Goal: Task Accomplishment & Management: Manage account settings

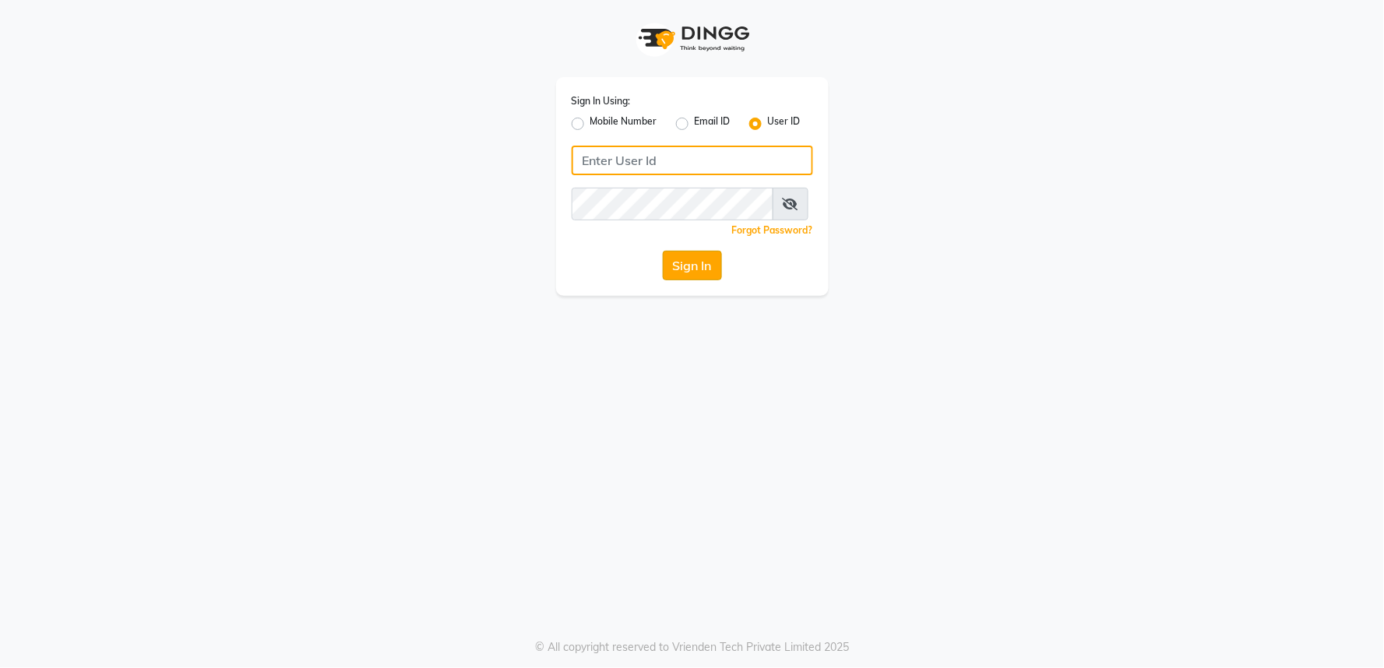
type input "kryoss@123"
click at [682, 280] on button "Sign In" at bounding box center [692, 266] width 59 height 30
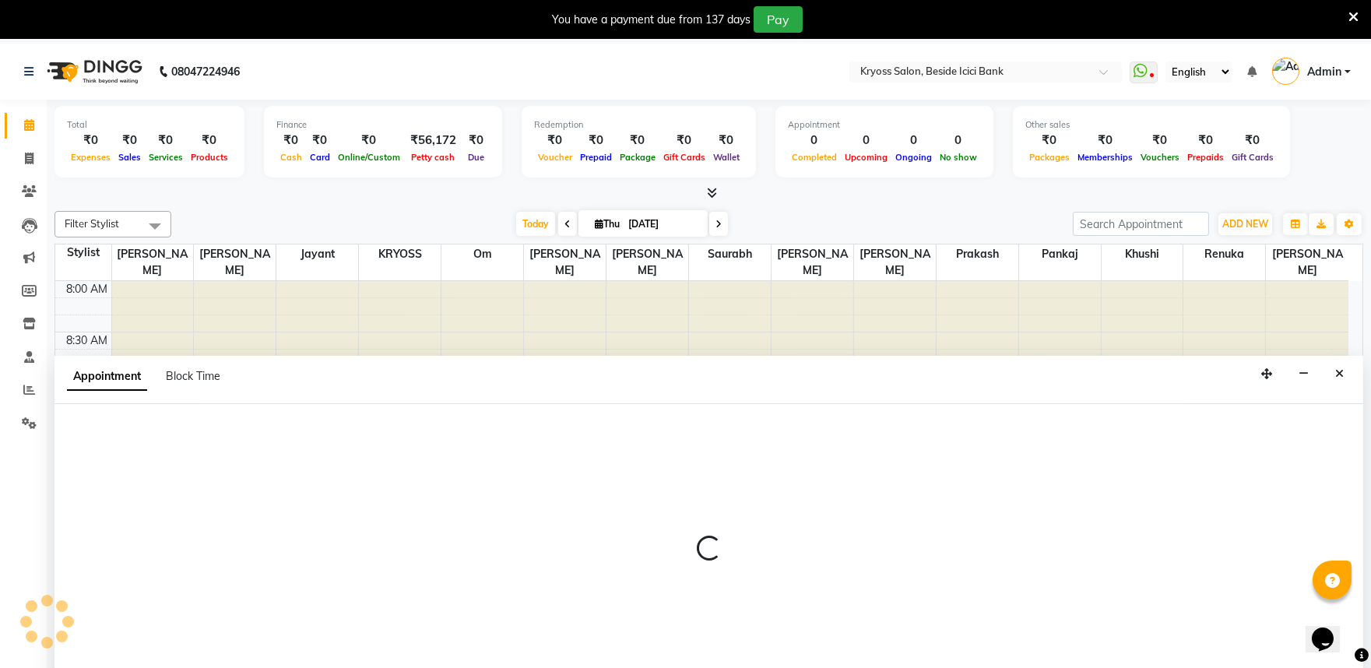
scroll to position [47, 0]
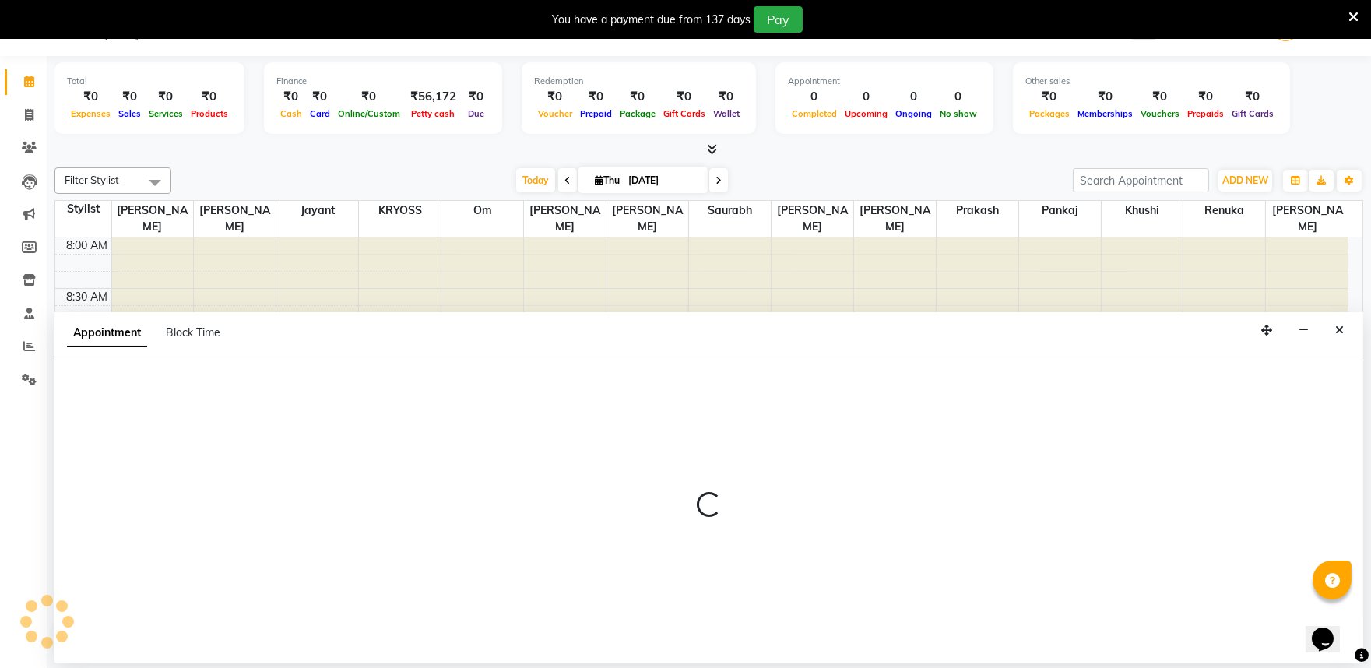
select select "79205"
select select "tentative"
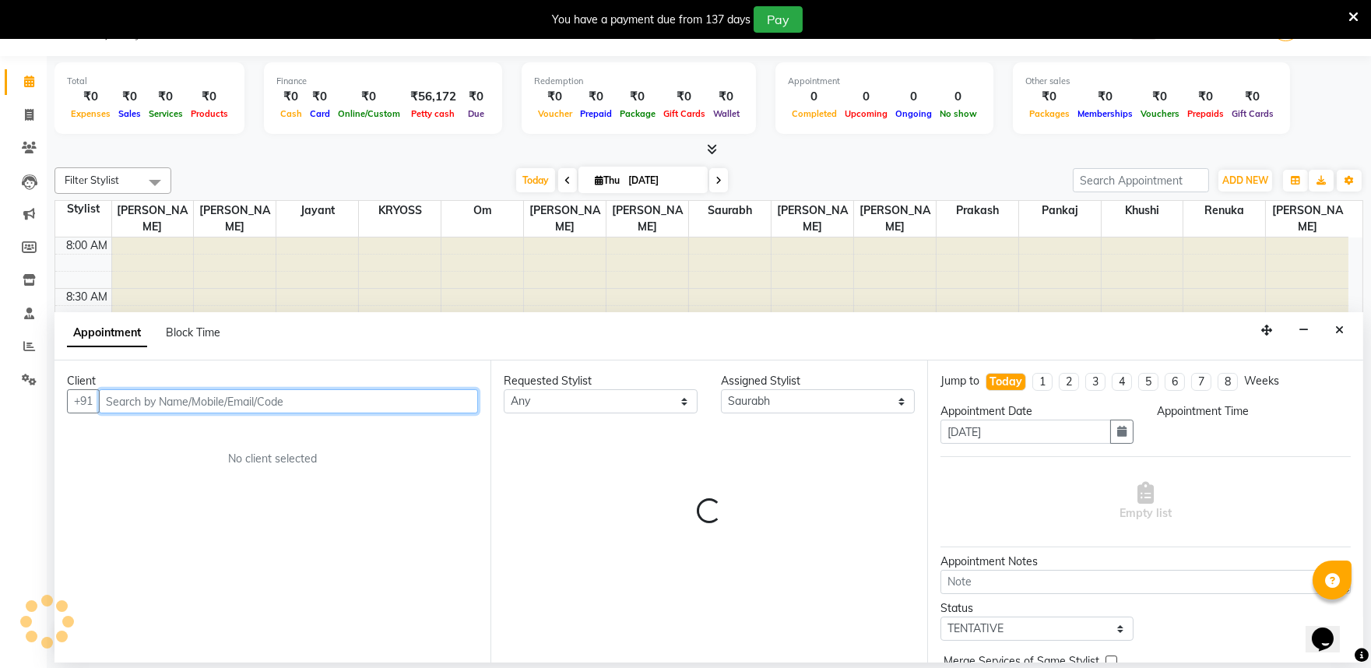
select select "555"
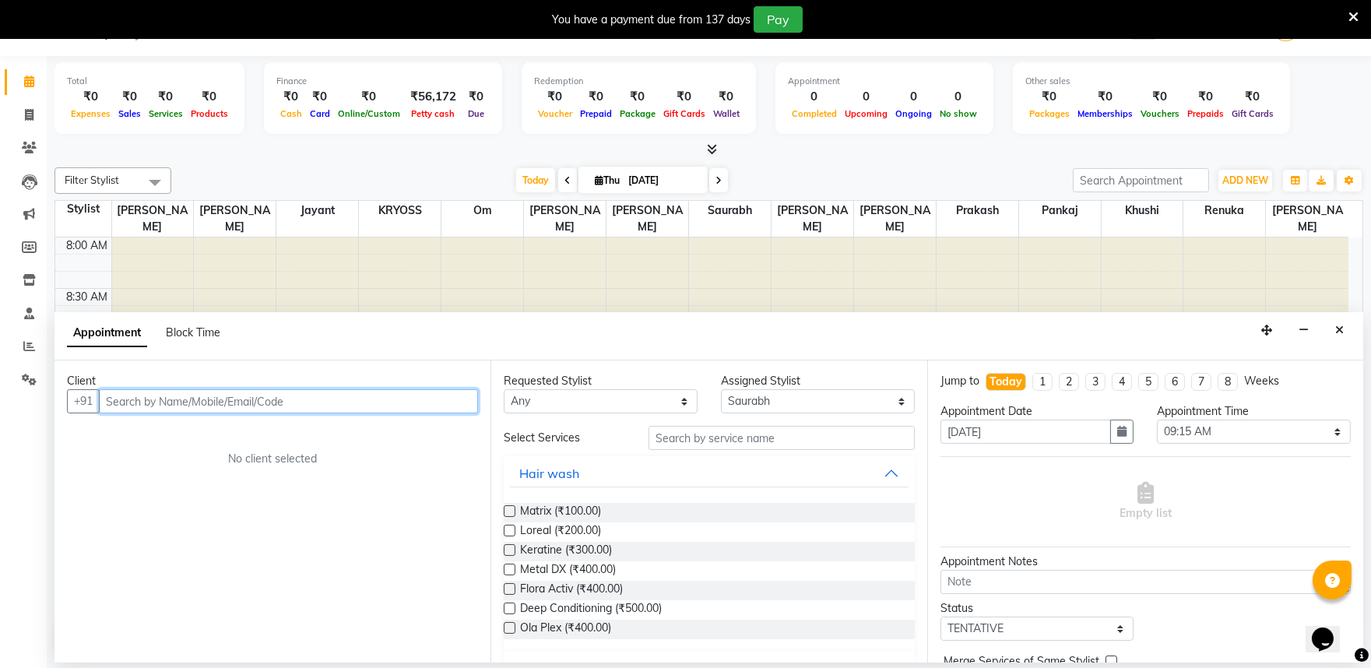
click at [392, 413] on input "text" at bounding box center [288, 401] width 379 height 24
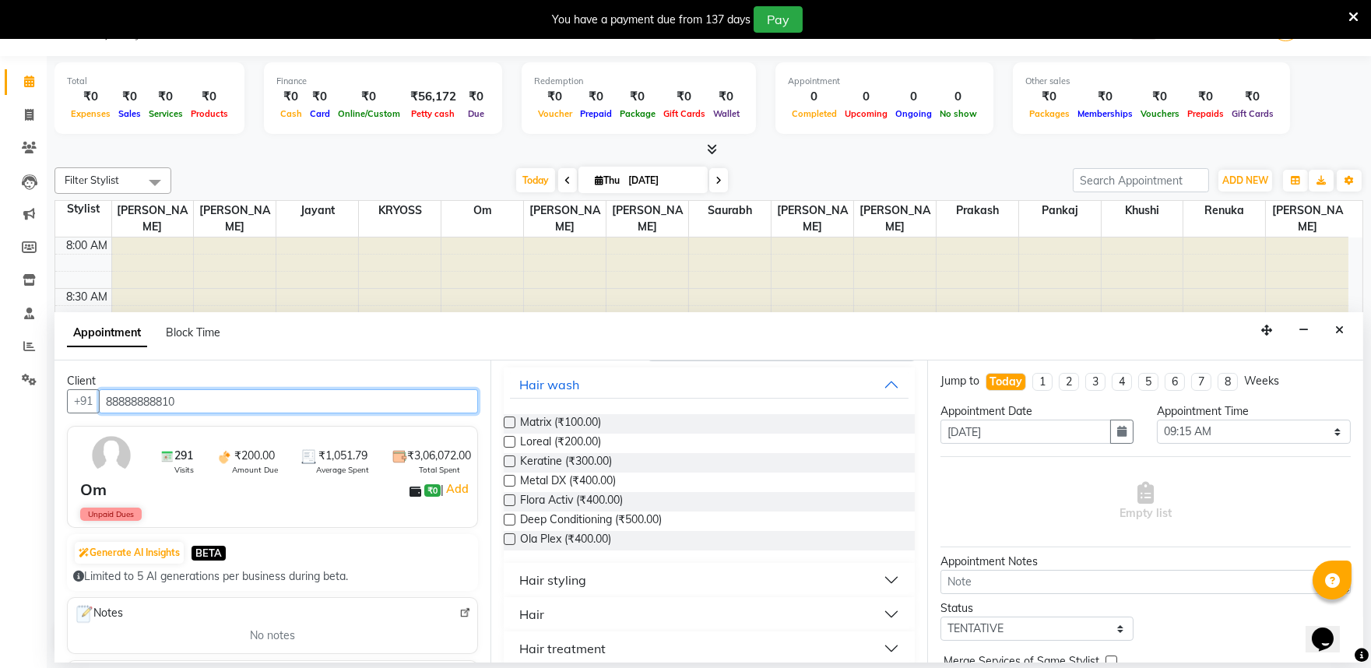
scroll to position [173, 0]
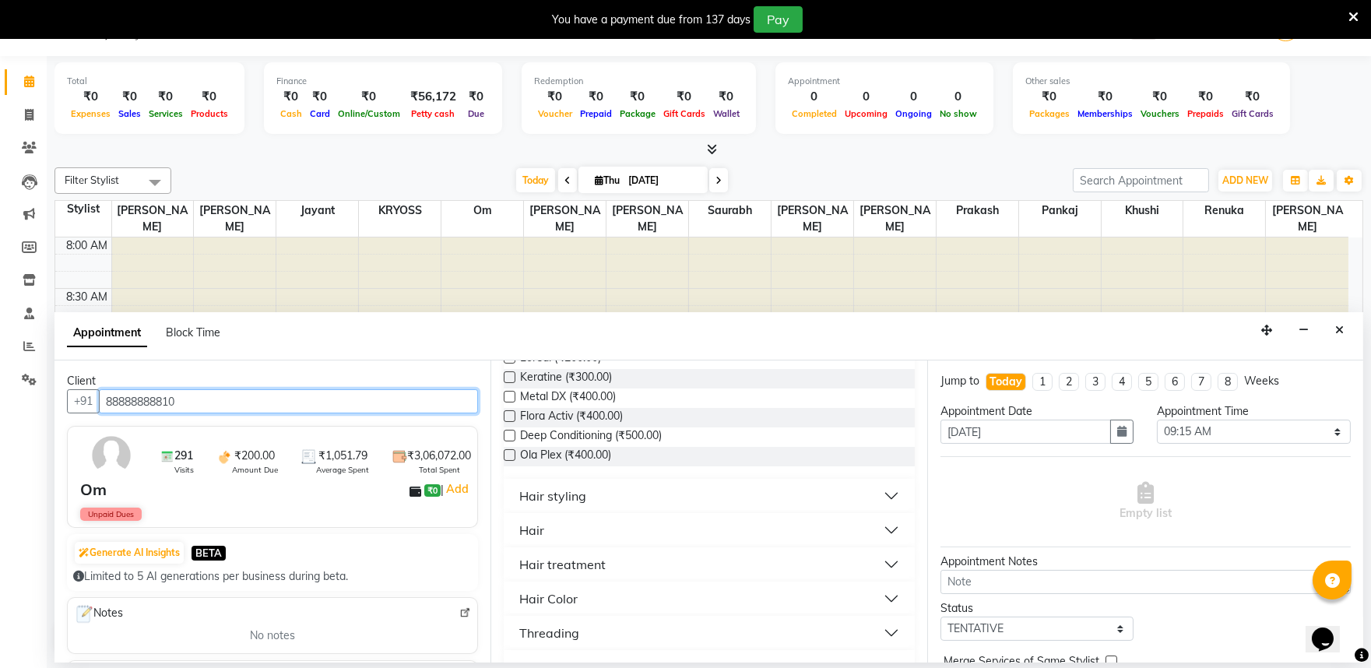
type input "88888888810"
click at [544, 540] on div "Hair" at bounding box center [531, 530] width 25 height 19
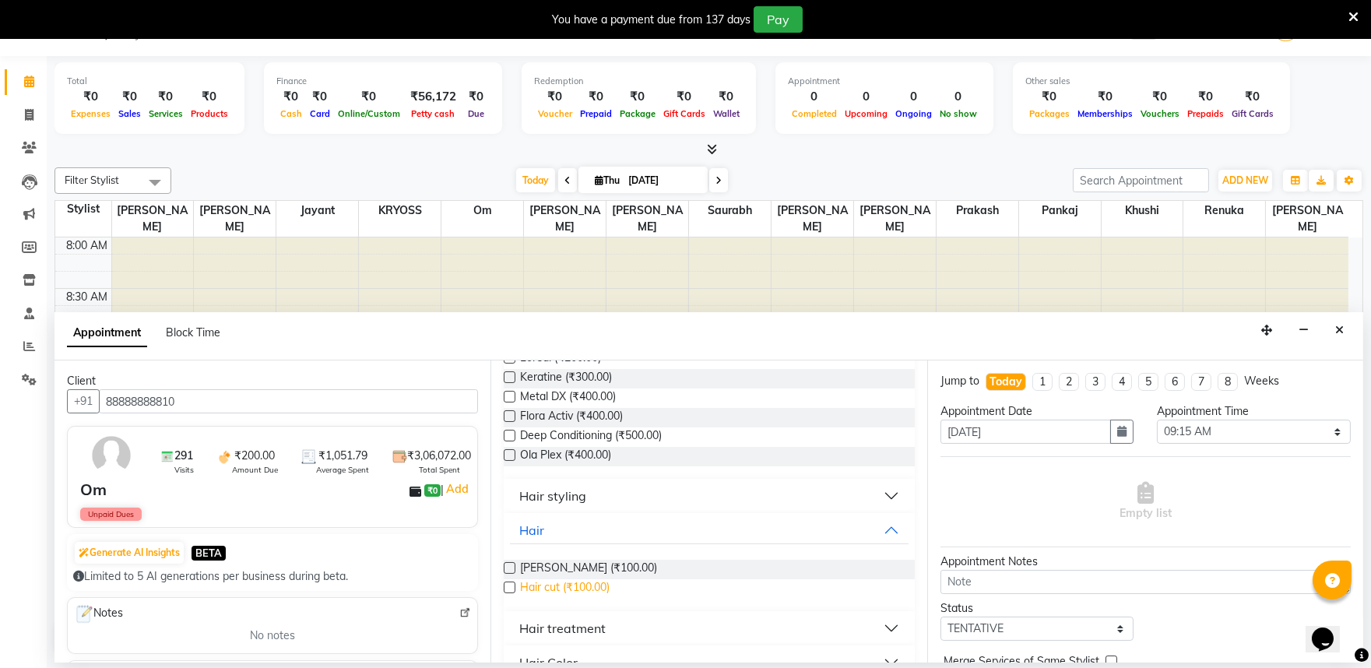
click at [579, 599] on span "Hair cut (₹100.00)" at bounding box center [565, 588] width 90 height 19
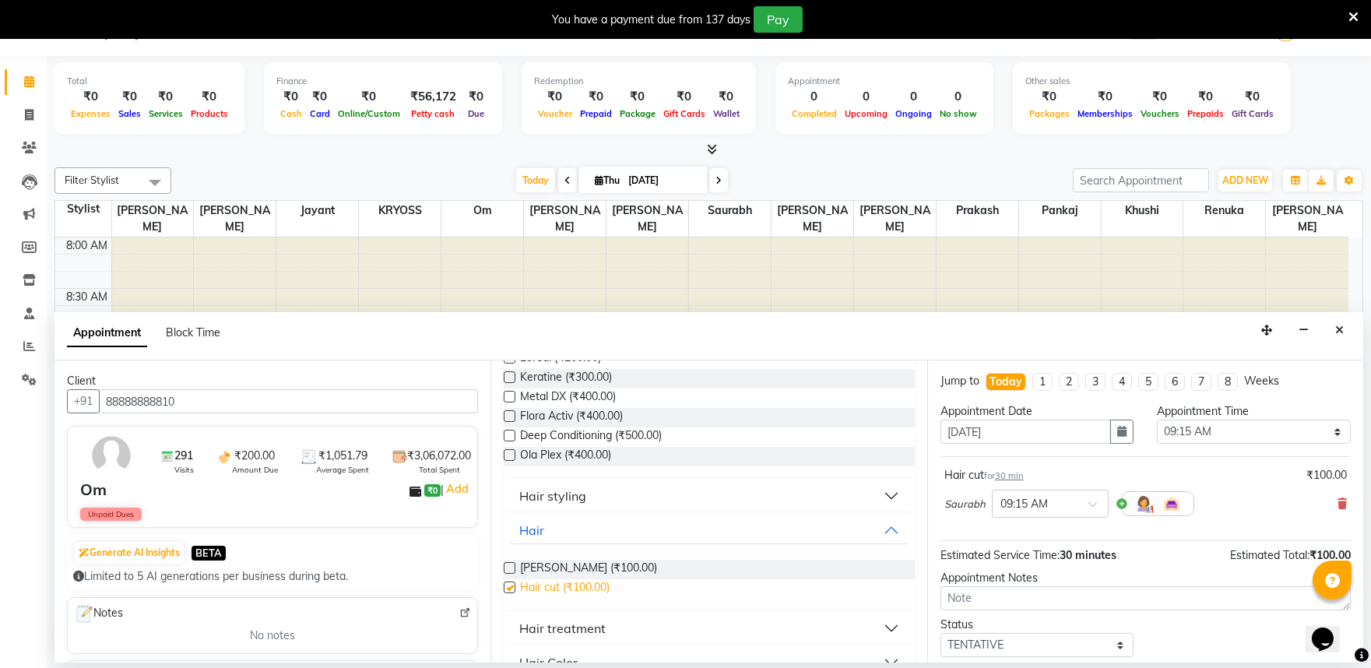
checkbox input "false"
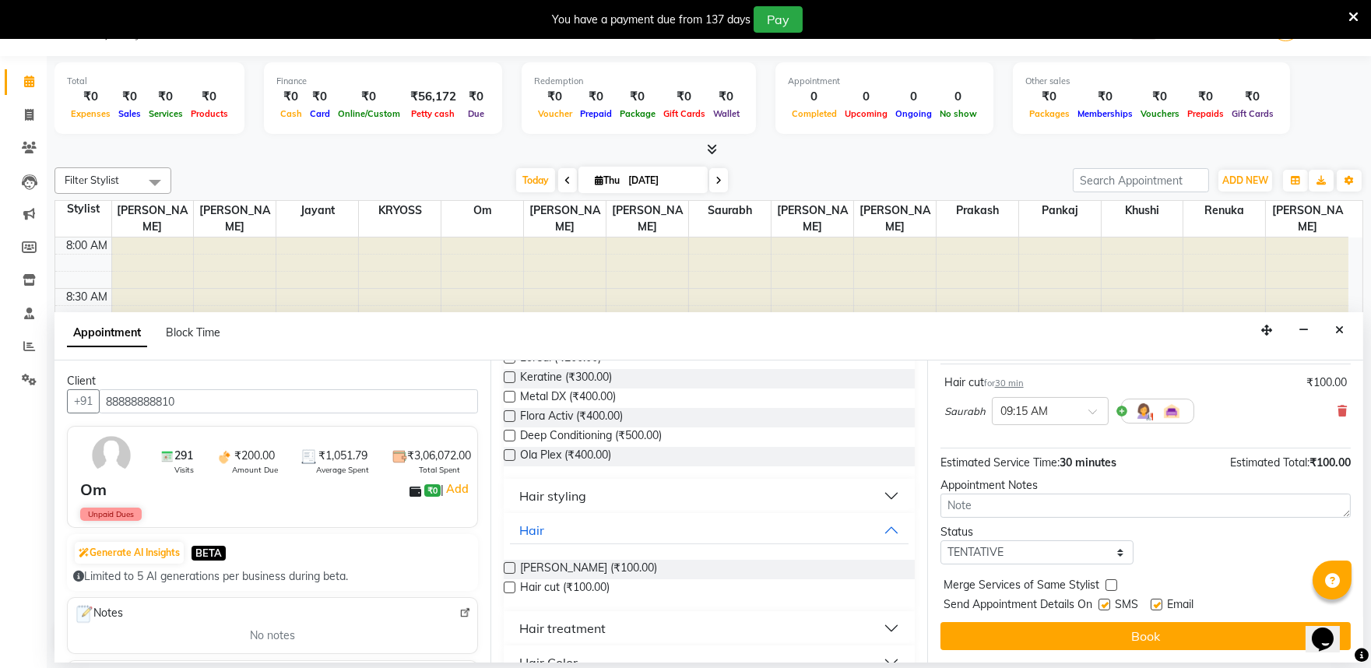
scroll to position [125, 0]
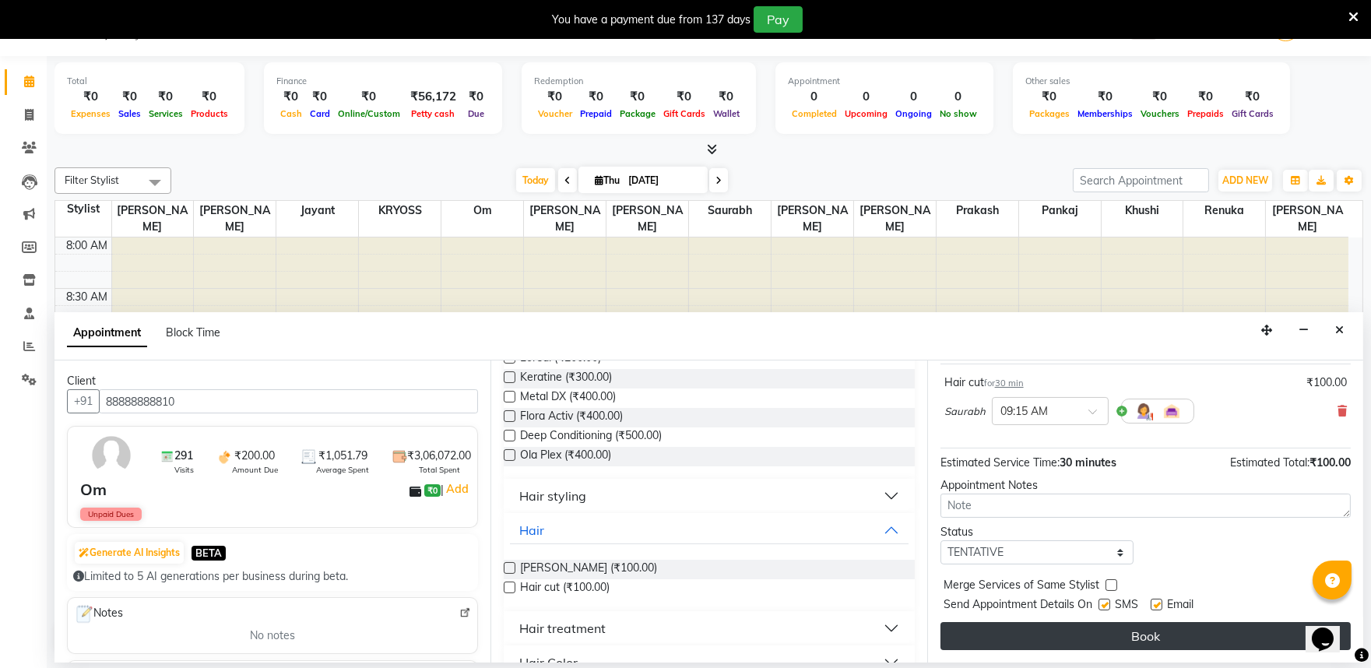
click at [1137, 637] on button "Book" at bounding box center [1146, 636] width 410 height 28
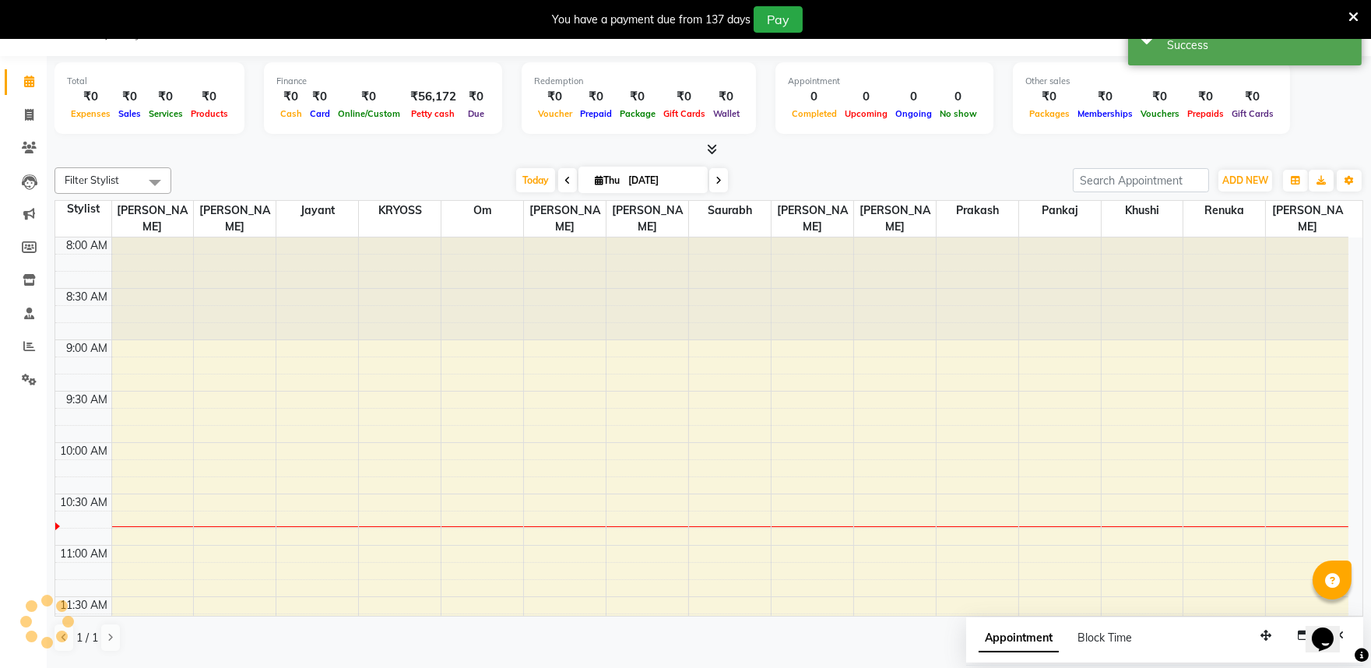
scroll to position [0, 0]
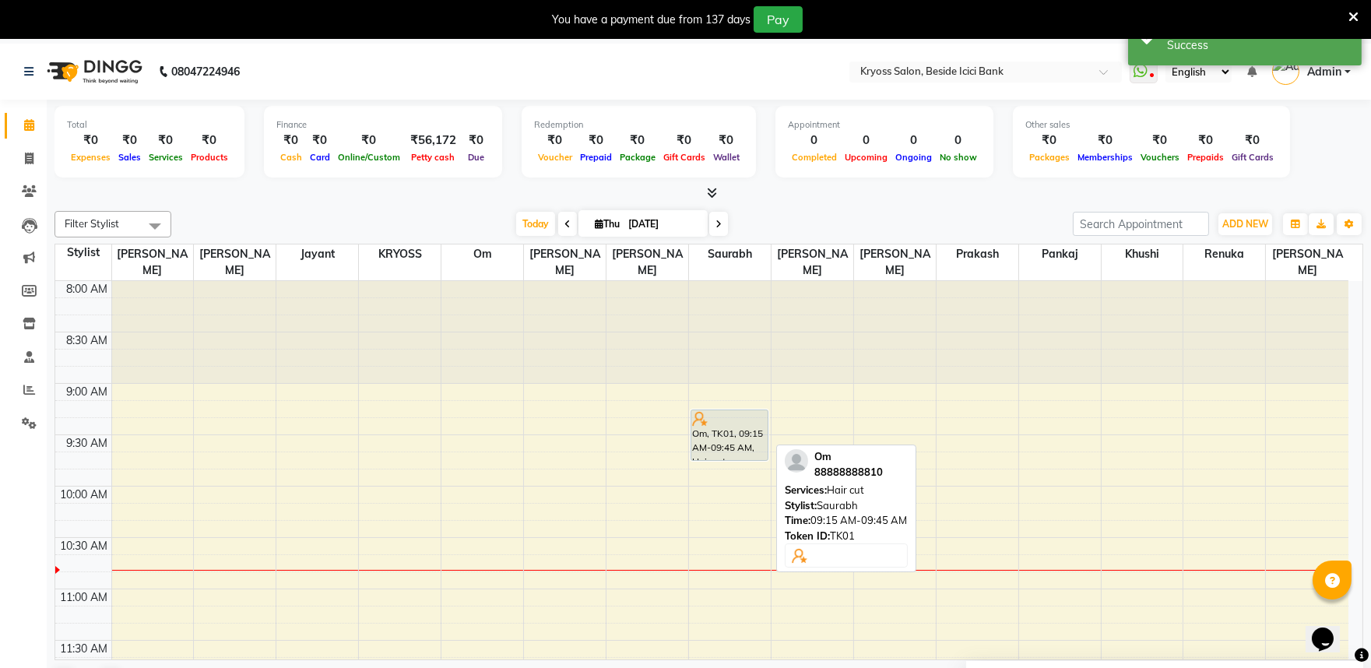
click at [716, 434] on div "Om, TK01, 09:15 AM-09:45 AM, Hair cut" at bounding box center [729, 435] width 76 height 50
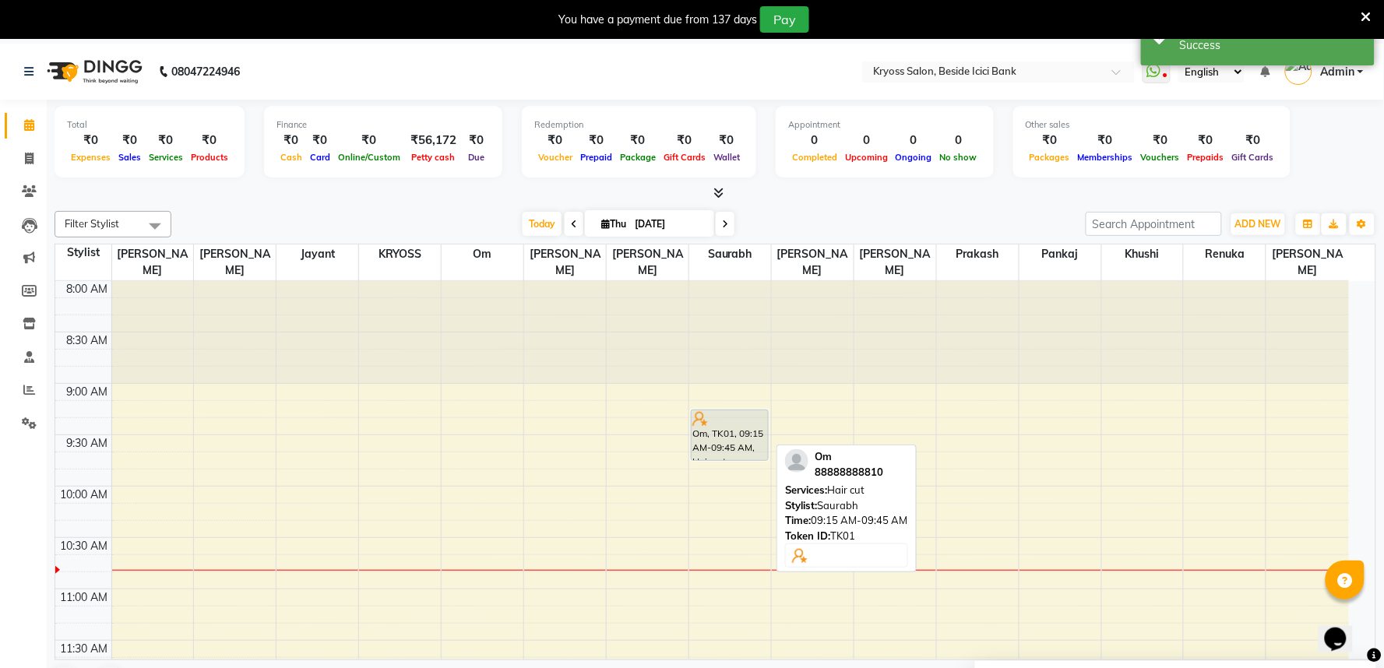
select select "7"
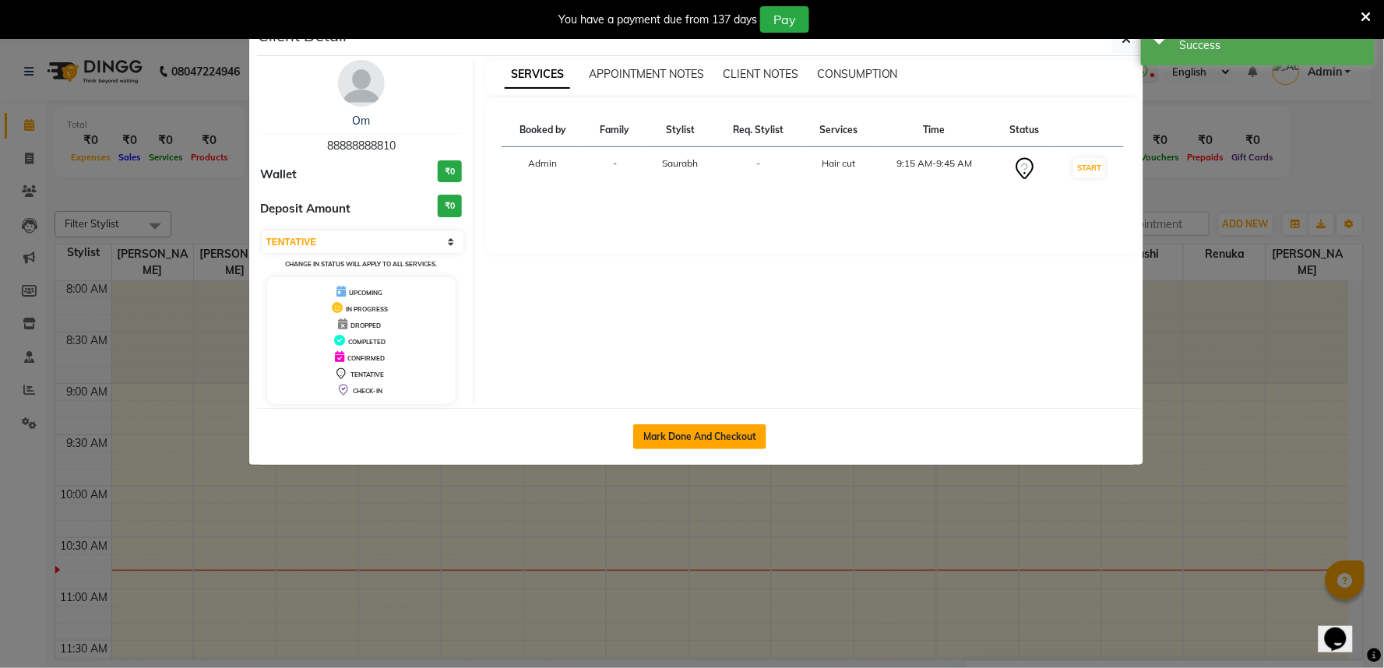
click at [705, 449] on button "Mark Done And Checkout" at bounding box center [699, 436] width 133 height 25
select select "5439"
select select "service"
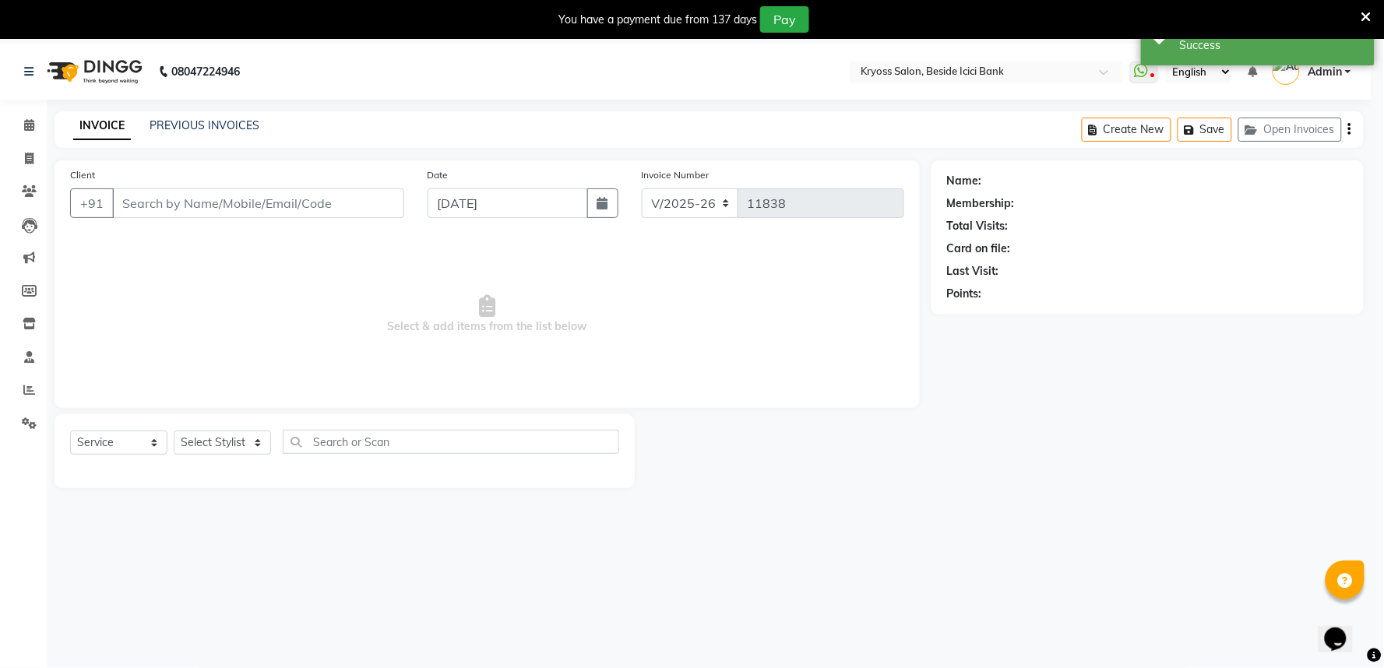
select select "3"
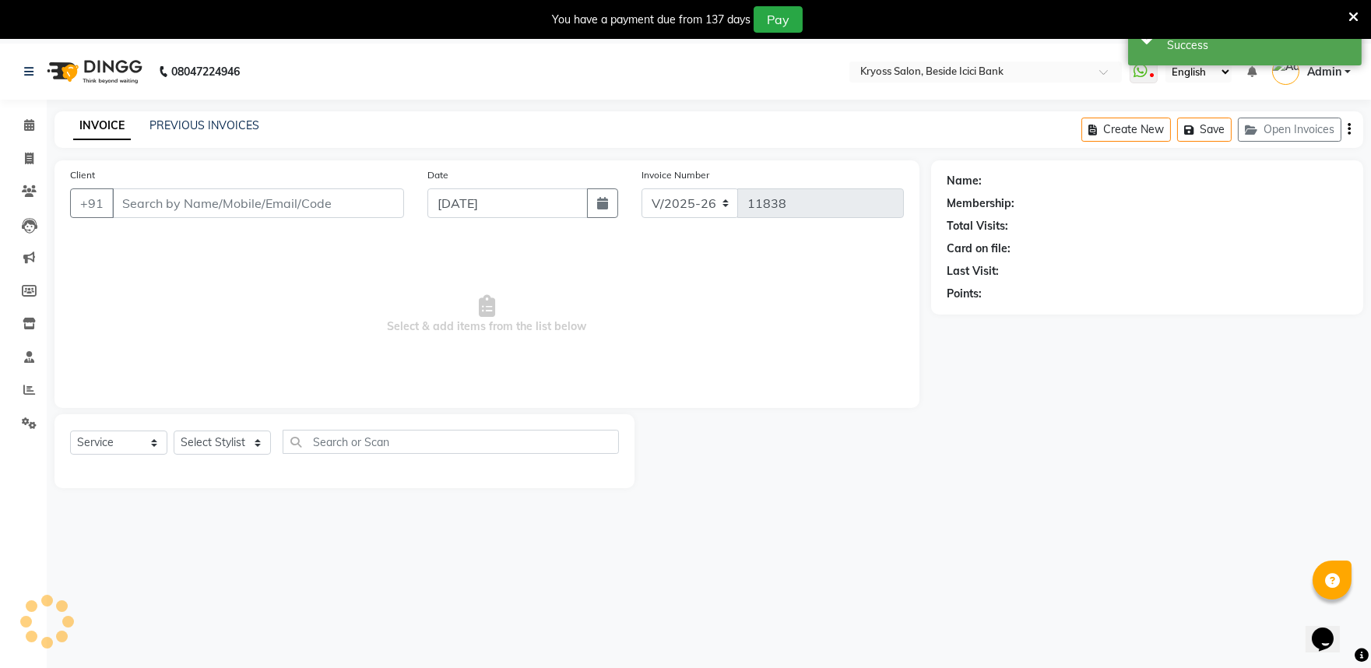
type input "88888888810"
select select "79205"
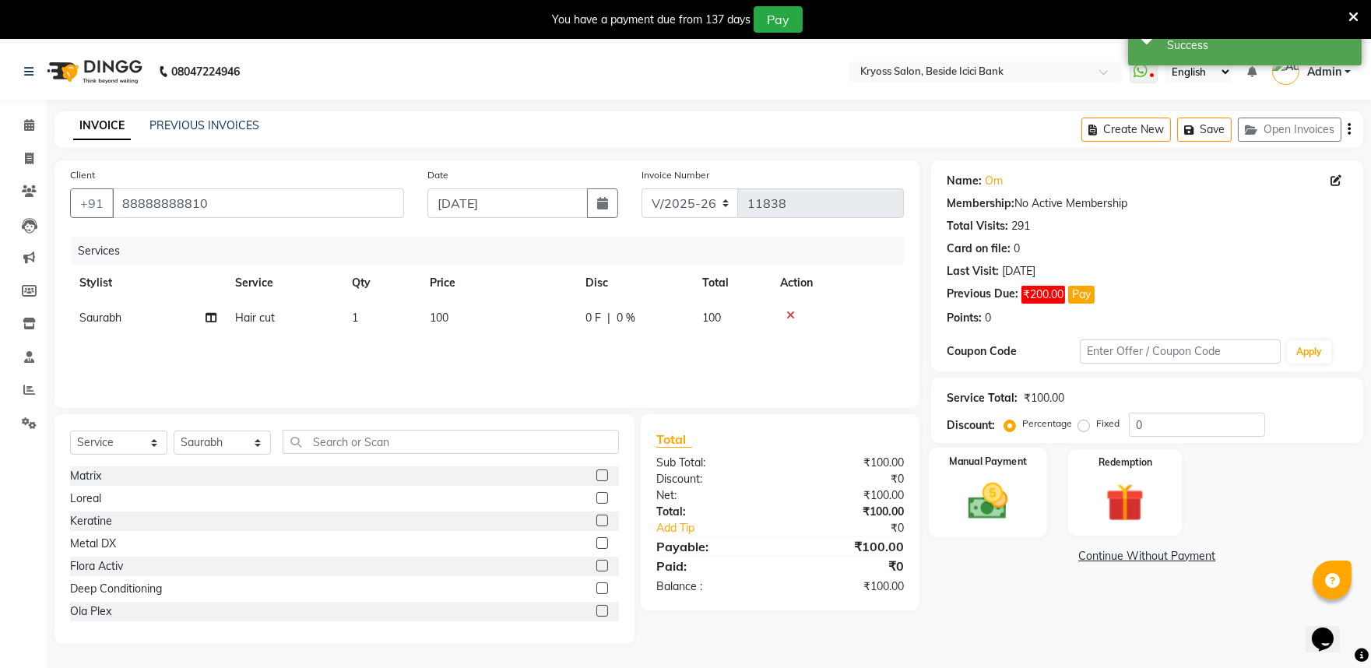
click at [990, 523] on img at bounding box center [987, 501] width 65 height 46
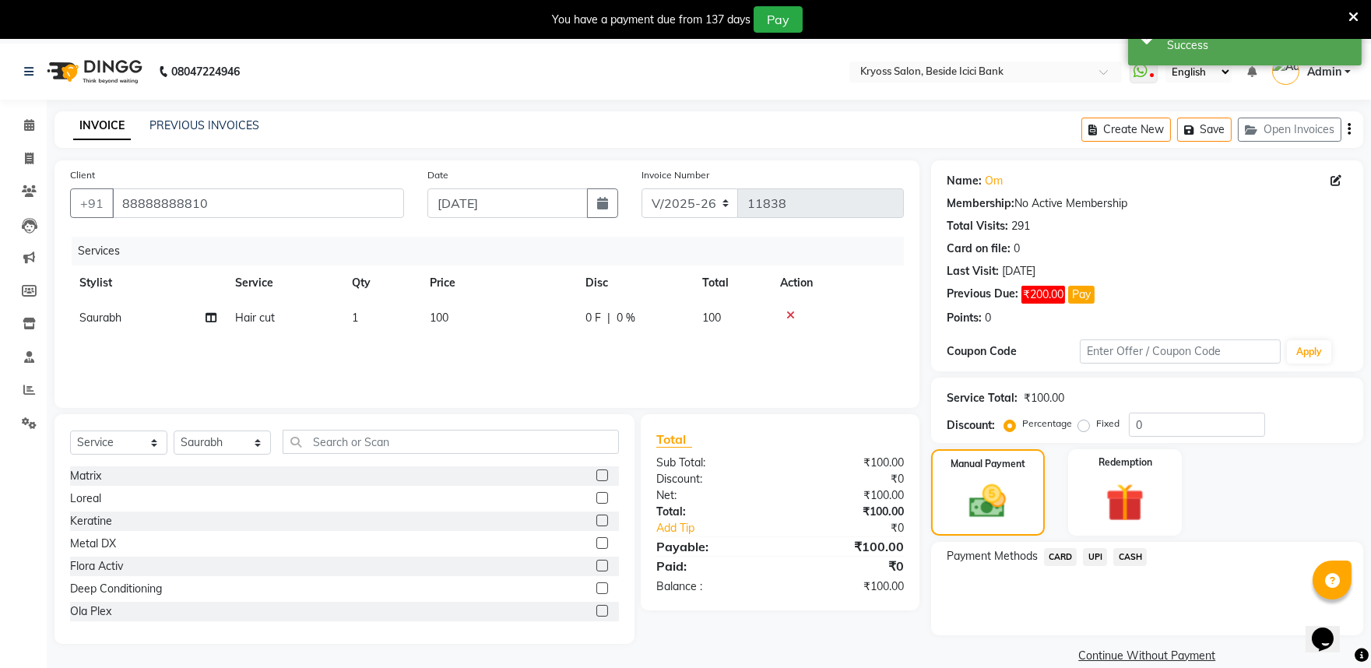
click at [1138, 566] on span "CASH" at bounding box center [1129, 557] width 33 height 18
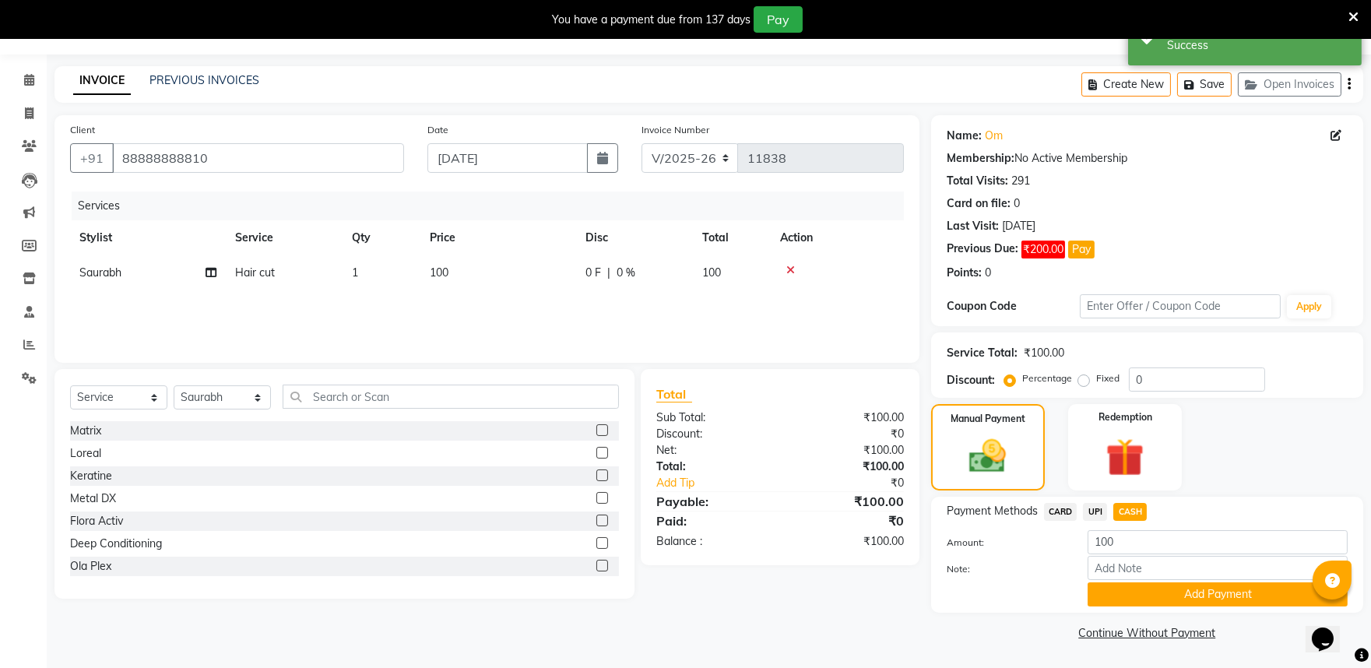
scroll to position [86, 0]
click at [1194, 600] on button "Add Payment" at bounding box center [1218, 594] width 260 height 24
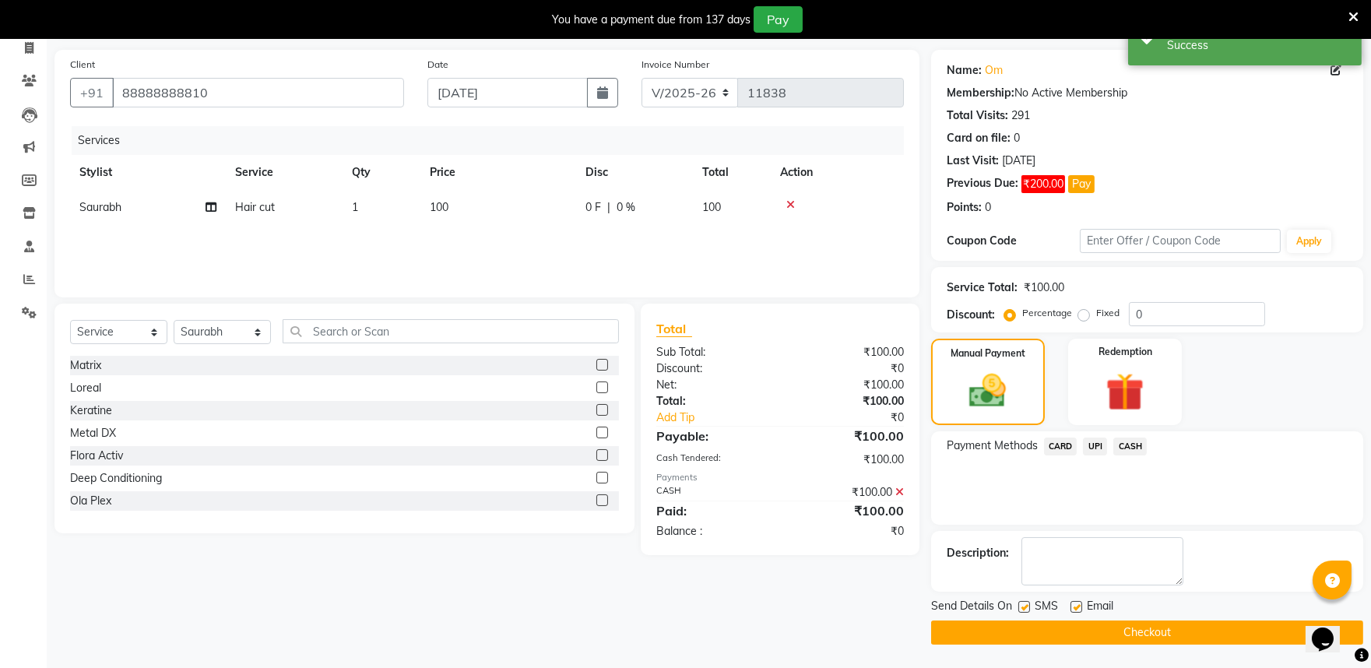
scroll to position [151, 0]
click at [1191, 638] on button "Checkout" at bounding box center [1147, 633] width 432 height 24
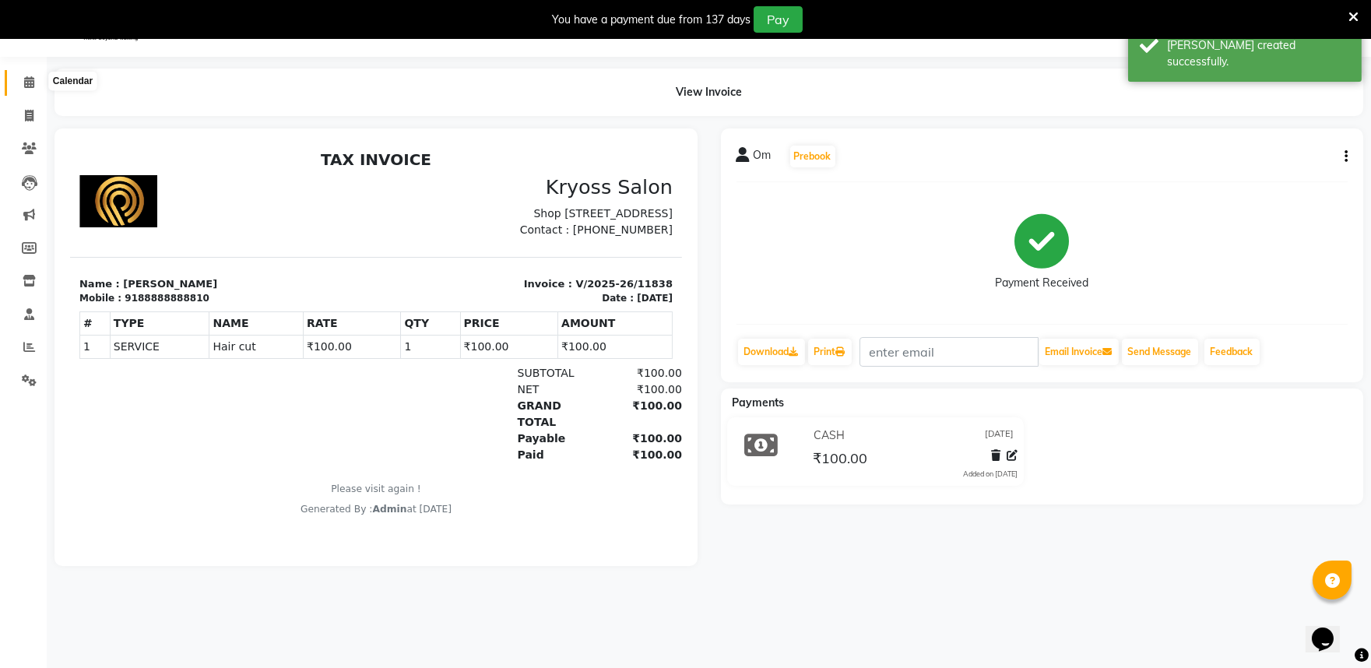
click at [28, 81] on icon at bounding box center [29, 82] width 10 height 12
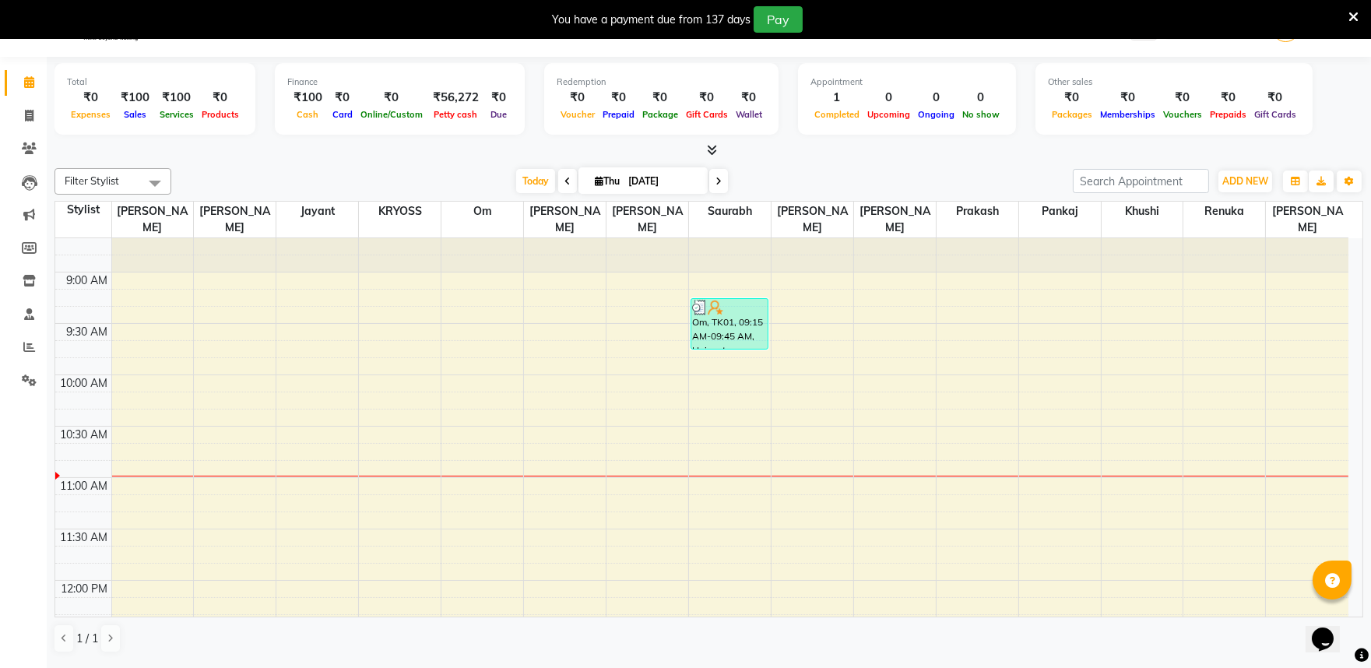
scroll to position [259, 0]
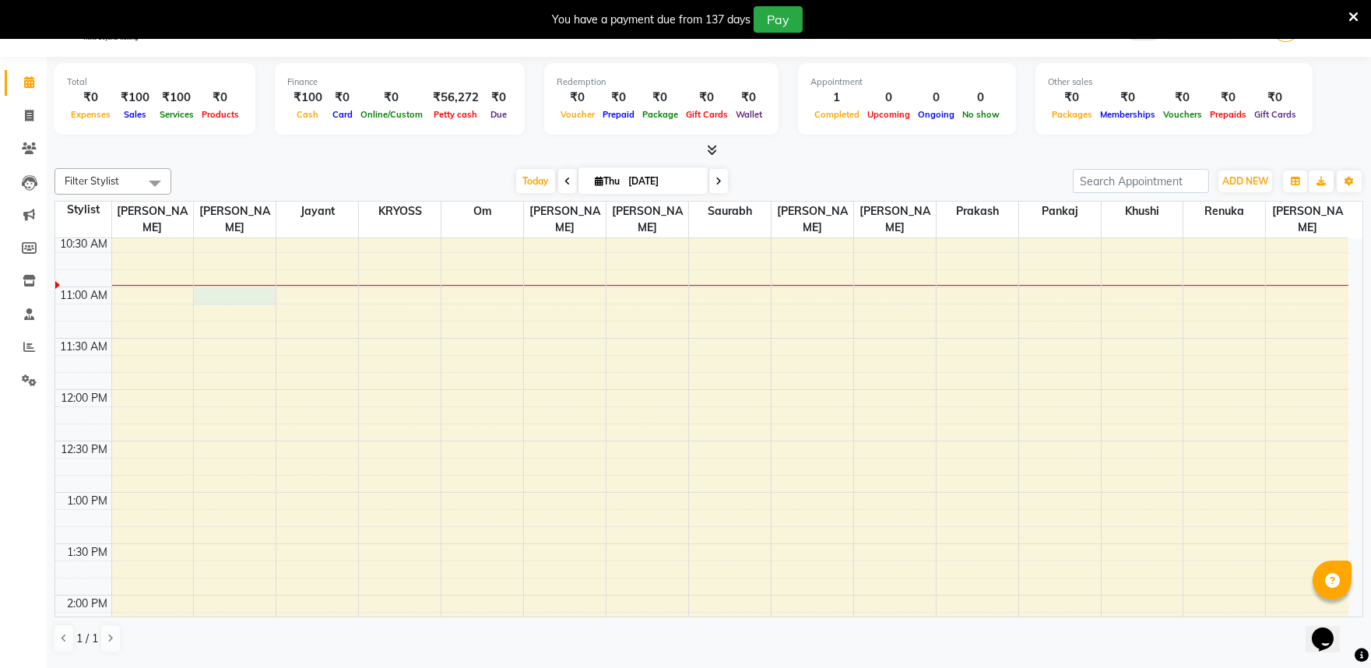
click at [244, 292] on div "8:00 AM 8:30 AM 9:00 AM 9:30 AM 10:00 AM 10:30 AM 11:00 AM 11:30 AM 12:00 PM 12…" at bounding box center [701, 646] width 1293 height 1335
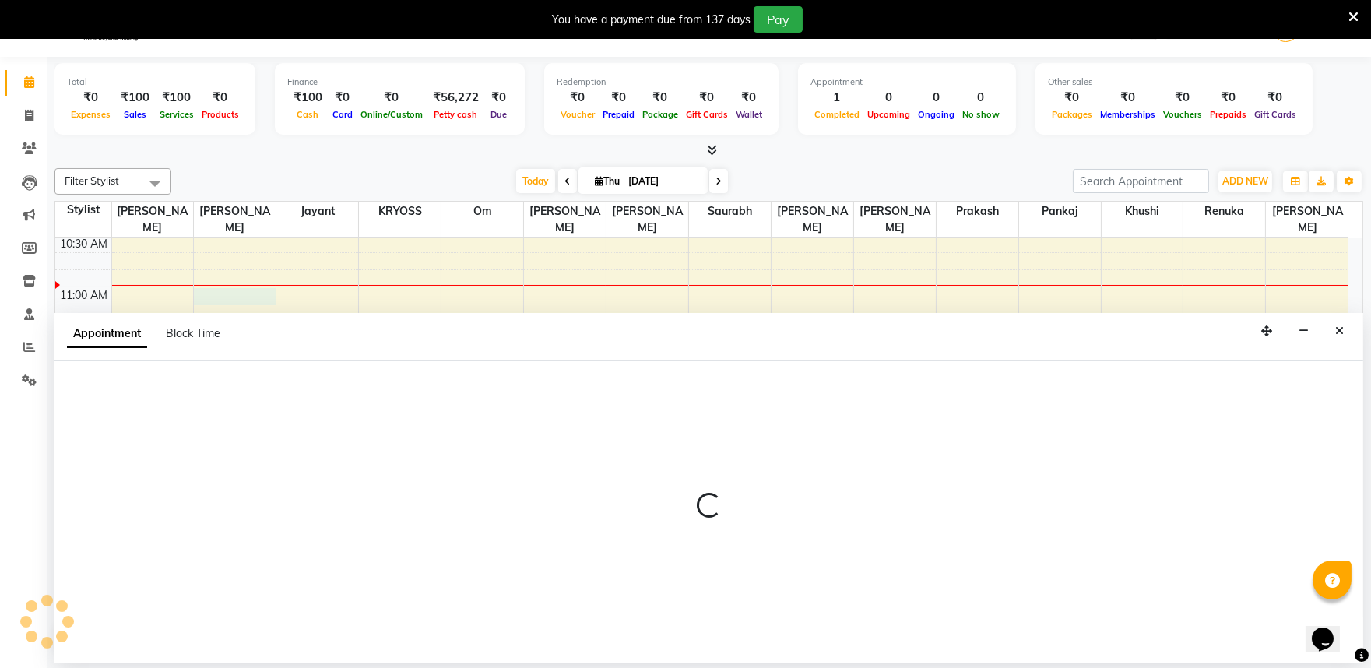
scroll to position [47, 0]
select select "52359"
select select "660"
select select "tentative"
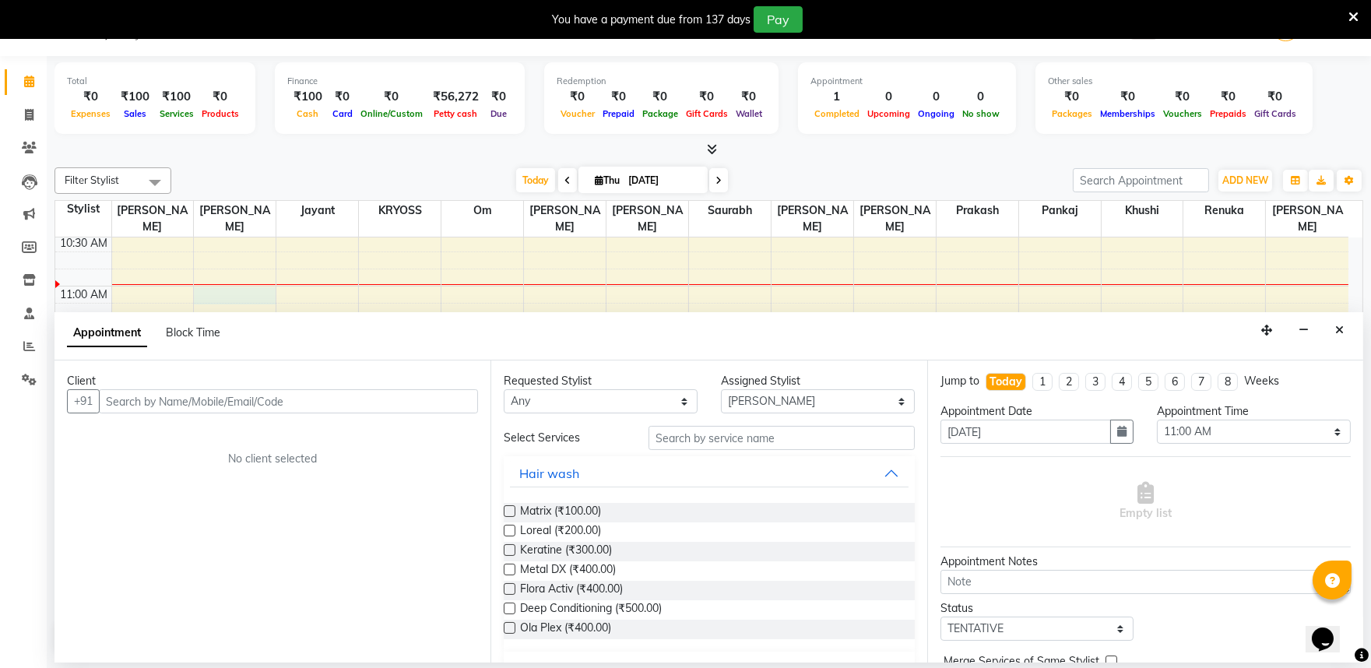
click at [211, 413] on input "text" at bounding box center [288, 401] width 379 height 24
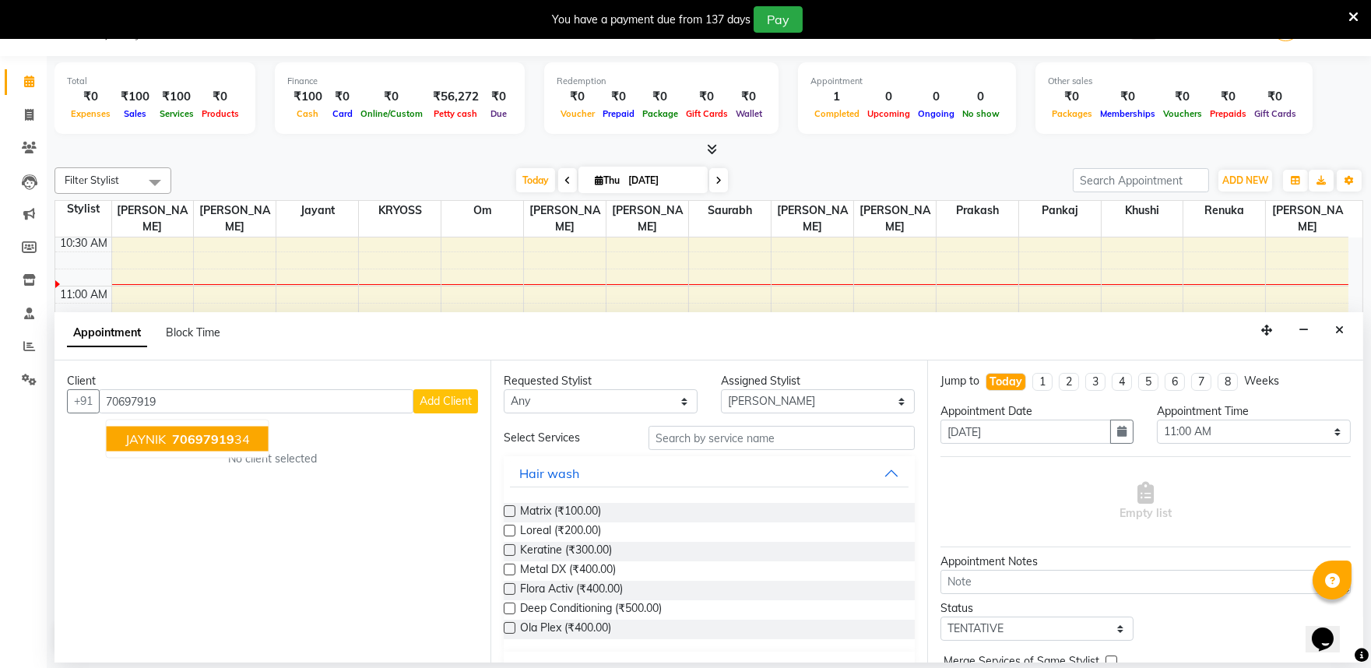
click at [218, 444] on span "70697919" at bounding box center [203, 439] width 62 height 16
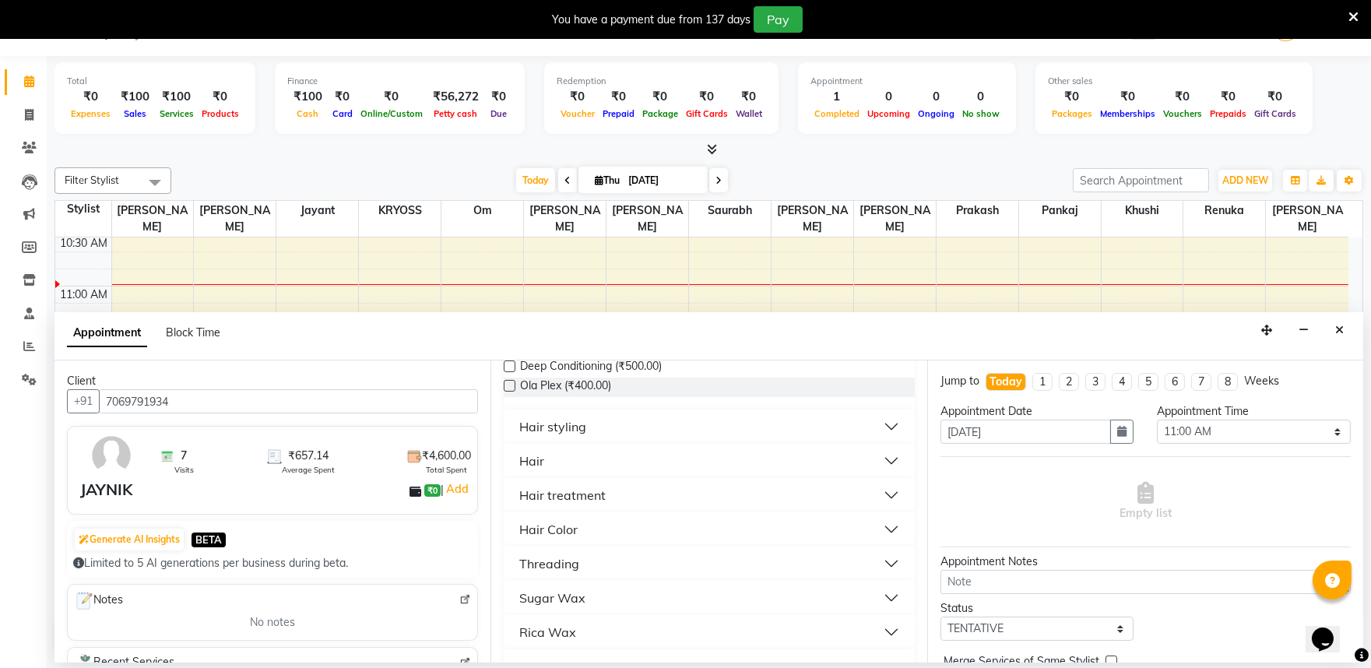
scroll to position [259, 0]
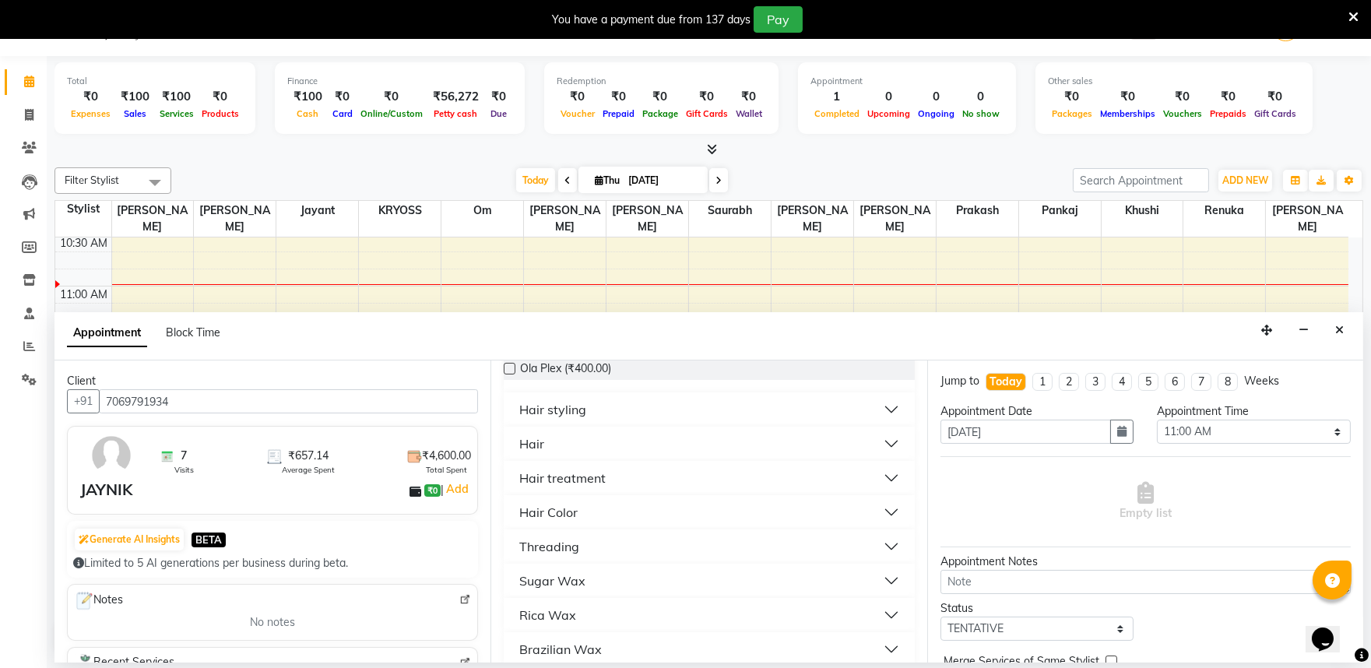
type input "7069791934"
click at [526, 453] on div "Hair" at bounding box center [531, 443] width 25 height 19
click at [515, 507] on label at bounding box center [510, 501] width 12 height 12
click at [514, 508] on input "checkbox" at bounding box center [509, 503] width 10 height 10
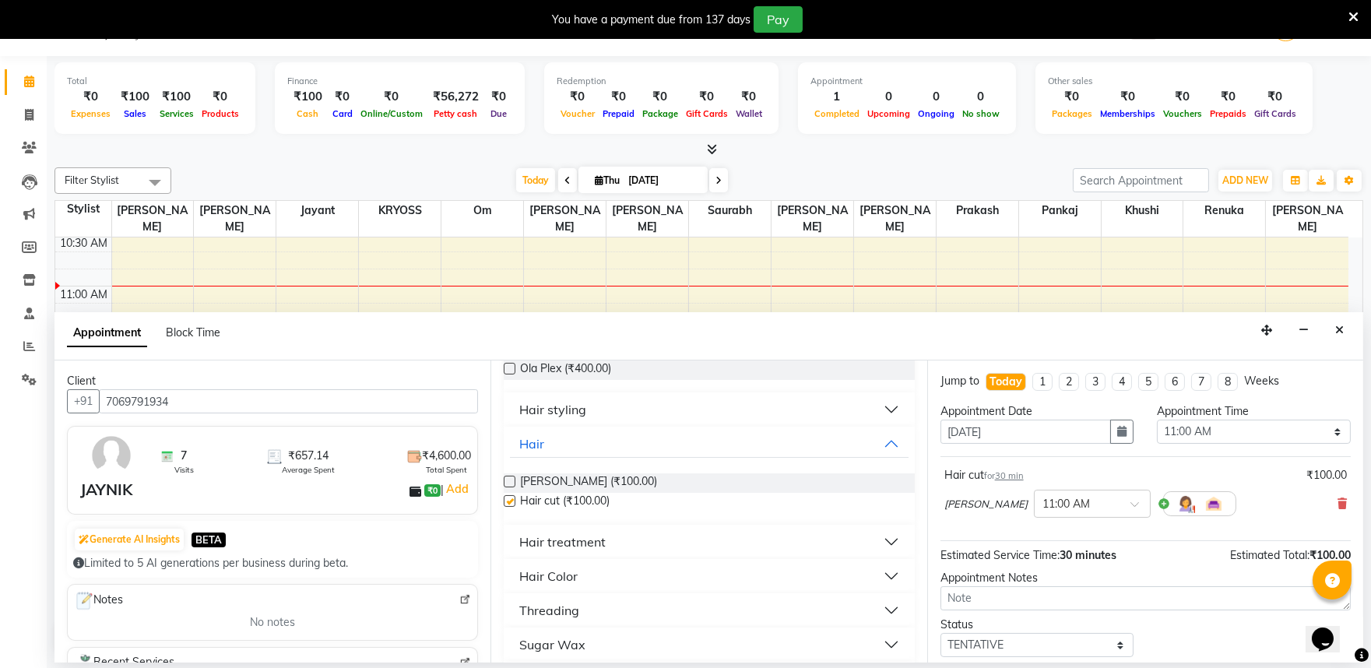
checkbox input "false"
click at [509, 487] on label at bounding box center [510, 482] width 12 height 12
click at [509, 488] on input "checkbox" at bounding box center [509, 483] width 10 height 10
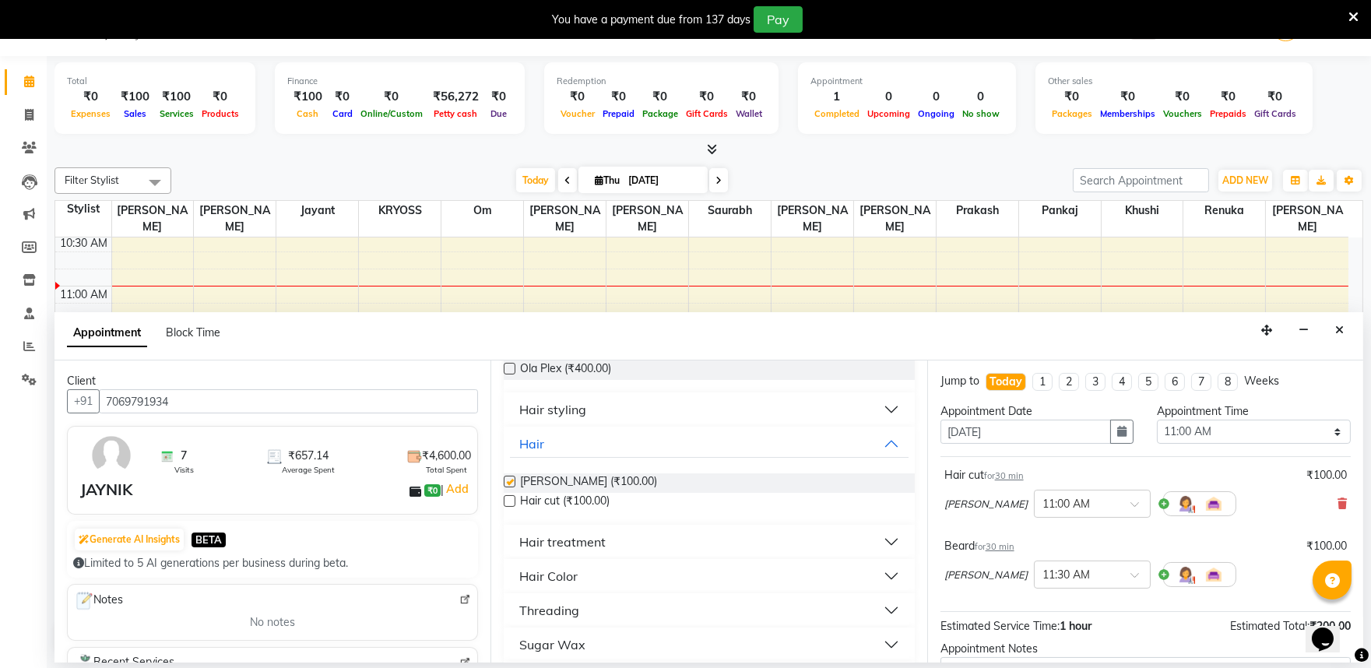
checkbox input "false"
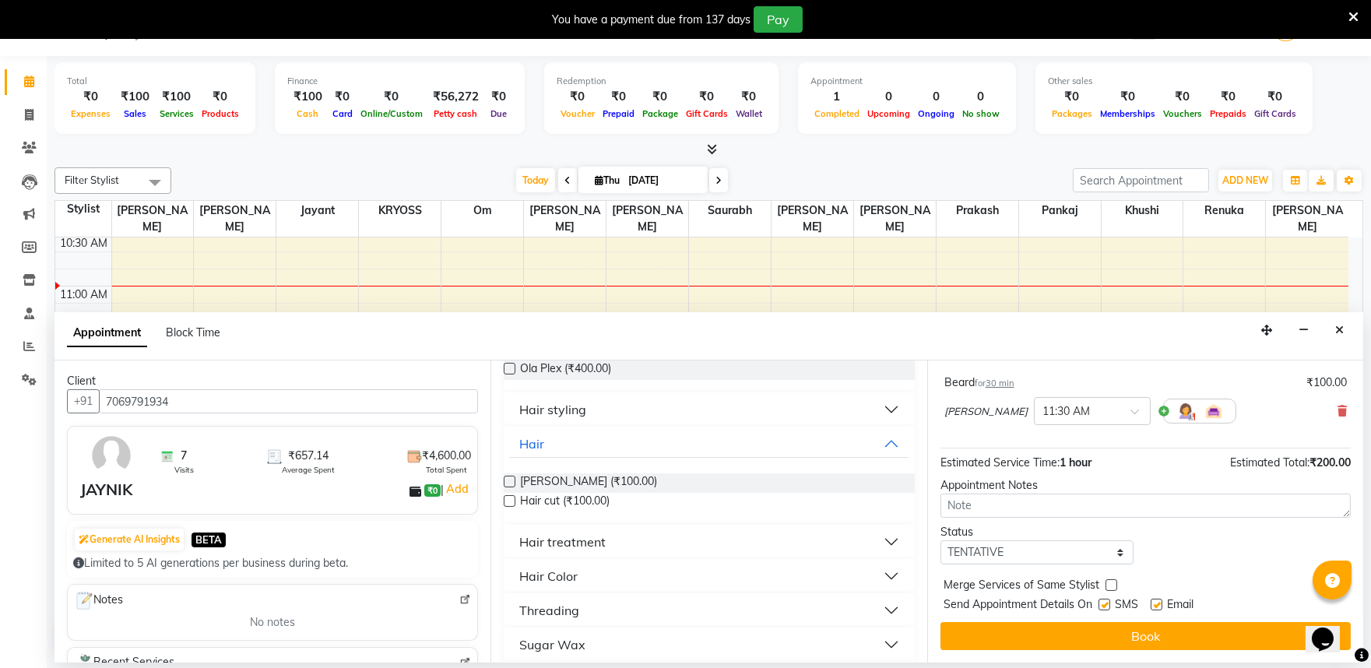
scroll to position [197, 0]
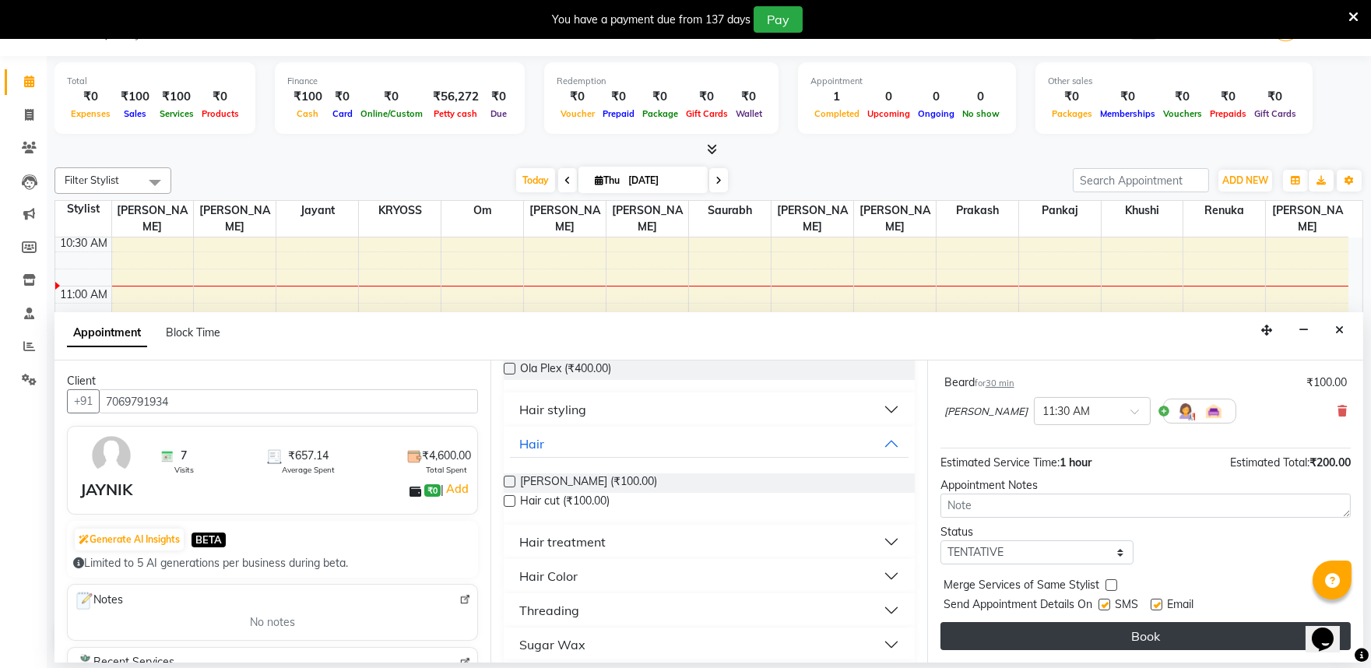
click at [1121, 629] on button "Book" at bounding box center [1146, 636] width 410 height 28
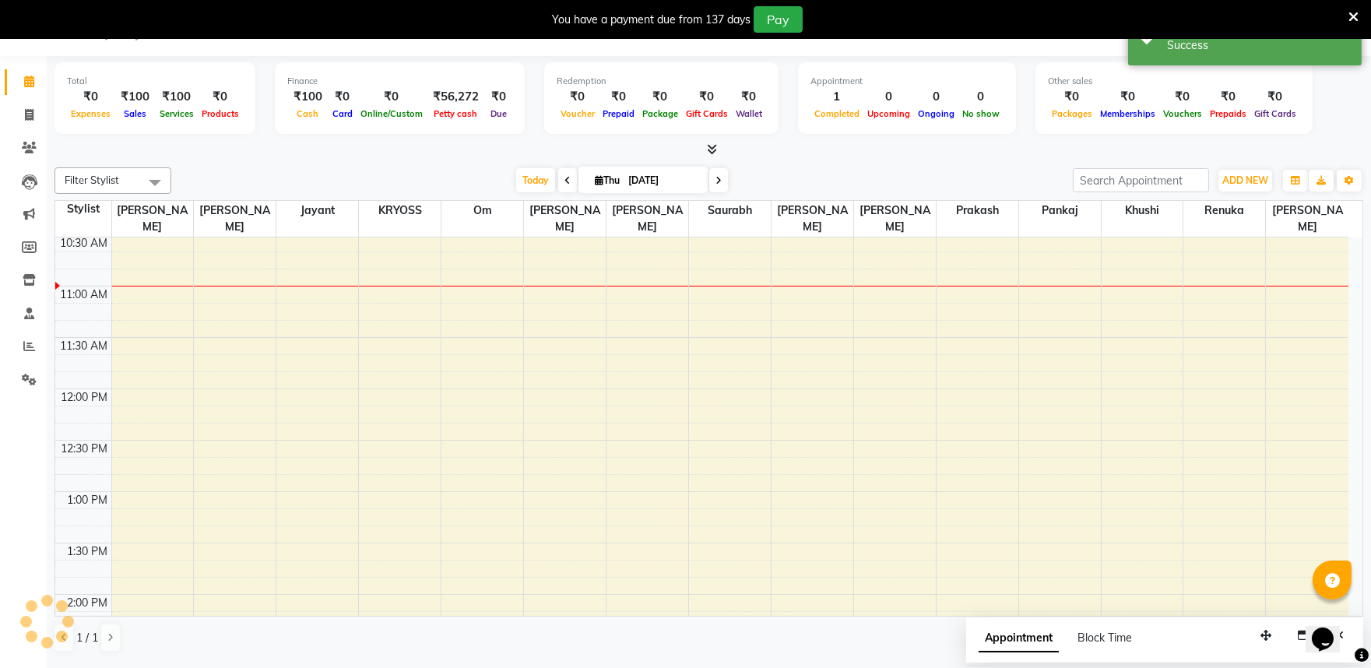
scroll to position [0, 0]
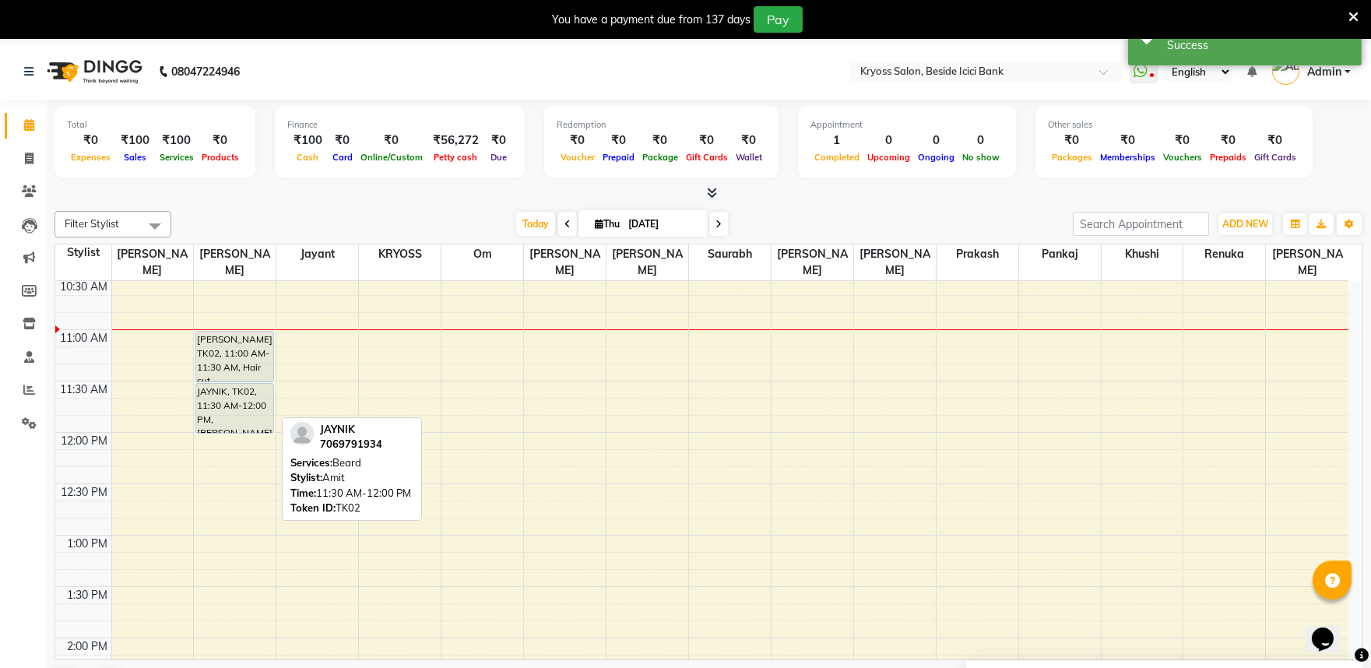
click at [253, 392] on div "JAYNIK, TK02, 11:30 AM-12:00 PM, [PERSON_NAME]" at bounding box center [234, 408] width 76 height 49
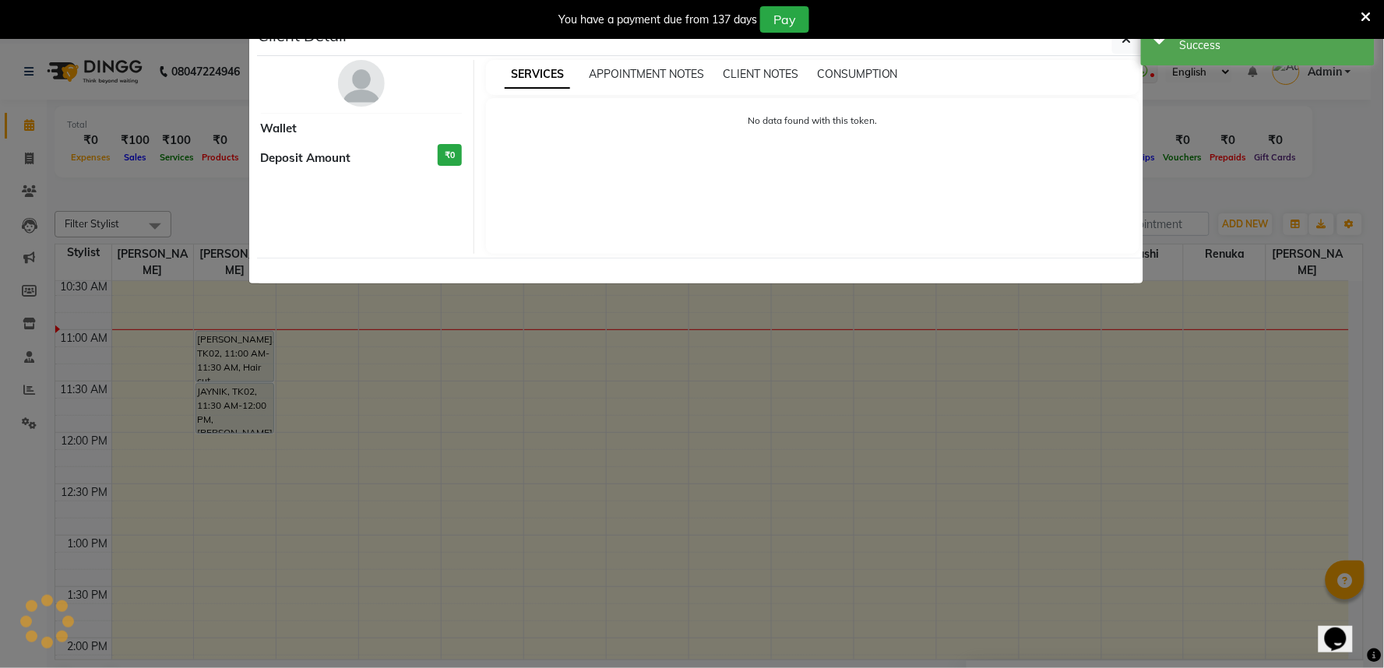
select select "7"
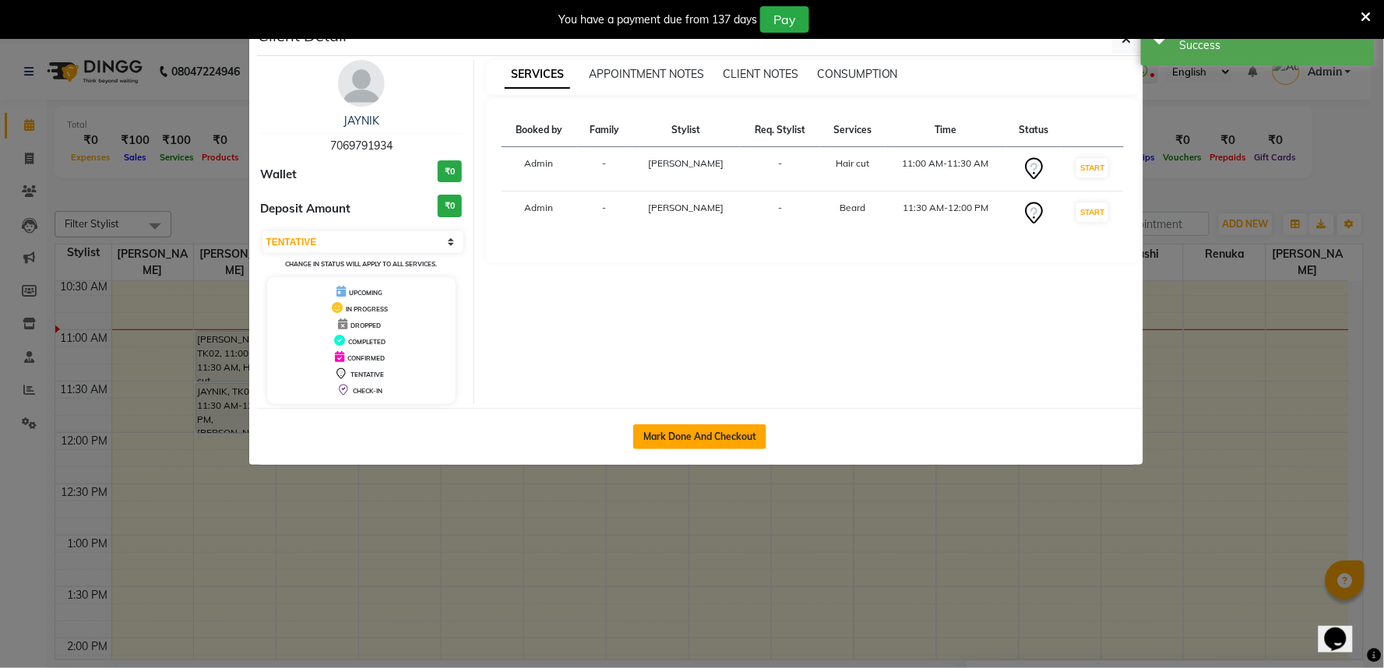
click at [674, 445] on button "Mark Done And Checkout" at bounding box center [699, 436] width 133 height 25
select select "service"
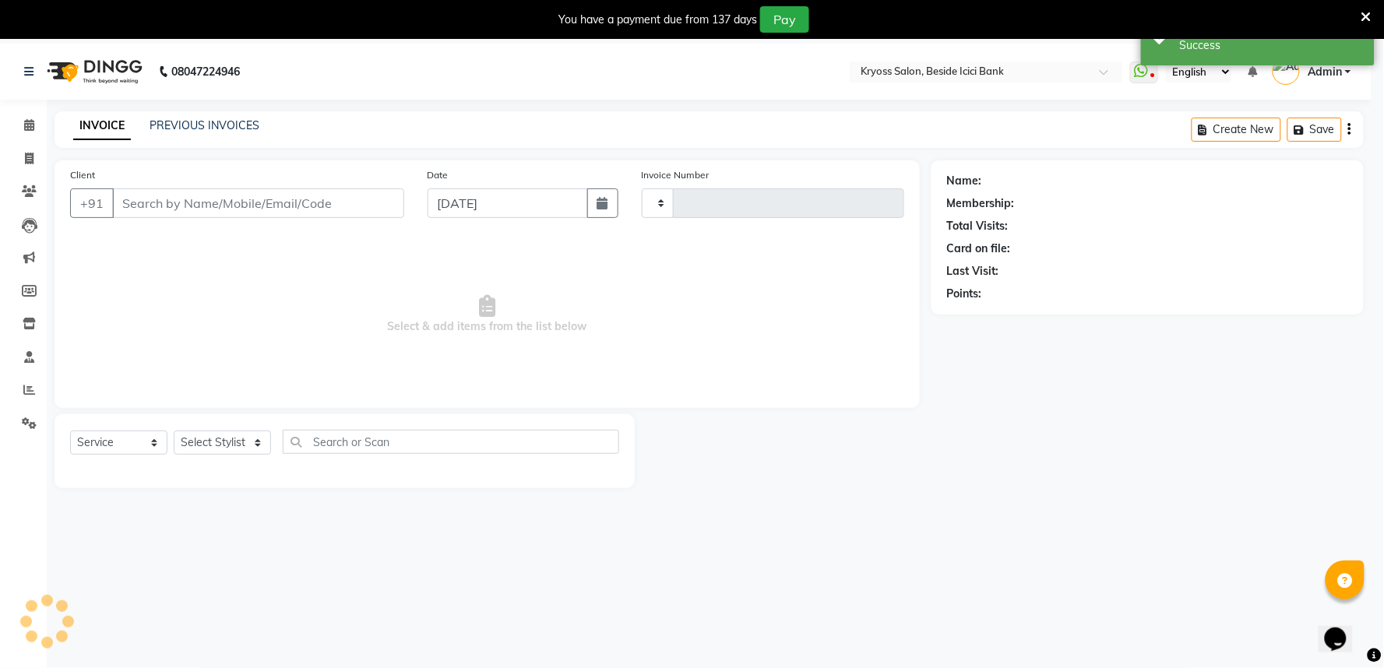
type input "11839"
select select "5439"
select select "3"
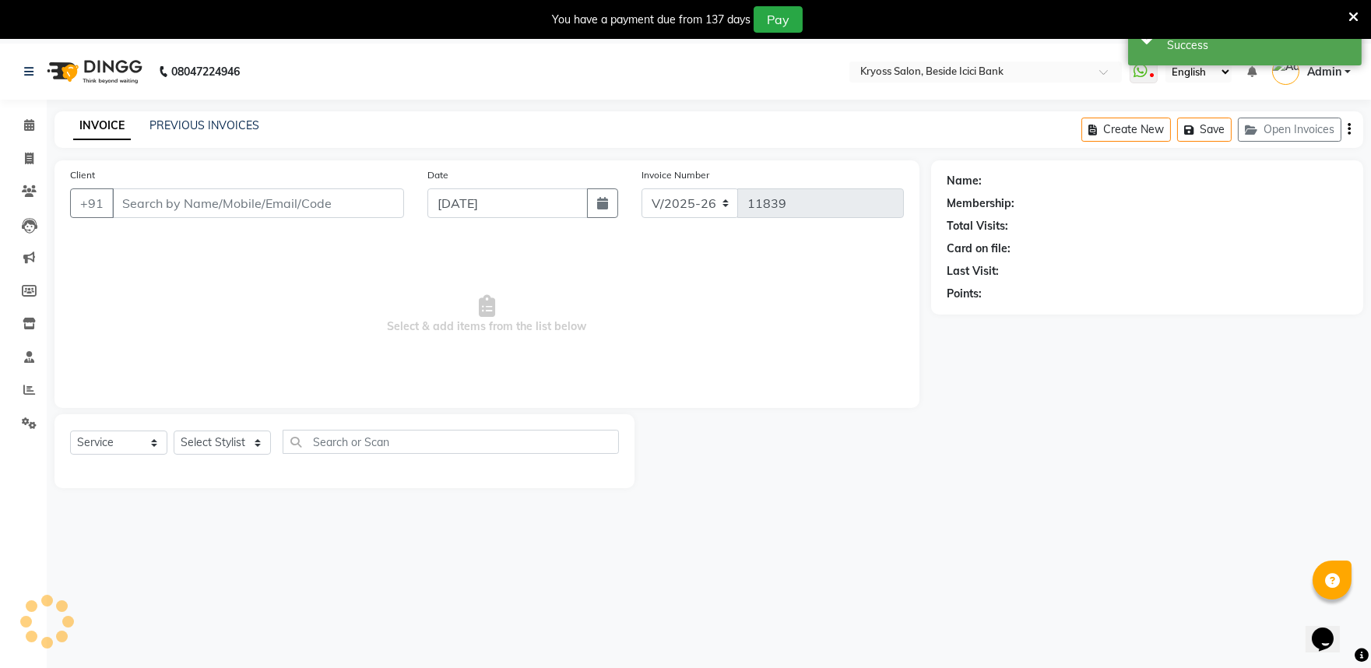
type input "7069791934"
select select "52359"
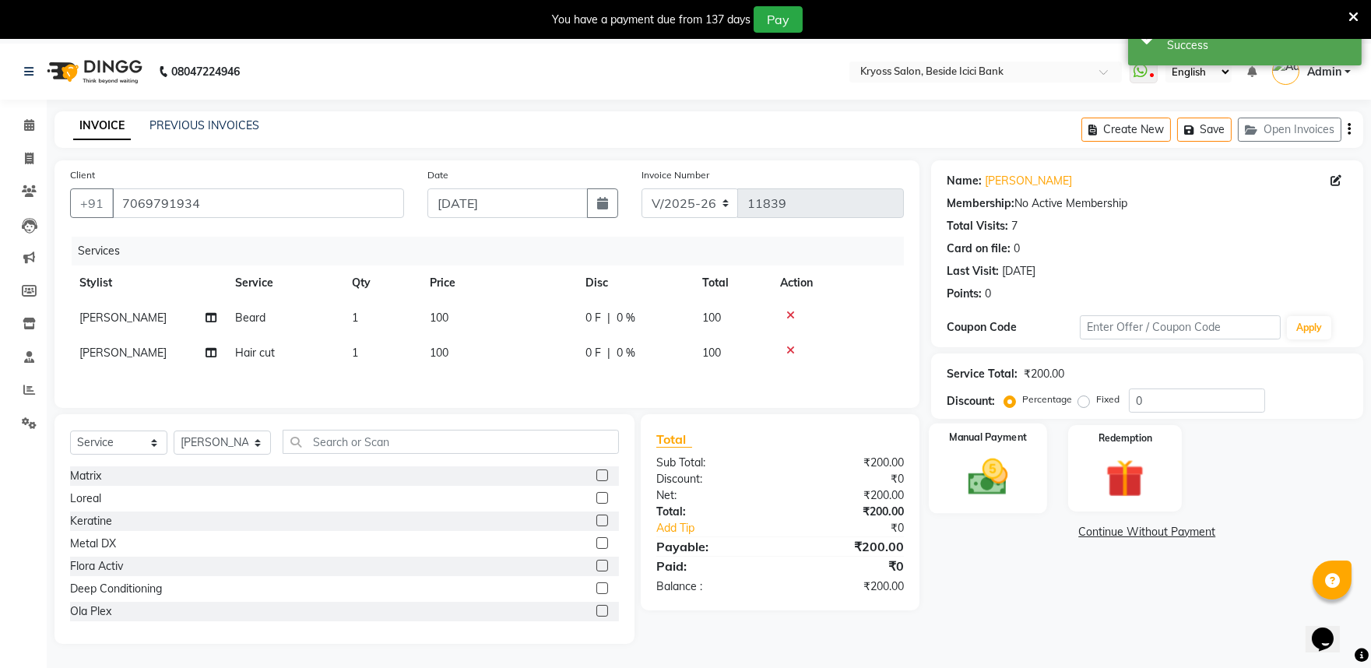
click at [994, 500] on img at bounding box center [987, 477] width 65 height 46
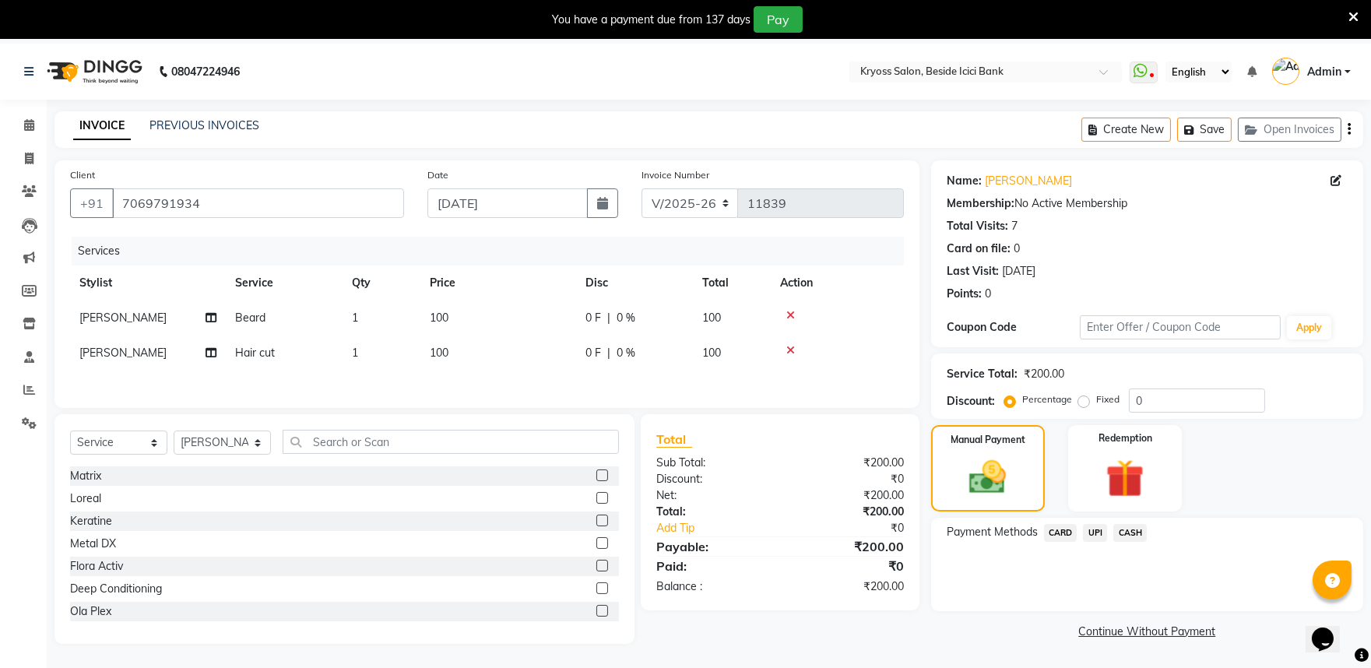
click at [1098, 542] on span "UPI" at bounding box center [1095, 533] width 24 height 18
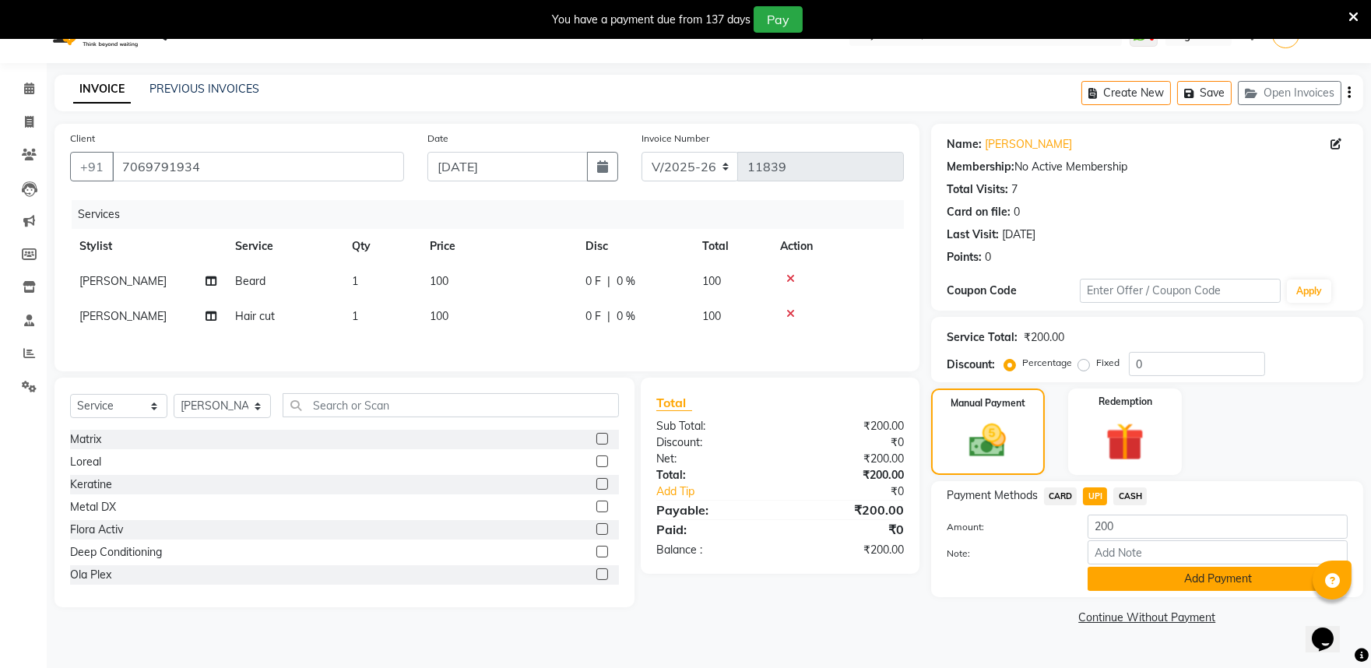
scroll to position [58, 0]
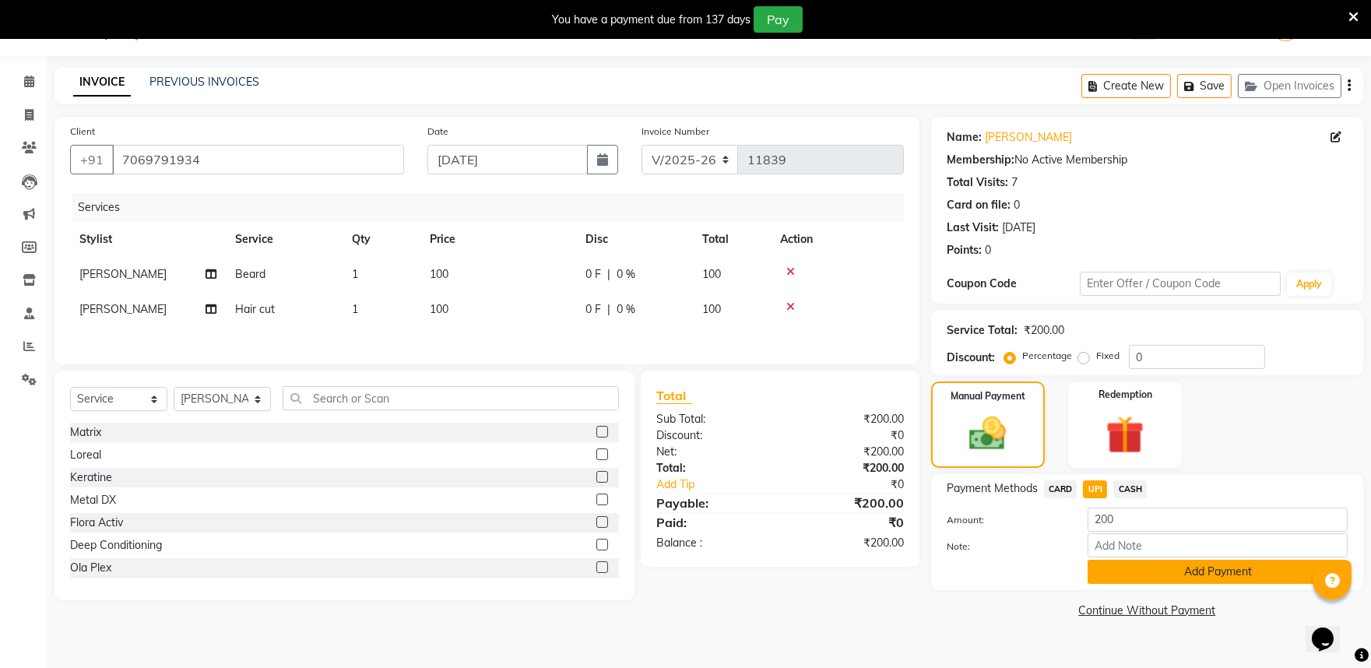
click at [1149, 579] on button "Add Payment" at bounding box center [1218, 572] width 260 height 24
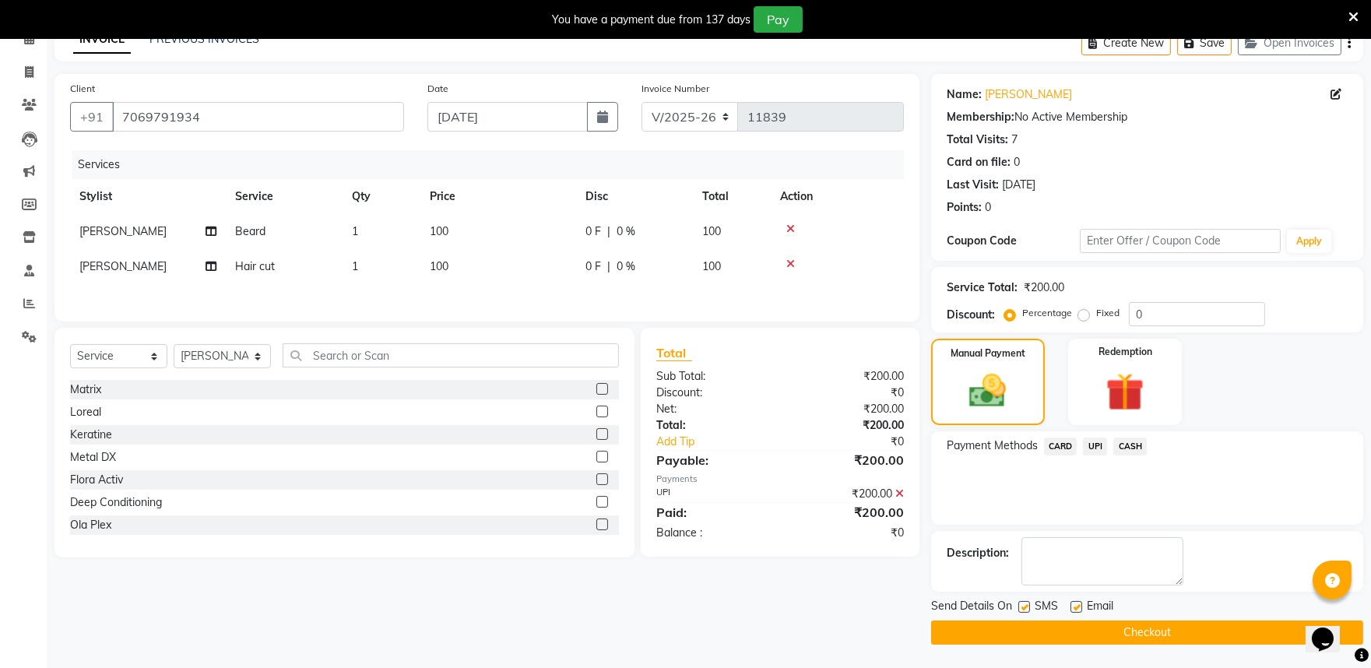
scroll to position [123, 0]
click at [1147, 624] on button "Checkout" at bounding box center [1147, 633] width 432 height 24
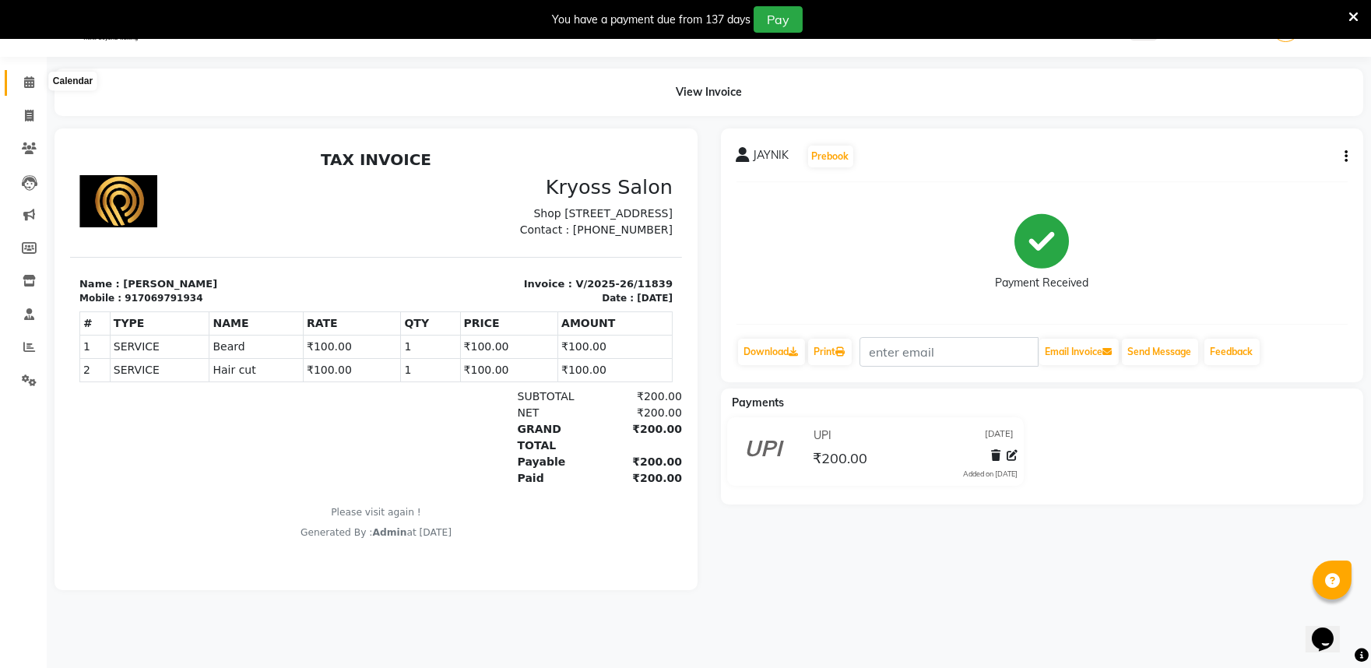
click at [31, 75] on span at bounding box center [29, 83] width 27 height 18
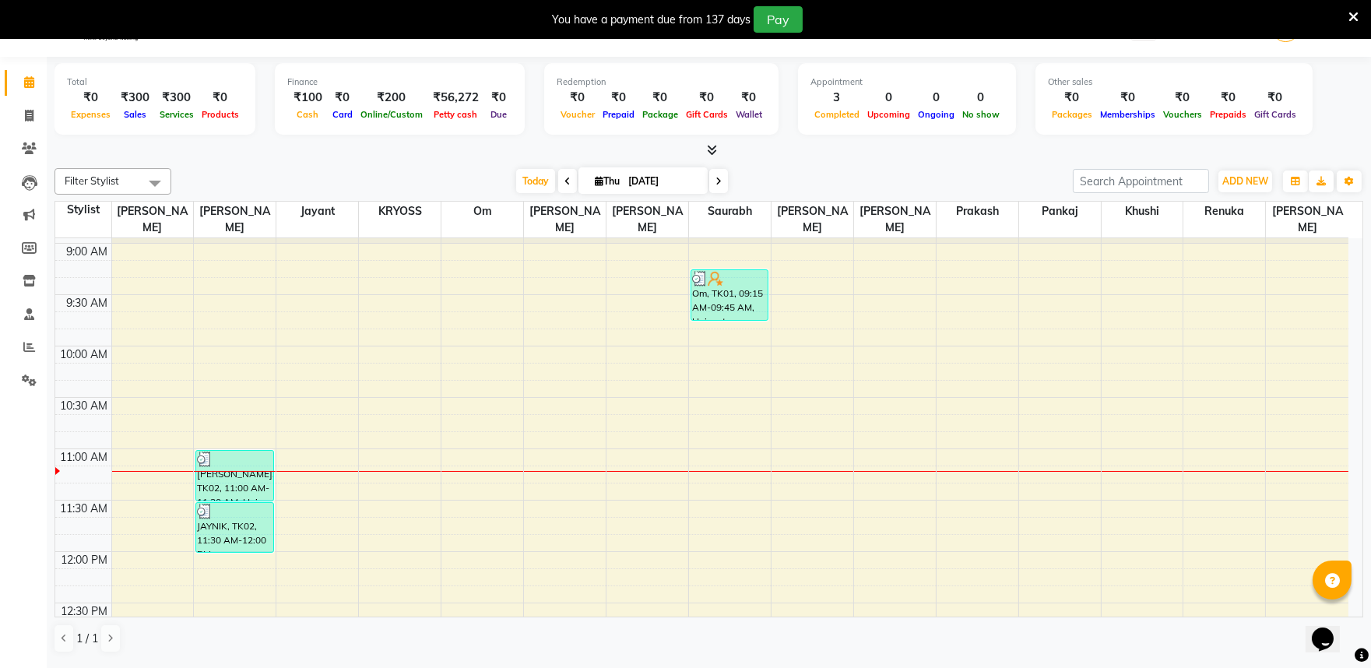
scroll to position [86, 0]
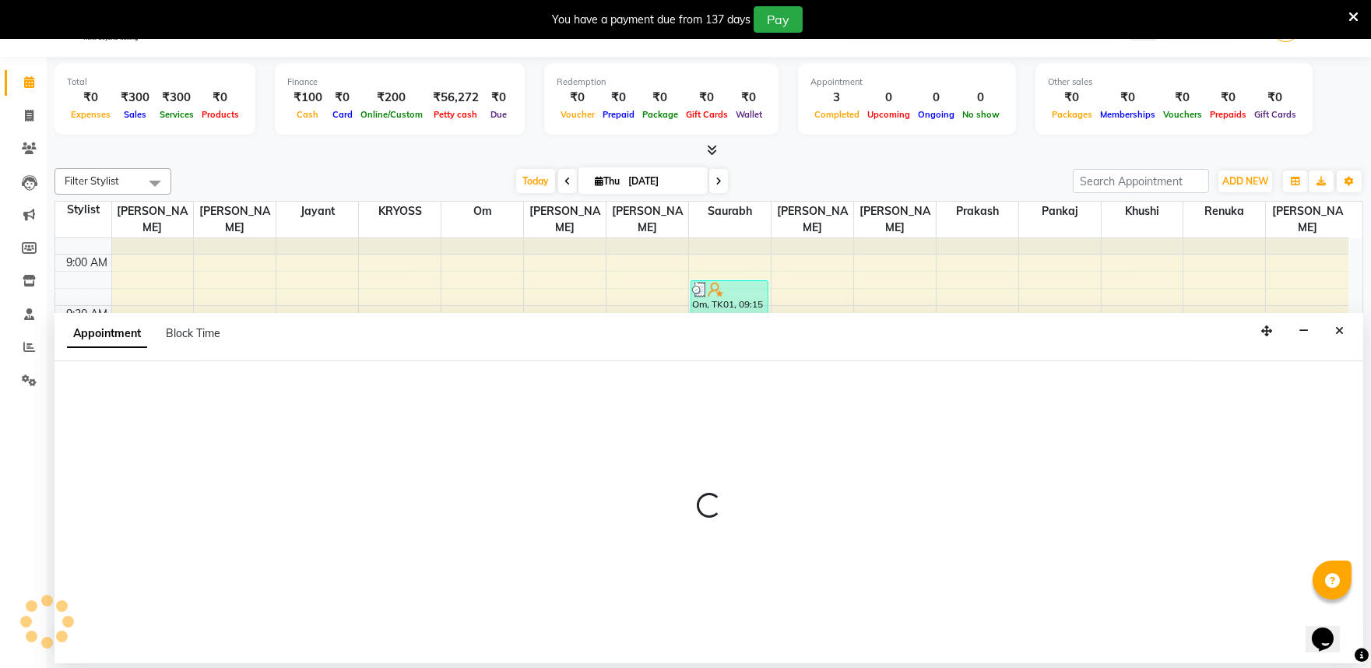
scroll to position [47, 0]
select select "79205"
select select "660"
select select "tentative"
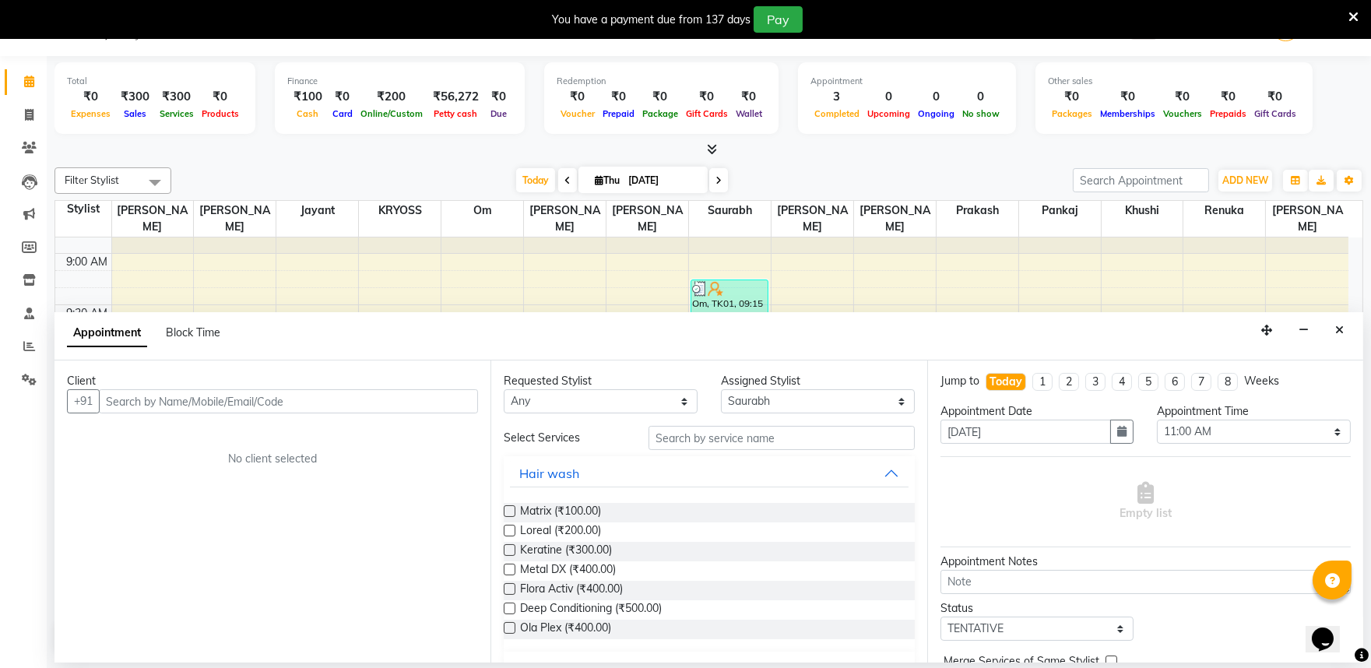
click at [338, 413] on input "text" at bounding box center [288, 401] width 379 height 24
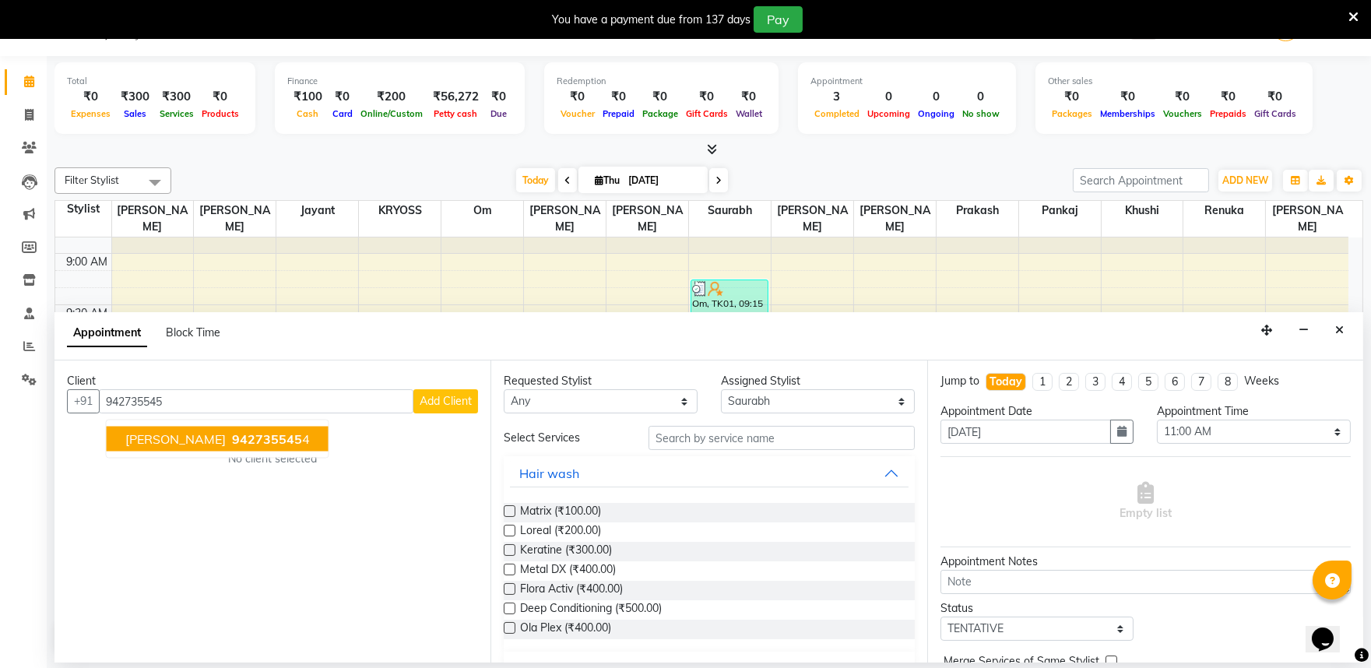
click at [244, 447] on span "942735545" at bounding box center [267, 439] width 70 height 16
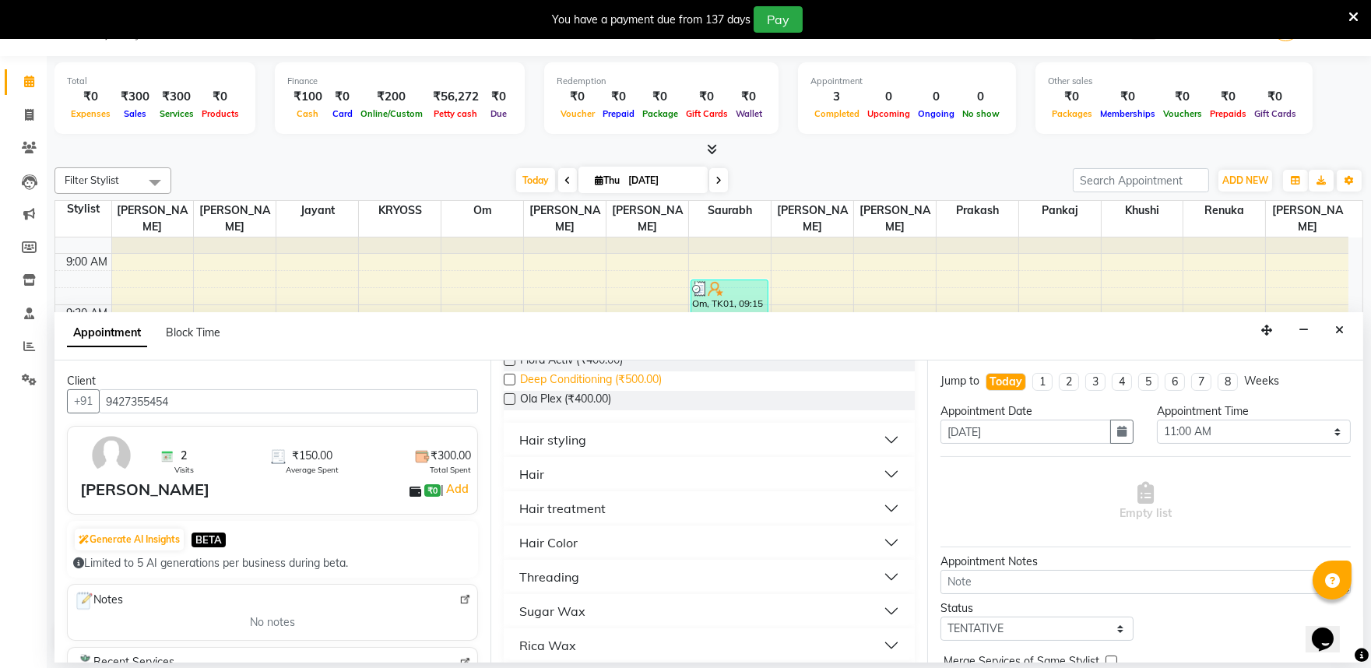
scroll to position [259, 0]
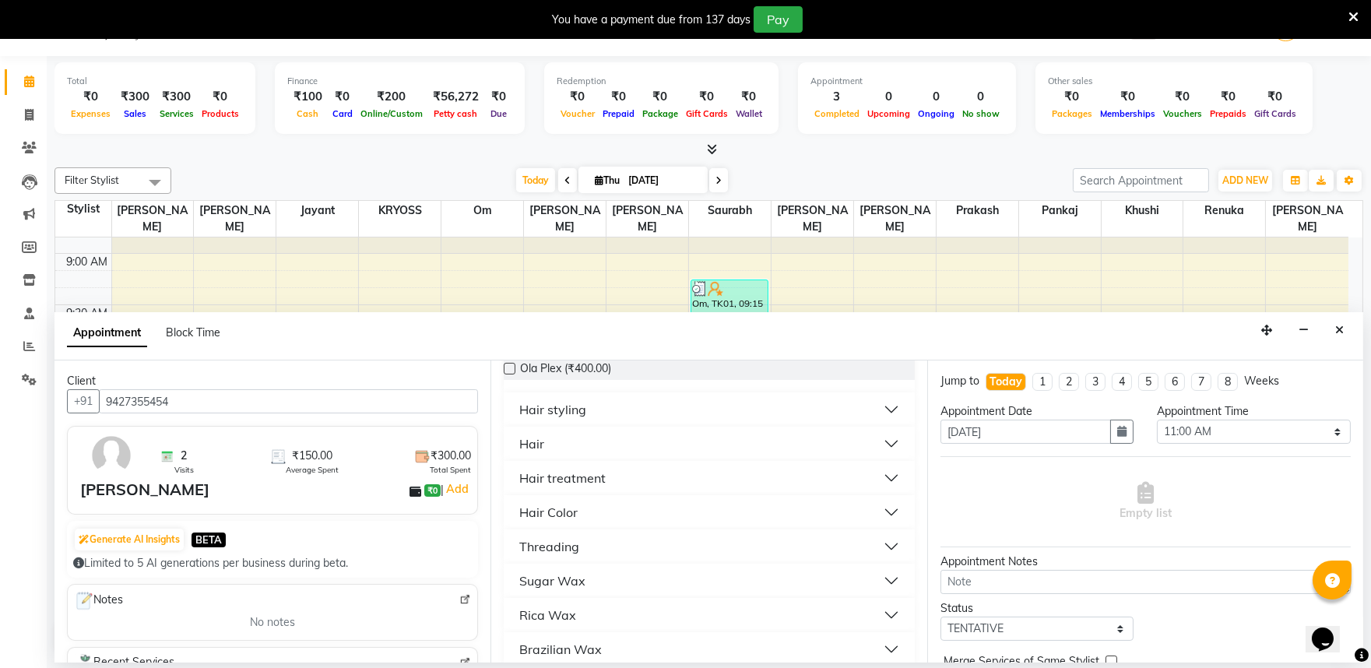
type input "9427355454"
click at [544, 453] on div "Hair" at bounding box center [531, 443] width 25 height 19
click at [514, 507] on label at bounding box center [510, 501] width 12 height 12
click at [514, 508] on input "checkbox" at bounding box center [509, 503] width 10 height 10
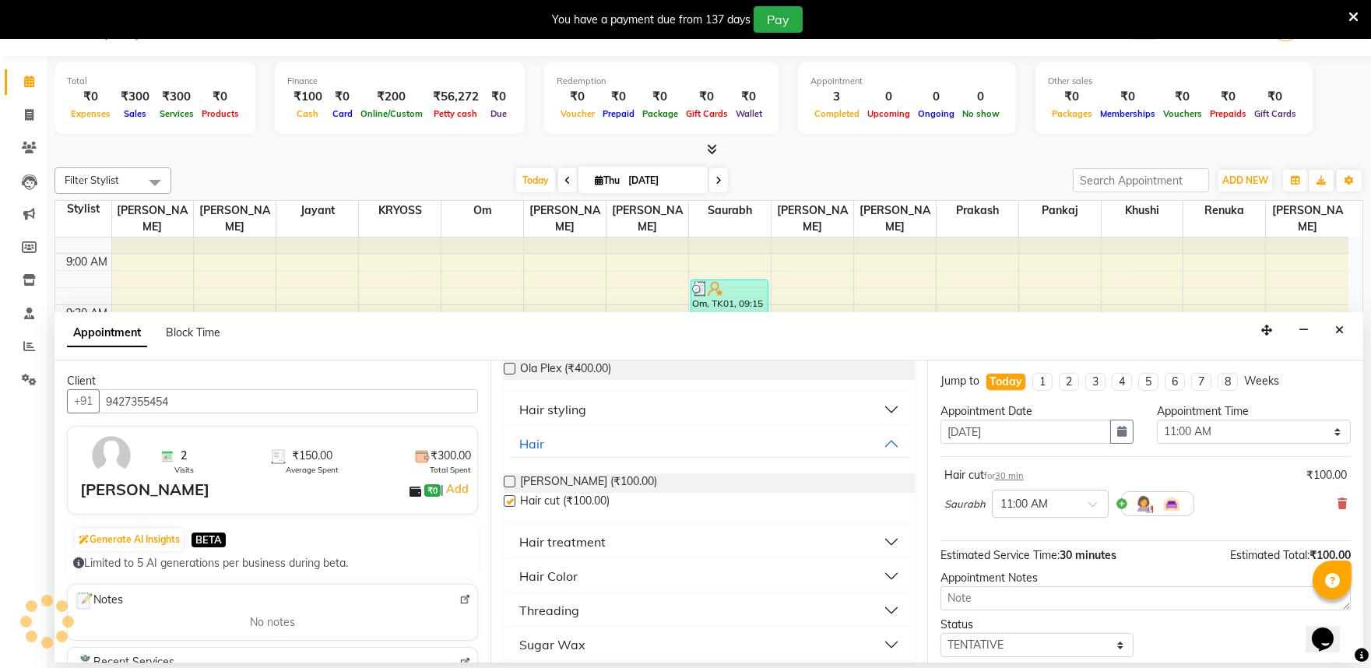
checkbox input "false"
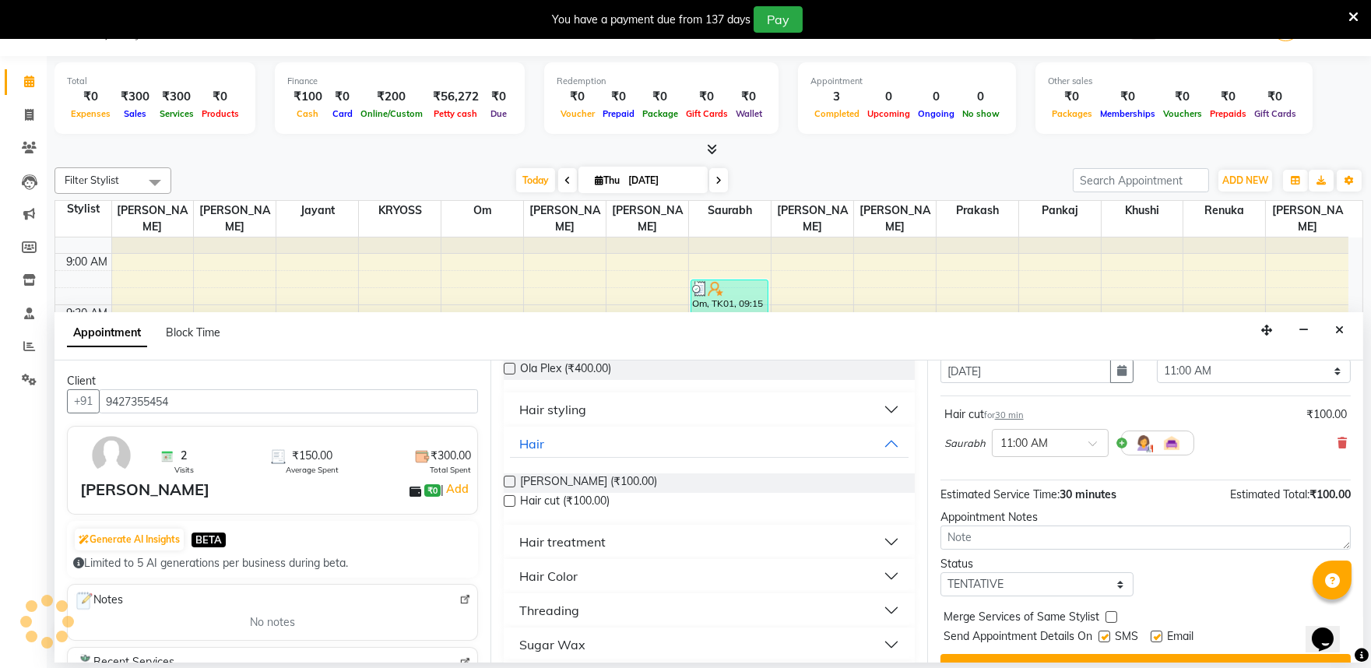
scroll to position [125, 0]
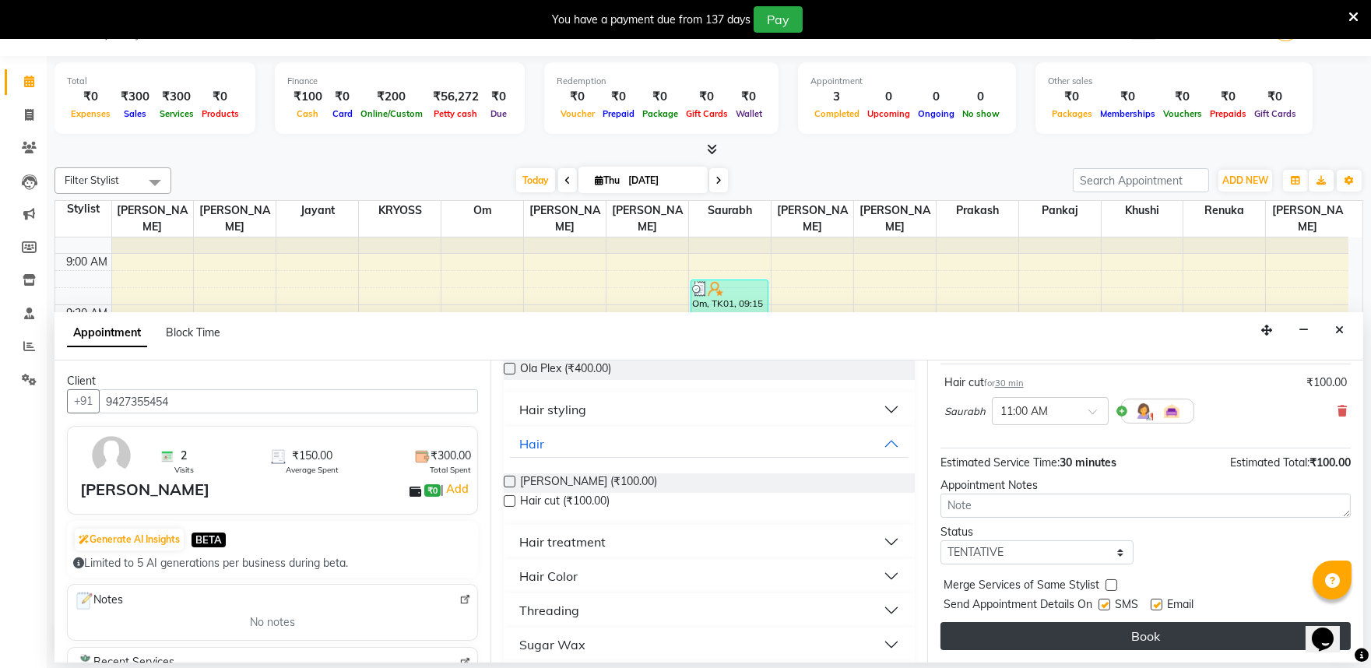
click at [1129, 636] on button "Book" at bounding box center [1146, 636] width 410 height 28
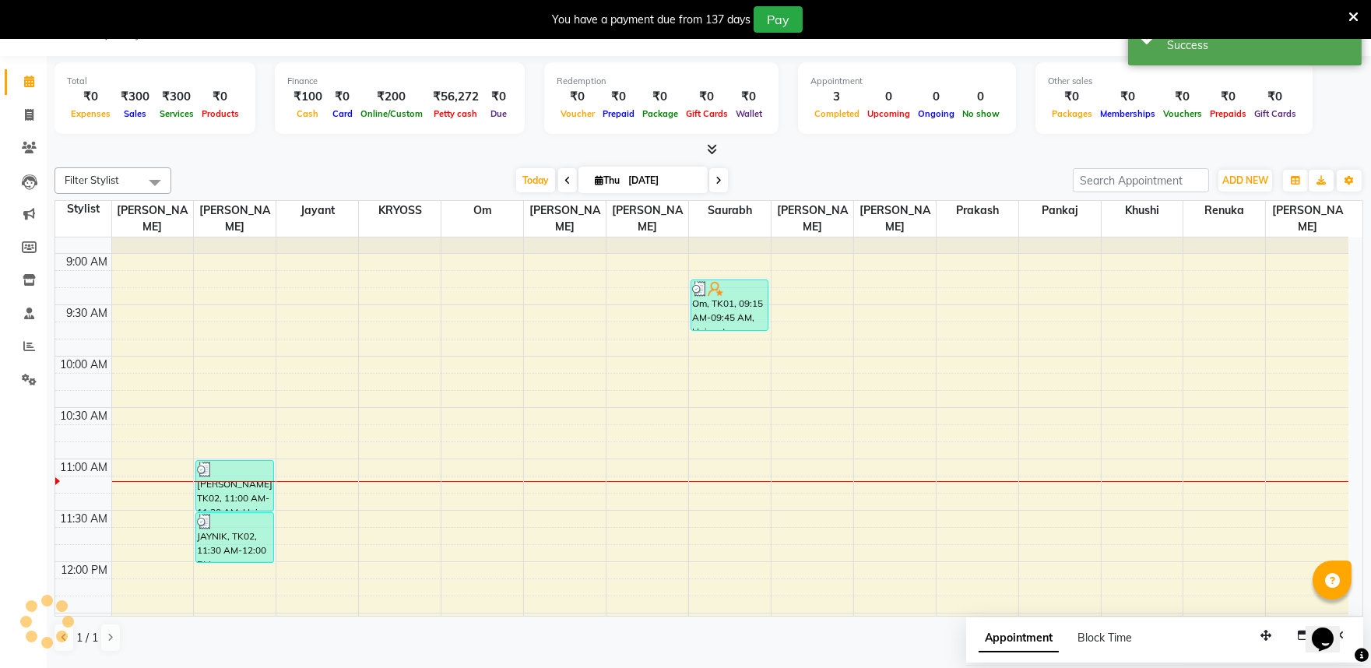
scroll to position [0, 0]
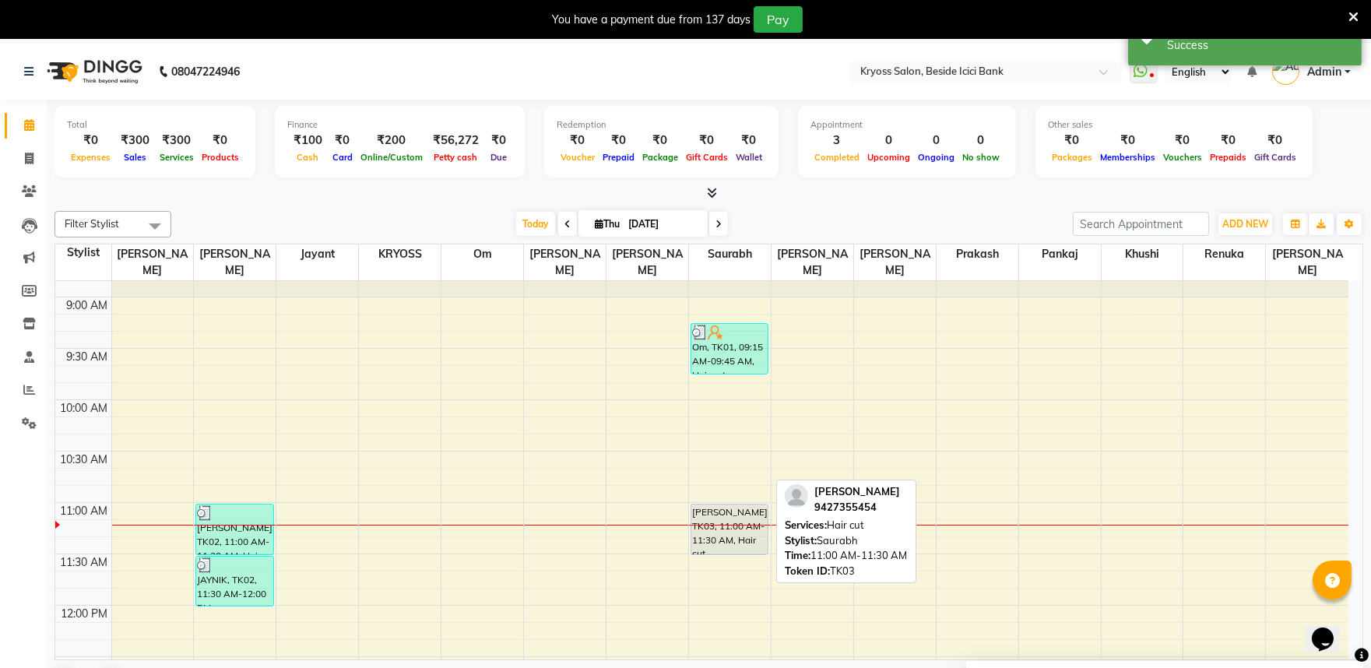
click at [733, 505] on div "[PERSON_NAME], TK03, 11:00 AM-11:30 AM, Hair cut" at bounding box center [729, 530] width 76 height 50
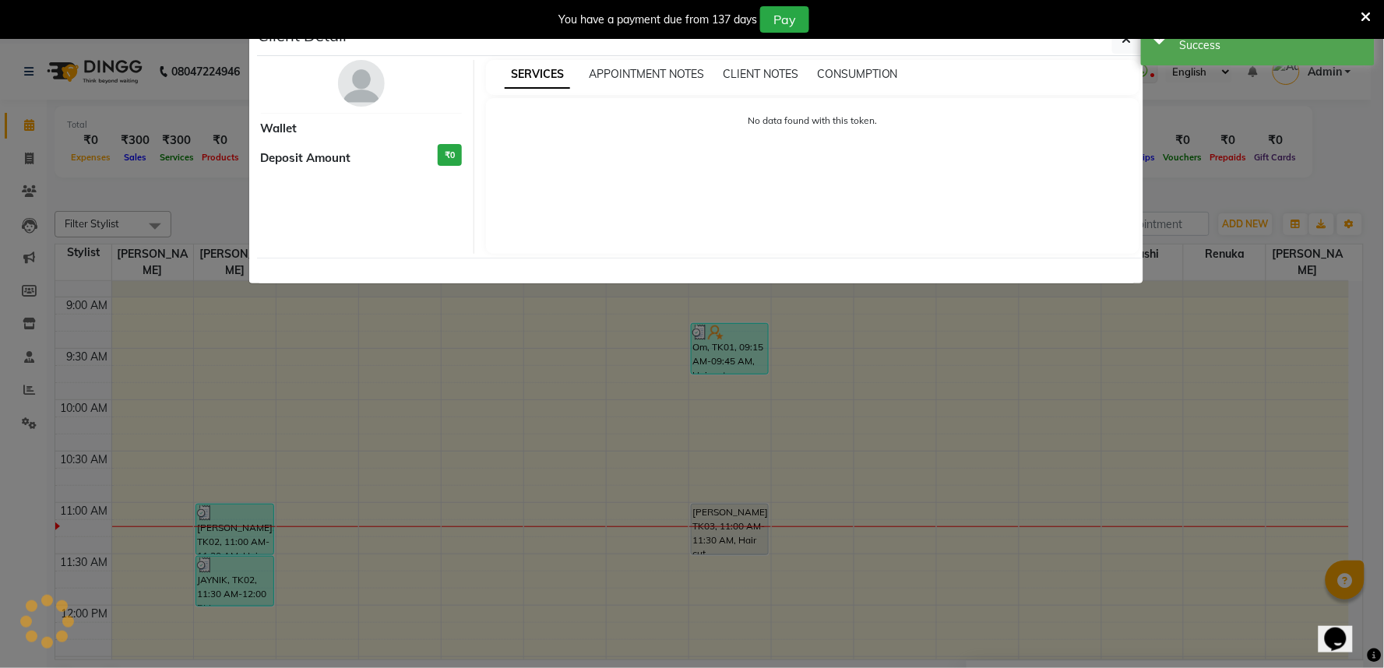
select select "7"
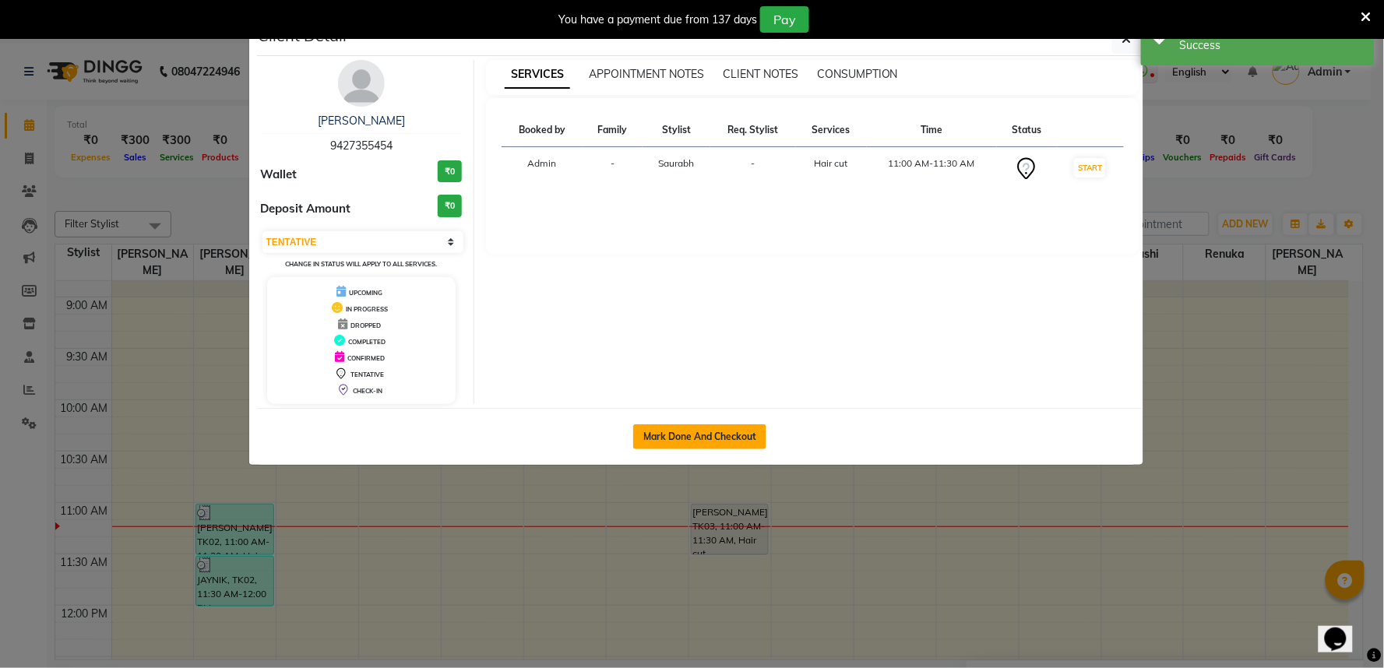
click at [706, 449] on button "Mark Done And Checkout" at bounding box center [699, 436] width 133 height 25
select select "5439"
select select "service"
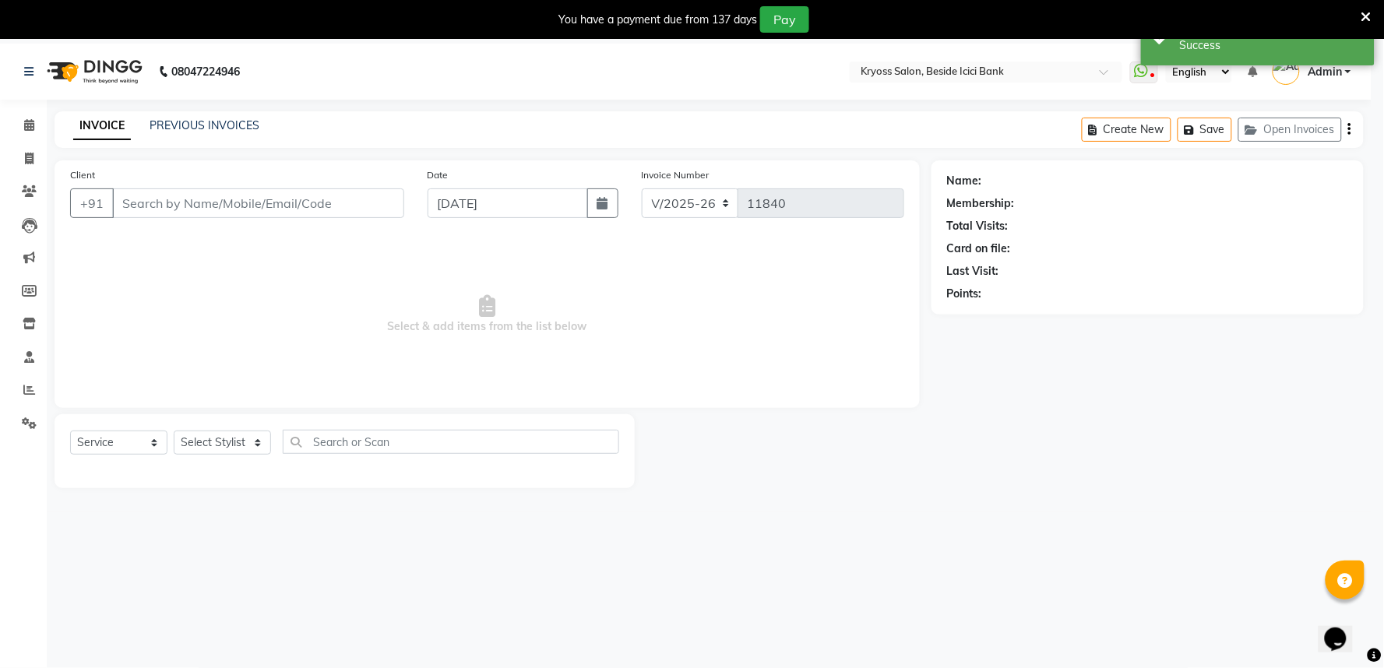
select select "3"
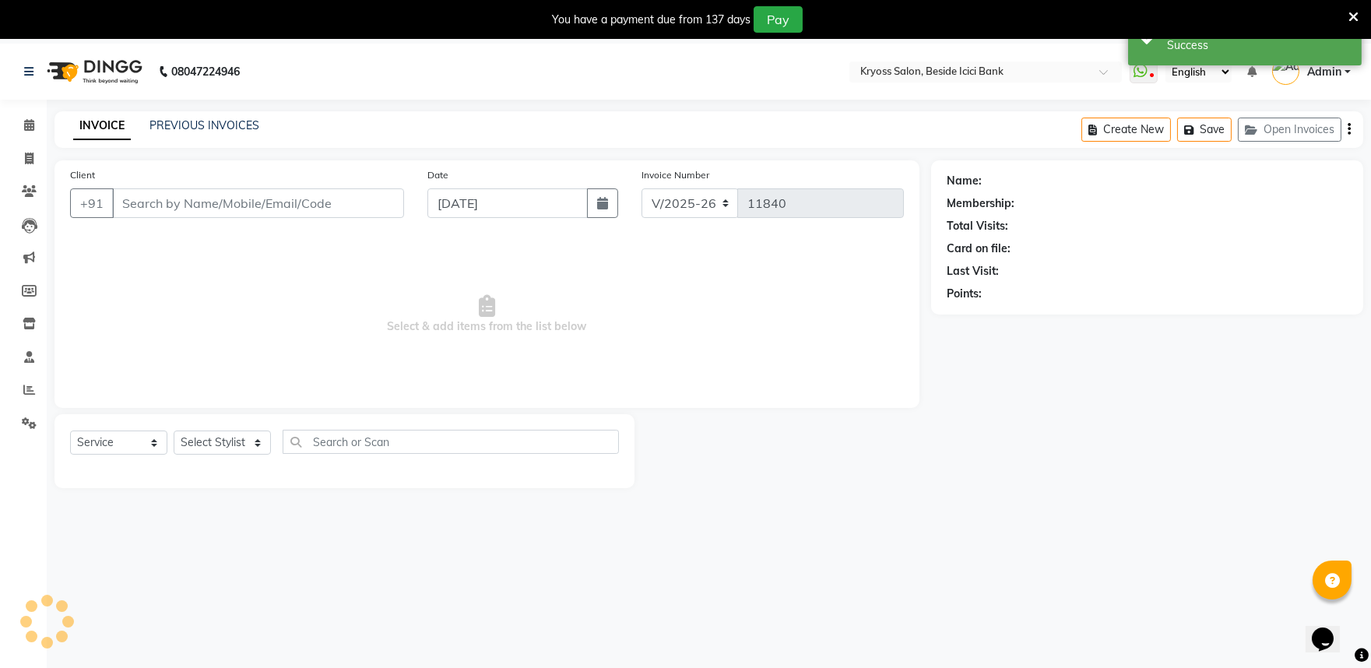
type input "9427355454"
select select "79205"
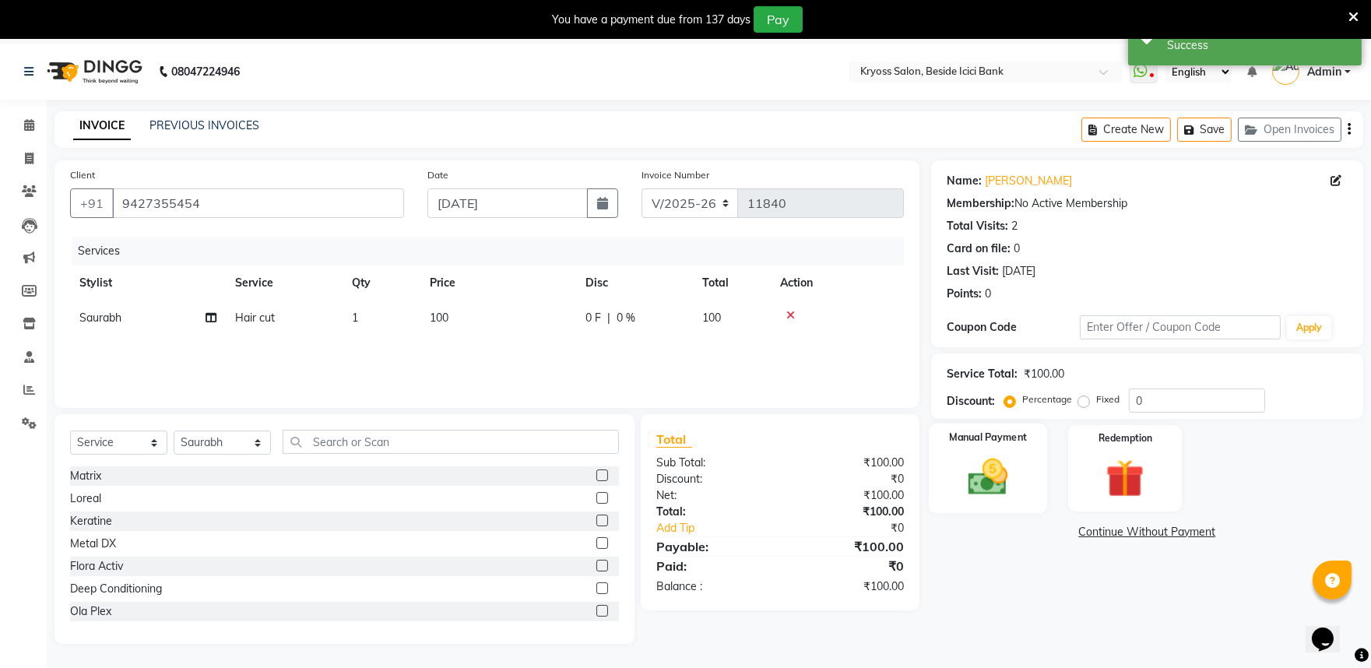
click at [991, 500] on img at bounding box center [987, 477] width 65 height 46
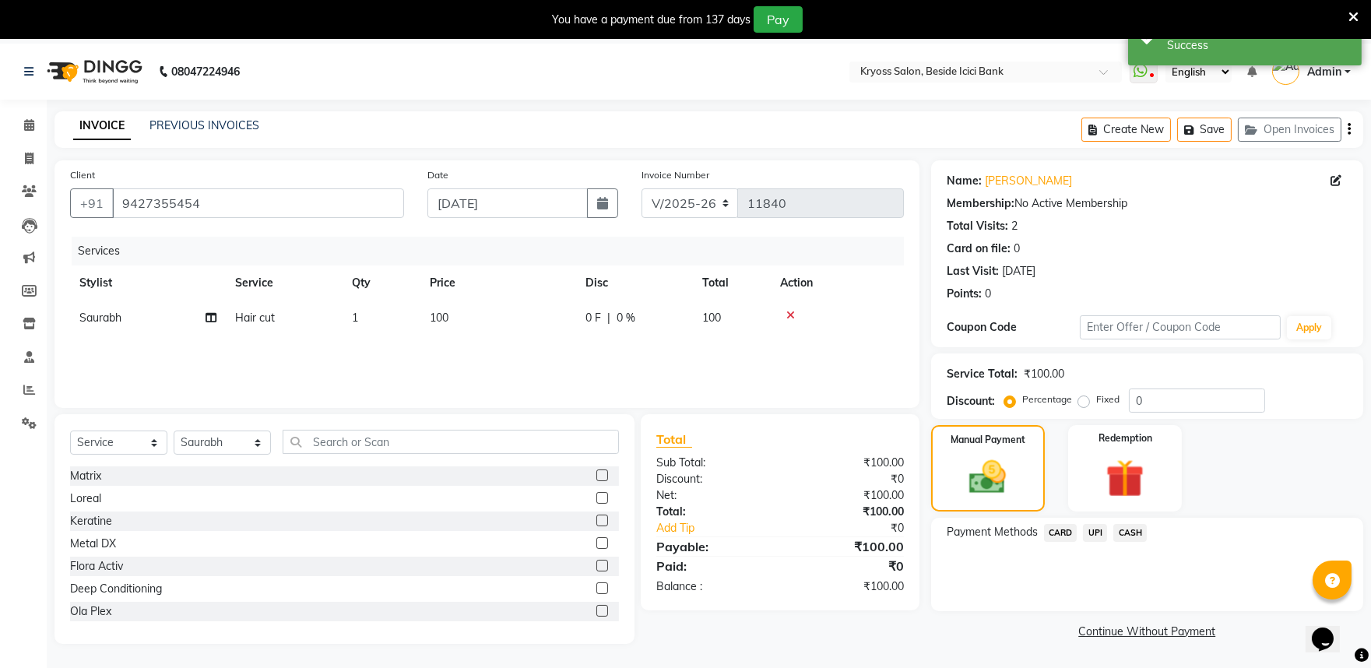
drag, startPoint x: 1134, startPoint y: 556, endPoint x: 1142, endPoint y: 563, distance: 10.5
click at [1134, 542] on span "CASH" at bounding box center [1129, 533] width 33 height 18
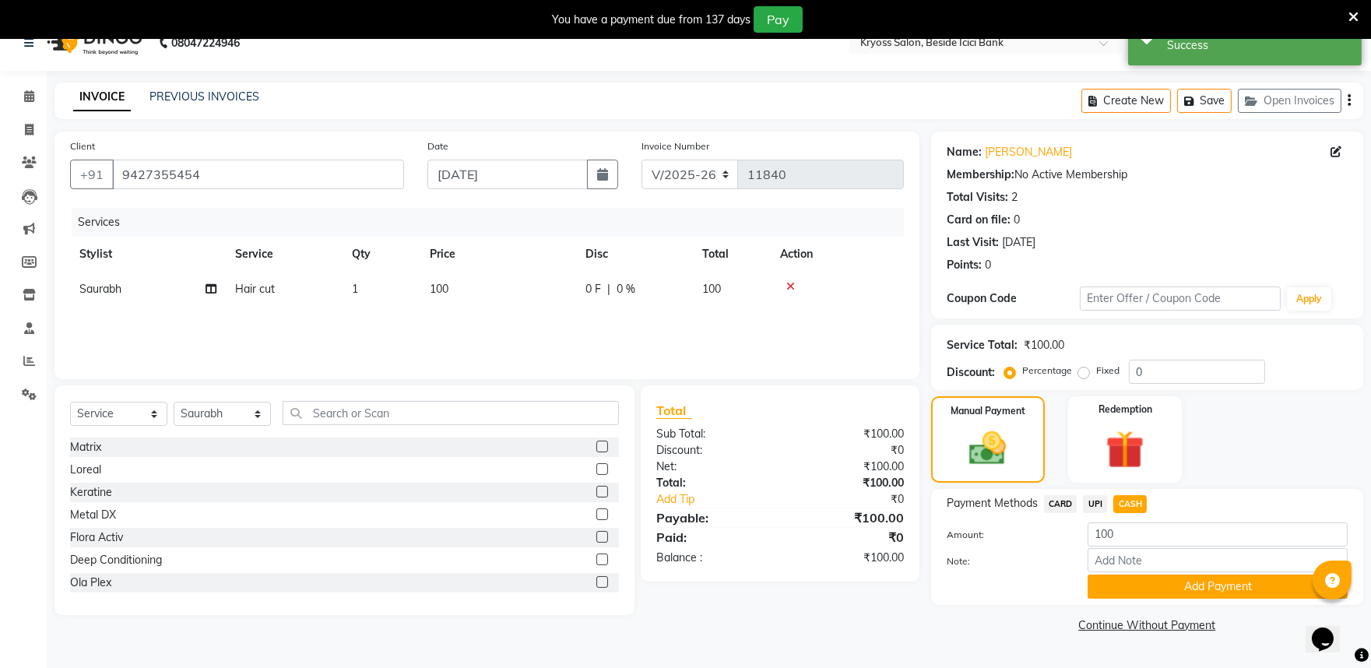
scroll to position [58, 0]
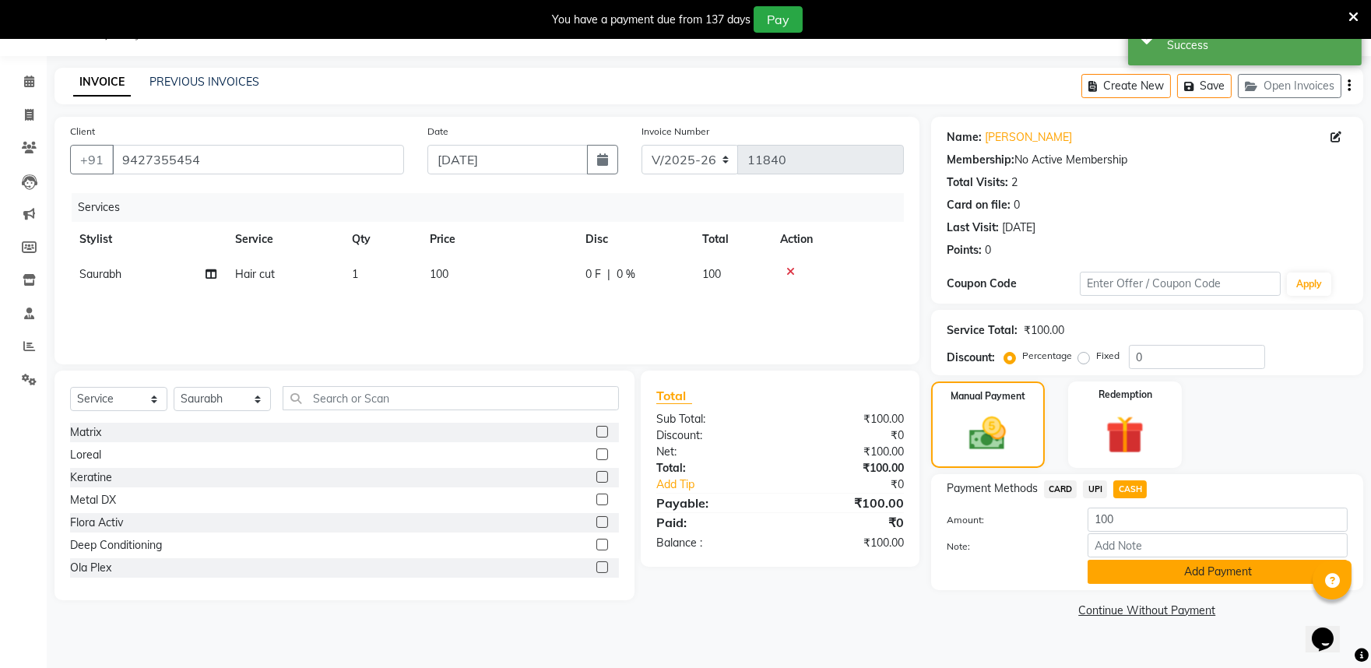
click at [1185, 584] on button "Add Payment" at bounding box center [1218, 572] width 260 height 24
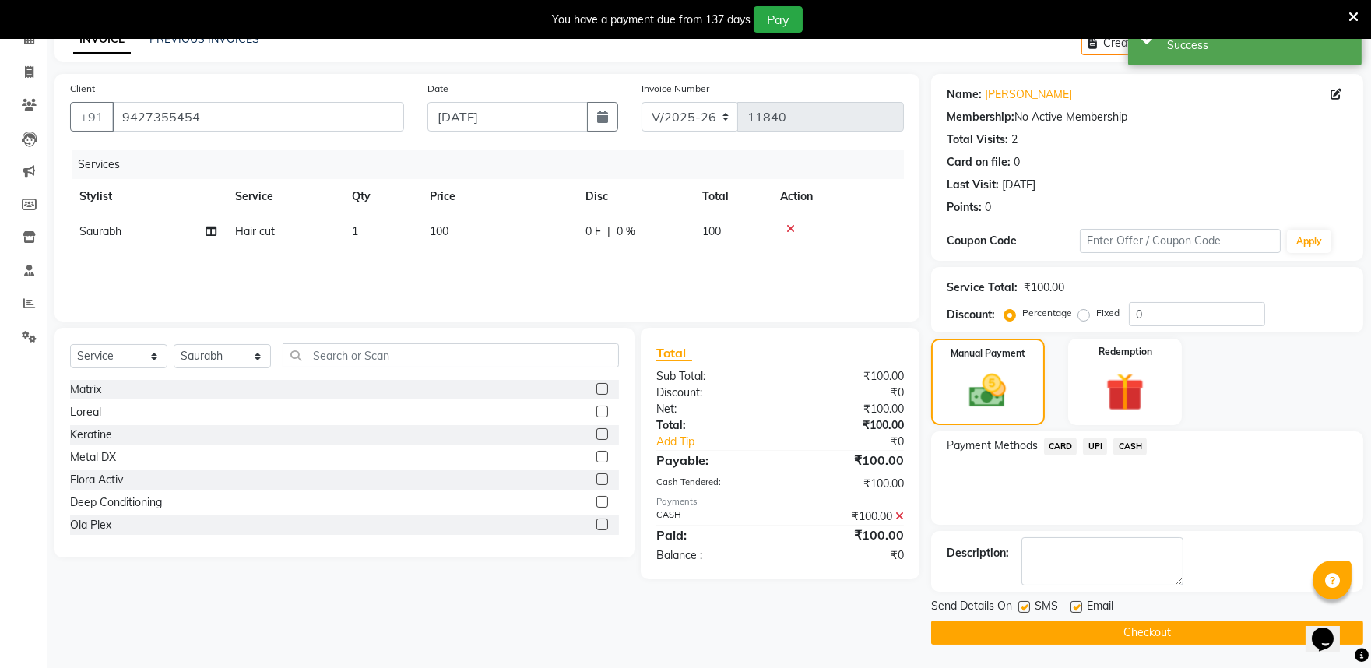
scroll to position [123, 0]
click at [1166, 624] on button "Checkout" at bounding box center [1147, 633] width 432 height 24
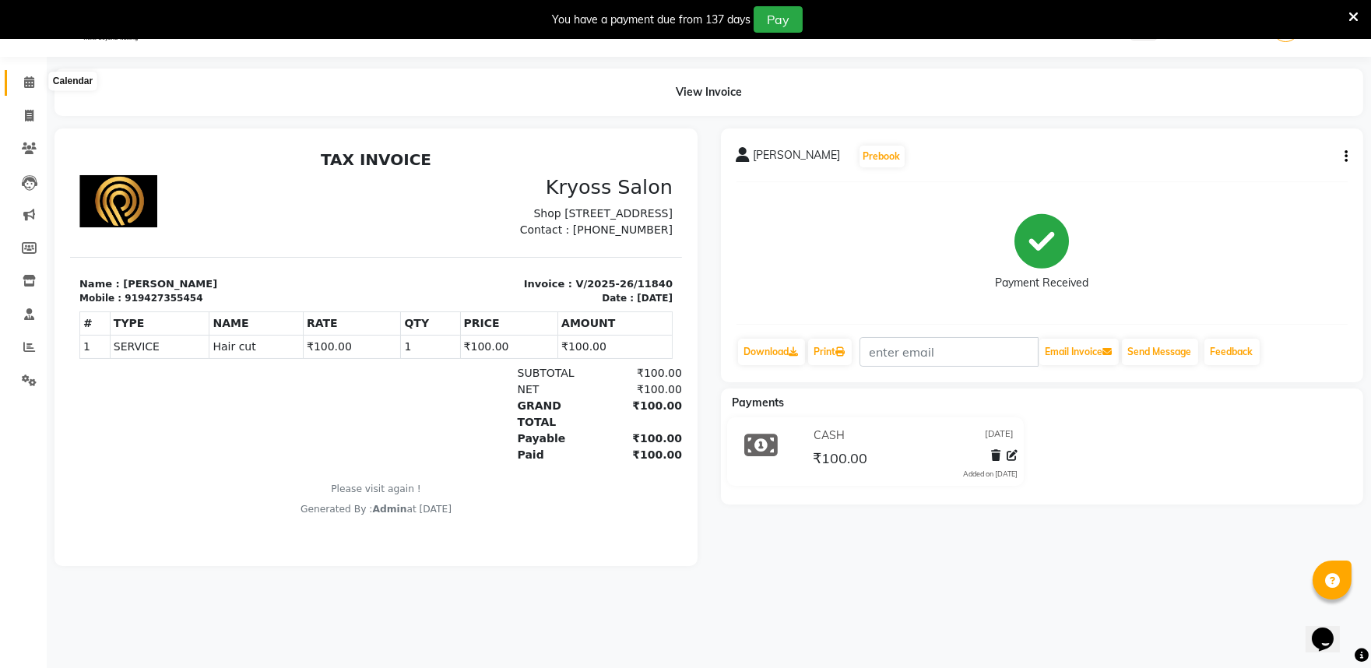
click at [34, 80] on span at bounding box center [29, 83] width 27 height 18
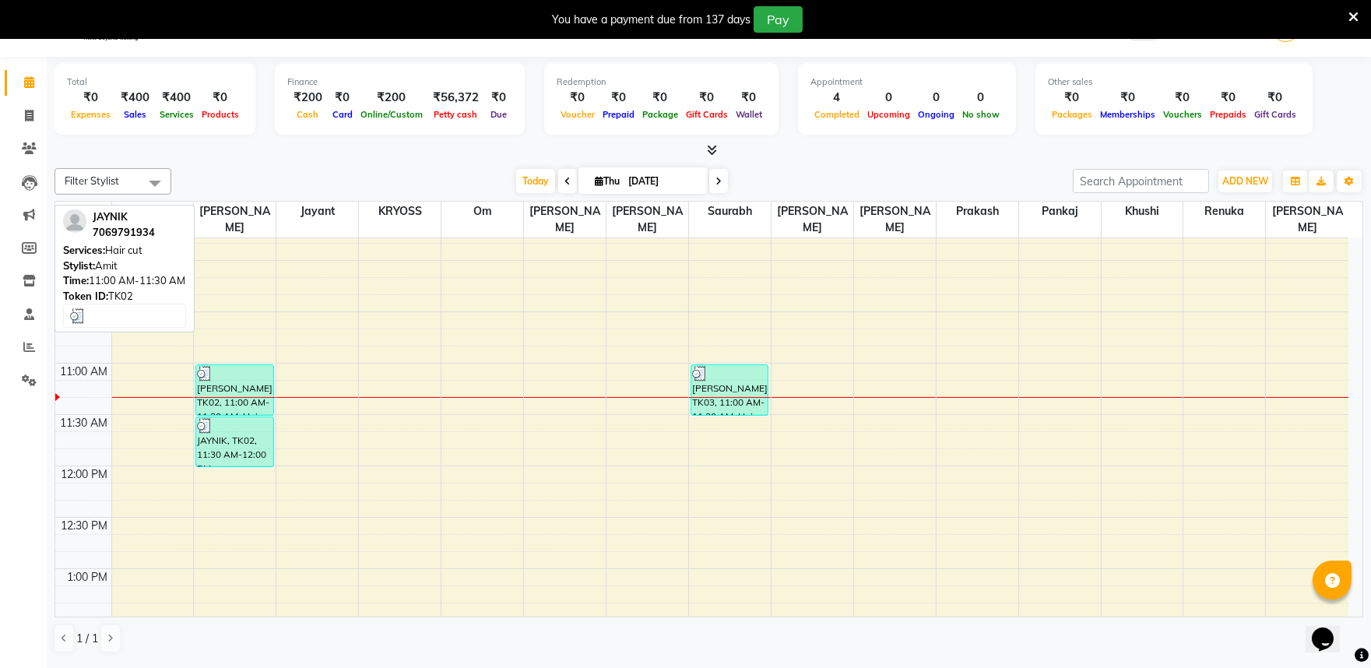
scroll to position [223, 0]
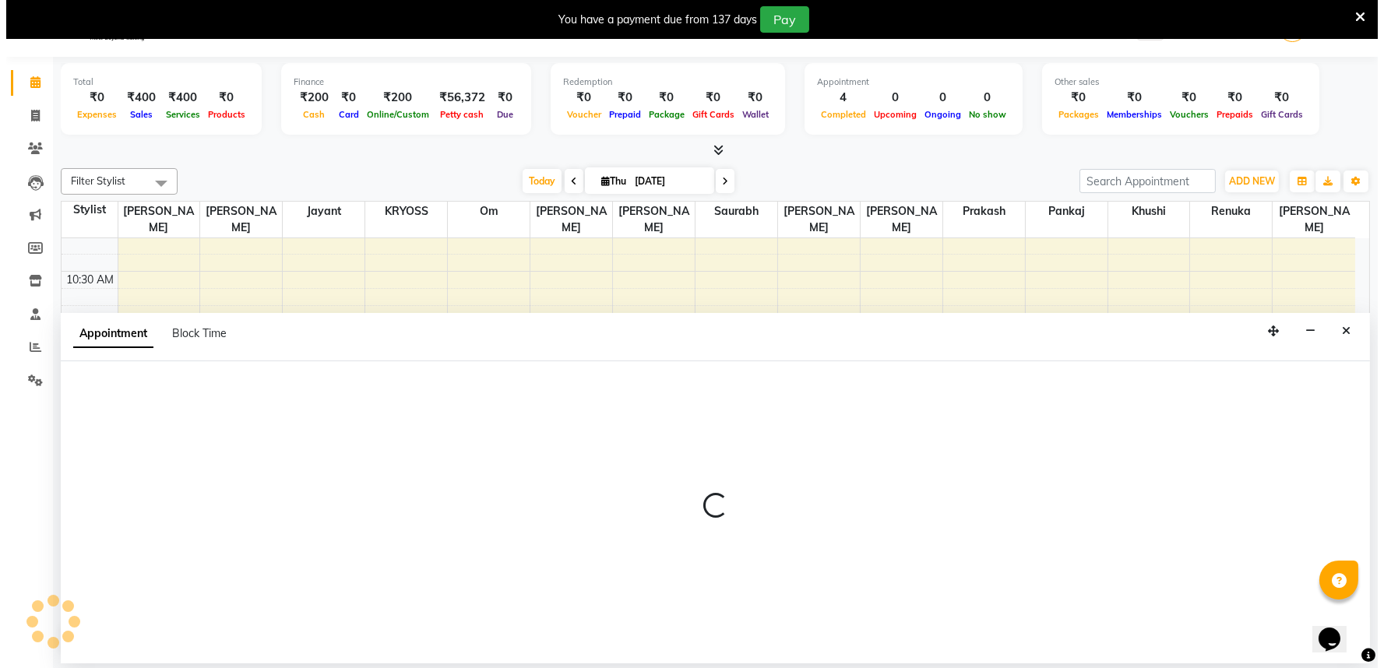
scroll to position [47, 0]
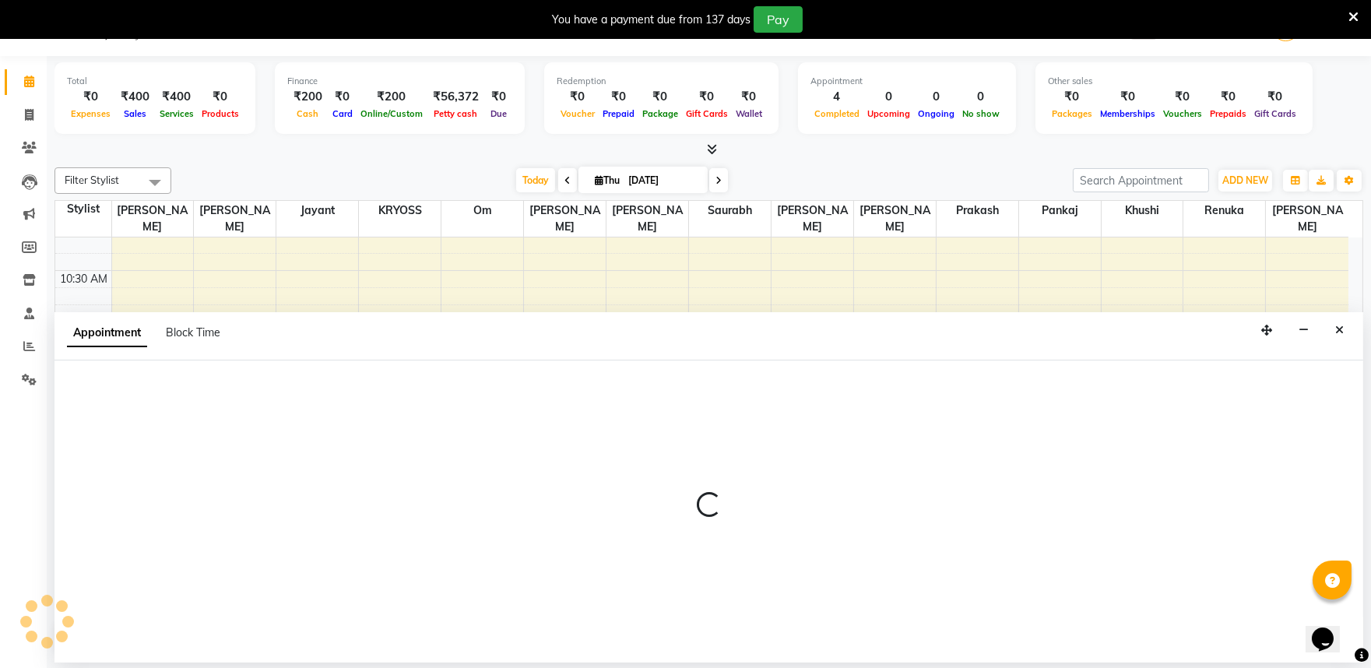
select select "52359"
select select "tentative"
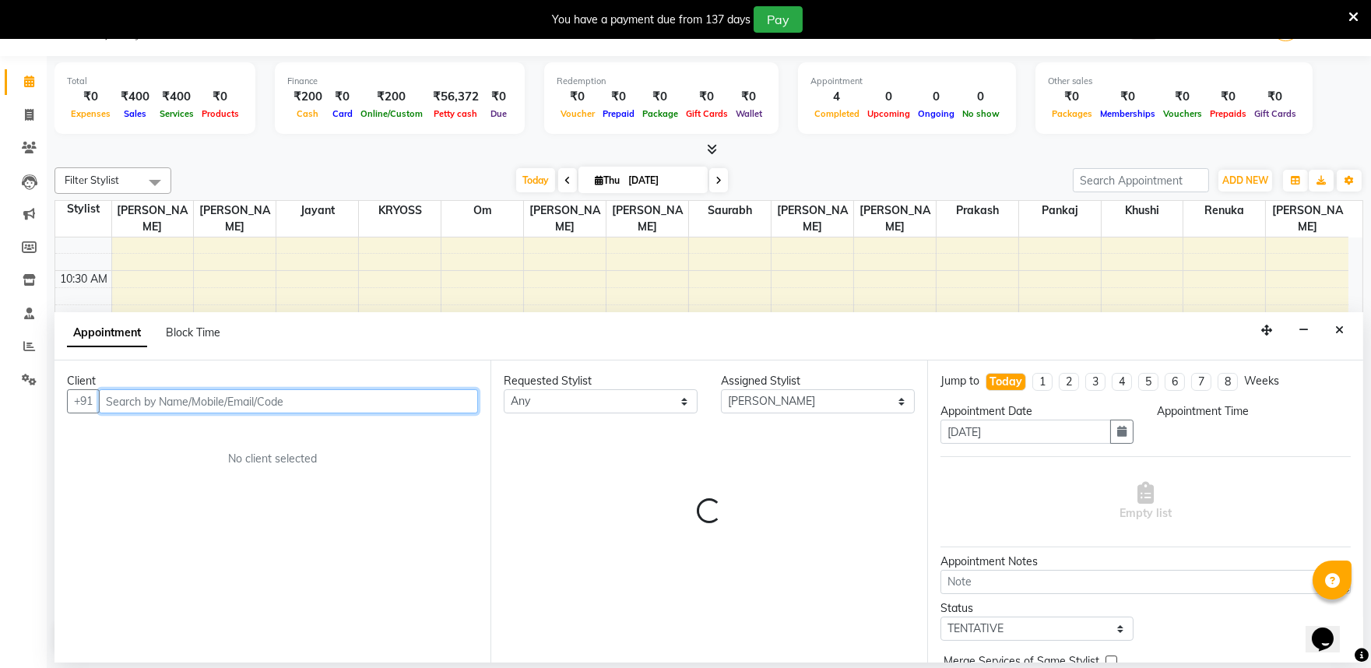
select select "720"
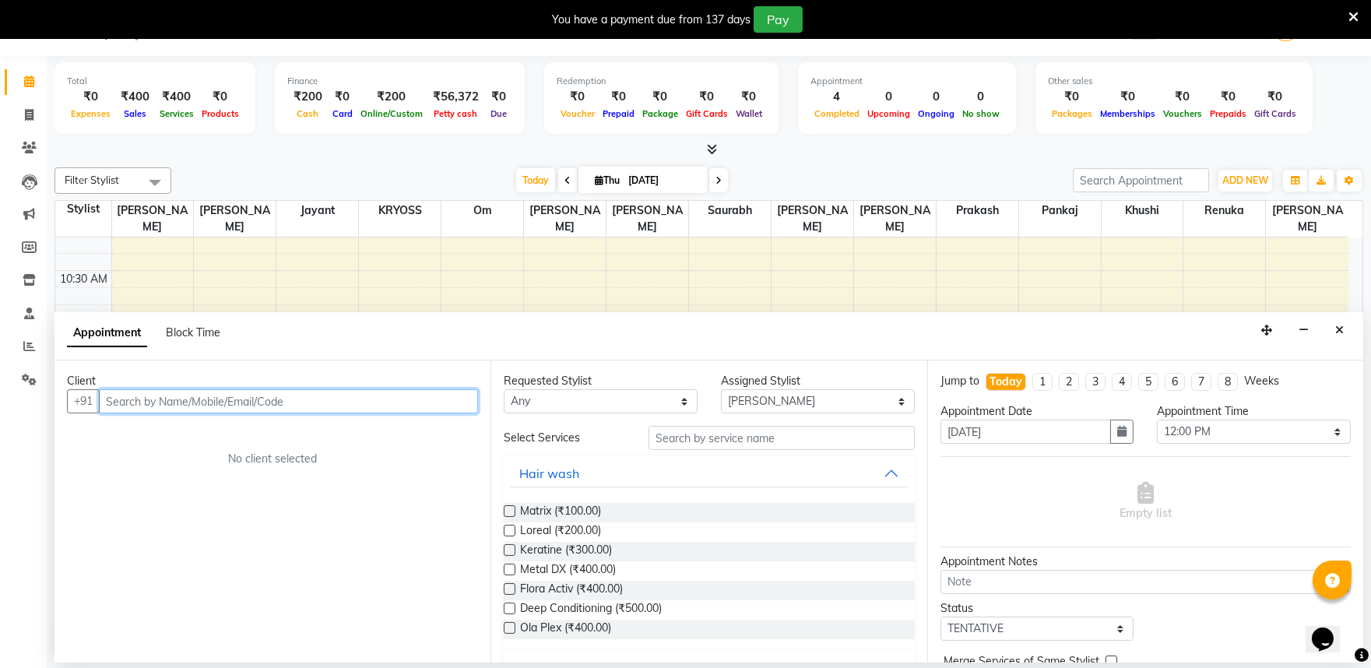
click at [268, 401] on input "text" at bounding box center [288, 401] width 379 height 24
type input "7600603345"
click at [434, 408] on span "Add Client" at bounding box center [446, 401] width 52 height 14
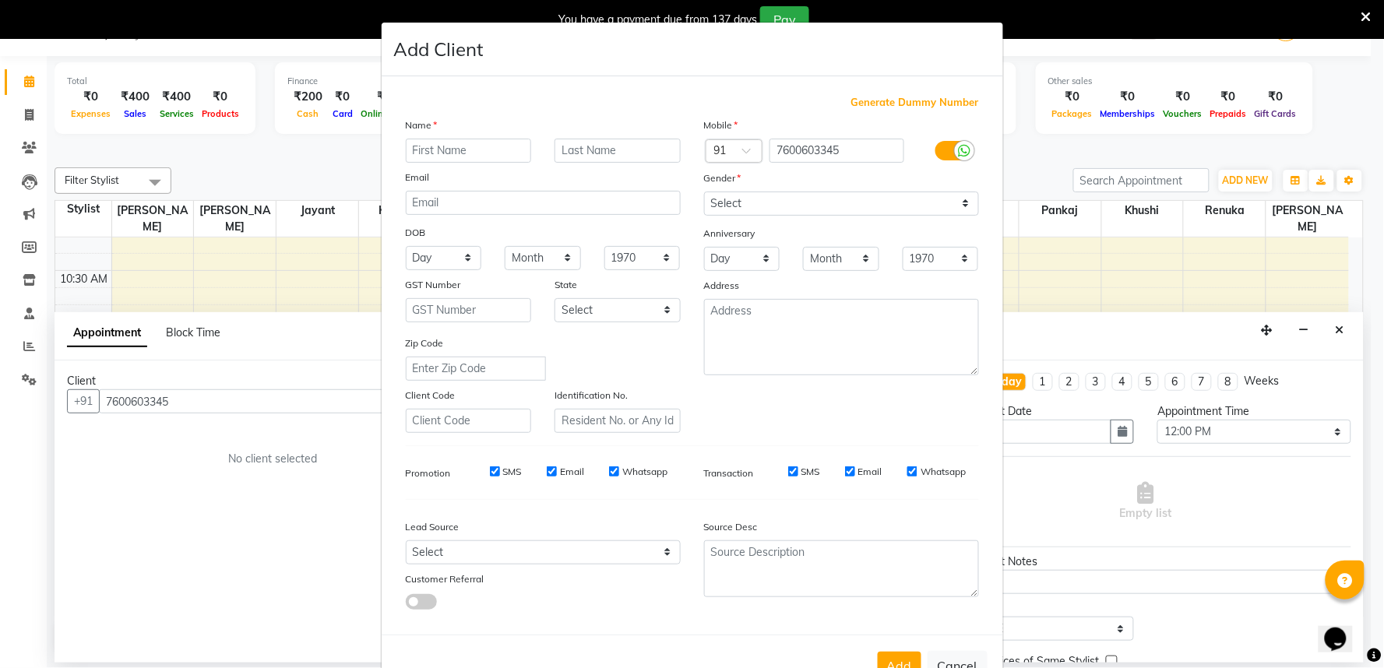
click at [434, 163] on input "text" at bounding box center [469, 151] width 126 height 24
click at [473, 163] on input "text" at bounding box center [469, 151] width 126 height 24
click at [730, 216] on select "Select [DEMOGRAPHIC_DATA] [DEMOGRAPHIC_DATA] Other Prefer Not To Say" at bounding box center [841, 204] width 275 height 24
click at [492, 163] on input "DARMYNDAR" at bounding box center [469, 151] width 126 height 24
type input "D"
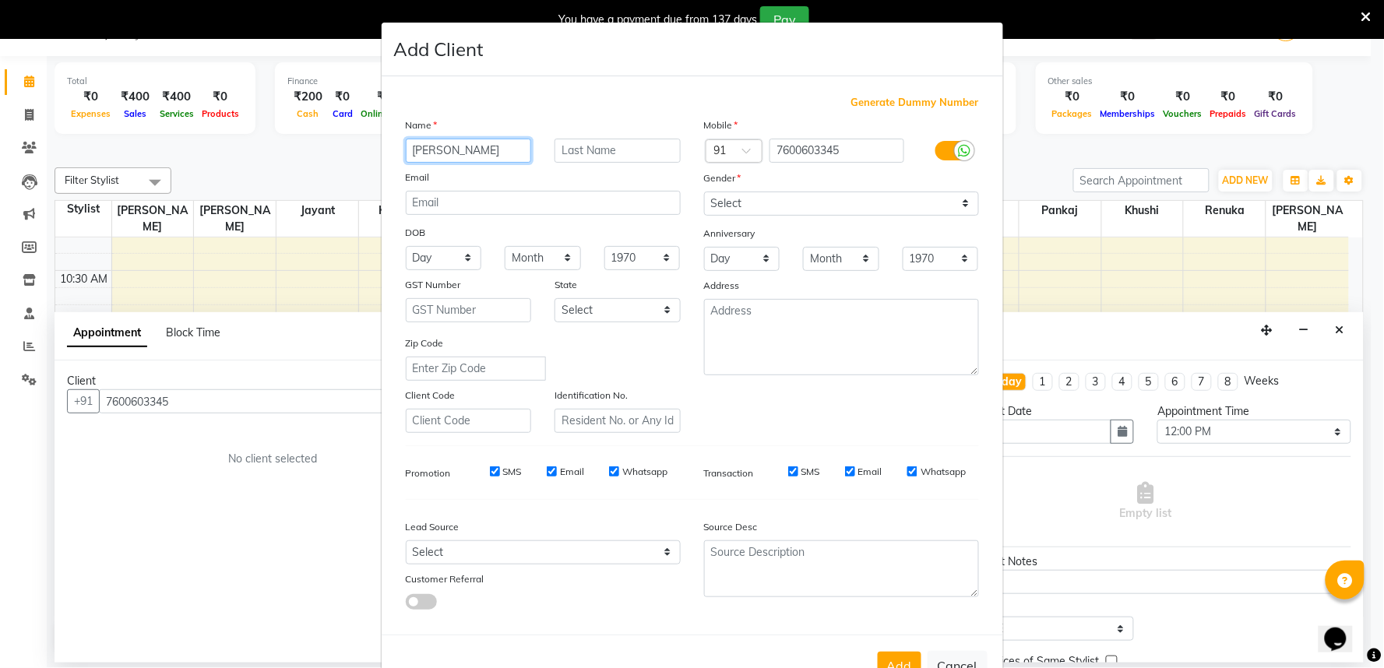
type input "[PERSON_NAME]"
click at [737, 216] on select "Select [DEMOGRAPHIC_DATA] [DEMOGRAPHIC_DATA] Other Prefer Not To Say" at bounding box center [841, 204] width 275 height 24
select select "[DEMOGRAPHIC_DATA]"
click at [704, 212] on select "Select [DEMOGRAPHIC_DATA] [DEMOGRAPHIC_DATA] Other Prefer Not To Say" at bounding box center [841, 204] width 275 height 24
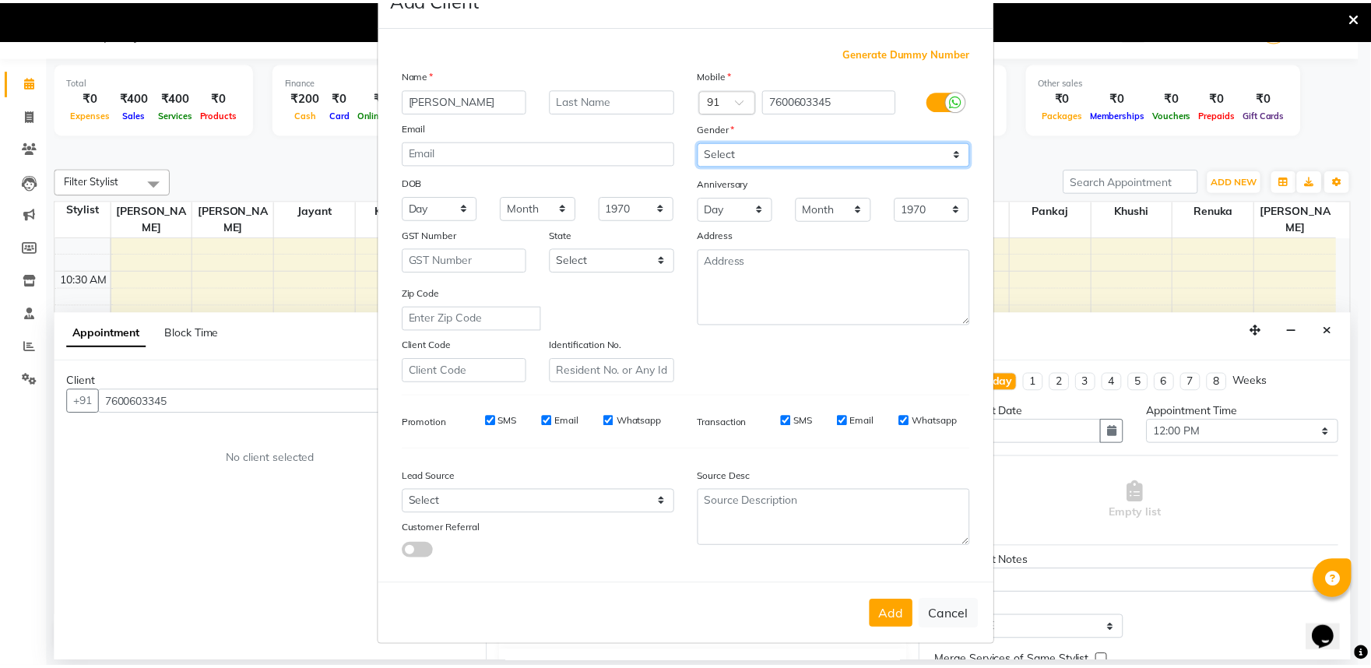
scroll to position [121, 0]
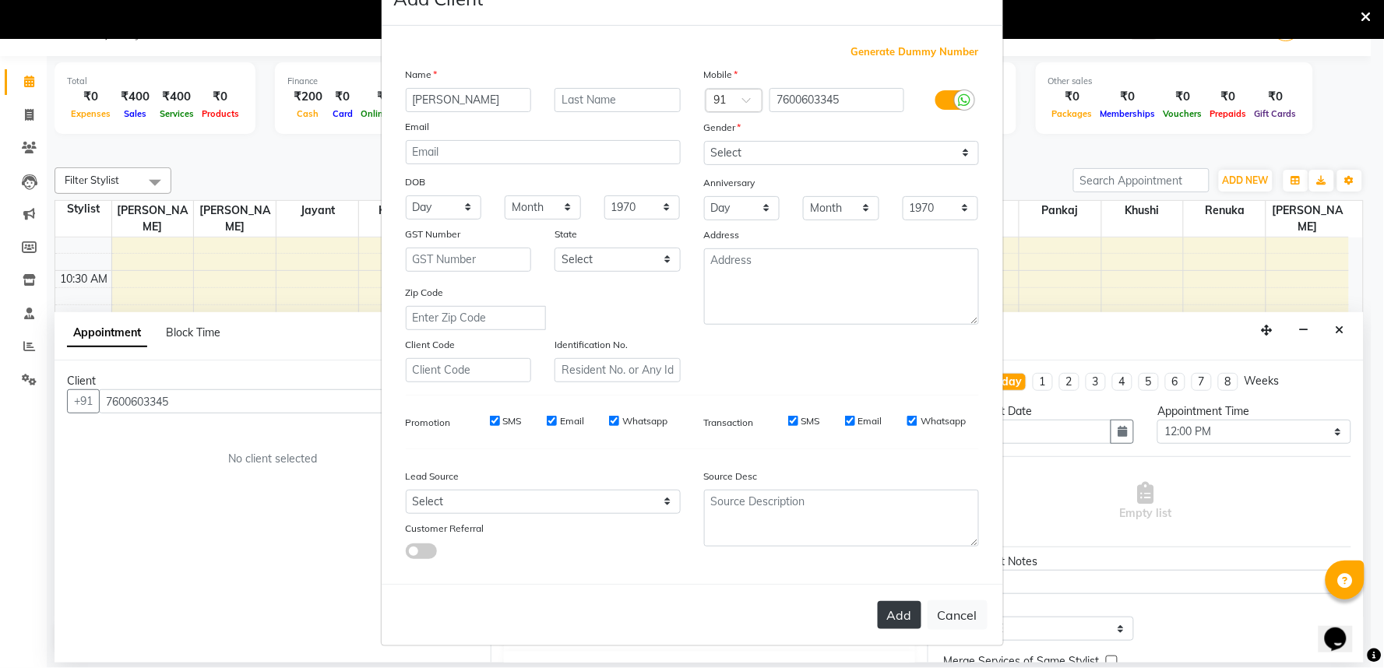
click at [888, 602] on button "Add" at bounding box center [900, 615] width 44 height 28
select select
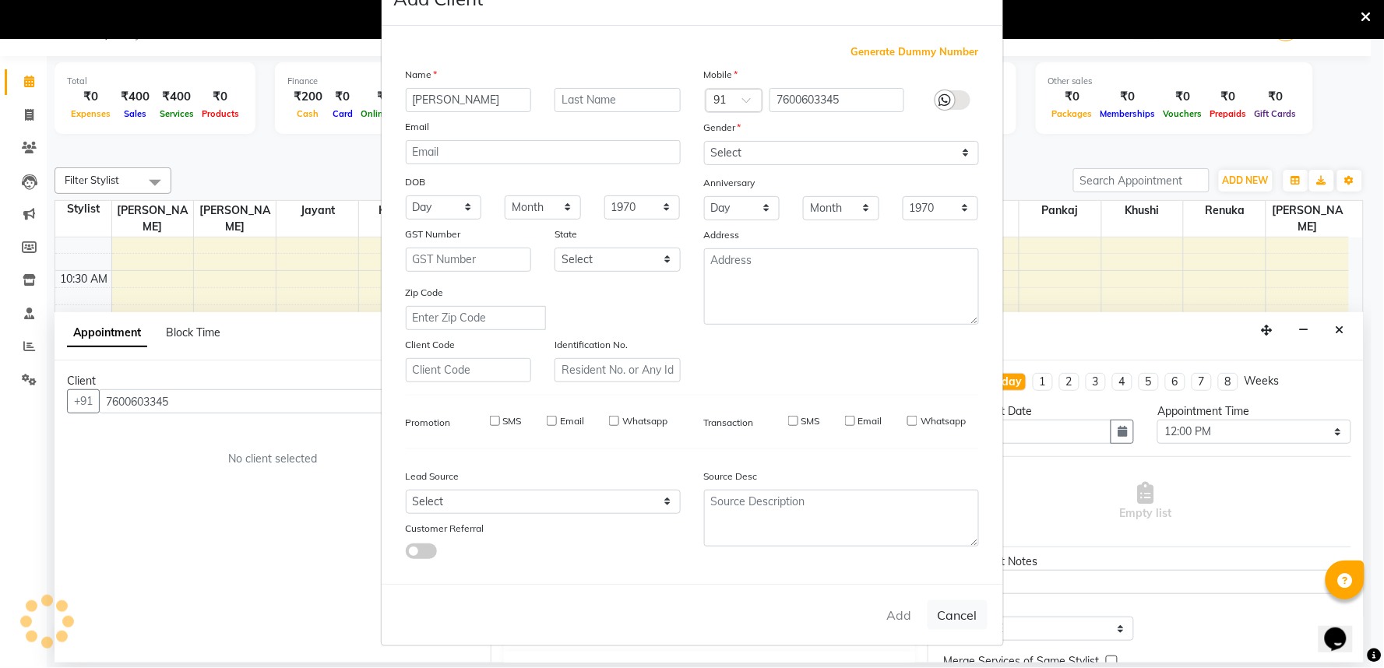
select select
checkbox input "false"
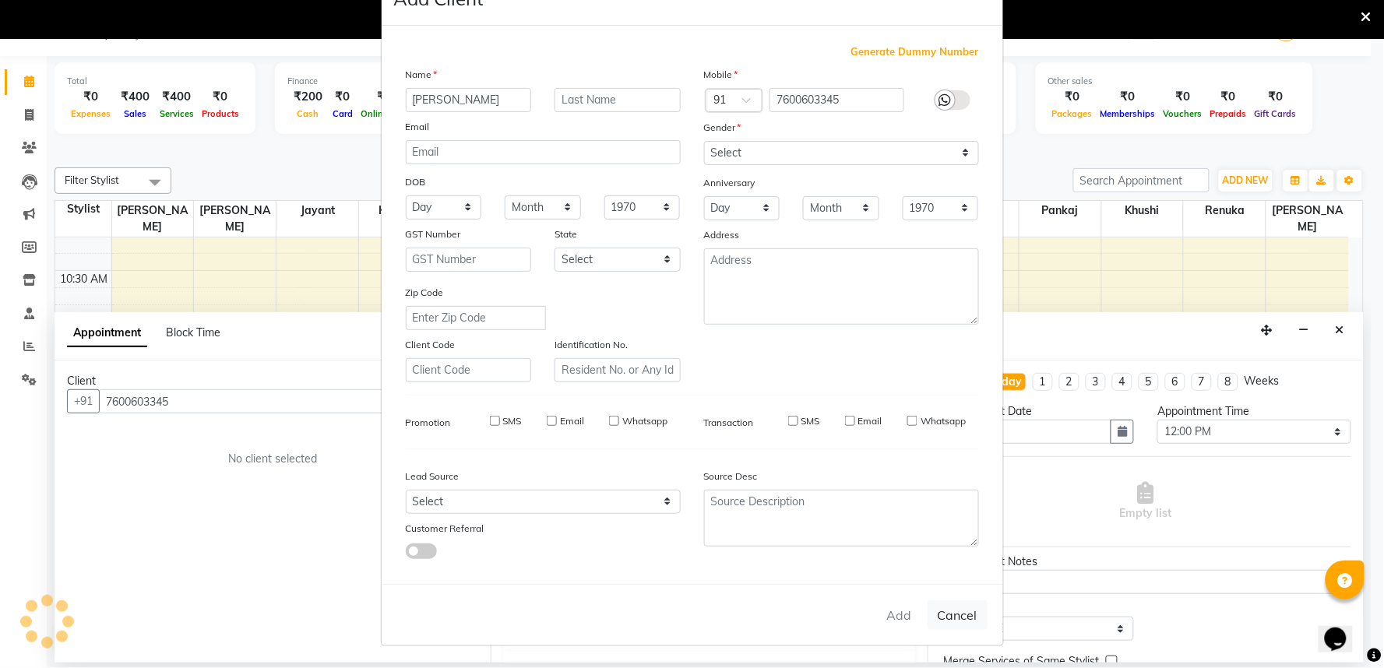
checkbox input "false"
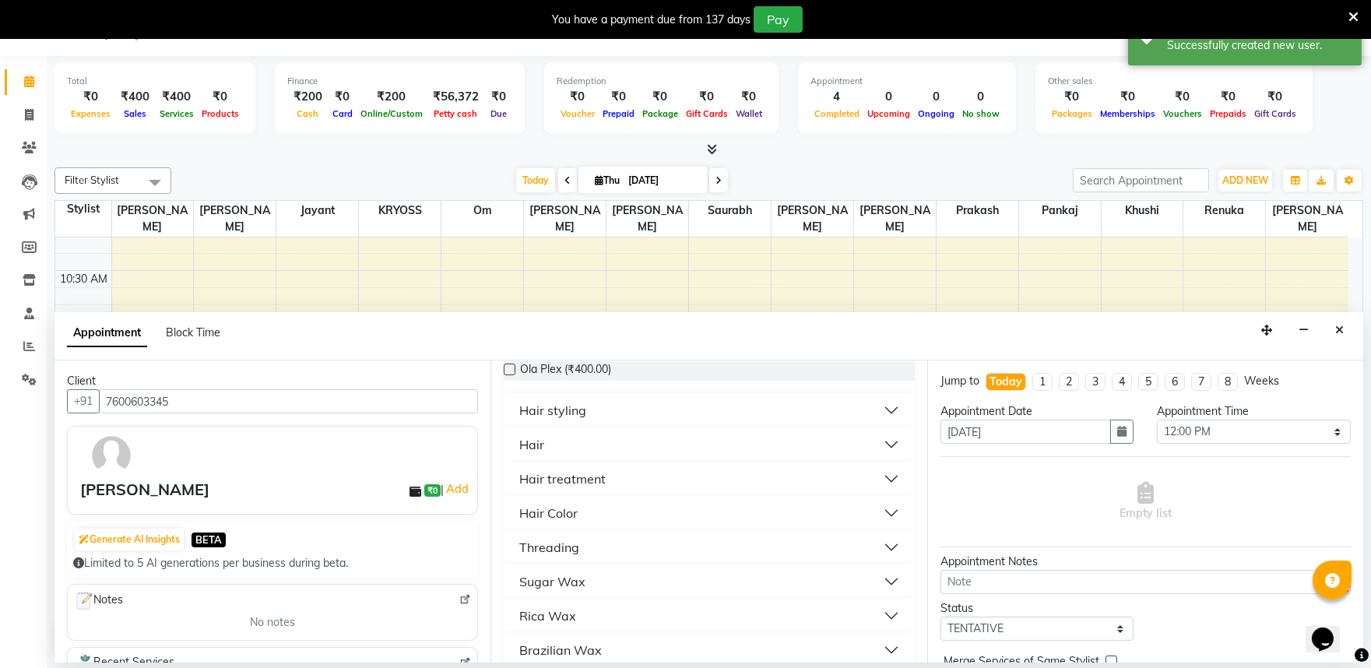
scroll to position [259, 0]
click at [542, 453] on div "Hair" at bounding box center [531, 443] width 25 height 19
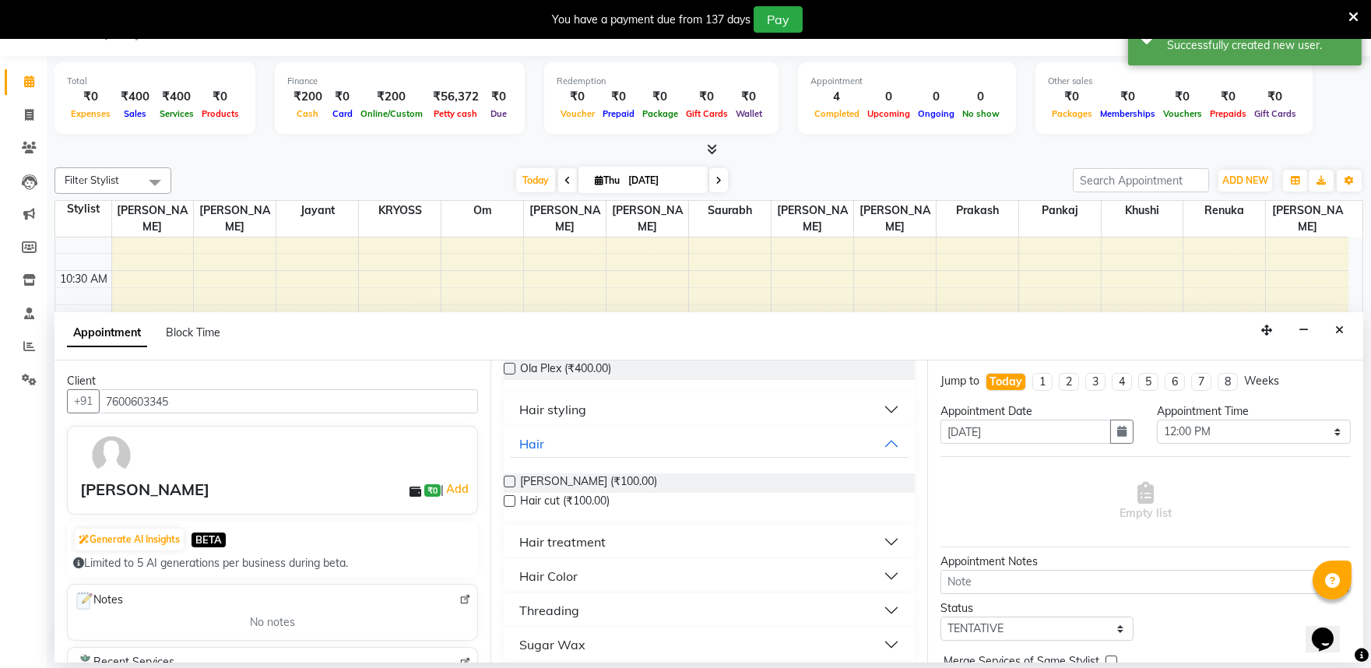
click at [511, 507] on label at bounding box center [510, 501] width 12 height 12
click at [511, 508] on input "checkbox" at bounding box center [509, 503] width 10 height 10
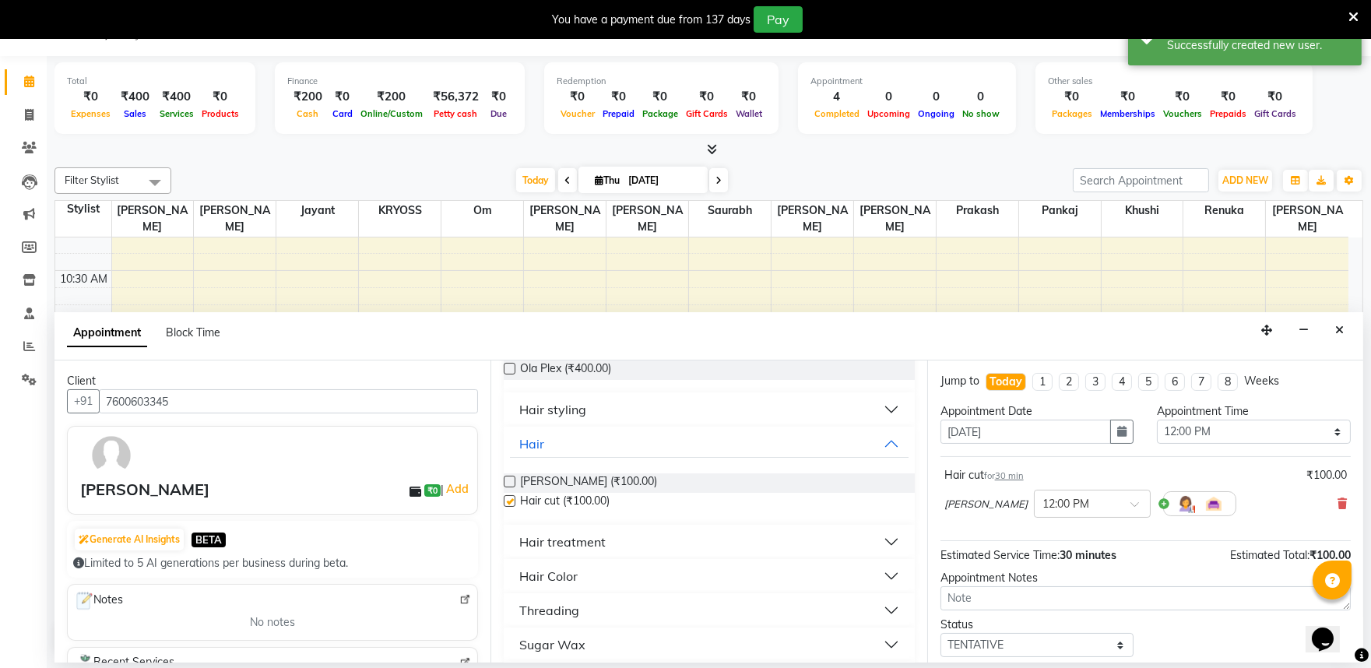
checkbox input "false"
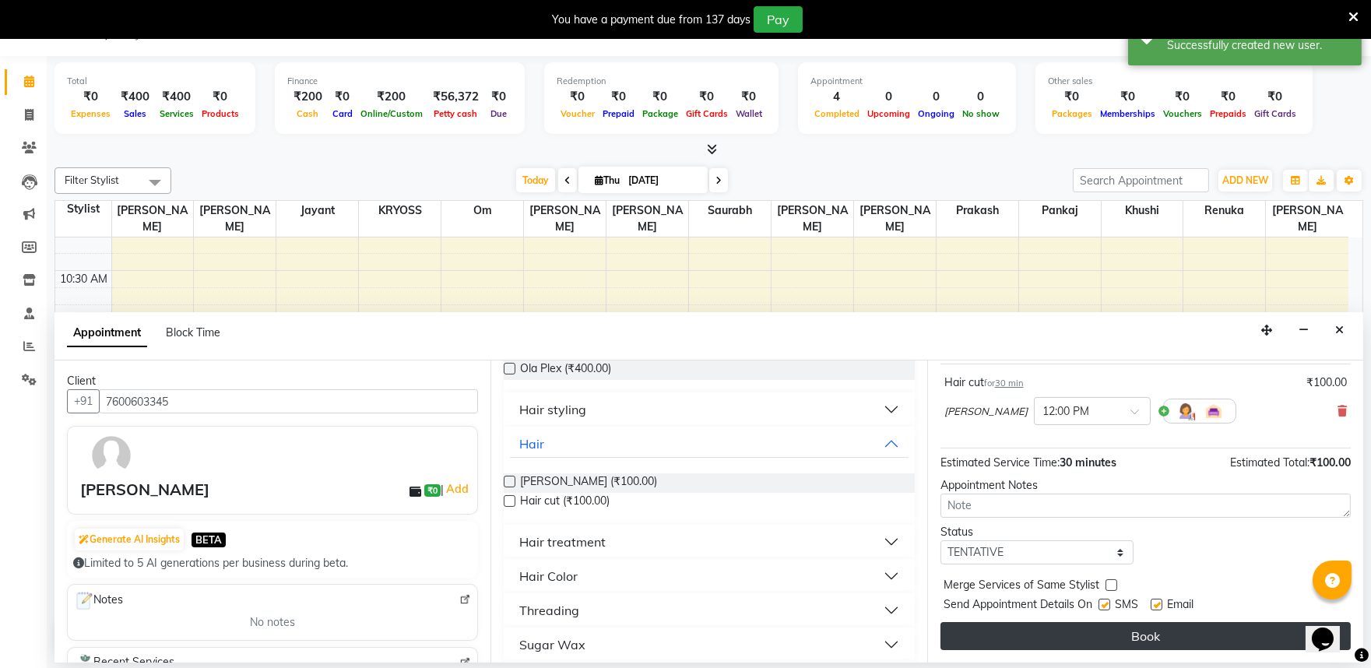
scroll to position [125, 0]
click at [1177, 638] on button "Book" at bounding box center [1146, 636] width 410 height 28
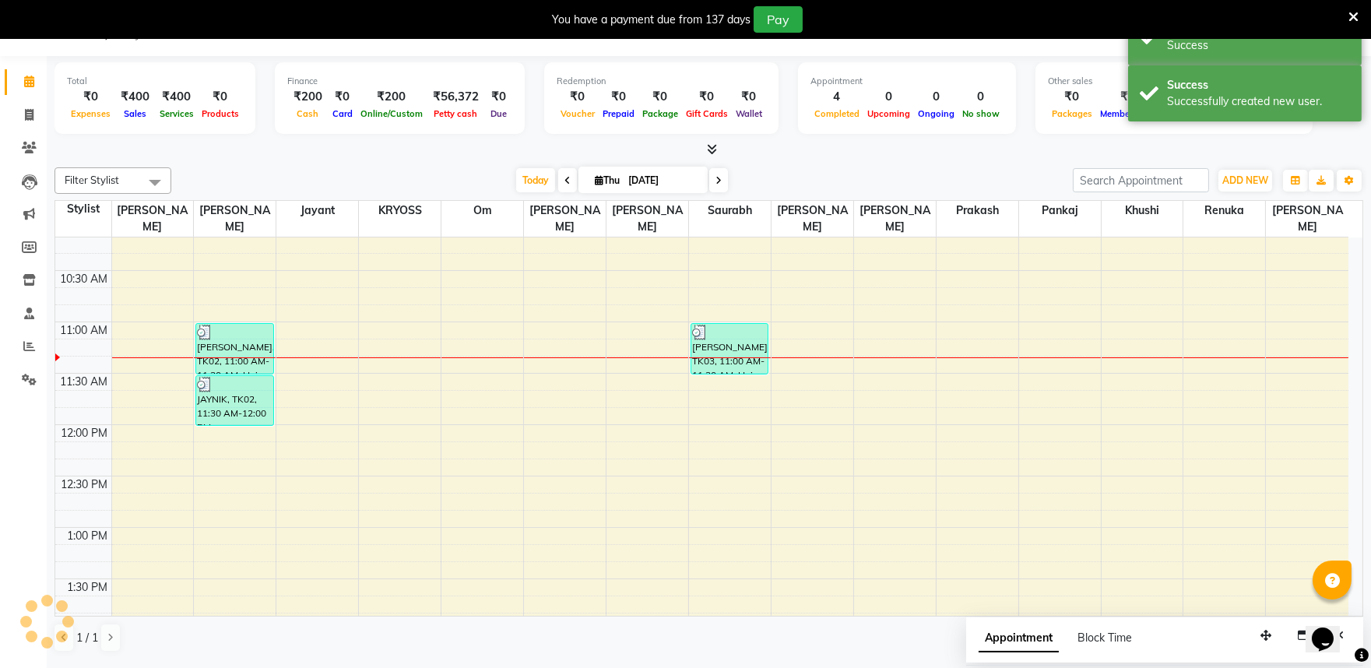
scroll to position [0, 0]
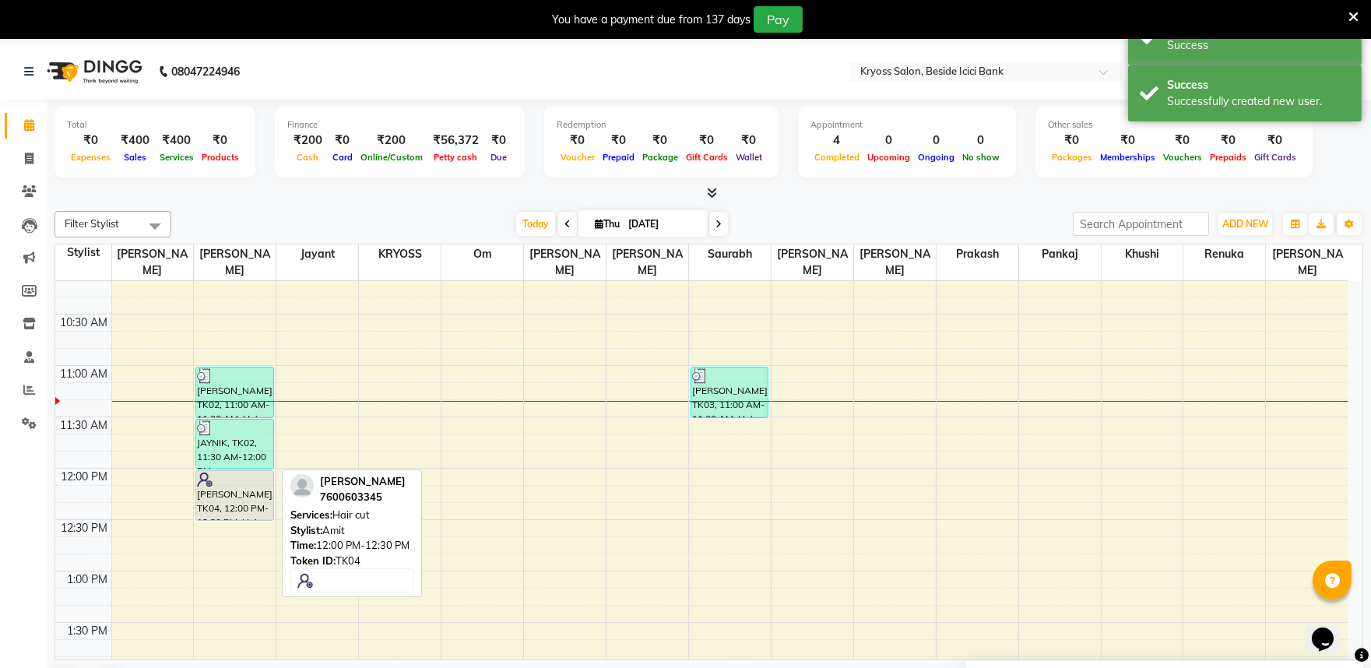
click at [213, 487] on div "[PERSON_NAME], TK04, 12:00 PM-12:30 PM, Hair cut" at bounding box center [234, 495] width 76 height 49
select select "7"
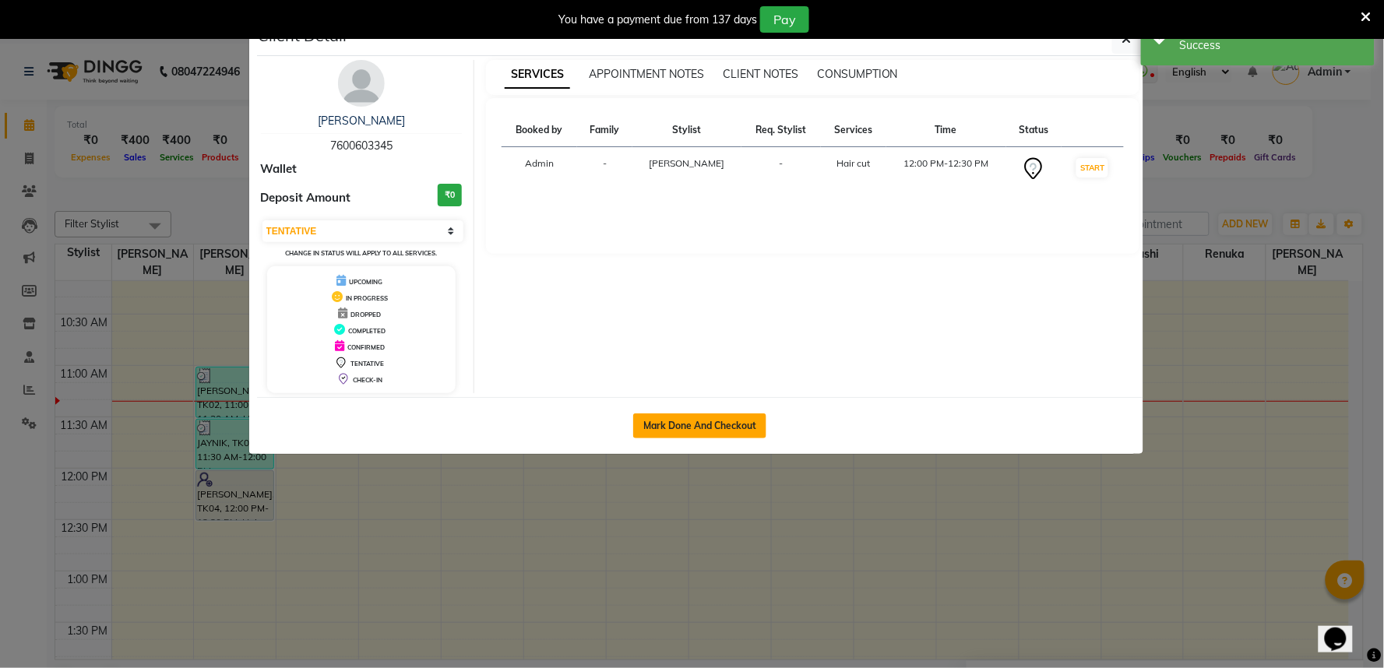
click at [681, 438] on button "Mark Done And Checkout" at bounding box center [699, 425] width 133 height 25
select select "5439"
select select "service"
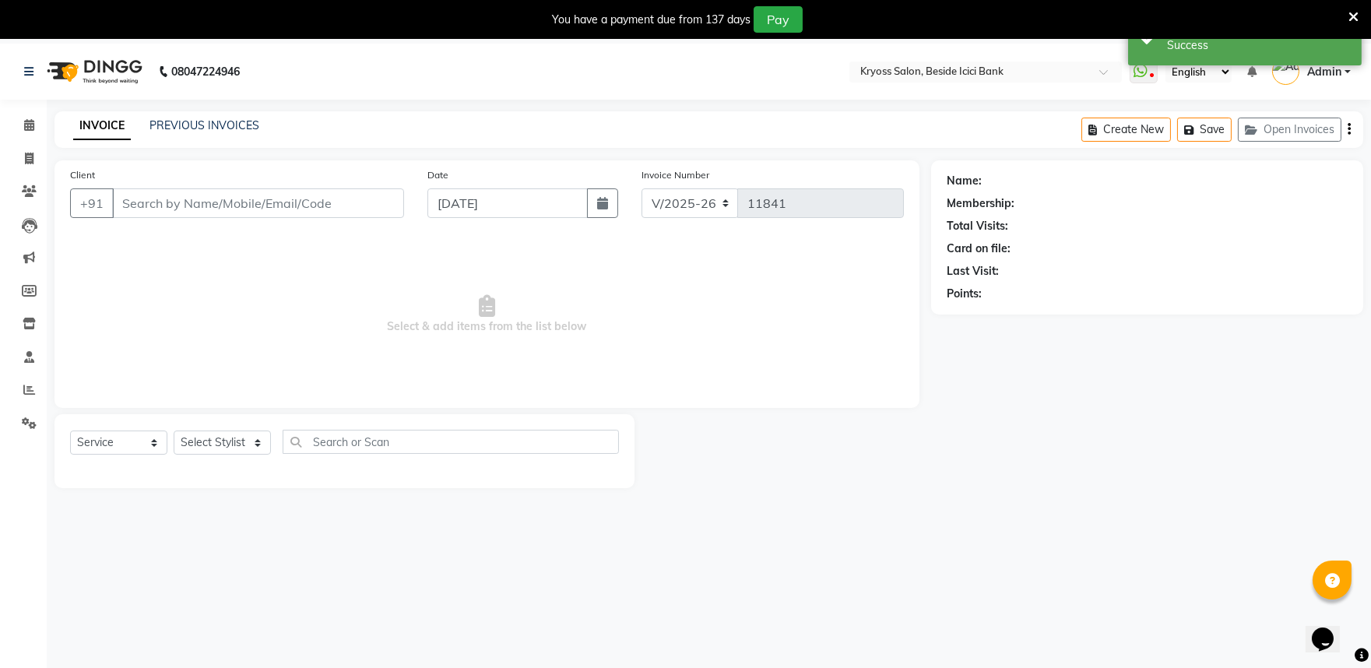
type input "7600603345"
select select "52359"
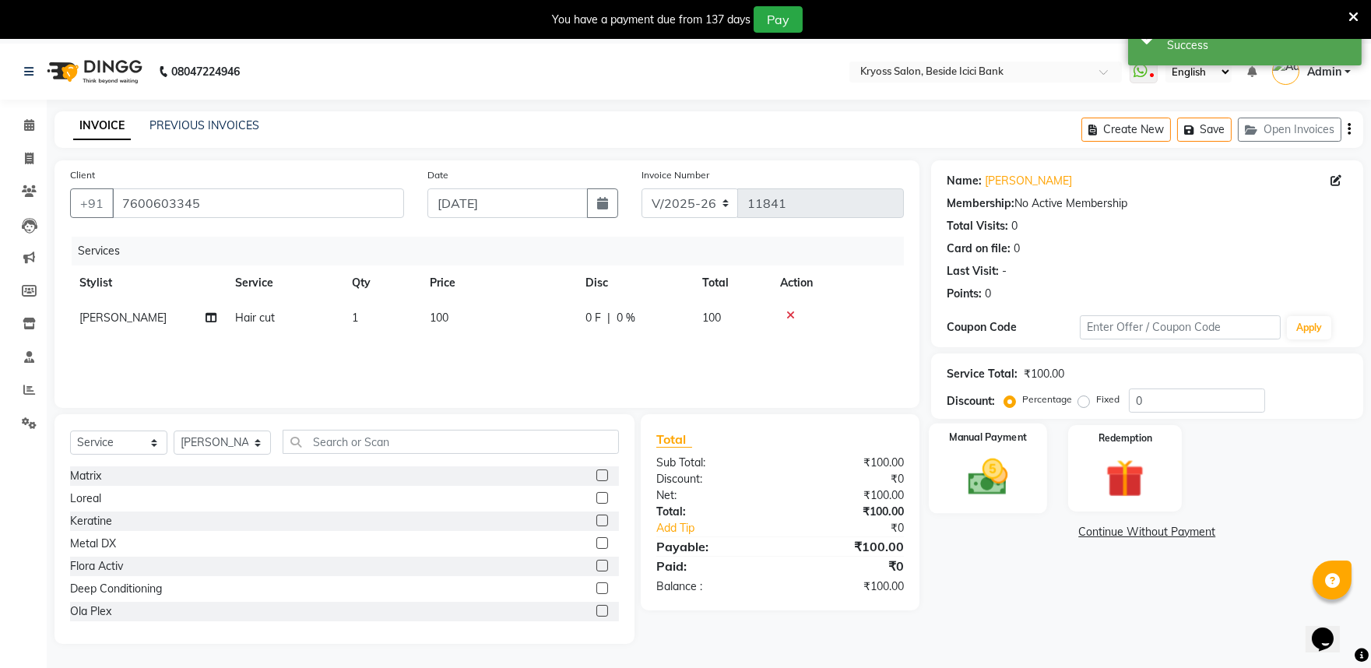
click at [985, 500] on img at bounding box center [987, 477] width 65 height 46
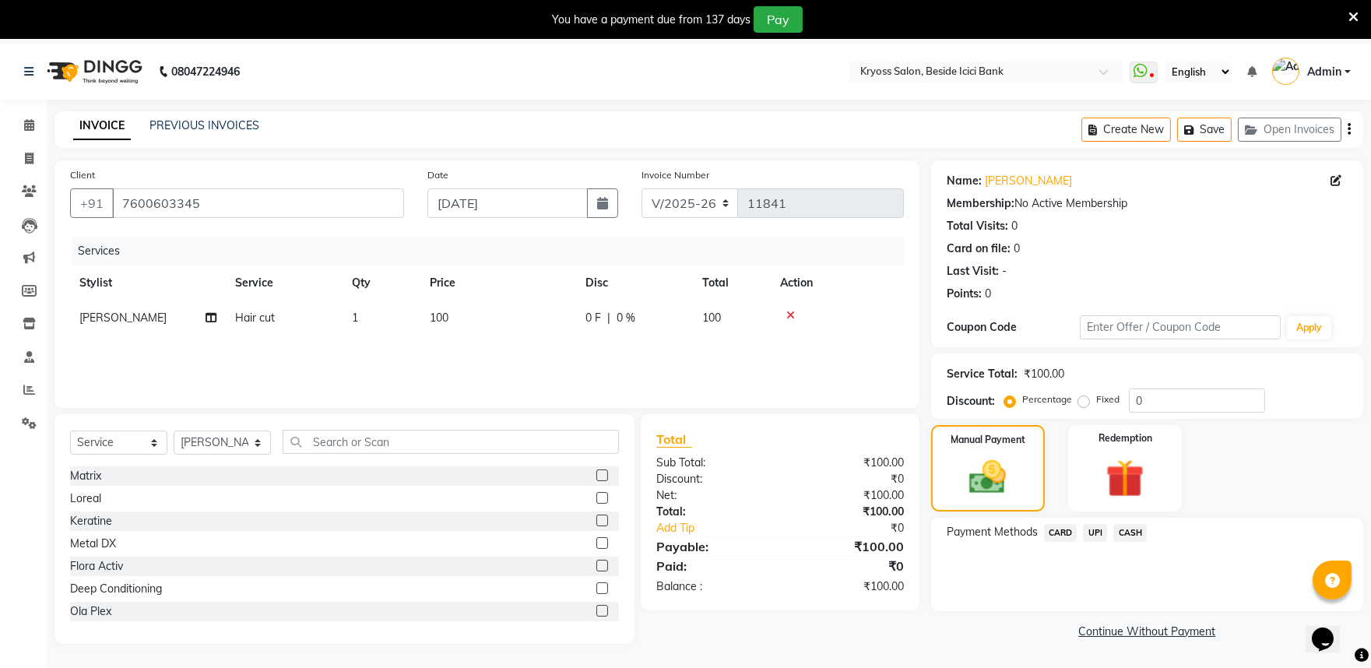
click at [1138, 542] on span "CASH" at bounding box center [1129, 533] width 33 height 18
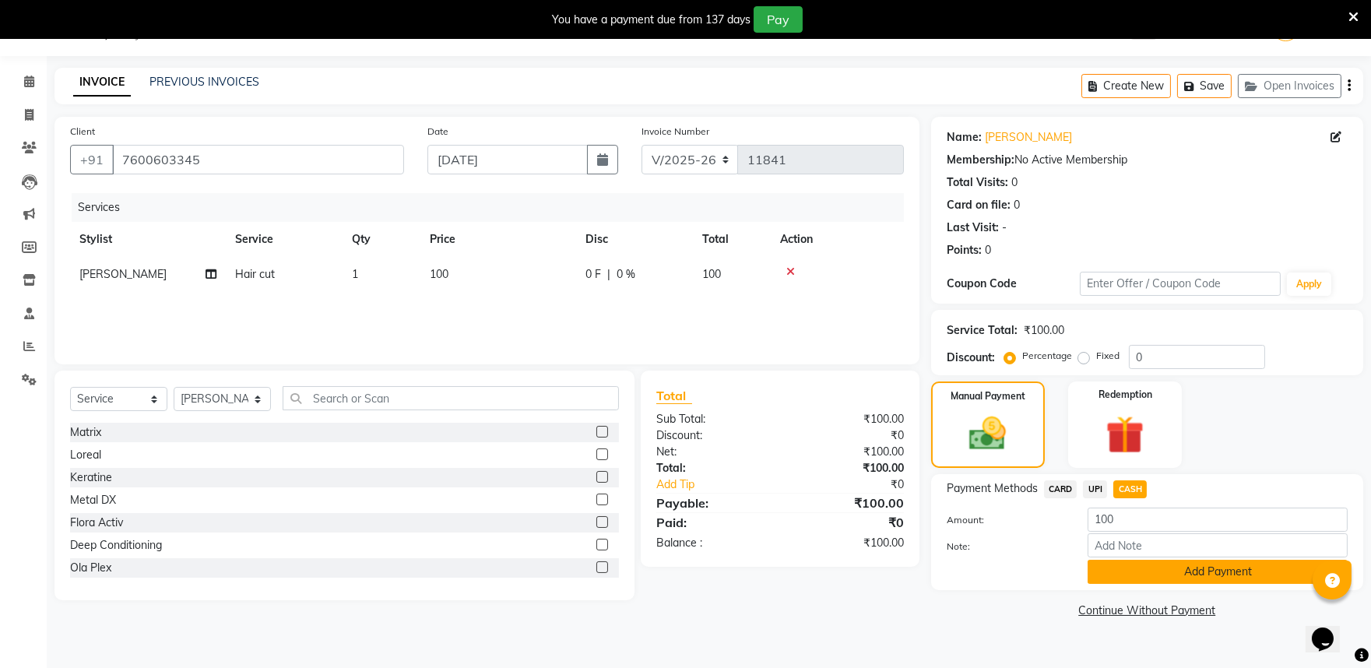
click at [1156, 584] on button "Add Payment" at bounding box center [1218, 572] width 260 height 24
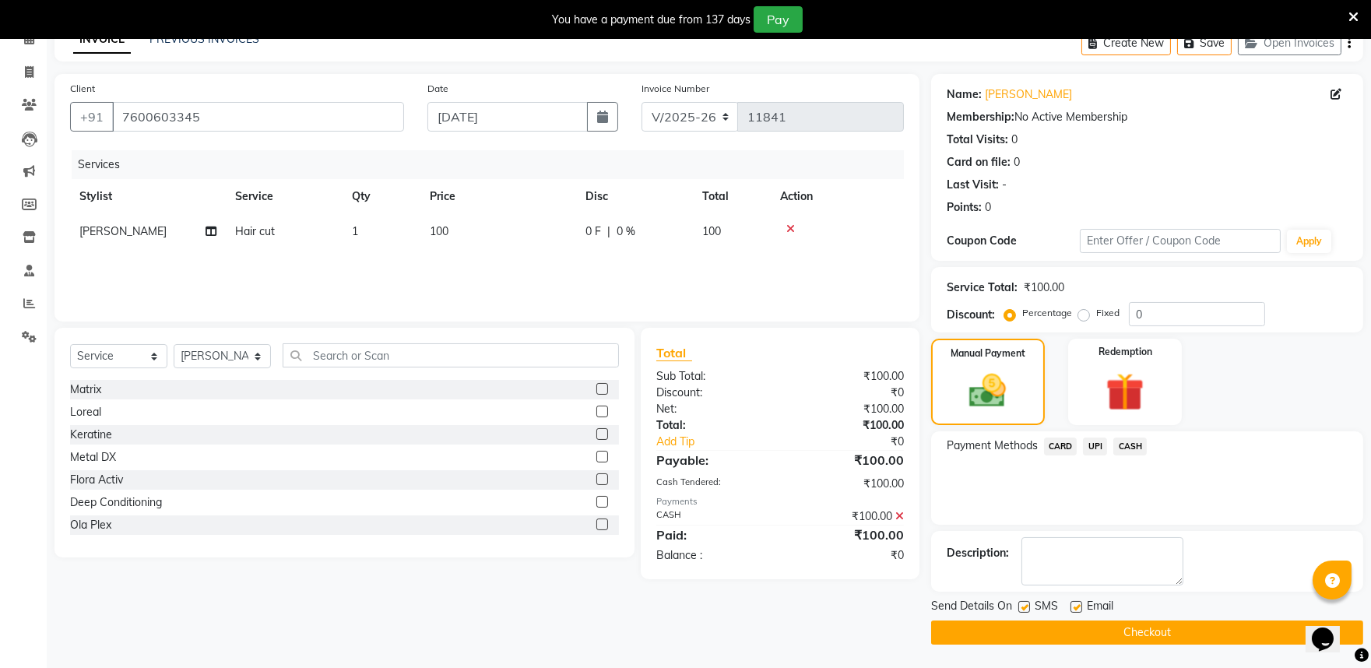
scroll to position [123, 0]
click at [1170, 632] on button "Checkout" at bounding box center [1147, 633] width 432 height 24
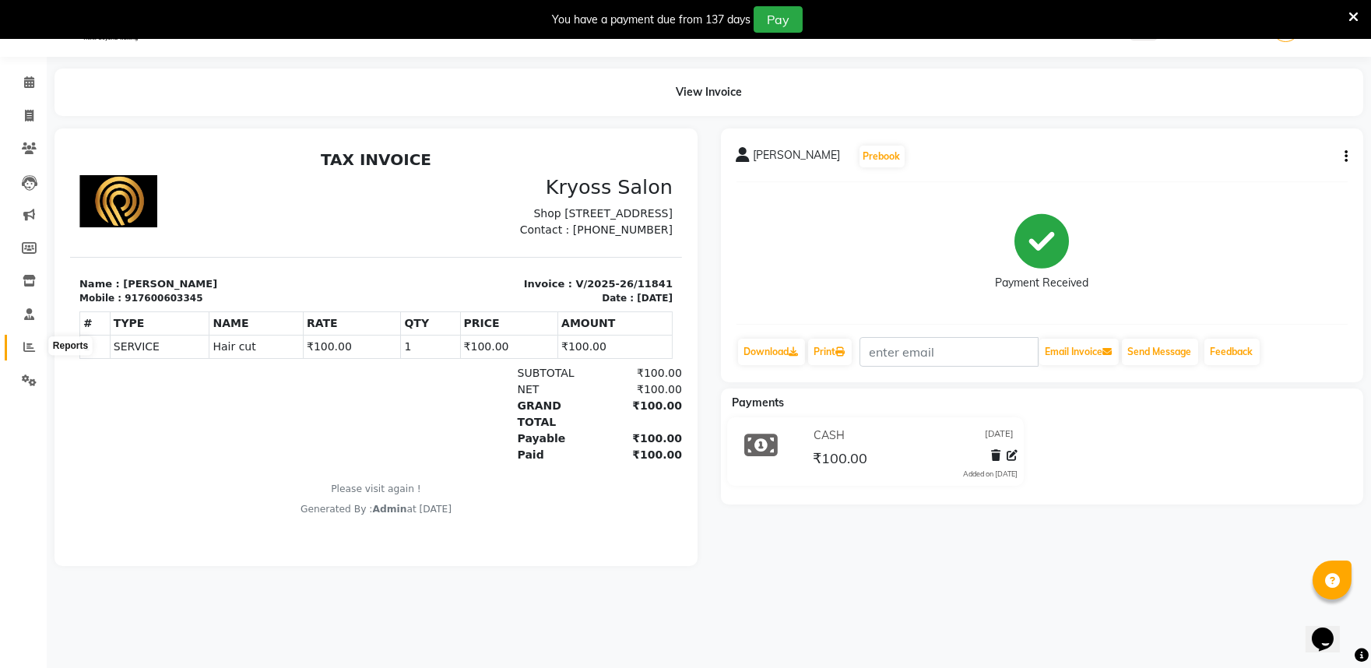
click at [32, 345] on icon at bounding box center [29, 347] width 12 height 12
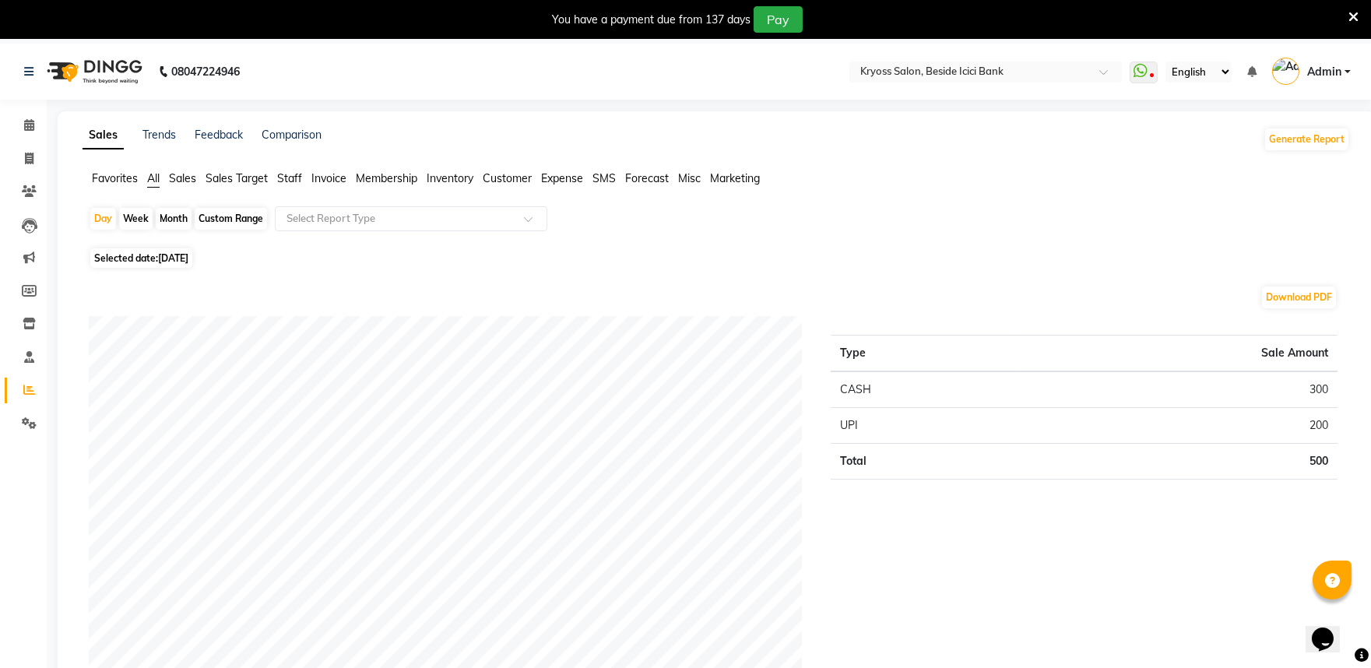
click at [184, 224] on div "Month" at bounding box center [174, 219] width 36 height 22
select select "9"
select select "2025"
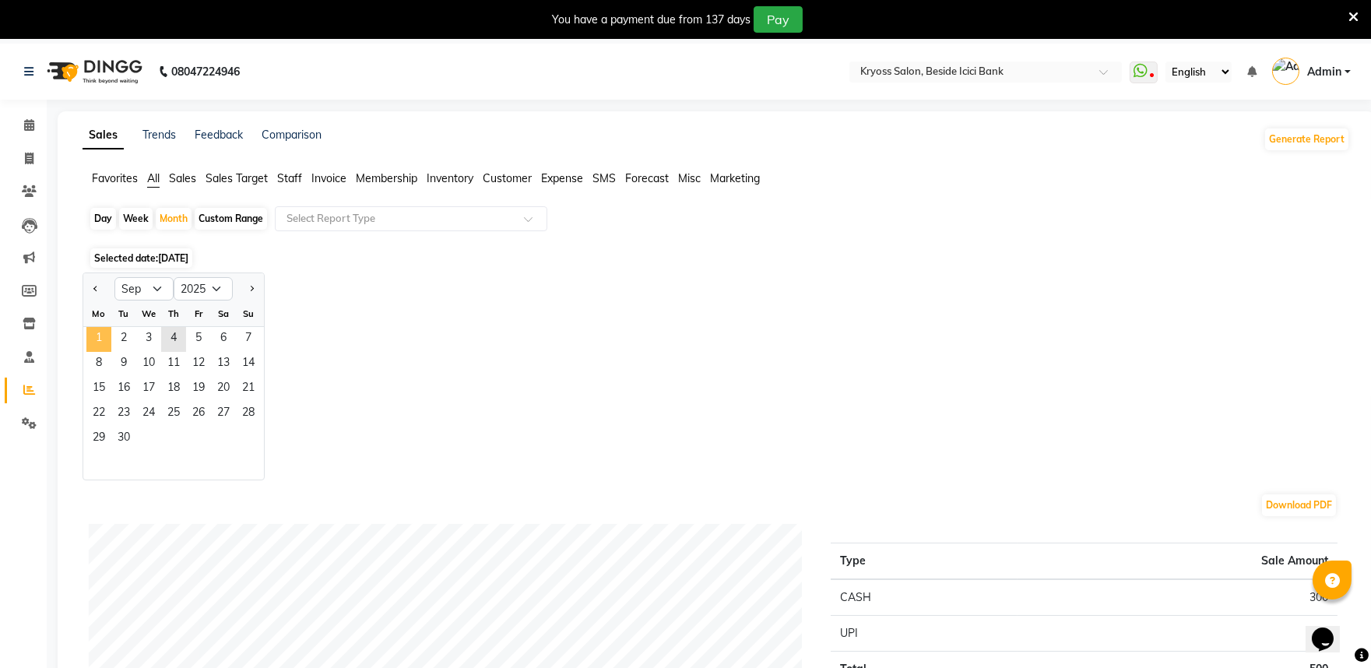
click at [111, 352] on span "1" at bounding box center [98, 339] width 25 height 25
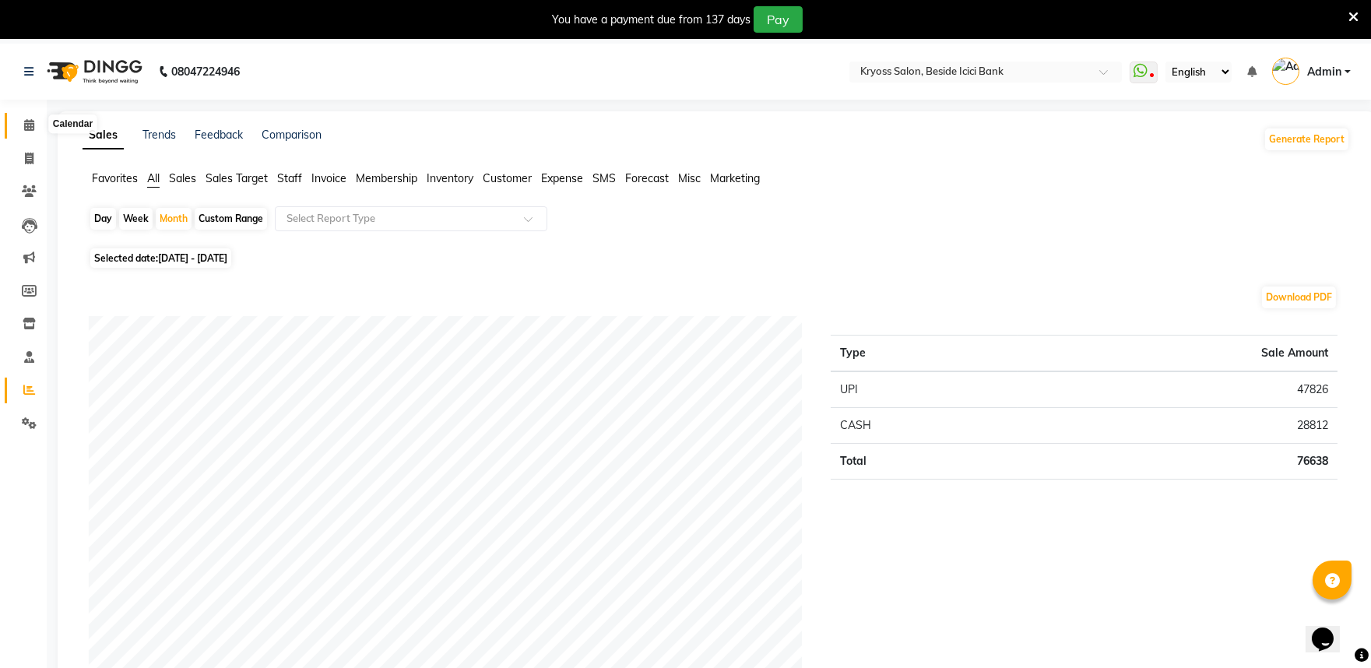
click at [33, 126] on icon at bounding box center [29, 125] width 10 height 12
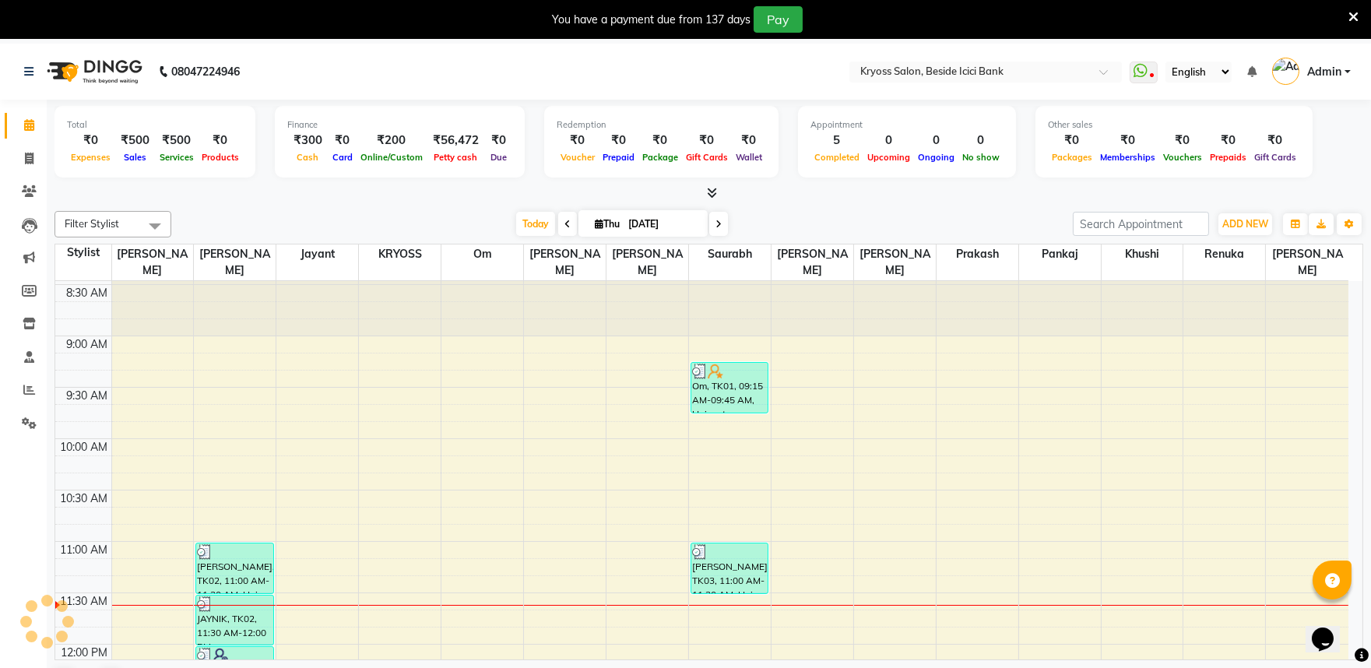
scroll to position [86, 0]
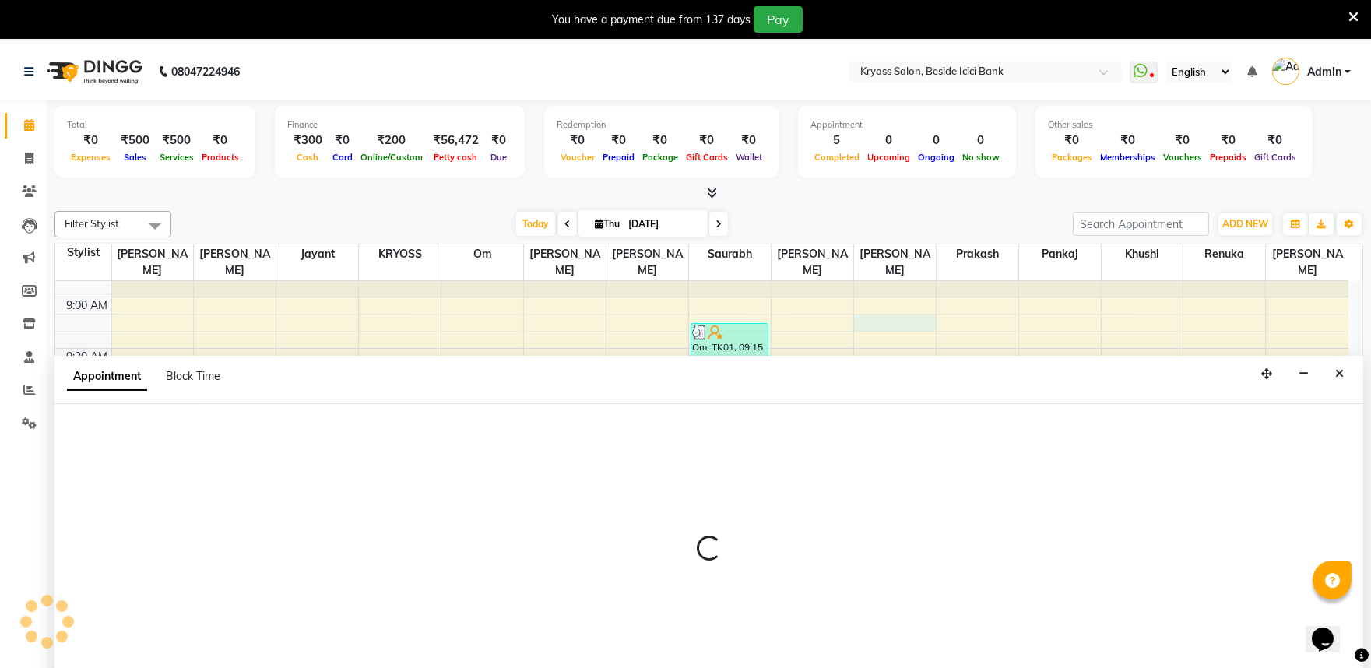
scroll to position [47, 0]
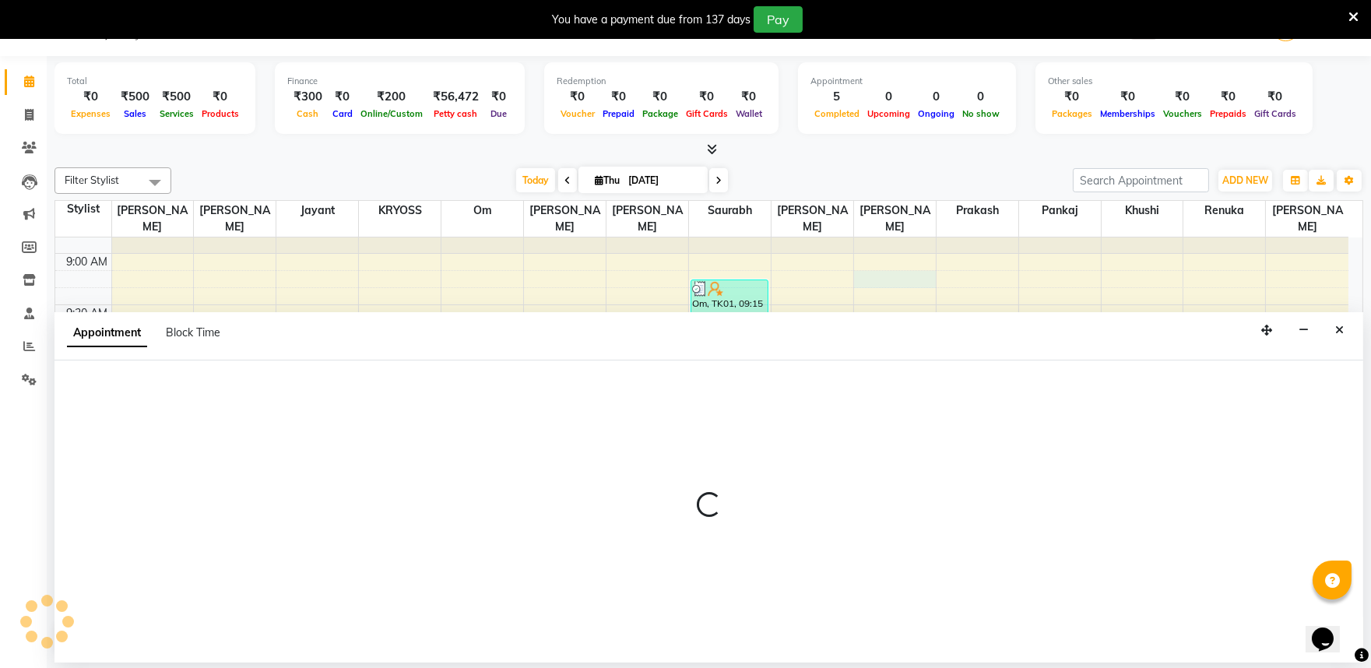
select select "61555"
select select "555"
select select "tentative"
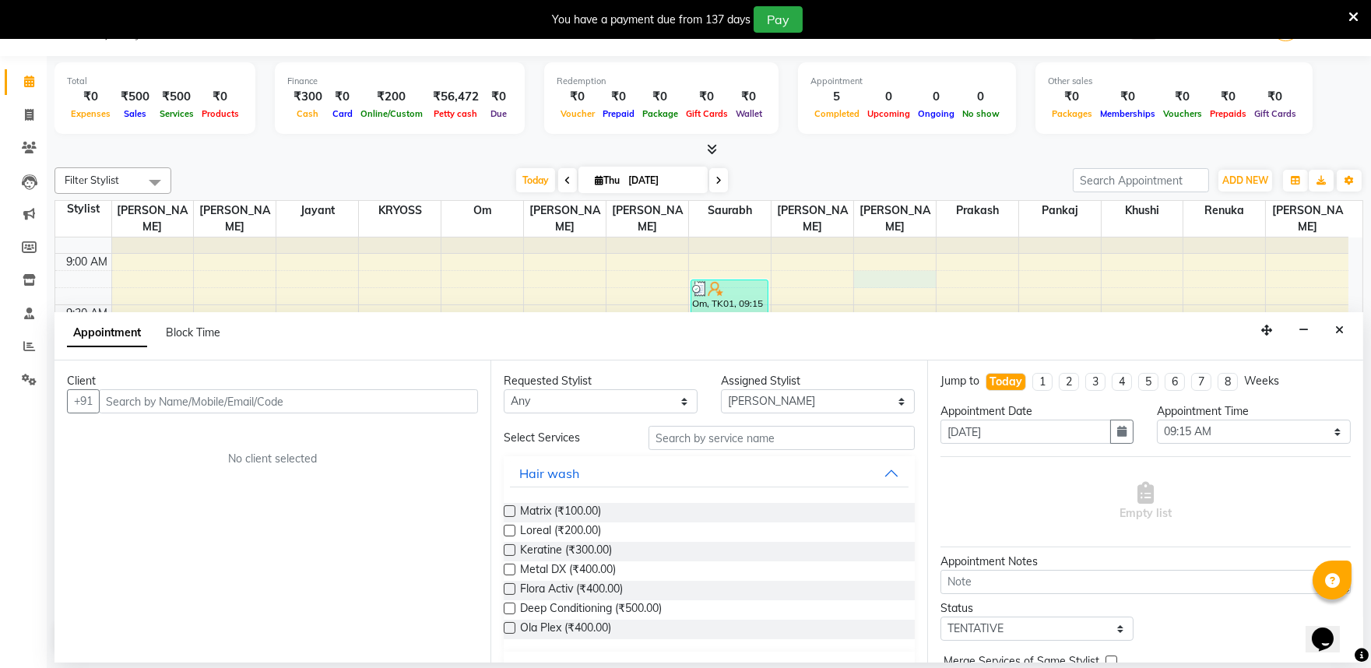
click at [416, 413] on input "text" at bounding box center [288, 401] width 379 height 24
click at [593, 561] on span "Keratine (₹300.00)" at bounding box center [566, 551] width 92 height 19
checkbox input "false"
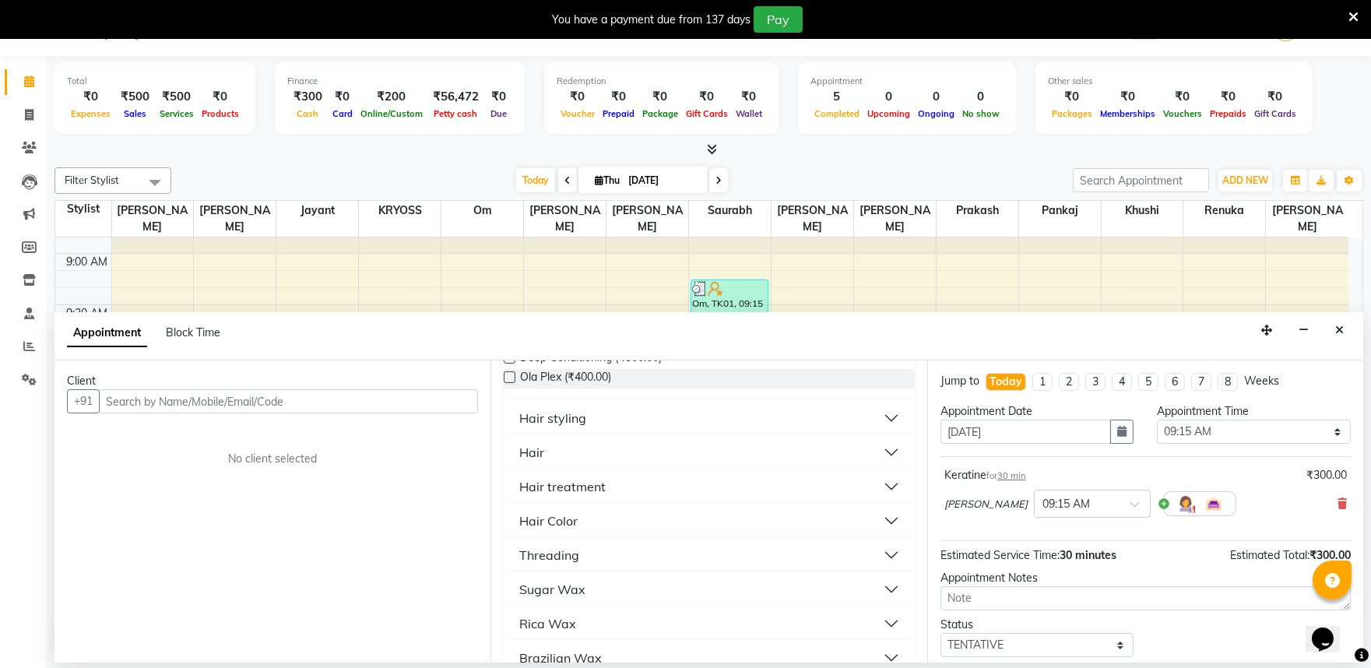
scroll to position [259, 0]
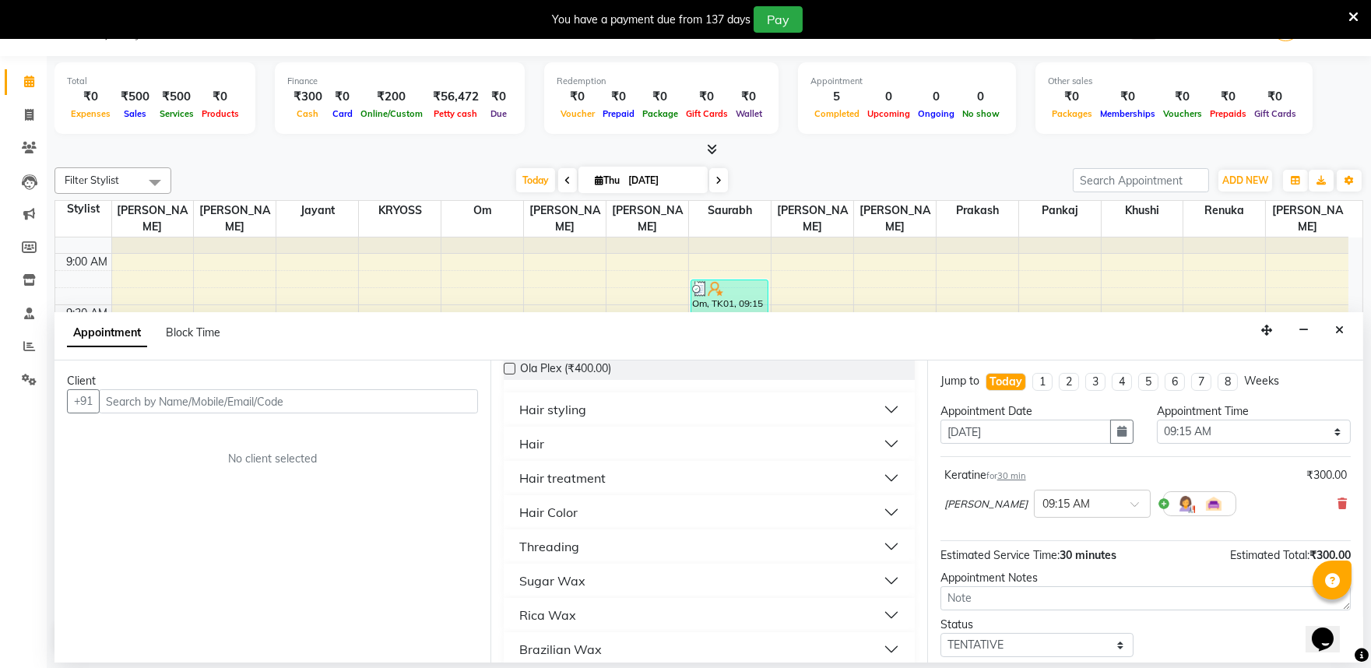
click at [539, 453] on div "Hair" at bounding box center [531, 443] width 25 height 19
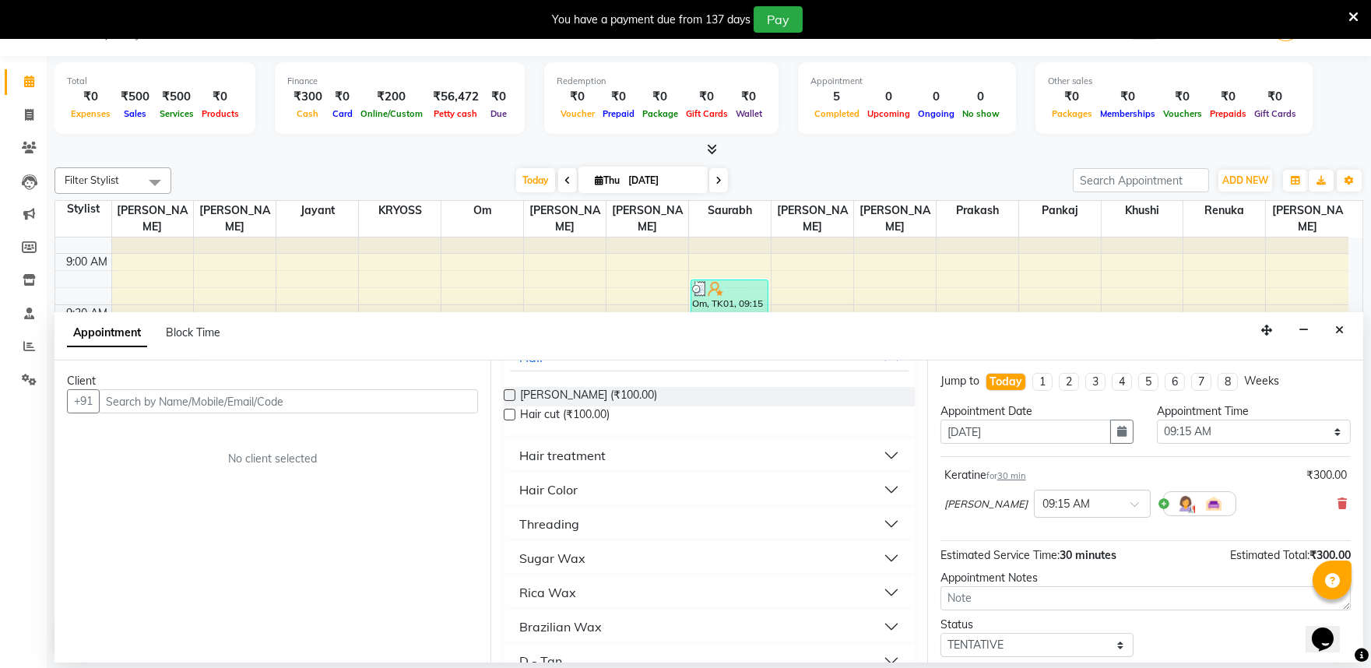
click at [579, 533] on div "Threading" at bounding box center [549, 524] width 60 height 19
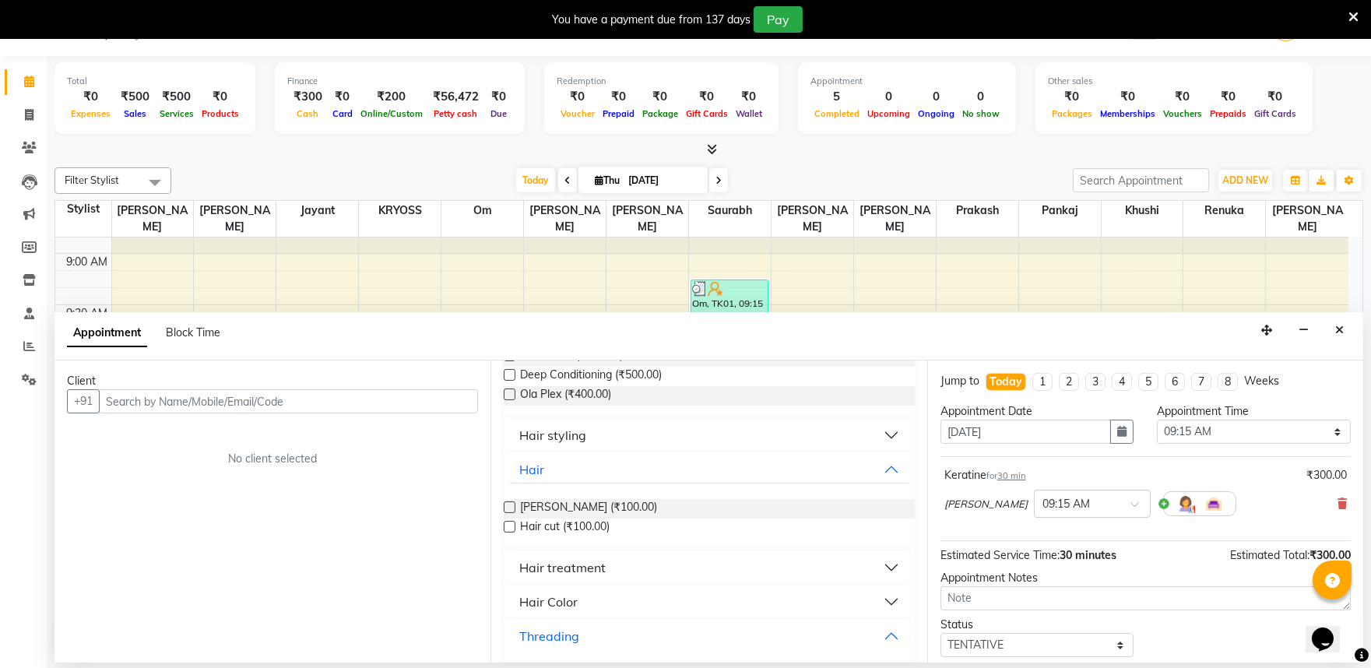
scroll to position [193, 0]
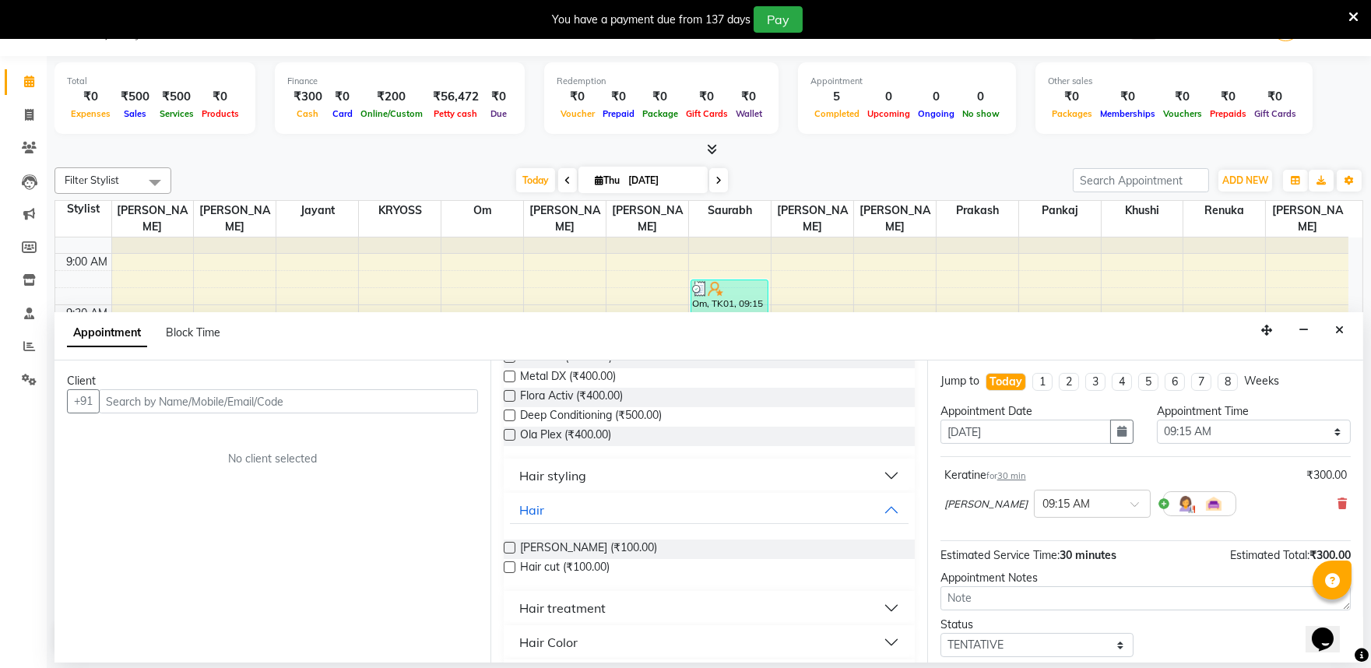
click at [586, 485] on div "Hair styling" at bounding box center [552, 475] width 67 height 19
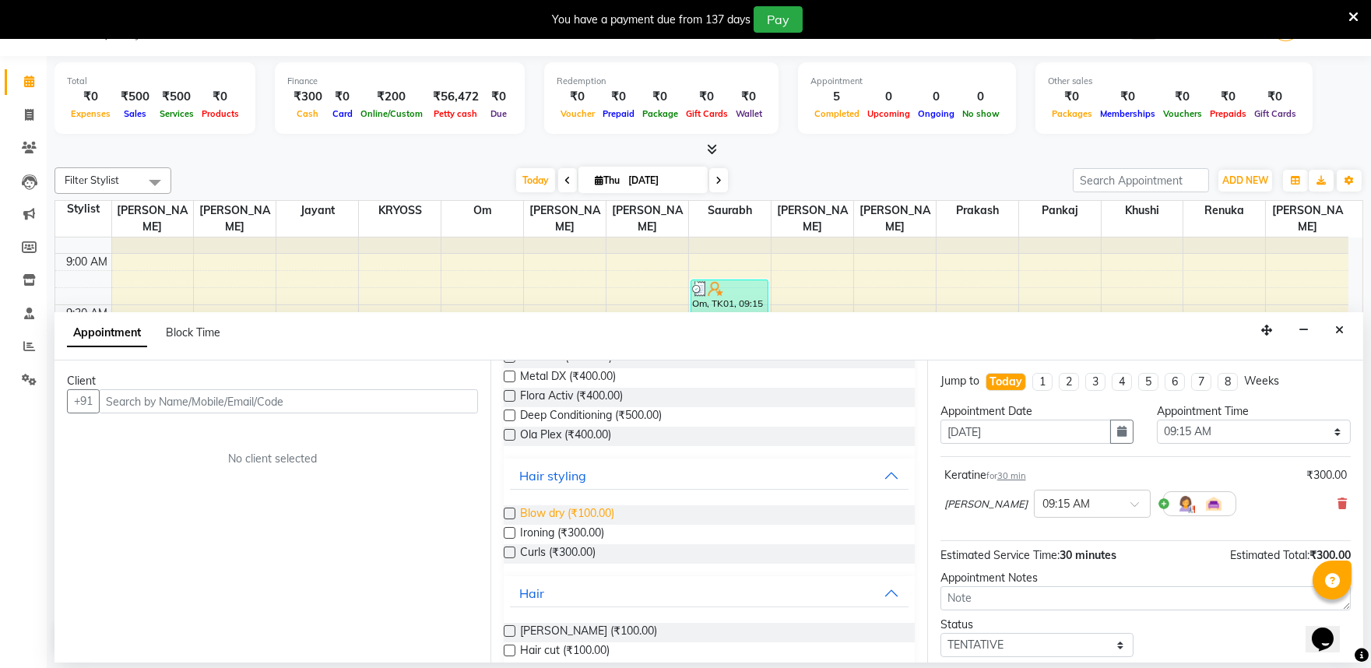
click at [598, 525] on span "Blow dry (₹100.00)" at bounding box center [567, 514] width 94 height 19
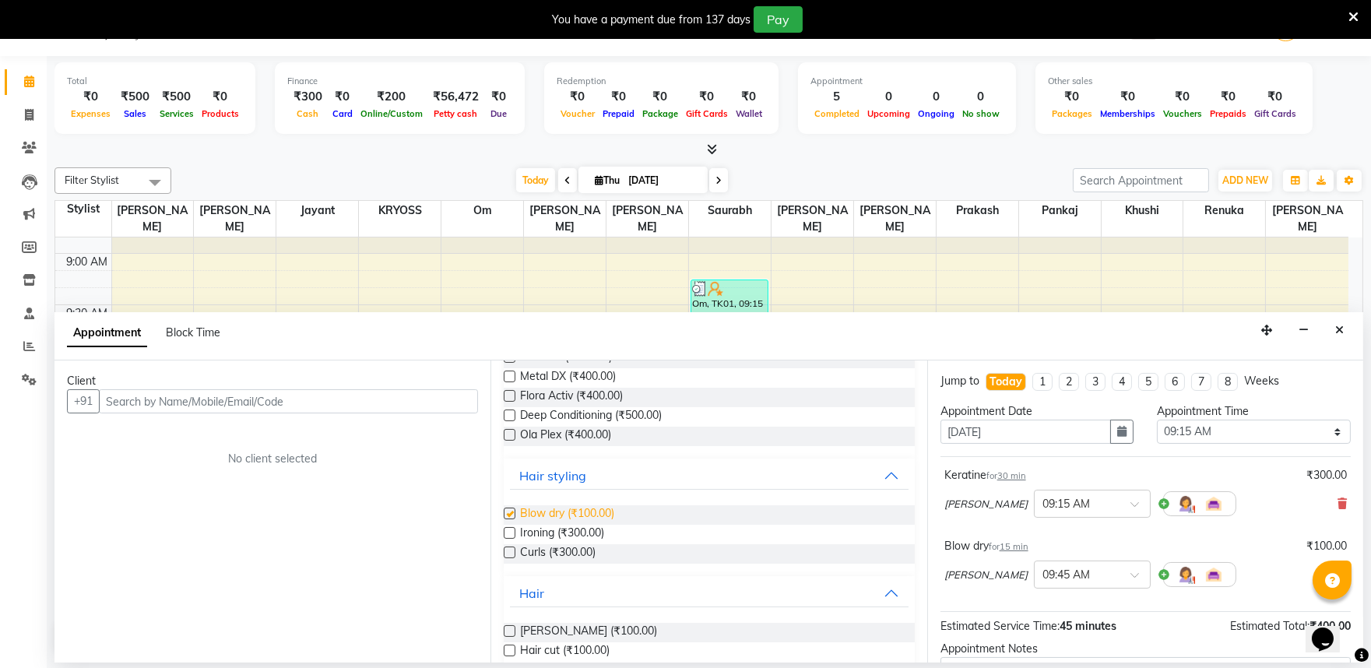
checkbox input "false"
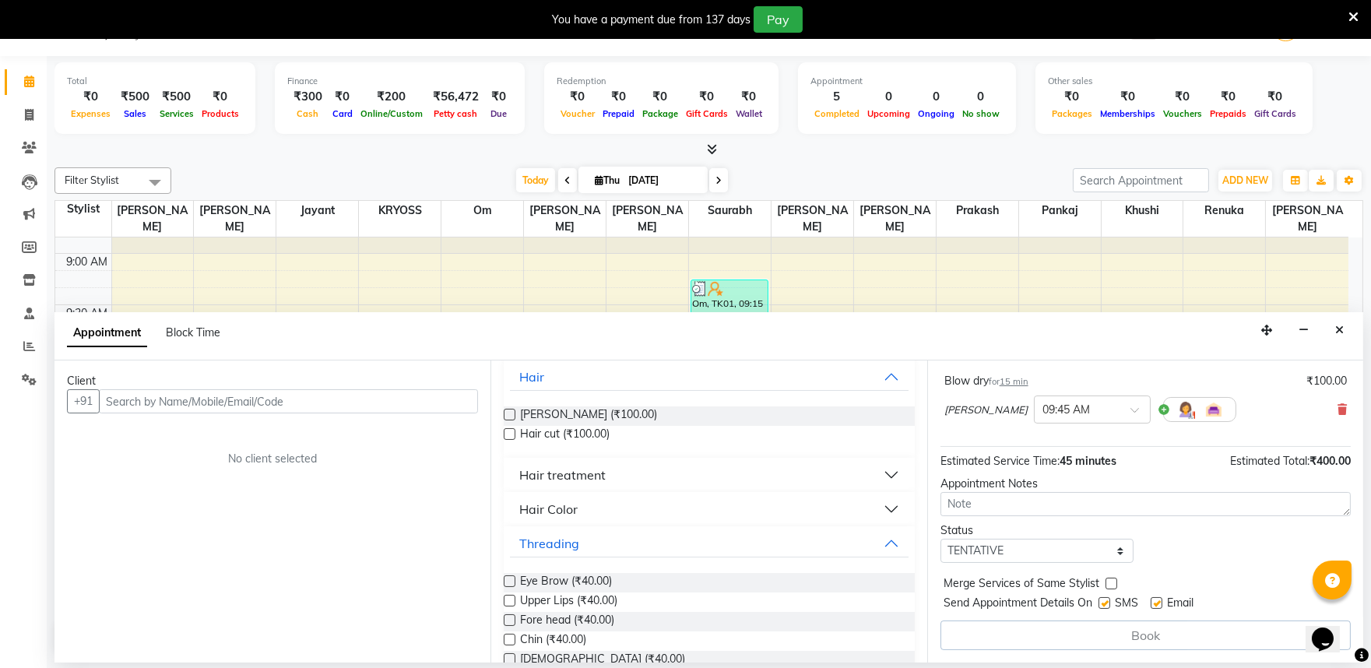
scroll to position [453, 0]
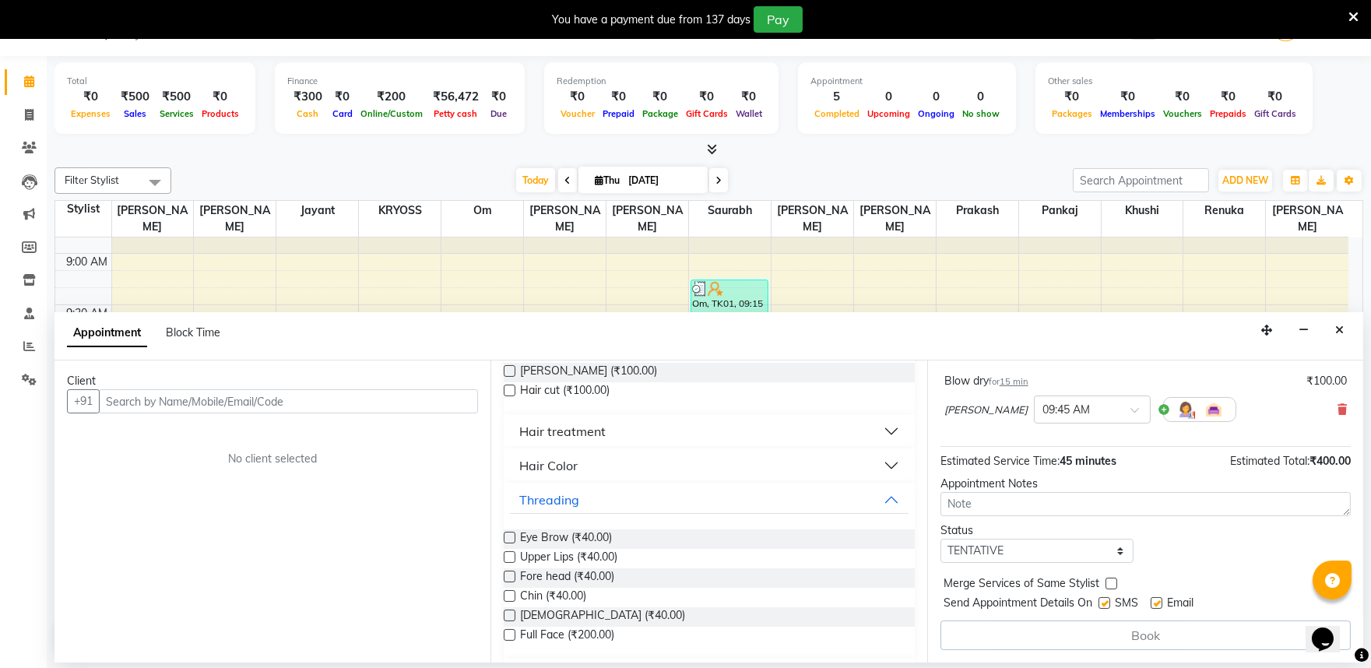
click at [554, 475] on div "Hair Color" at bounding box center [548, 465] width 58 height 19
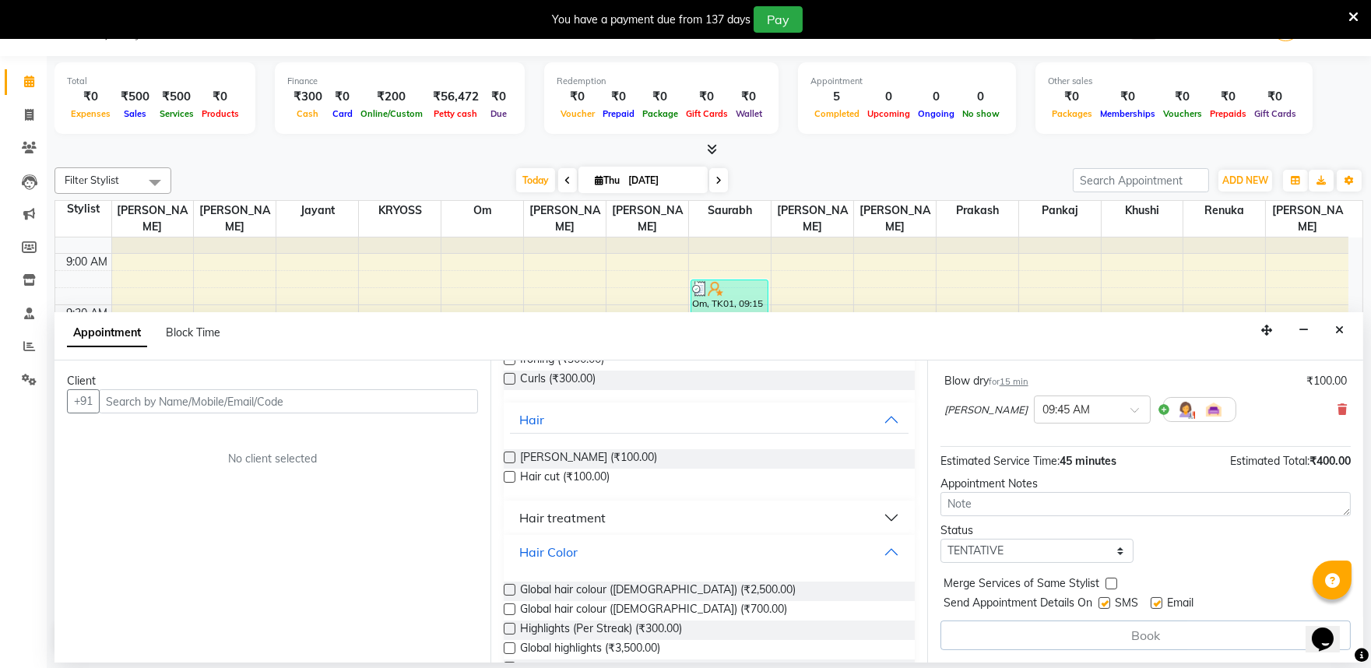
scroll to position [280, 0]
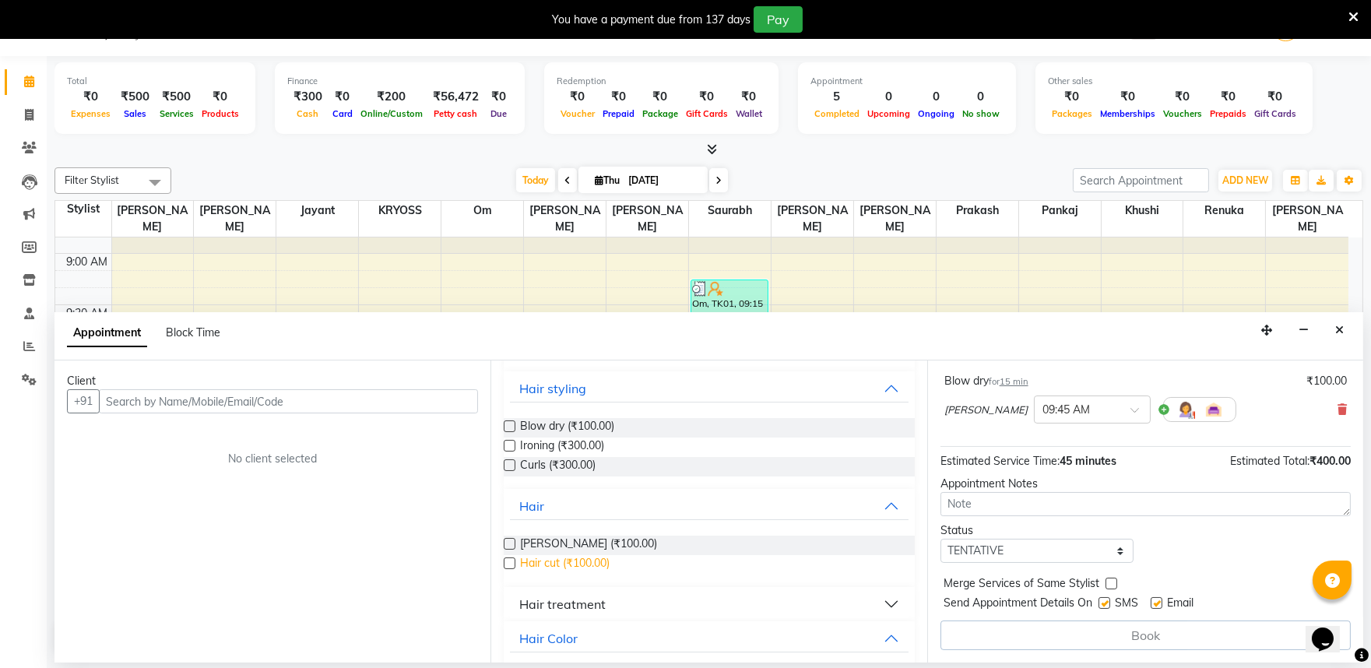
click at [593, 575] on span "Hair cut (₹100.00)" at bounding box center [565, 564] width 90 height 19
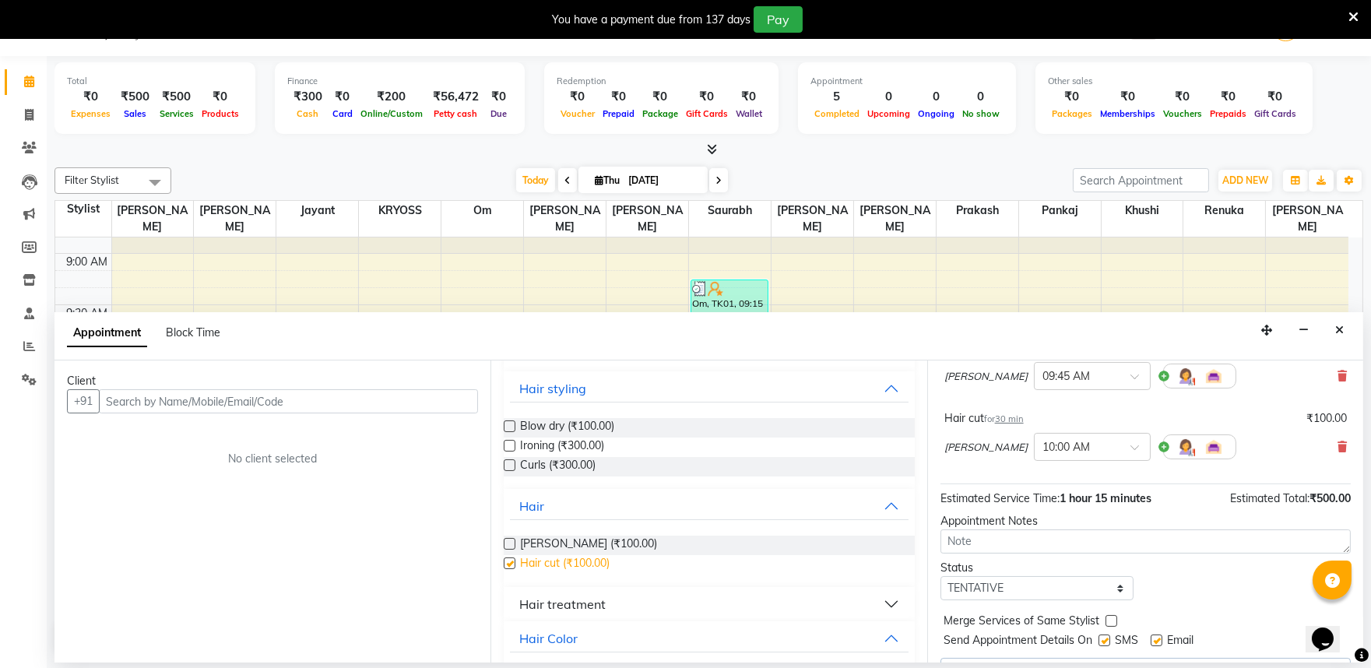
checkbox input "false"
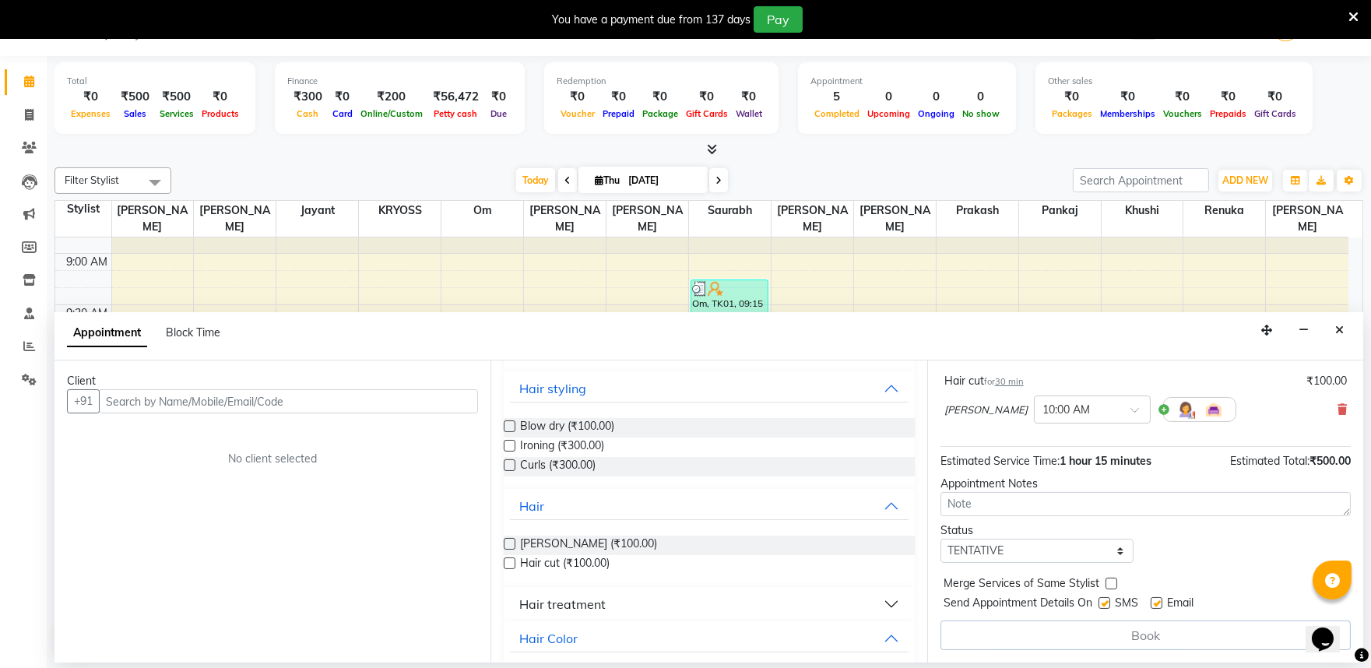
scroll to position [273, 0]
click at [395, 410] on input "text" at bounding box center [288, 401] width 379 height 24
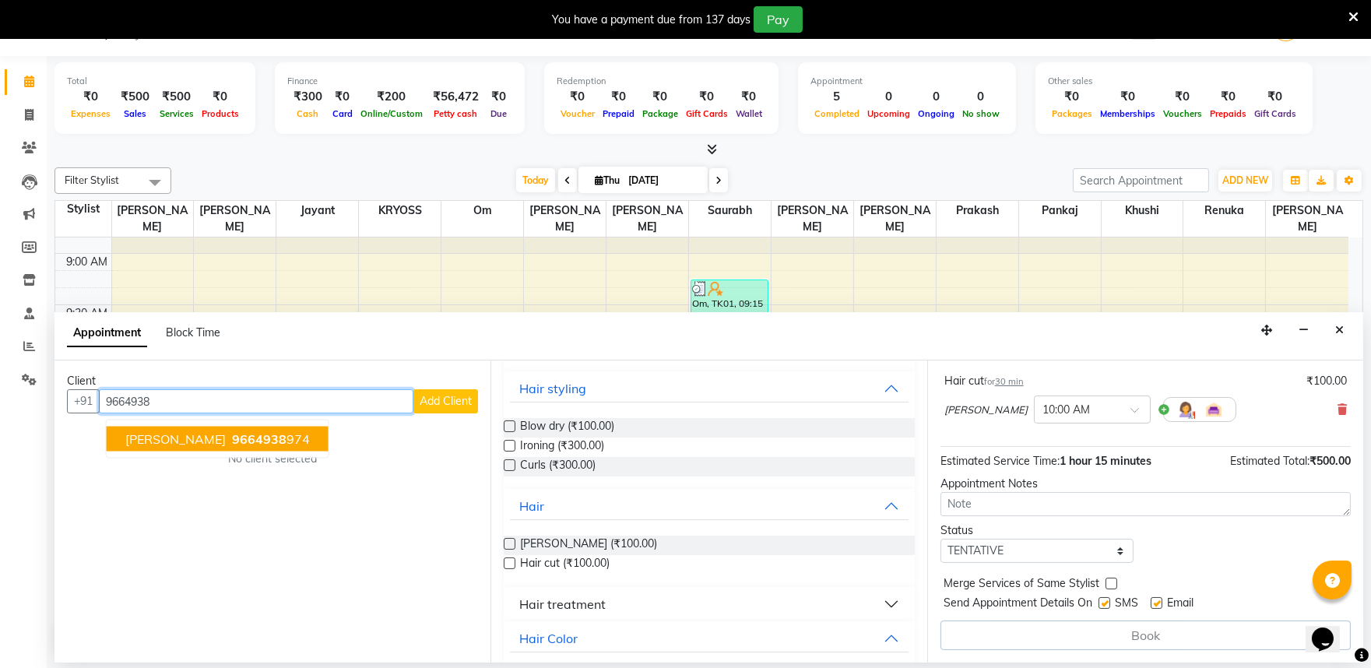
click at [263, 444] on ngb-highlight "9664938 974" at bounding box center [269, 439] width 81 height 16
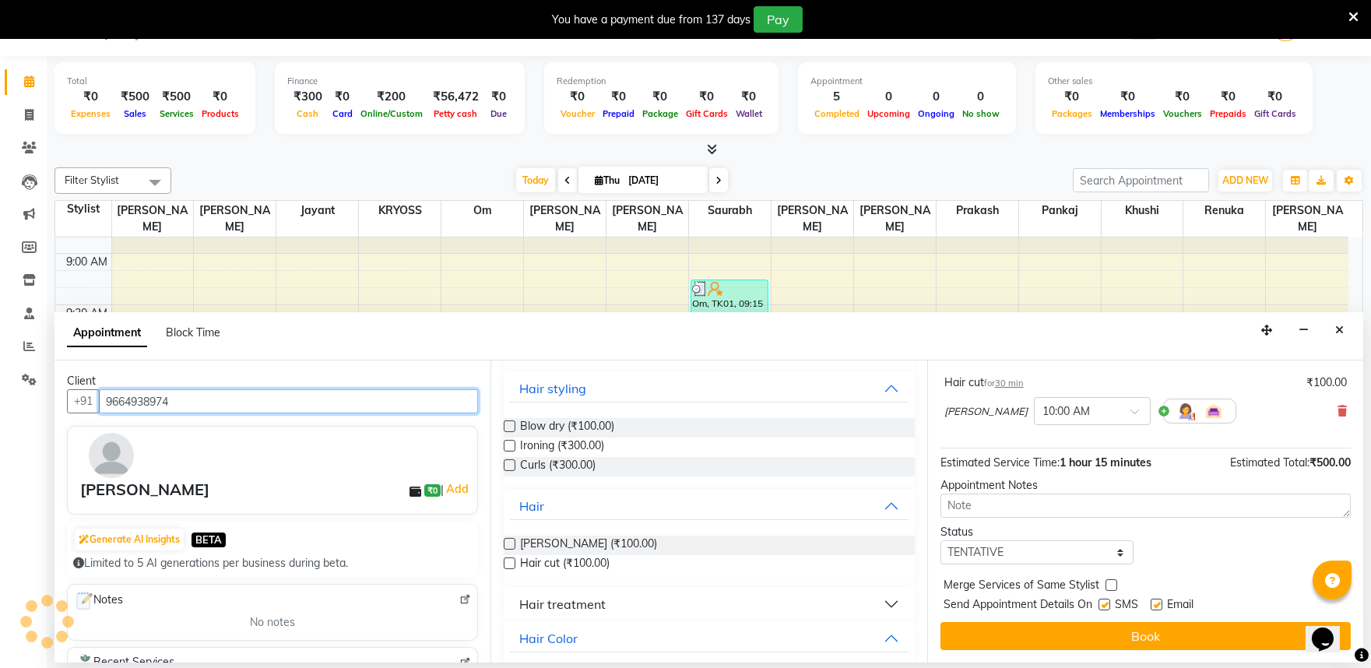
scroll to position [270, 0]
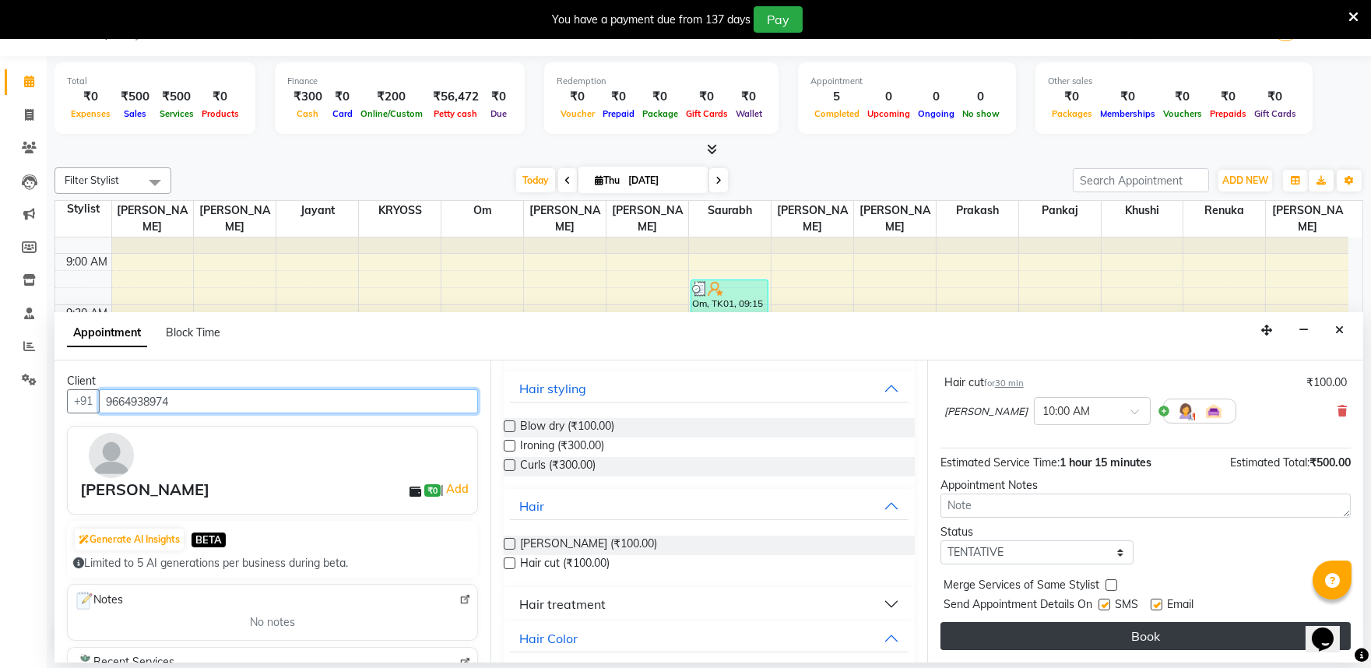
type input "9664938974"
click at [1173, 643] on button "Book" at bounding box center [1146, 636] width 410 height 28
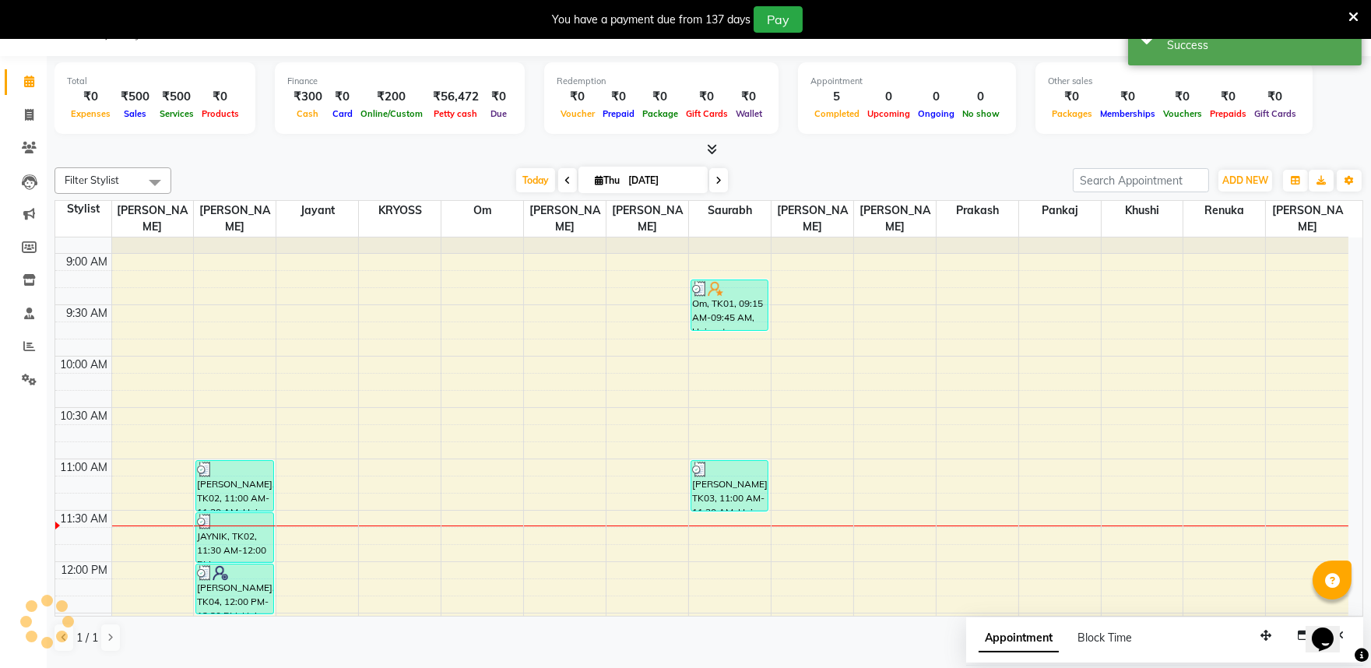
scroll to position [0, 0]
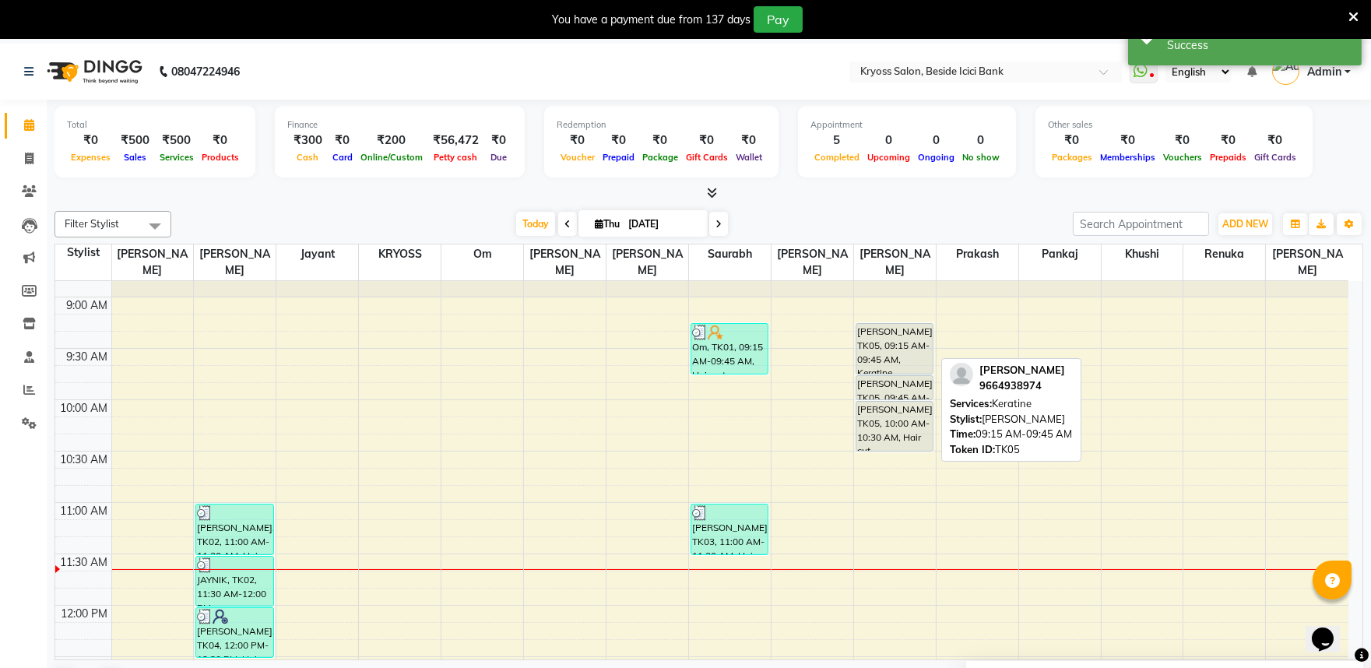
click at [896, 346] on div "[PERSON_NAME], TK05, 09:15 AM-09:45 AM, Keratine" at bounding box center [895, 349] width 76 height 50
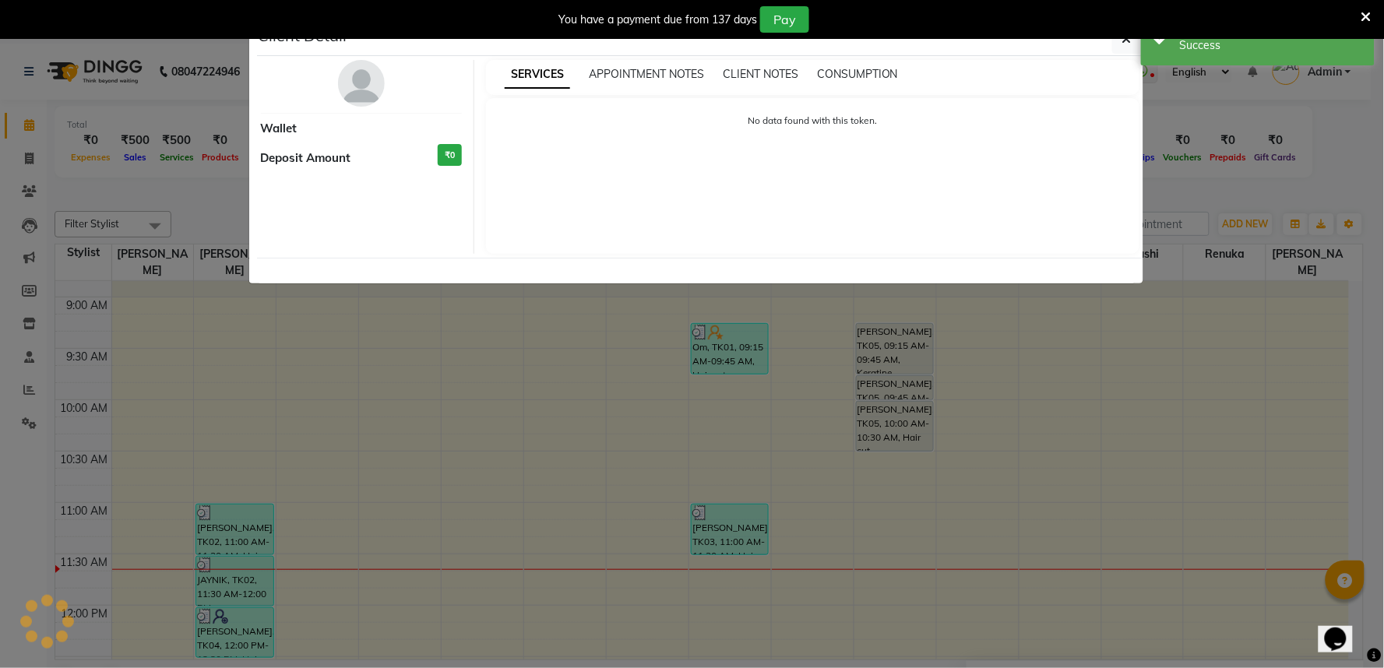
select select "7"
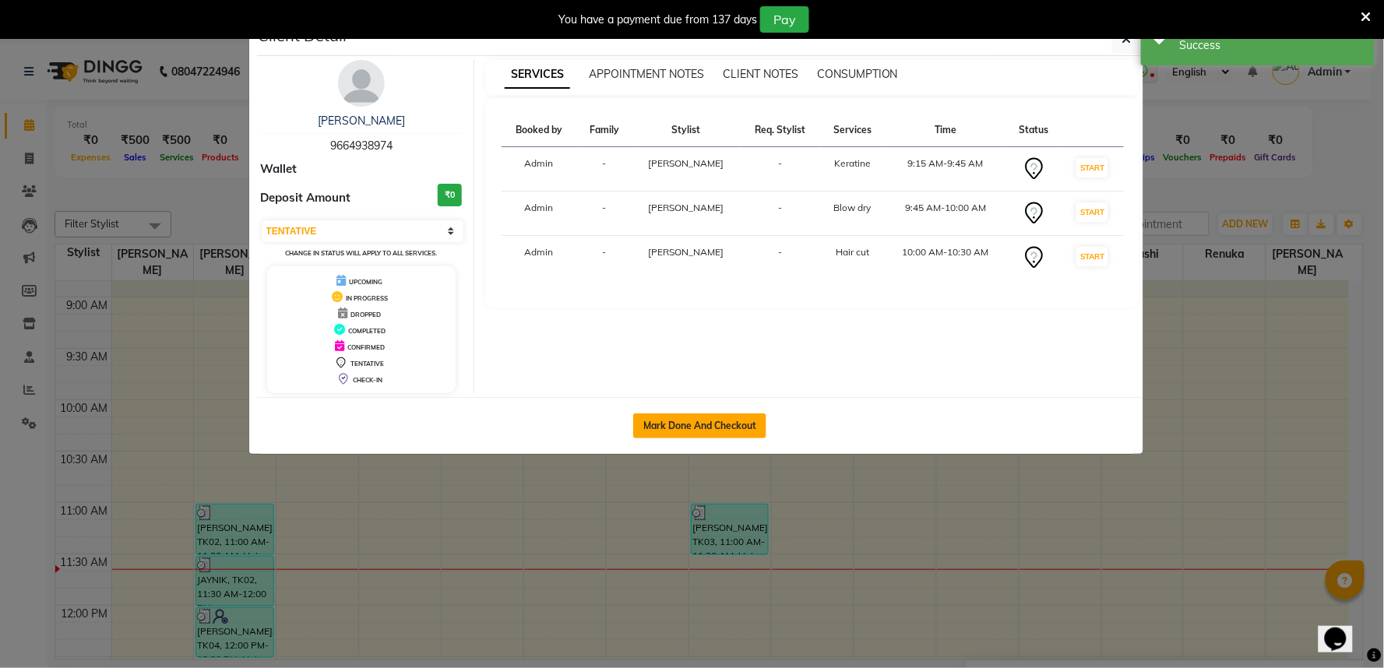
click at [695, 436] on button "Mark Done And Checkout" at bounding box center [699, 425] width 133 height 25
select select "5439"
select select "service"
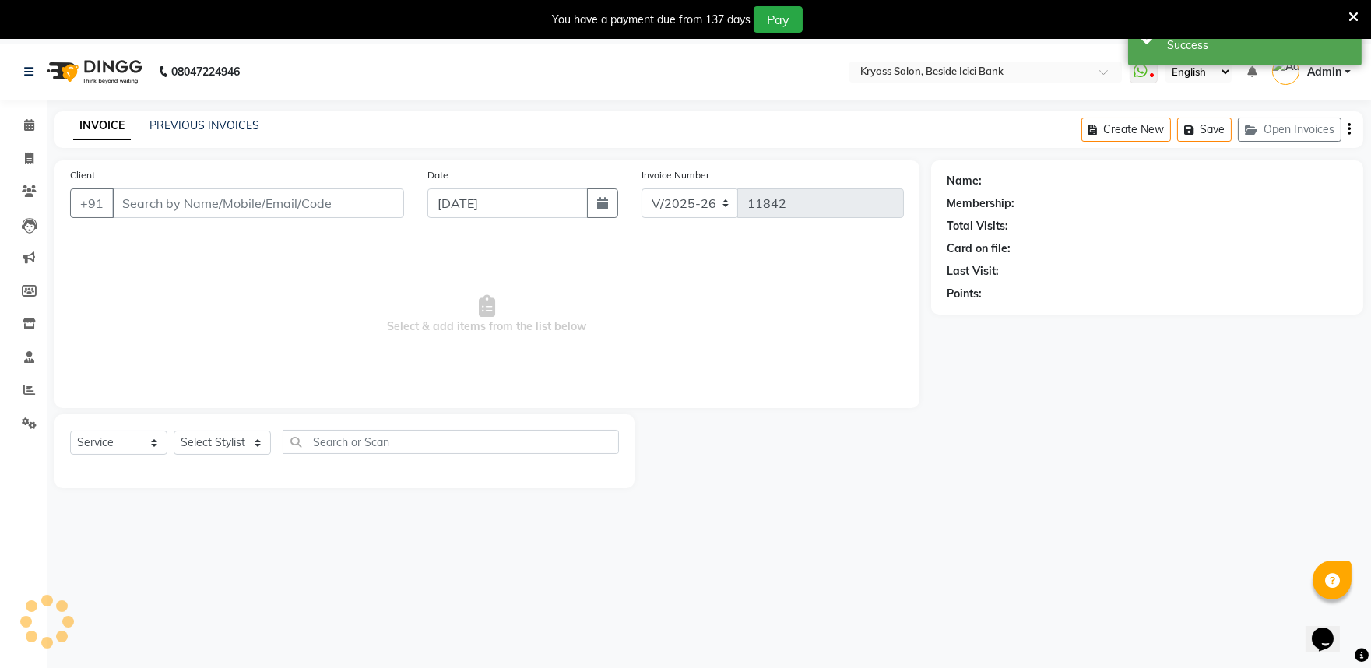
type input "9664938974"
select select "61555"
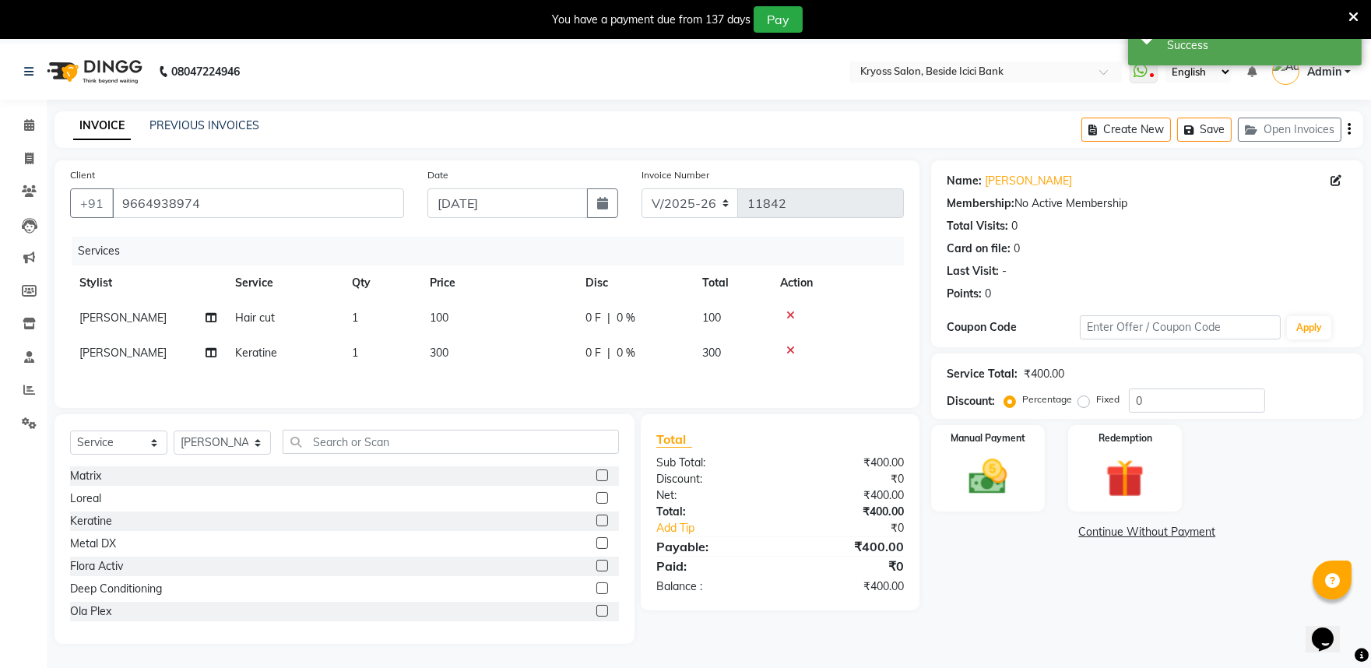
click at [139, 335] on td "[PERSON_NAME]" at bounding box center [148, 318] width 156 height 35
select select "61555"
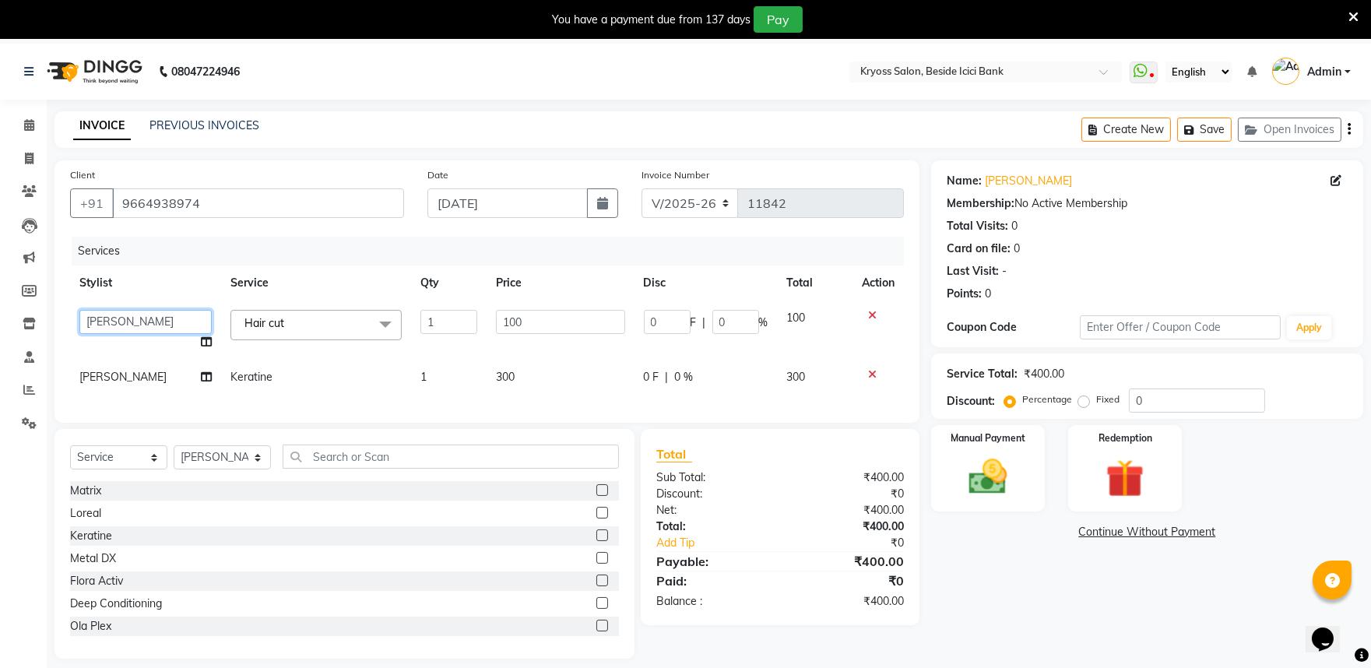
click at [144, 334] on select "amit [PERSON_NAME] [PERSON_NAME] [PERSON_NAME] [PERSON_NAME] KRYOSS [PERSON_NAM…" at bounding box center [145, 322] width 132 height 24
select select "36594"
drag, startPoint x: 526, startPoint y: 406, endPoint x: 473, endPoint y: 413, distance: 53.4
click at [473, 395] on tr "[PERSON_NAME] Keratine 1 300 0 F | 0 % 300" at bounding box center [487, 377] width 834 height 35
click at [519, 395] on td "300" at bounding box center [560, 377] width 147 height 35
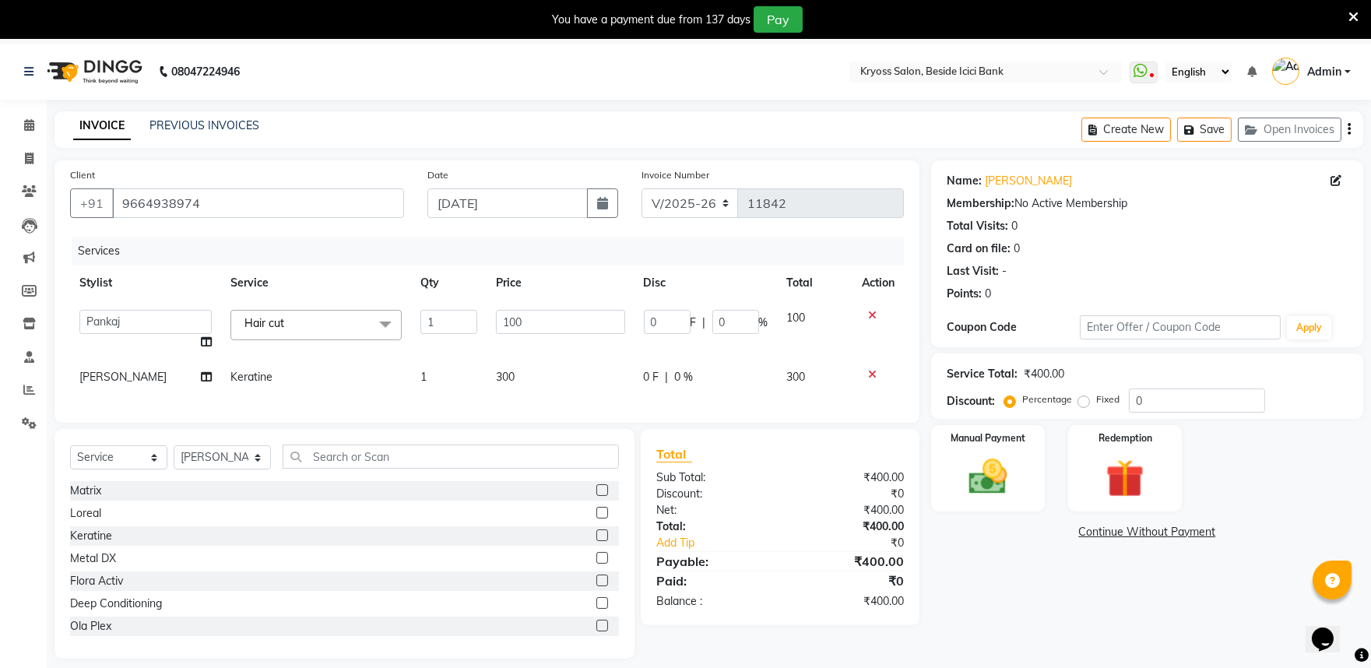
select select "61555"
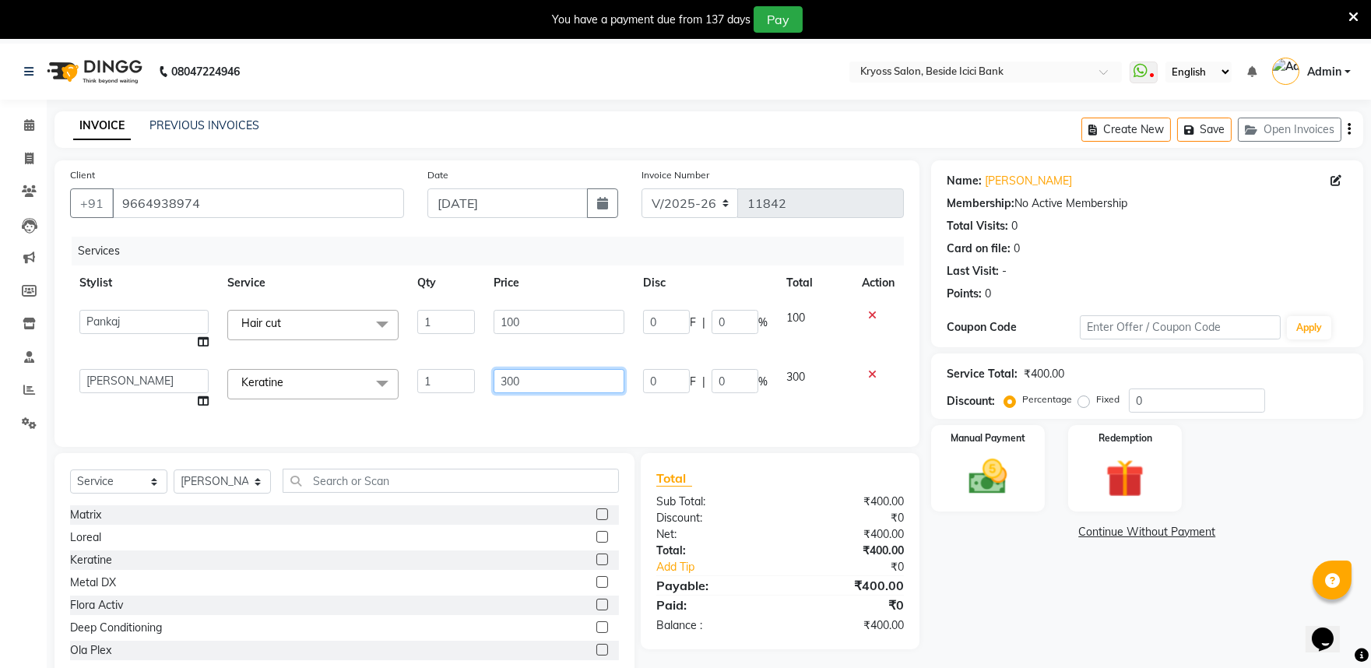
drag, startPoint x: 526, startPoint y: 403, endPoint x: 473, endPoint y: 403, distance: 52.2
click at [473, 403] on tr "amit [PERSON_NAME] [PERSON_NAME] [PERSON_NAME] [PERSON_NAME] KRYOSS [PERSON_NAM…" at bounding box center [487, 389] width 834 height 59
type input "400"
click at [998, 500] on img at bounding box center [987, 477] width 65 height 46
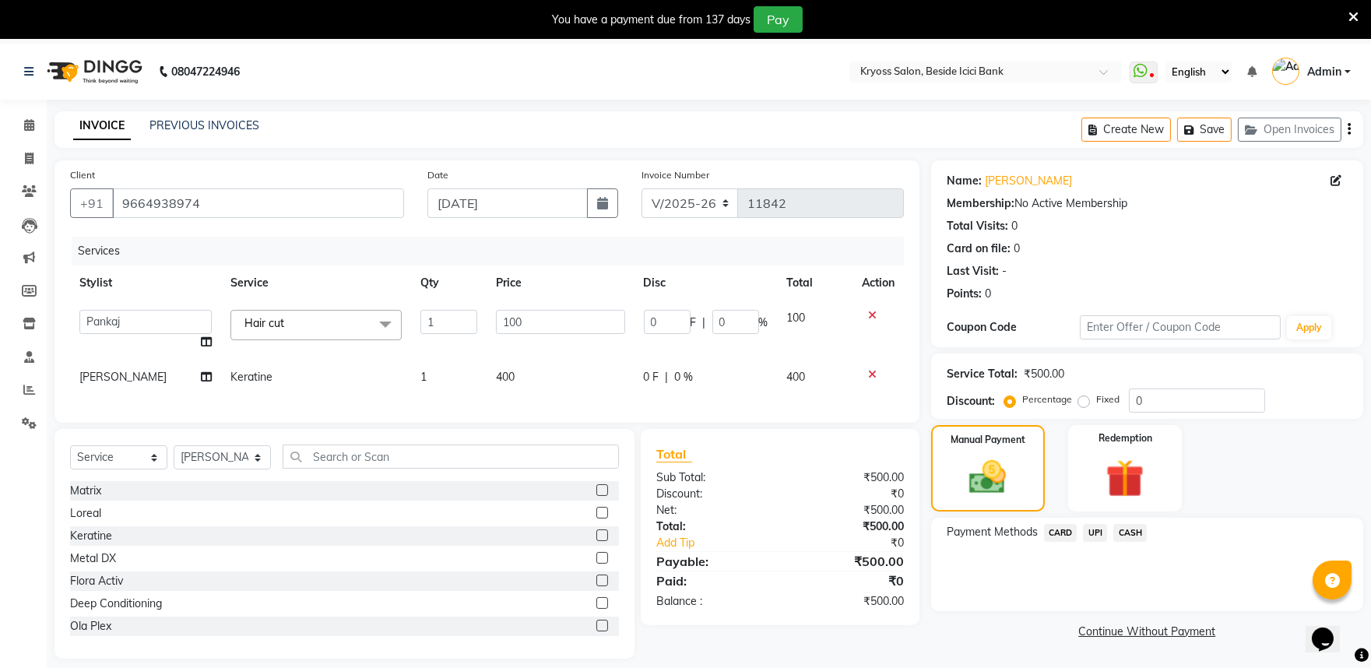
click at [1101, 542] on span "UPI" at bounding box center [1095, 533] width 24 height 18
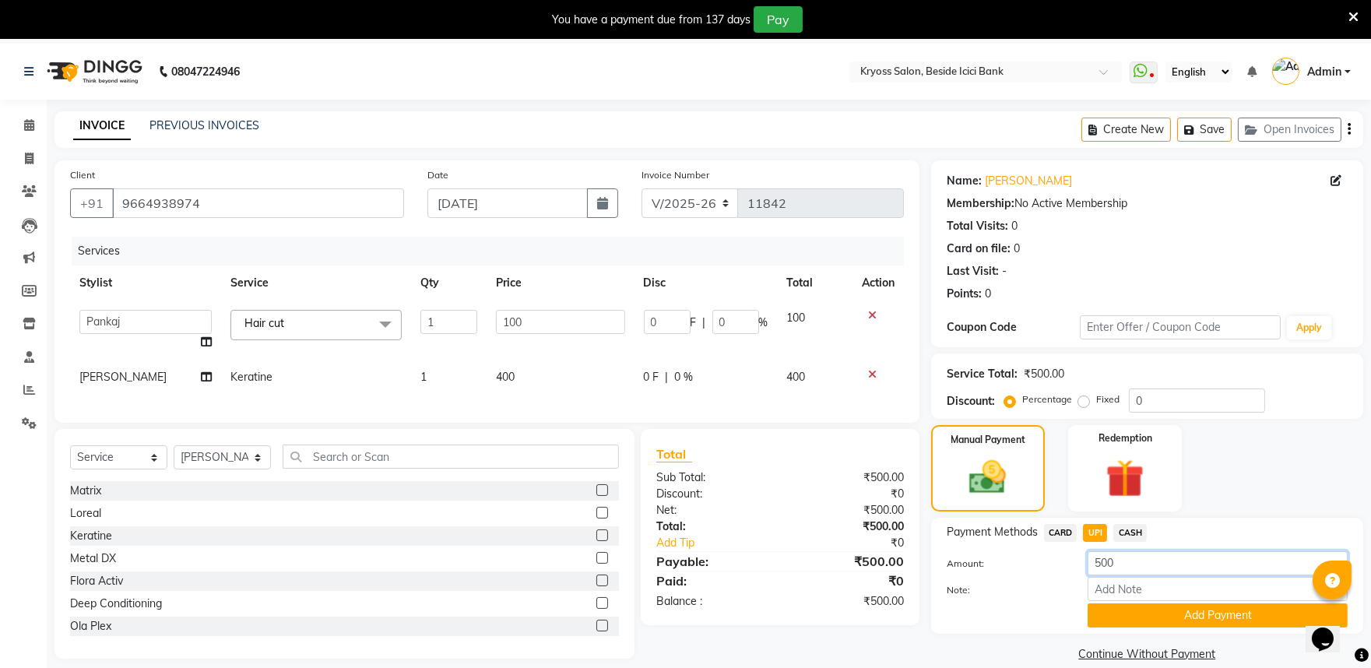
drag, startPoint x: 1138, startPoint y: 592, endPoint x: 1068, endPoint y: 592, distance: 70.1
click at [1068, 578] on div "Amount: 500" at bounding box center [1147, 564] width 424 height 26
type input "400"
click at [1218, 628] on button "Add Payment" at bounding box center [1218, 615] width 260 height 24
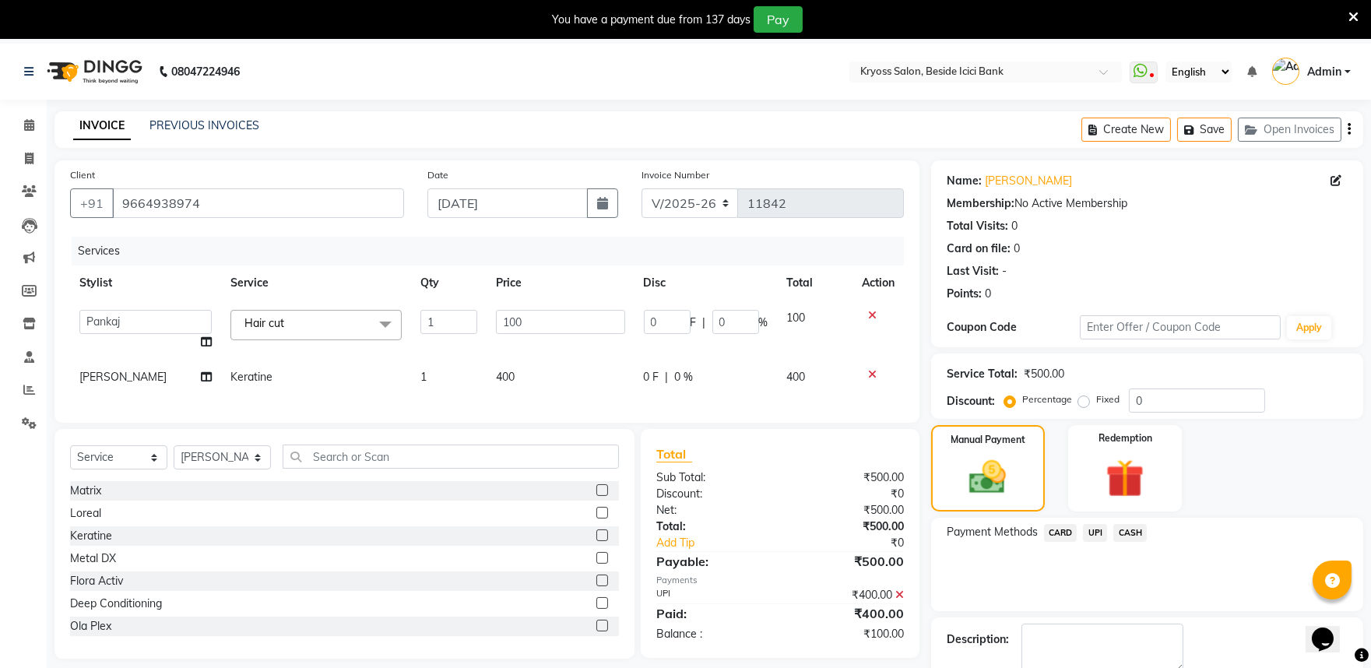
click at [1137, 542] on span "CASH" at bounding box center [1129, 533] width 33 height 18
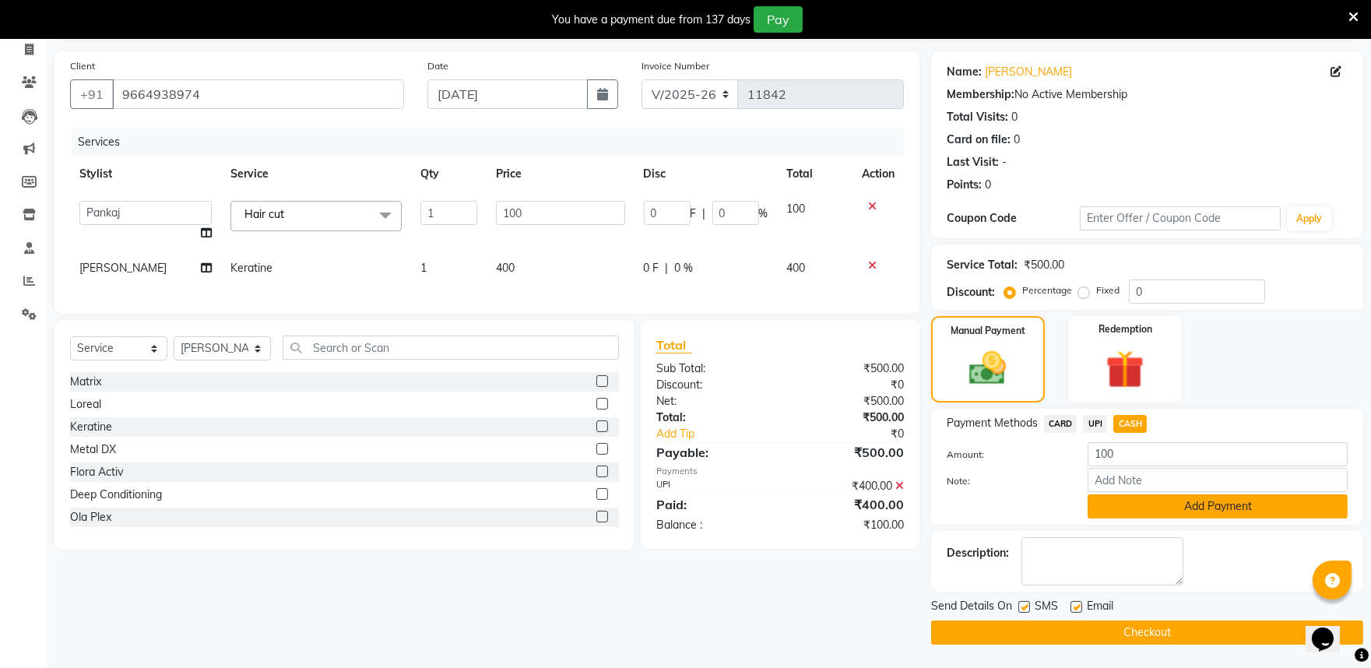
click at [1203, 505] on button "Add Payment" at bounding box center [1218, 506] width 260 height 24
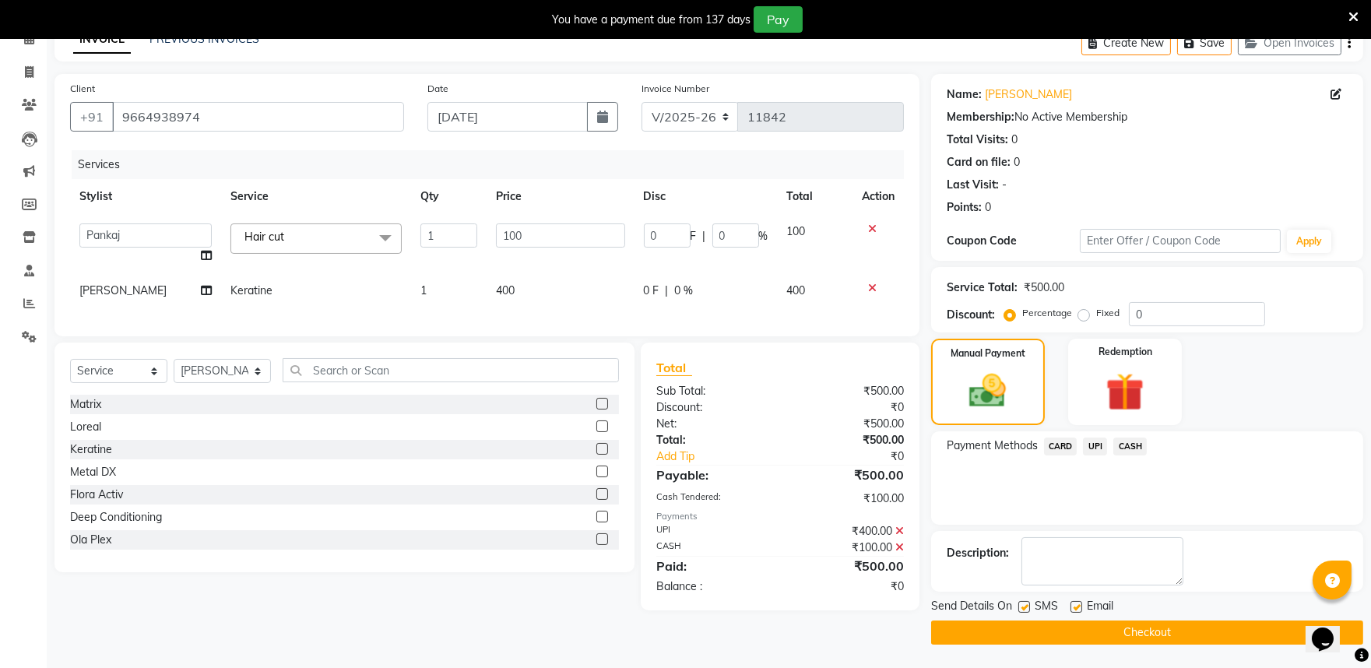
scroll to position [123, 0]
click at [1204, 626] on button "Checkout" at bounding box center [1147, 633] width 432 height 24
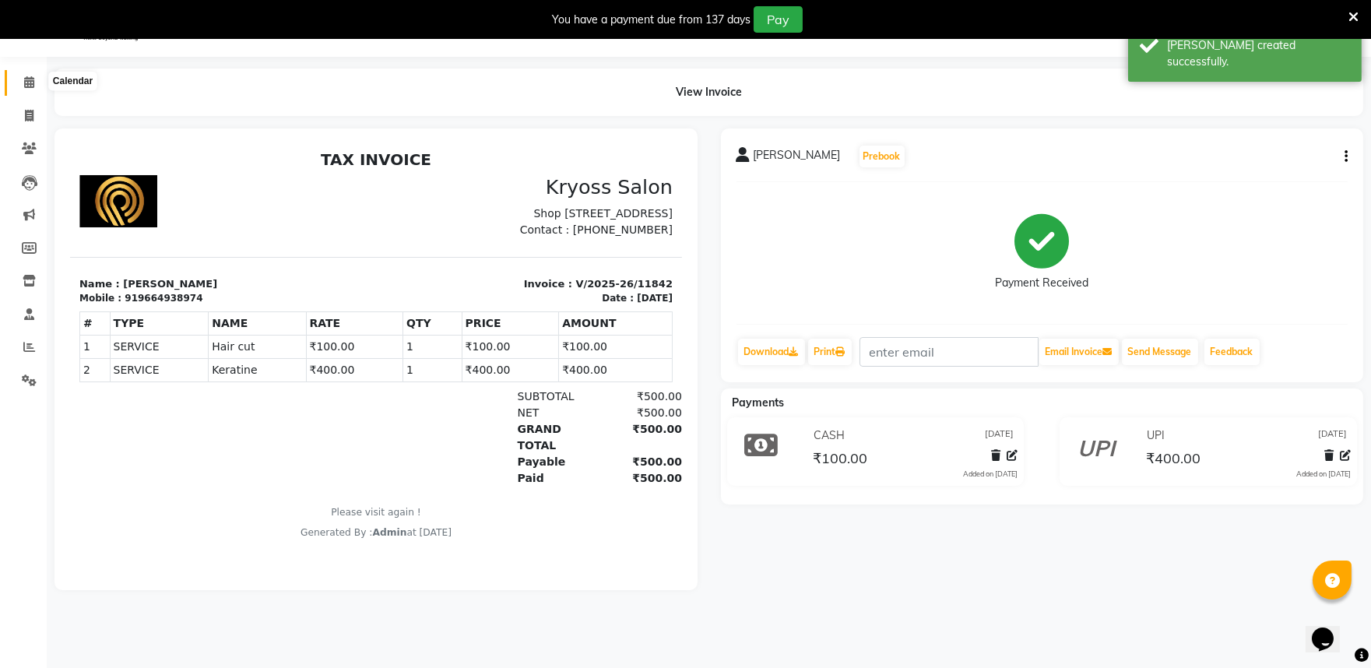
click at [30, 81] on icon at bounding box center [29, 82] width 10 height 12
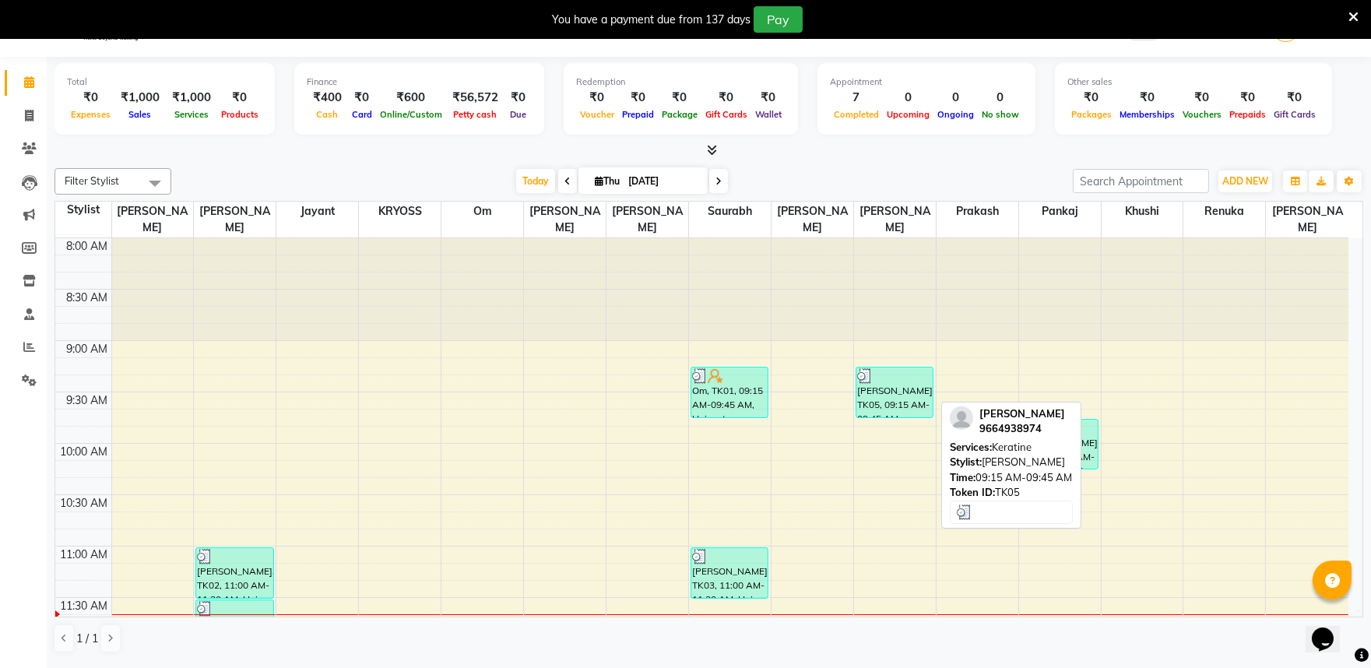
click at [909, 399] on div "[PERSON_NAME], TK05, 09:15 AM-09:45 AM, Keratine" at bounding box center [895, 393] width 76 height 50
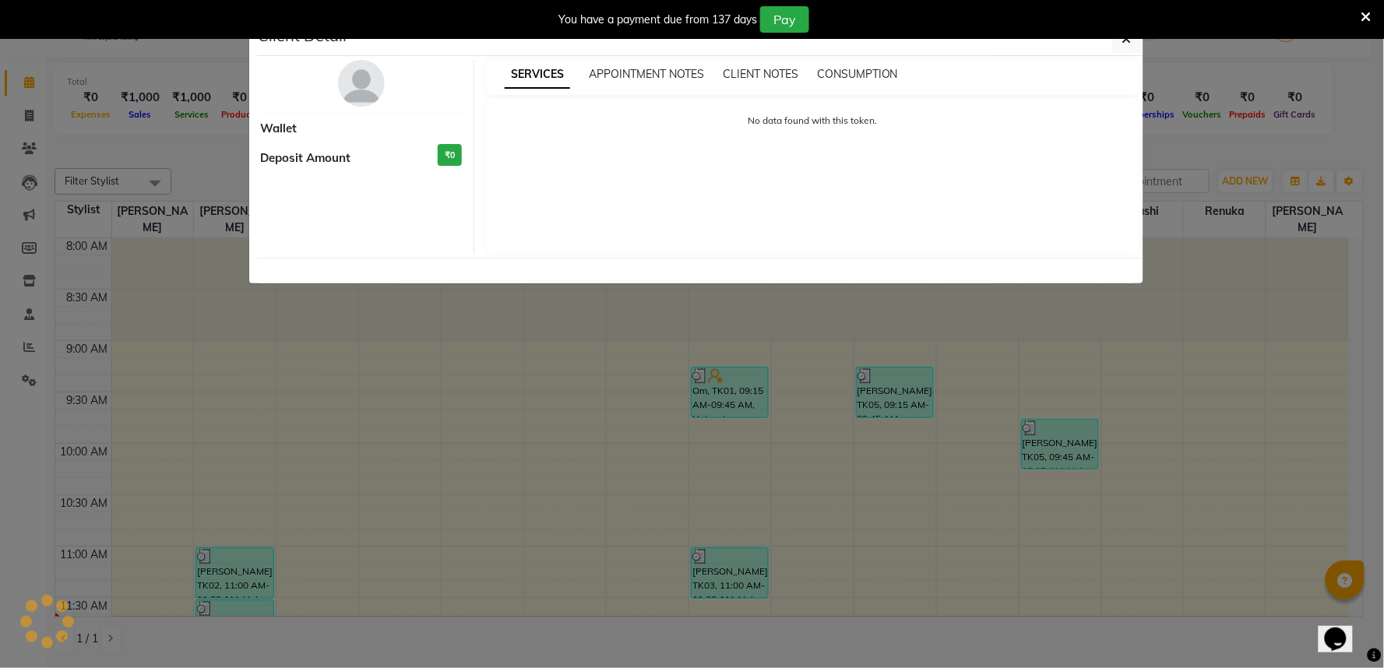
select select "3"
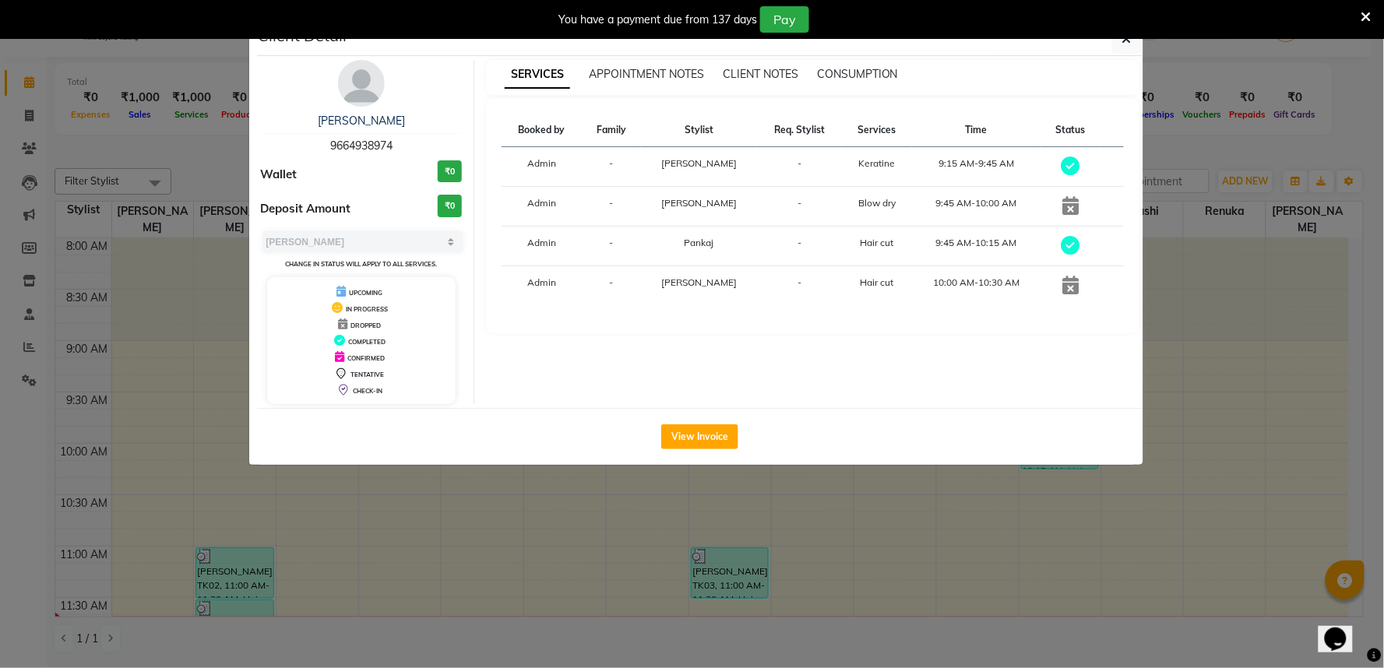
click at [1272, 551] on ngb-modal-window "Client Detail [PERSON_NAME] 9664938974 Wallet ₹0 Deposit Amount ₹0 Select MARK …" at bounding box center [692, 334] width 1384 height 668
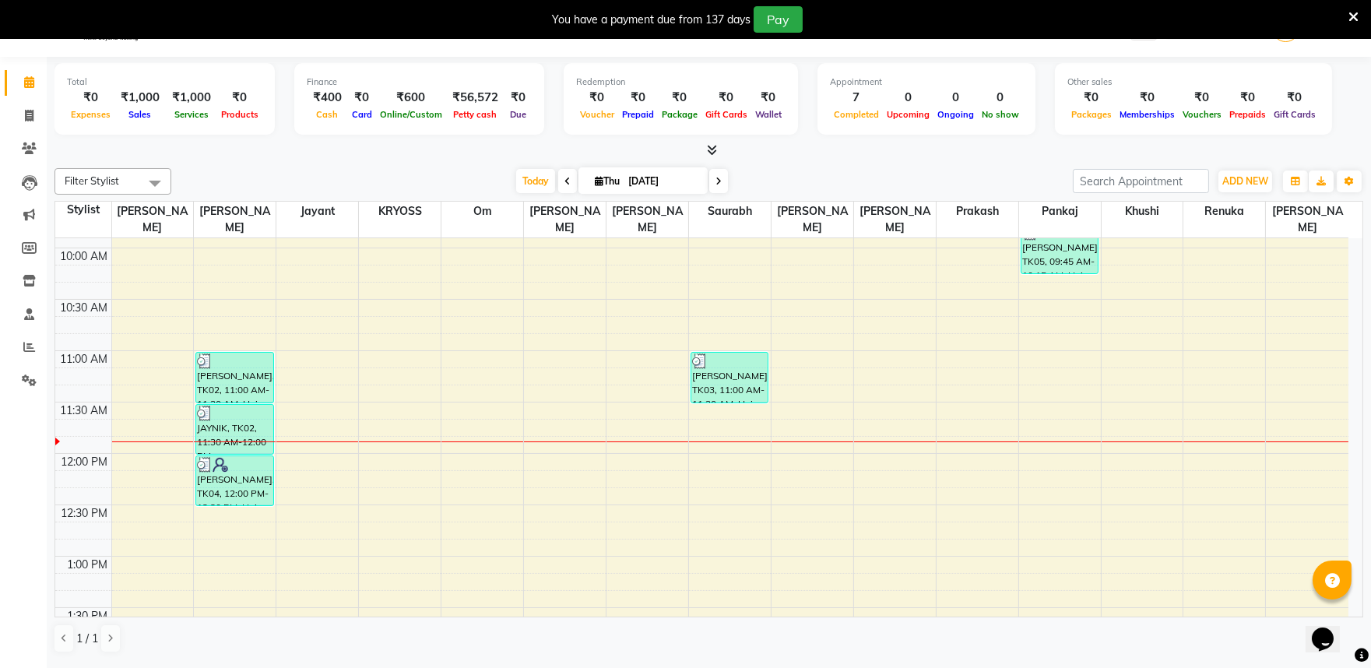
scroll to position [259, 0]
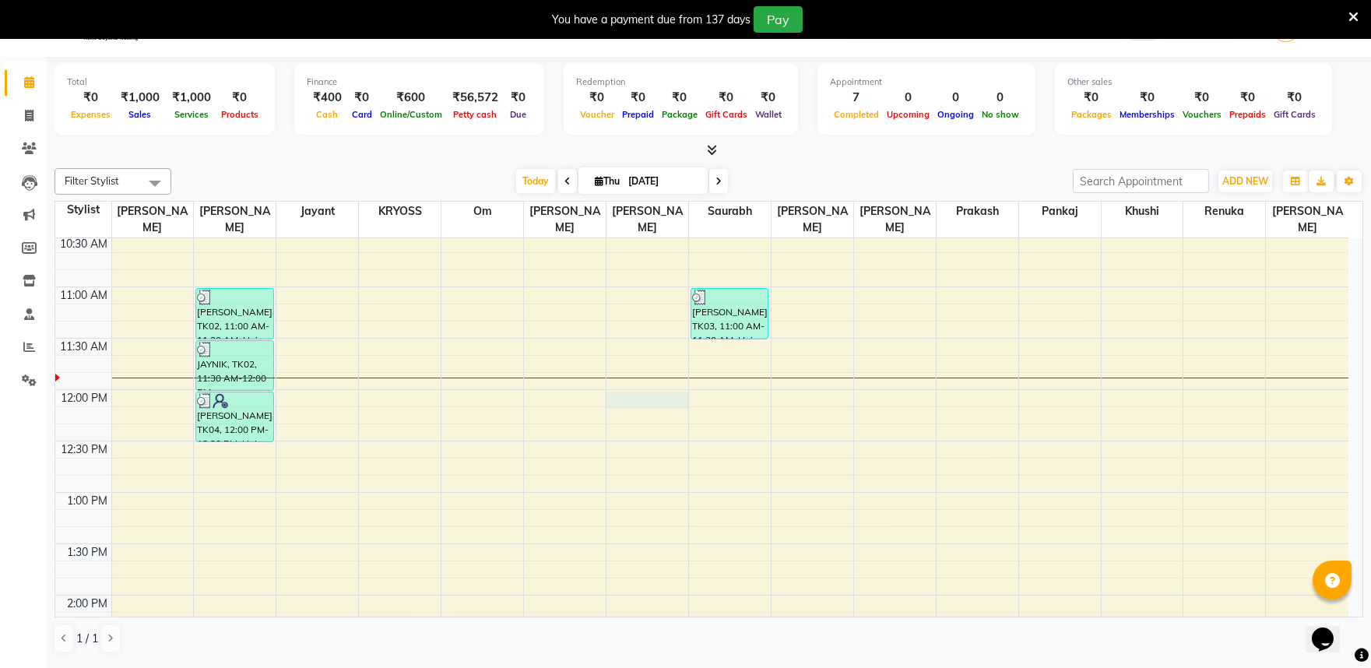
click at [635, 384] on div "8:00 AM 8:30 AM 9:00 AM 9:30 AM 10:00 AM 10:30 AM 11:00 AM 11:30 AM 12:00 PM 12…" at bounding box center [701, 646] width 1293 height 1335
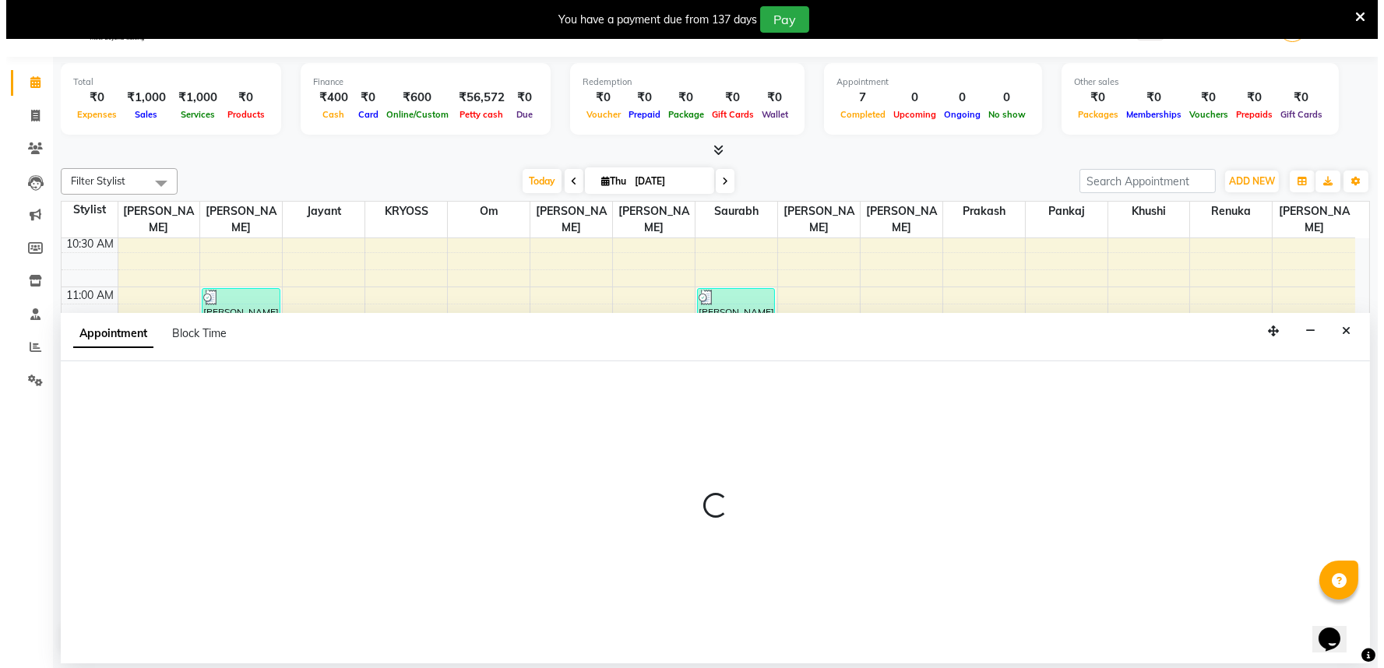
scroll to position [47, 0]
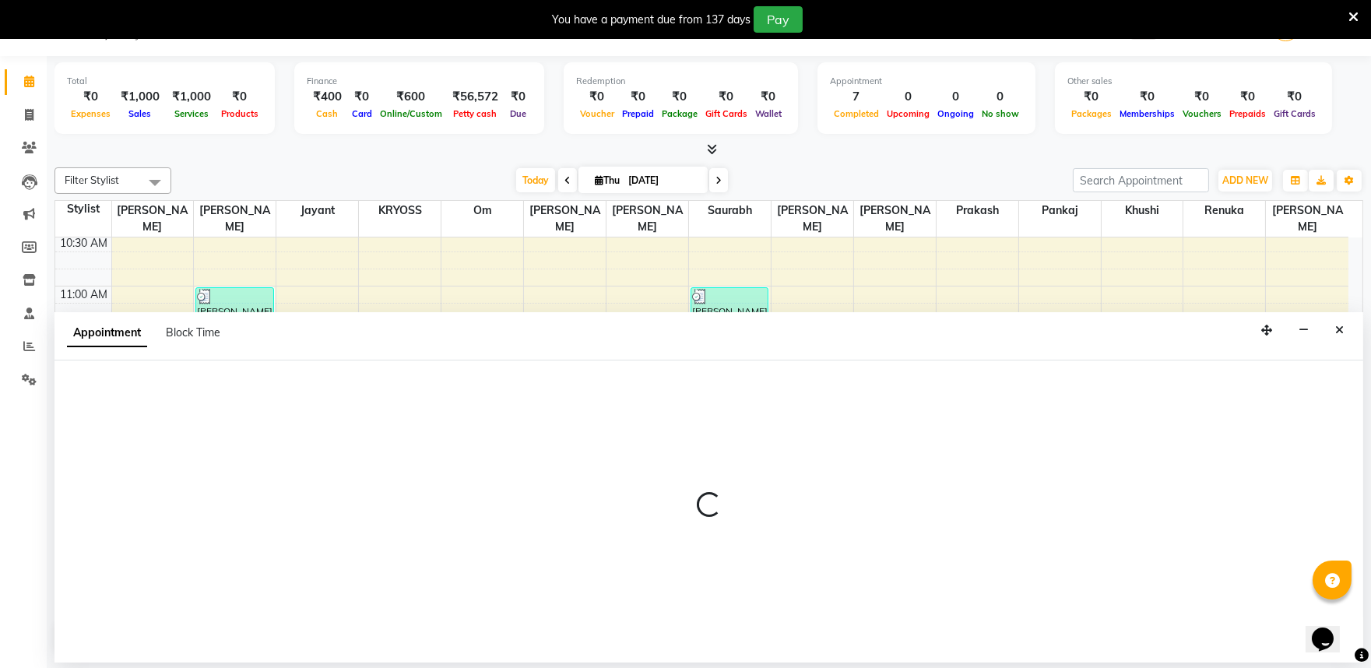
select select "61774"
select select "720"
select select "tentative"
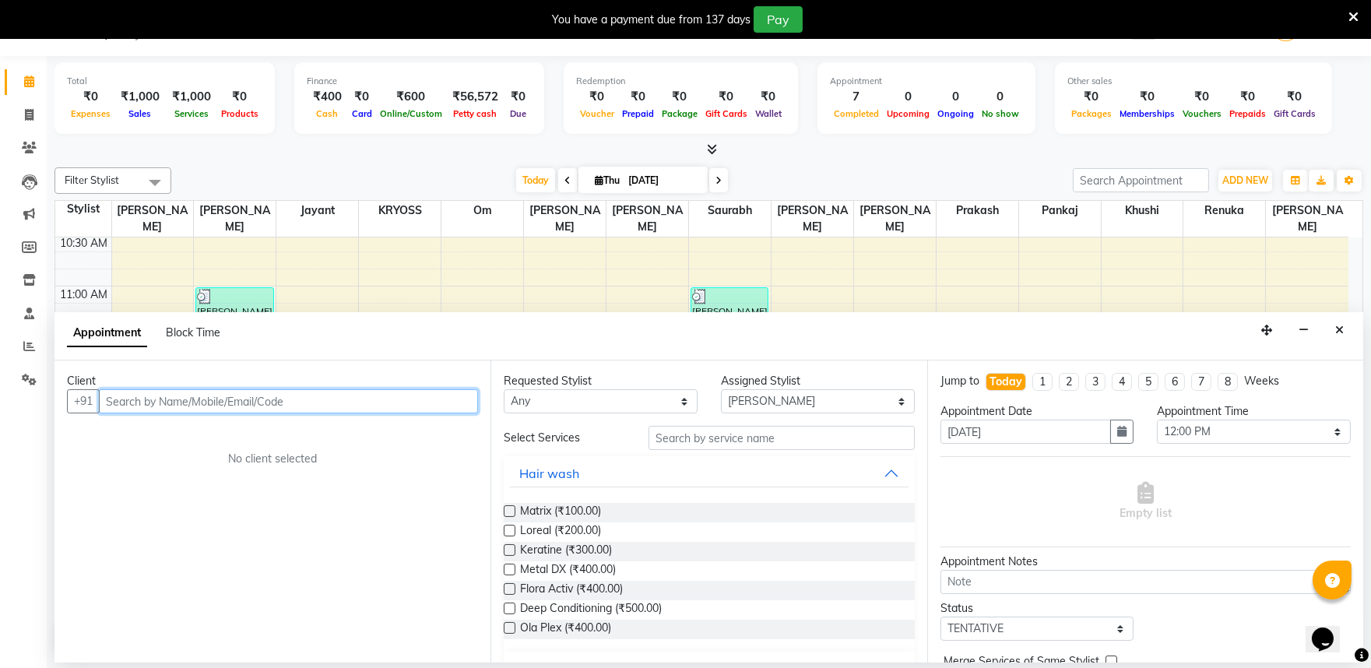
click at [392, 407] on input "text" at bounding box center [288, 401] width 379 height 24
type input "6352404778"
click at [442, 407] on span "Add Client" at bounding box center [446, 401] width 52 height 14
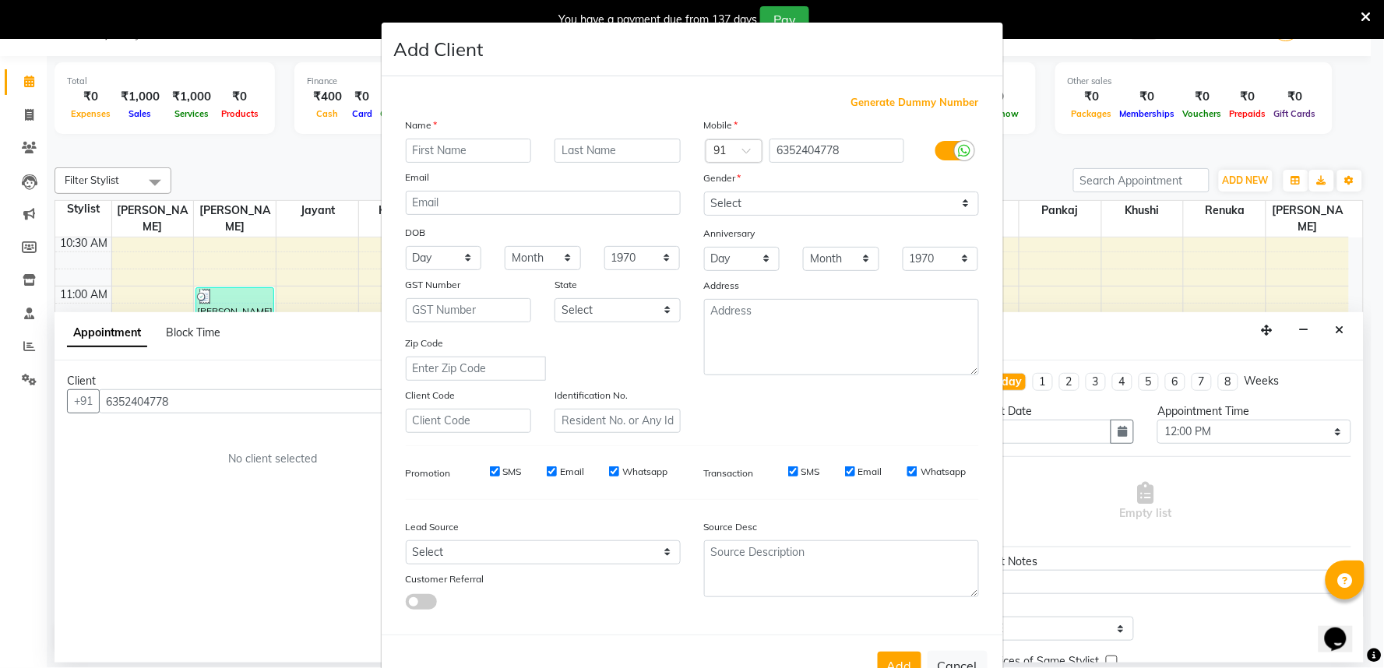
click at [455, 163] on input "text" at bounding box center [469, 151] width 126 height 24
type input "NAERSH"
click at [735, 216] on select "Select [DEMOGRAPHIC_DATA] [DEMOGRAPHIC_DATA] Other Prefer Not To Say" at bounding box center [841, 204] width 275 height 24
select select "[DEMOGRAPHIC_DATA]"
click at [704, 212] on select "Select [DEMOGRAPHIC_DATA] [DEMOGRAPHIC_DATA] Other Prefer Not To Say" at bounding box center [841, 204] width 275 height 24
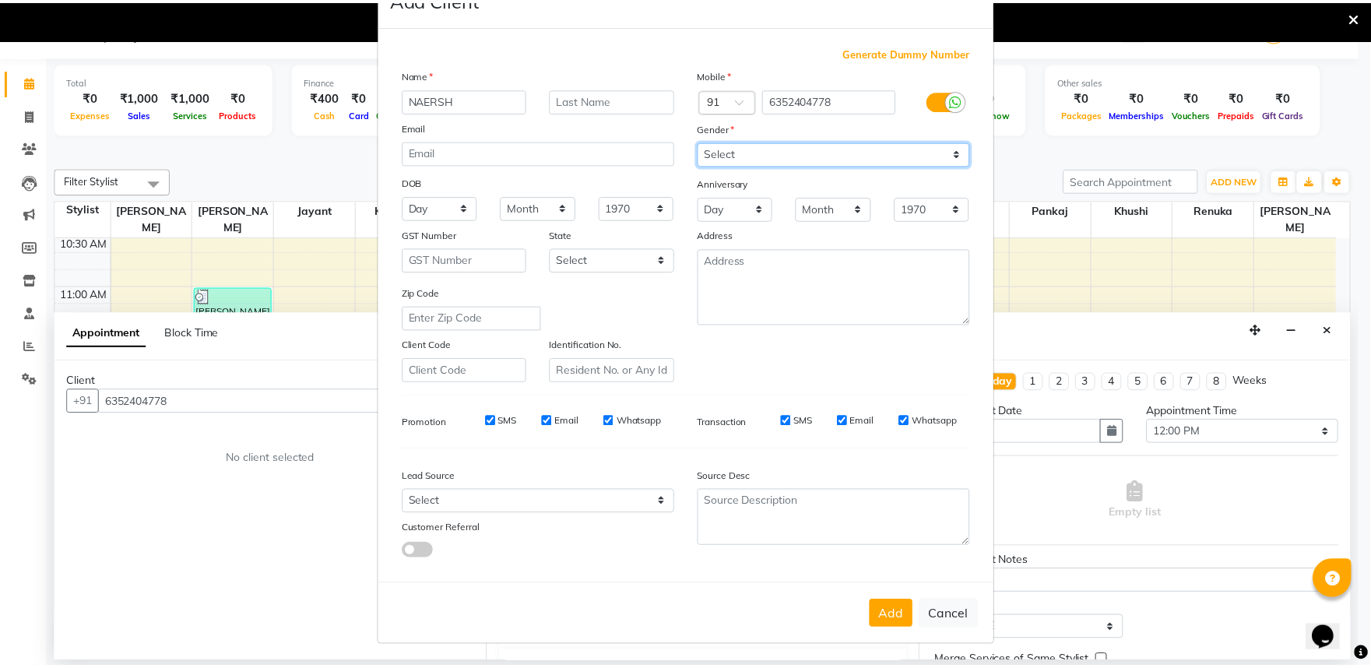
scroll to position [121, 0]
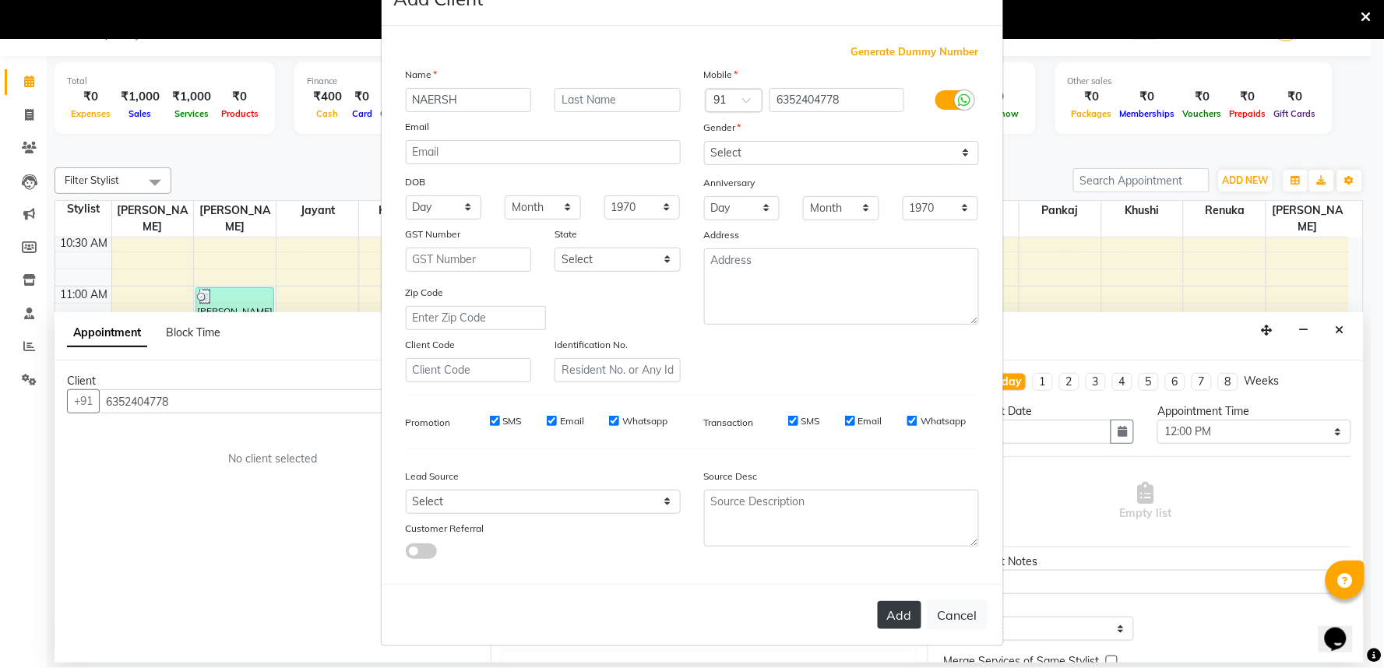
click at [884, 607] on button "Add" at bounding box center [900, 615] width 44 height 28
select select
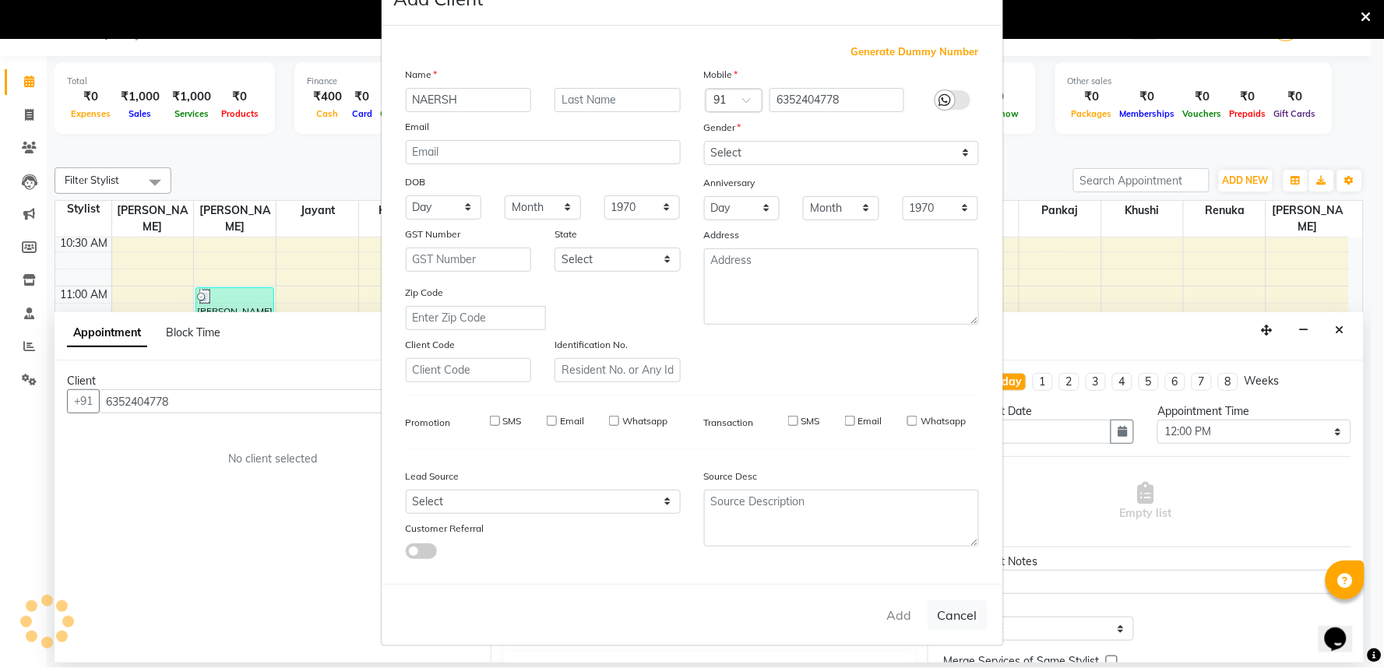
select select
checkbox input "false"
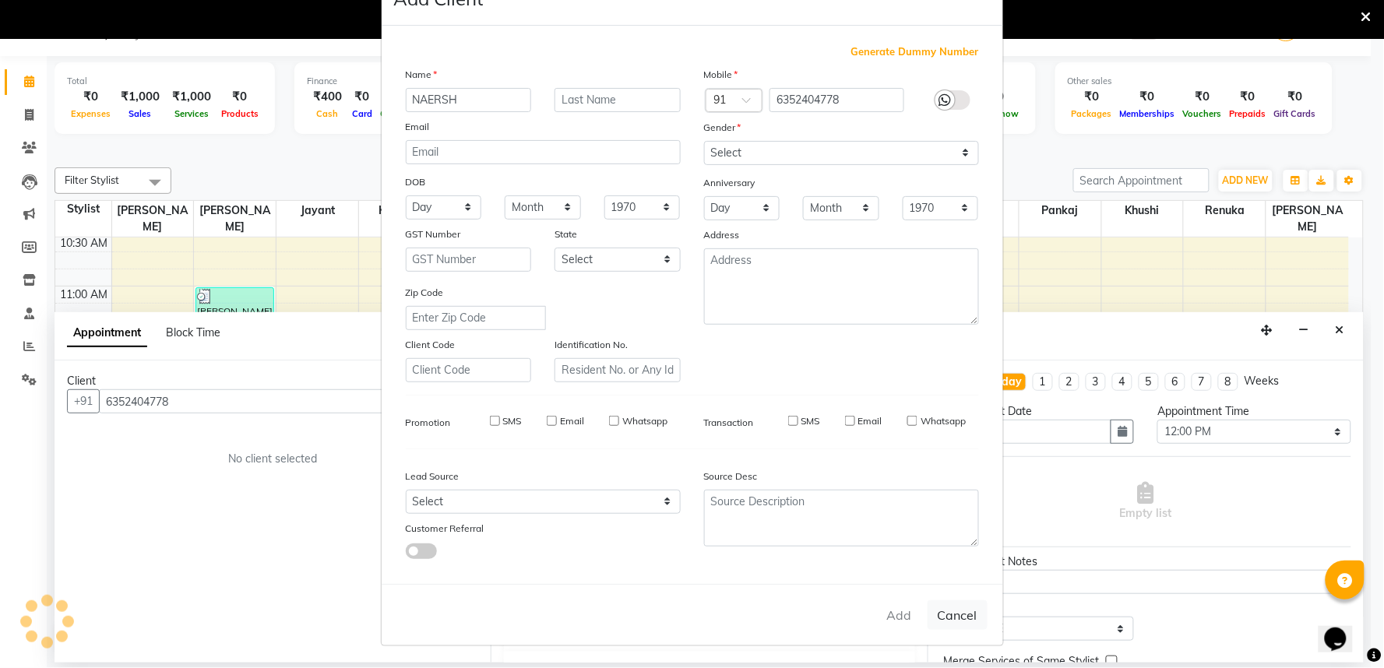
checkbox input "false"
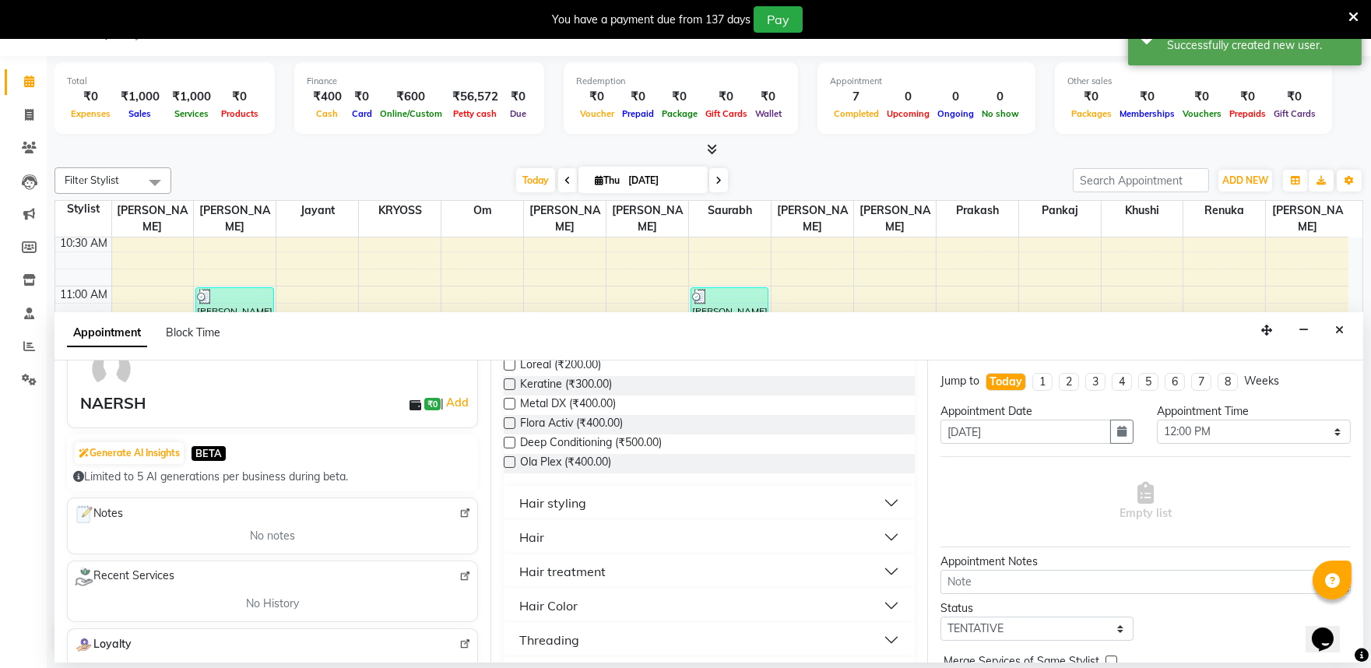
scroll to position [173, 0]
click at [544, 540] on div "Hair" at bounding box center [531, 530] width 25 height 19
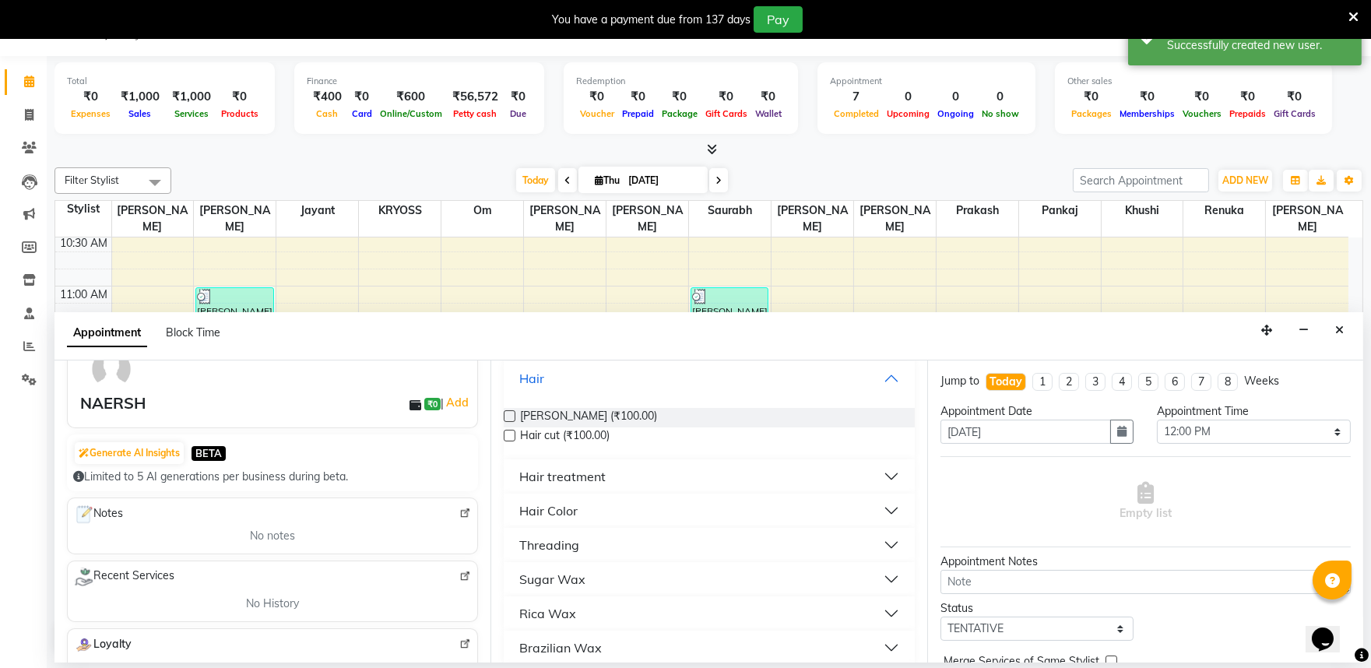
scroll to position [346, 0]
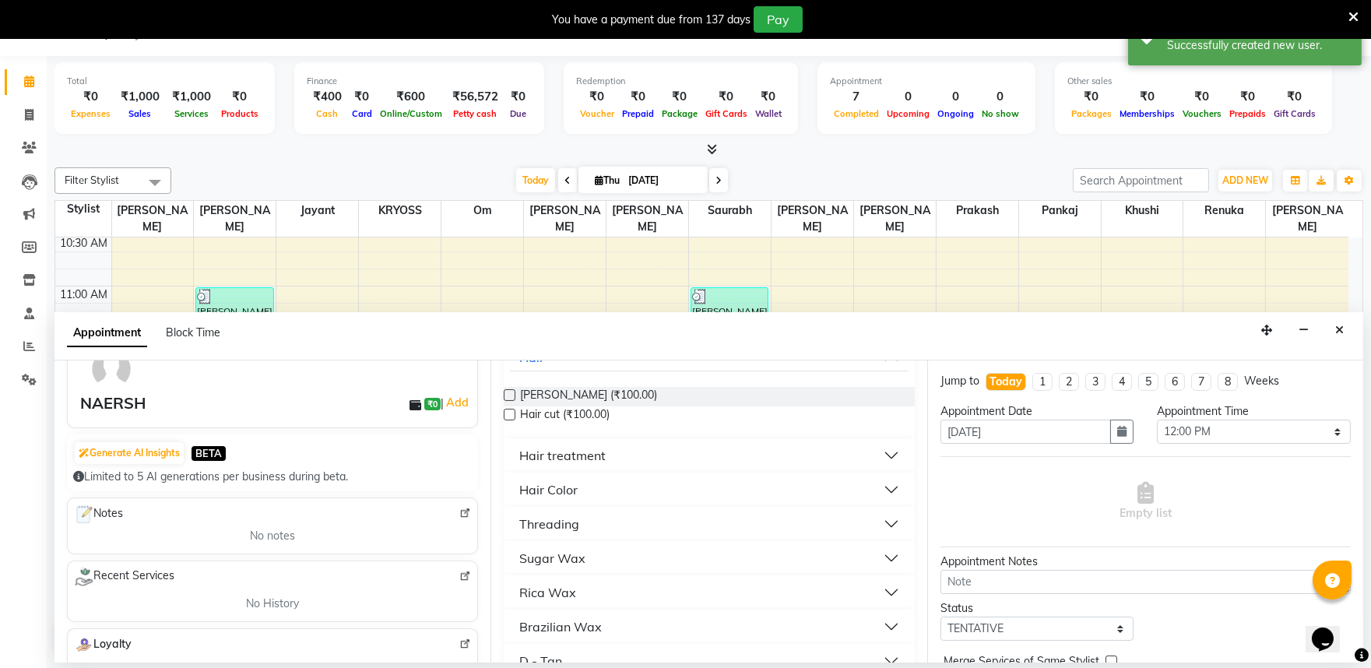
click at [511, 401] on label at bounding box center [510, 395] width 12 height 12
click at [511, 402] on input "checkbox" at bounding box center [509, 397] width 10 height 10
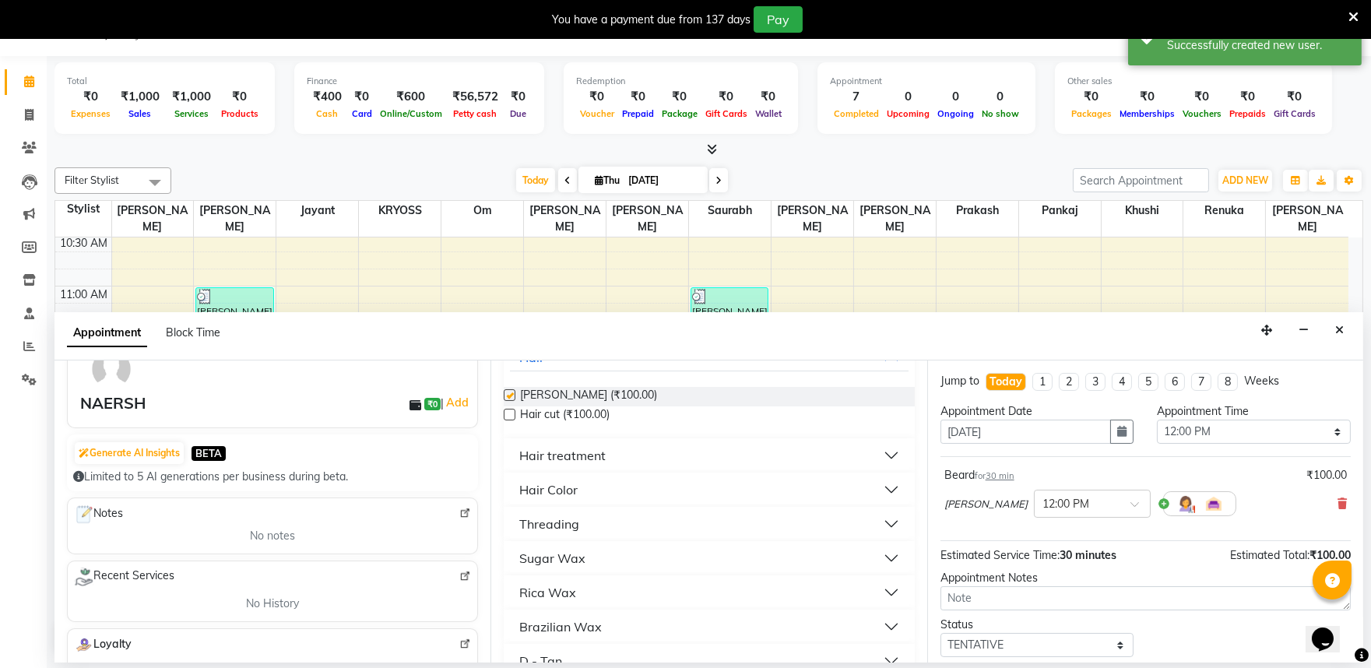
checkbox input "false"
click at [510, 420] on label at bounding box center [510, 415] width 12 height 12
click at [510, 421] on input "checkbox" at bounding box center [509, 416] width 10 height 10
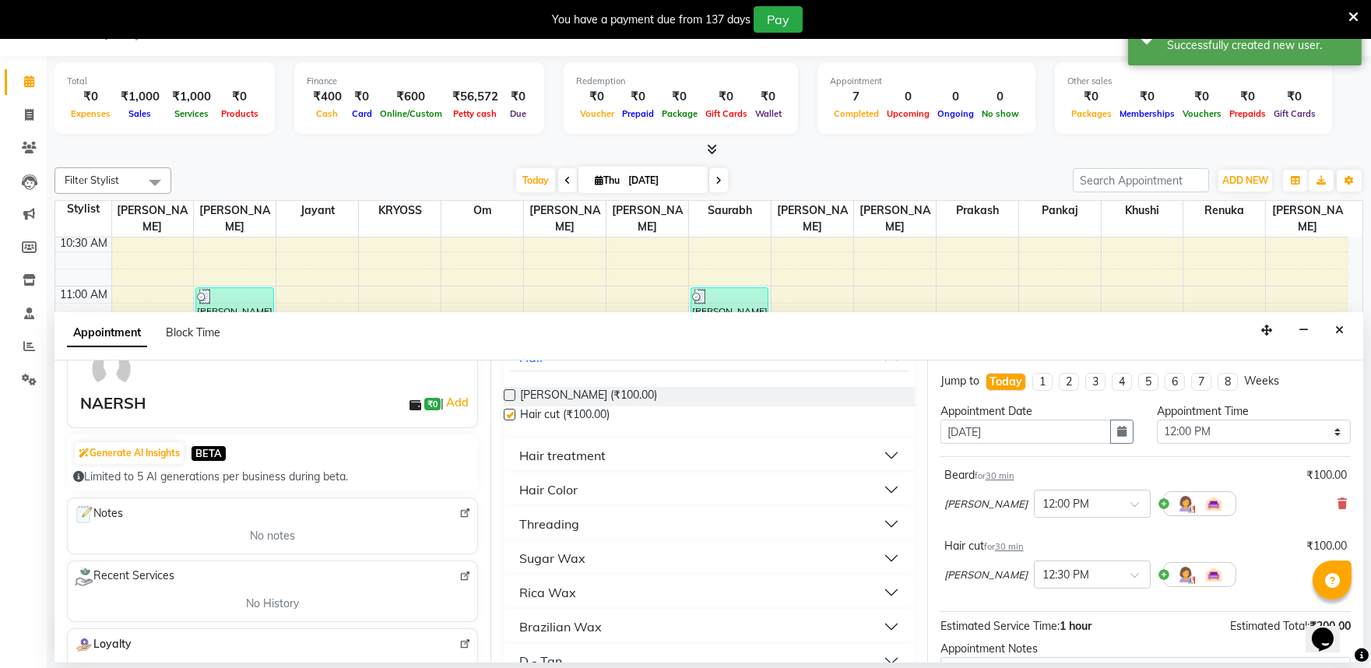
checkbox input "false"
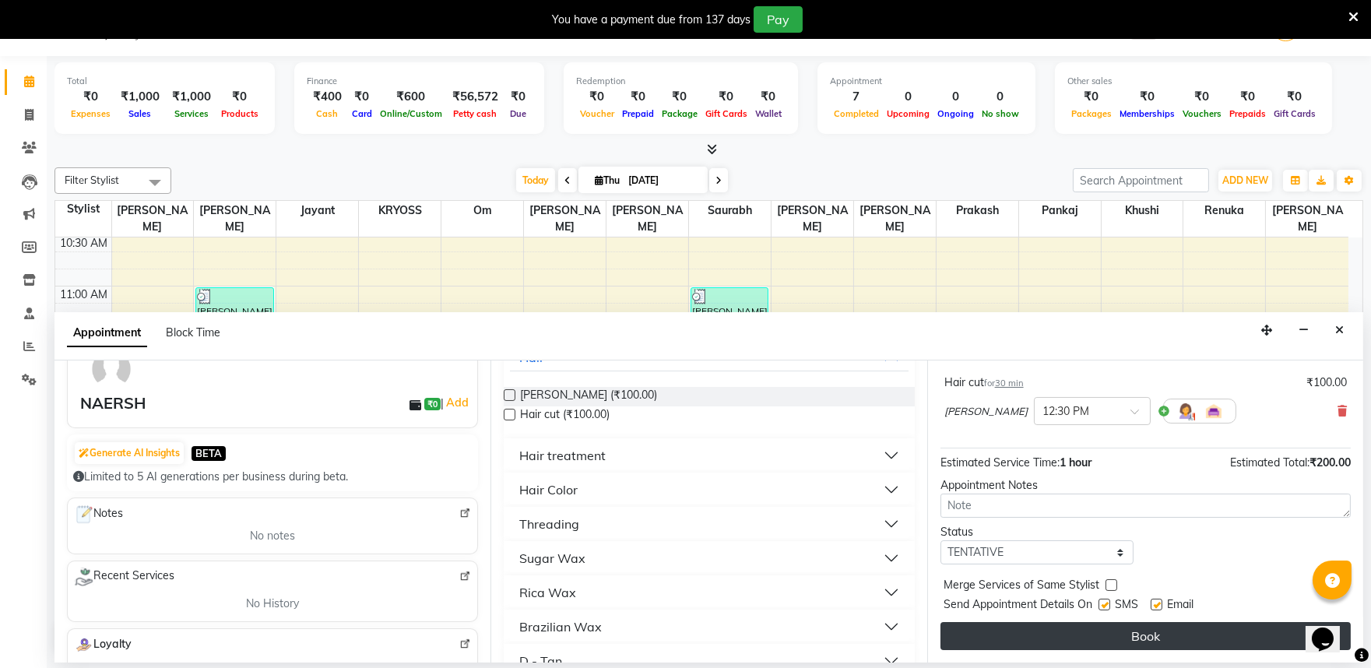
click at [1147, 631] on button "Book" at bounding box center [1146, 636] width 410 height 28
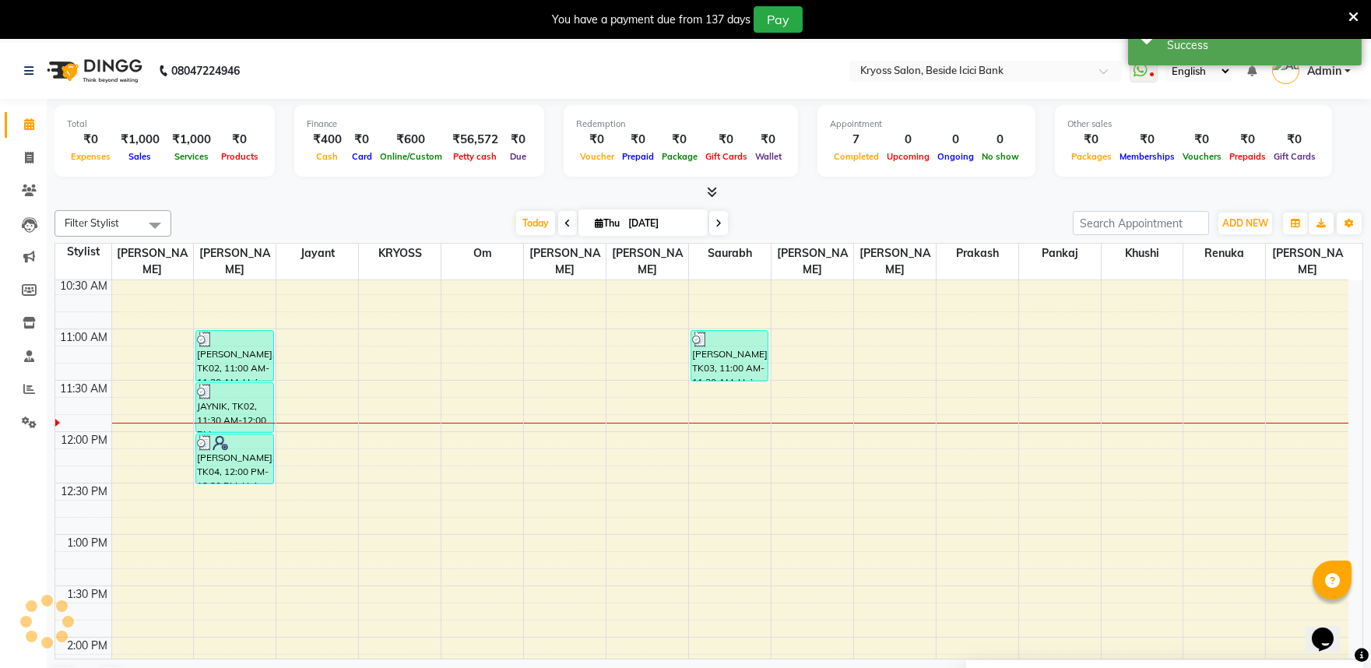
scroll to position [0, 0]
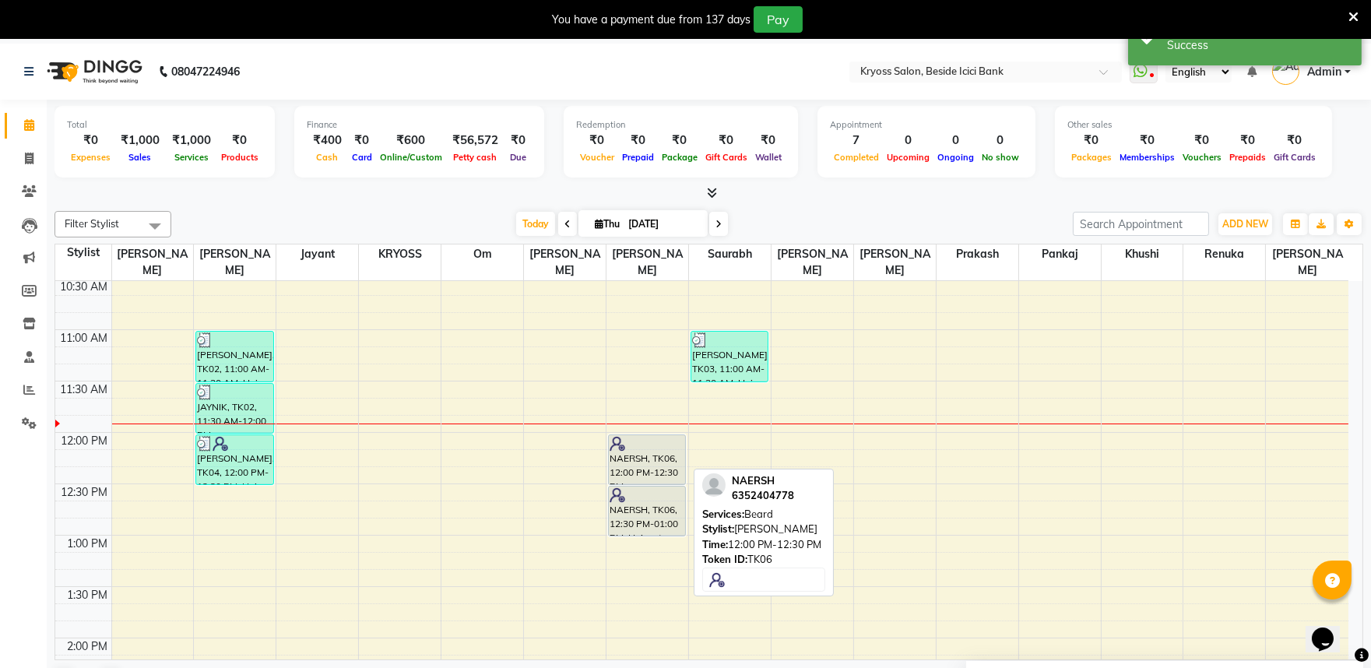
click at [624, 455] on div "NAERSH, TK06, 12:00 PM-12:30 PM, [PERSON_NAME]" at bounding box center [647, 459] width 76 height 49
select select "7"
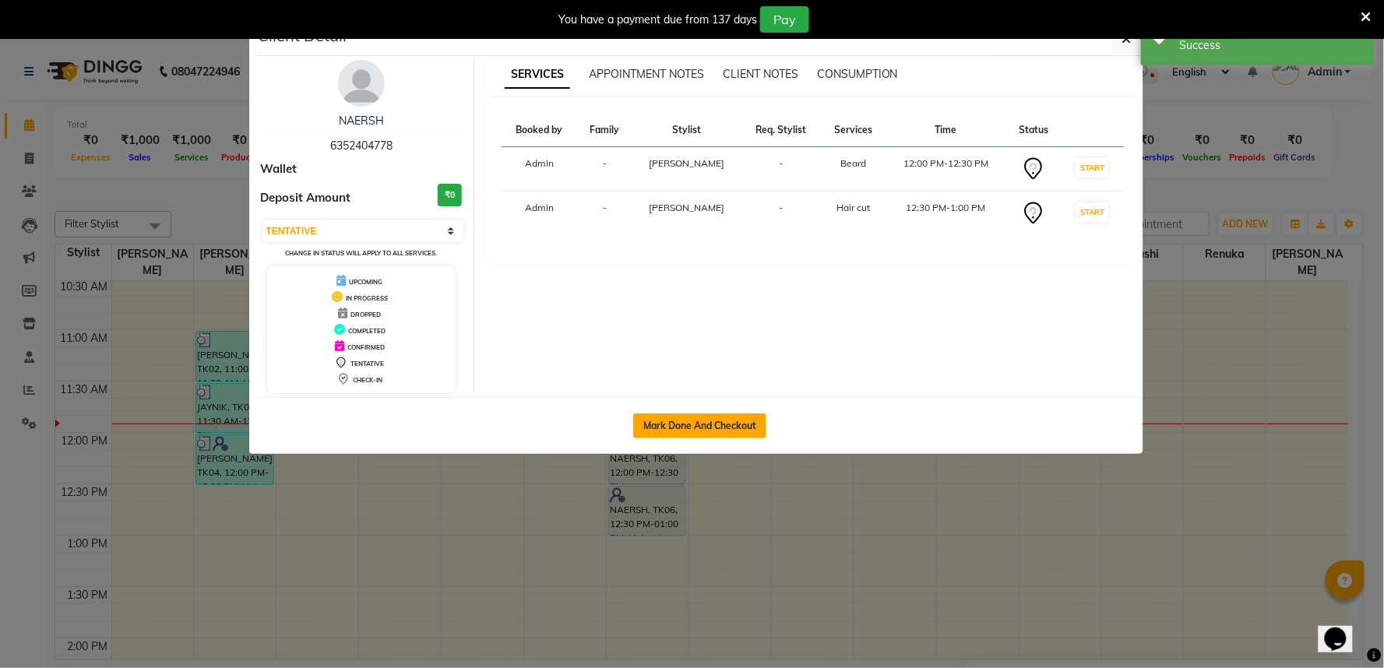
click at [727, 438] on button "Mark Done And Checkout" at bounding box center [699, 425] width 133 height 25
select select "service"
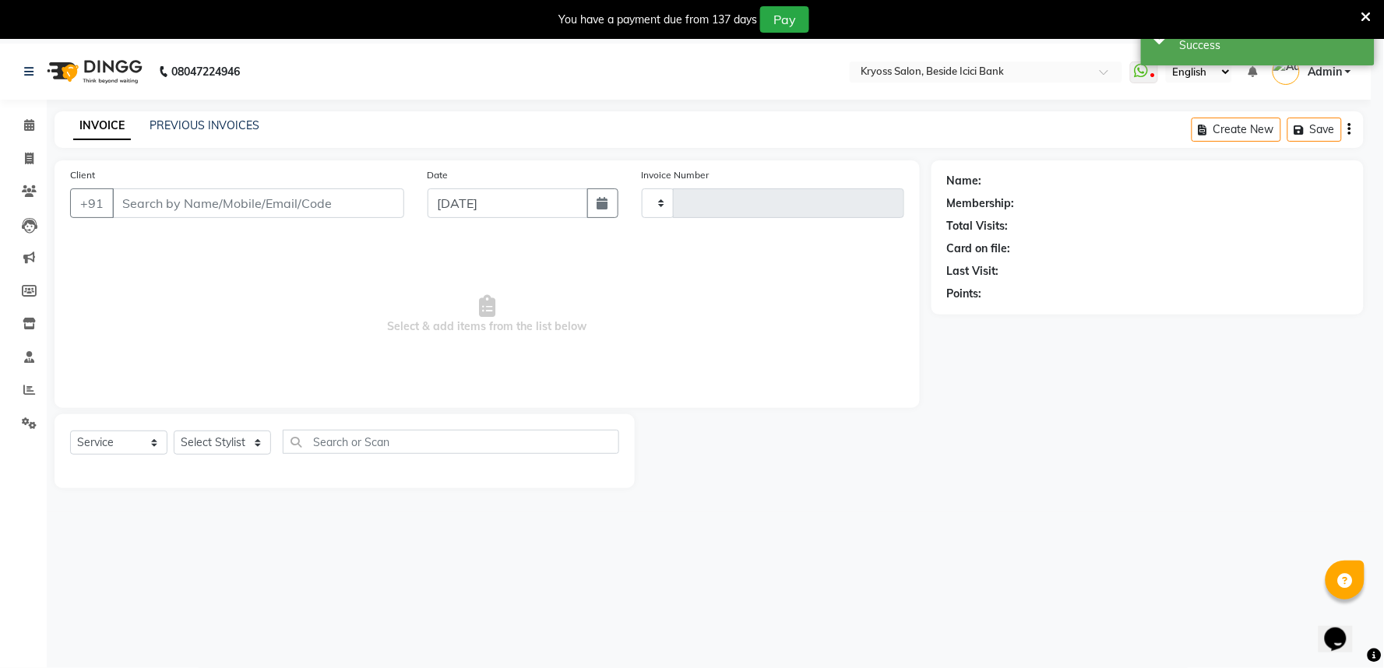
type input "11843"
select select "5439"
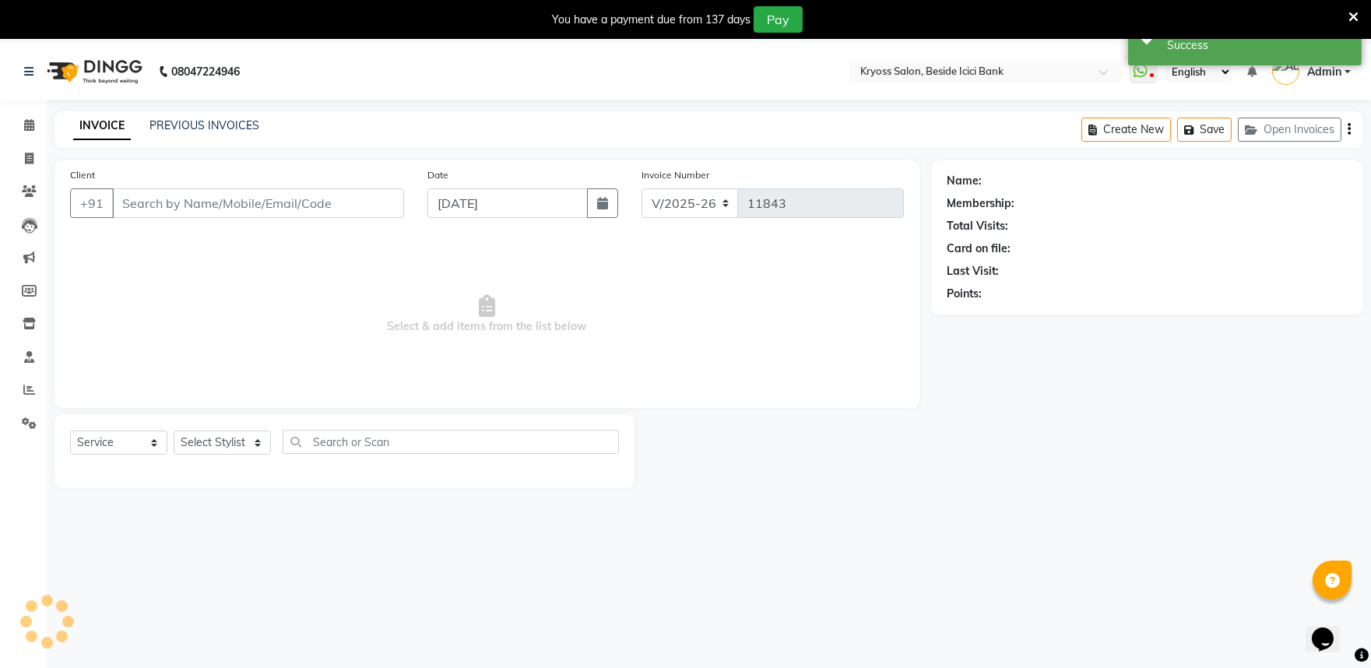
type input "6352404778"
select select "61774"
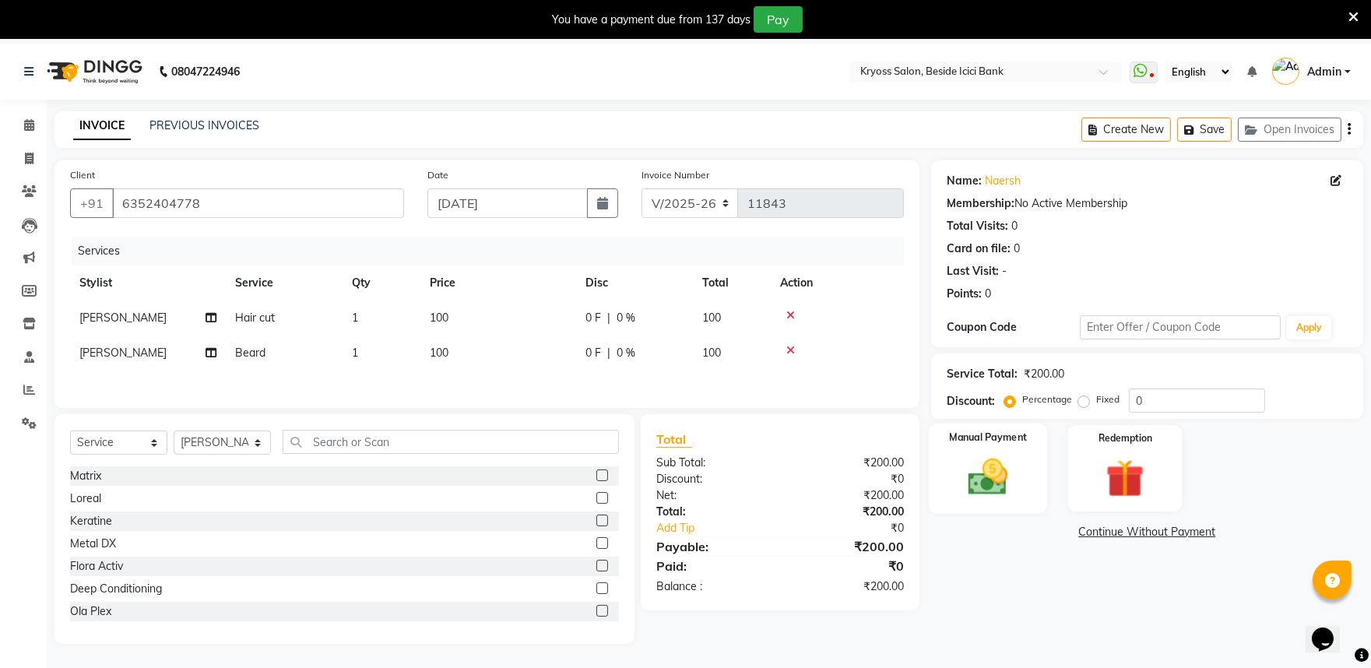
click at [990, 500] on img at bounding box center [987, 477] width 65 height 46
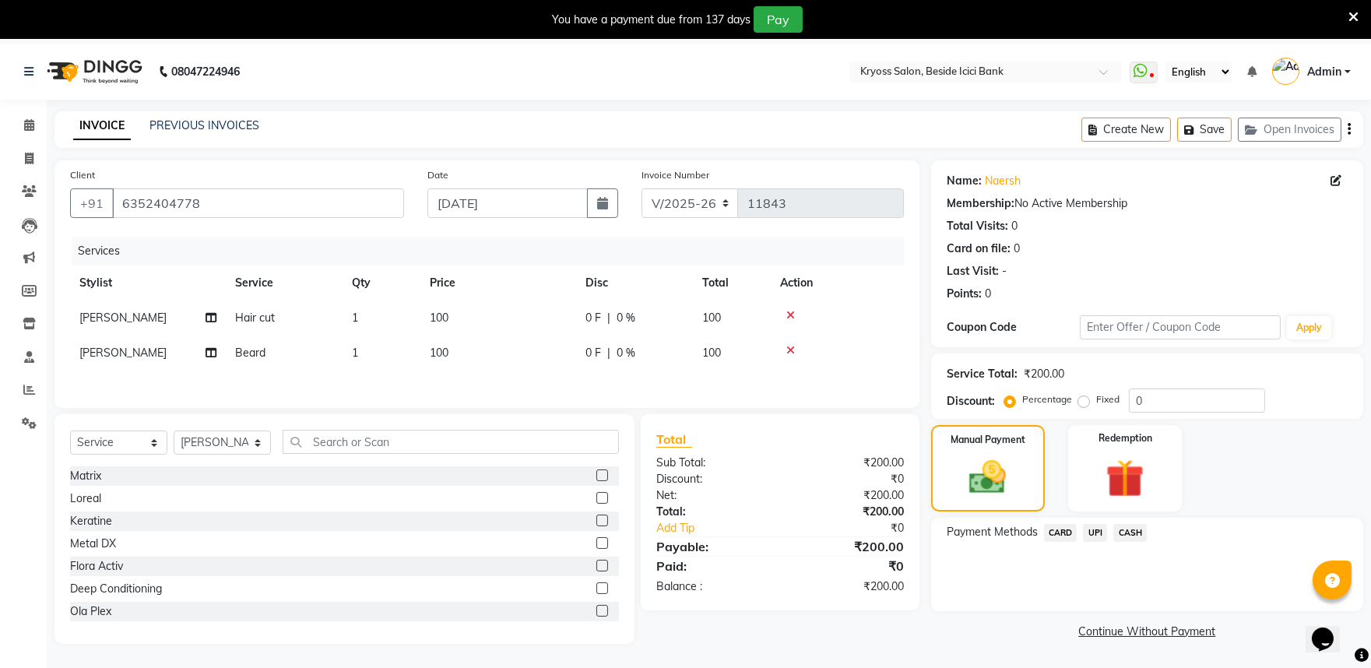
click at [1102, 542] on span "UPI" at bounding box center [1095, 533] width 24 height 18
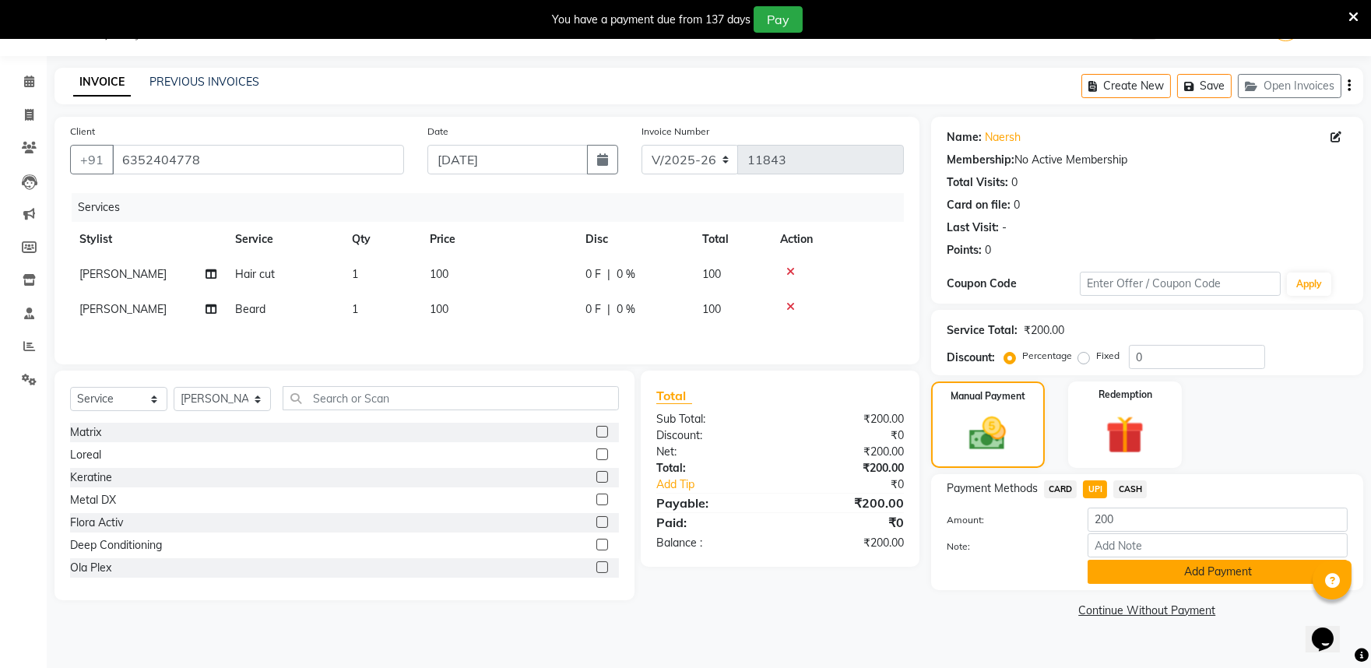
click at [1188, 584] on button "Add Payment" at bounding box center [1218, 572] width 260 height 24
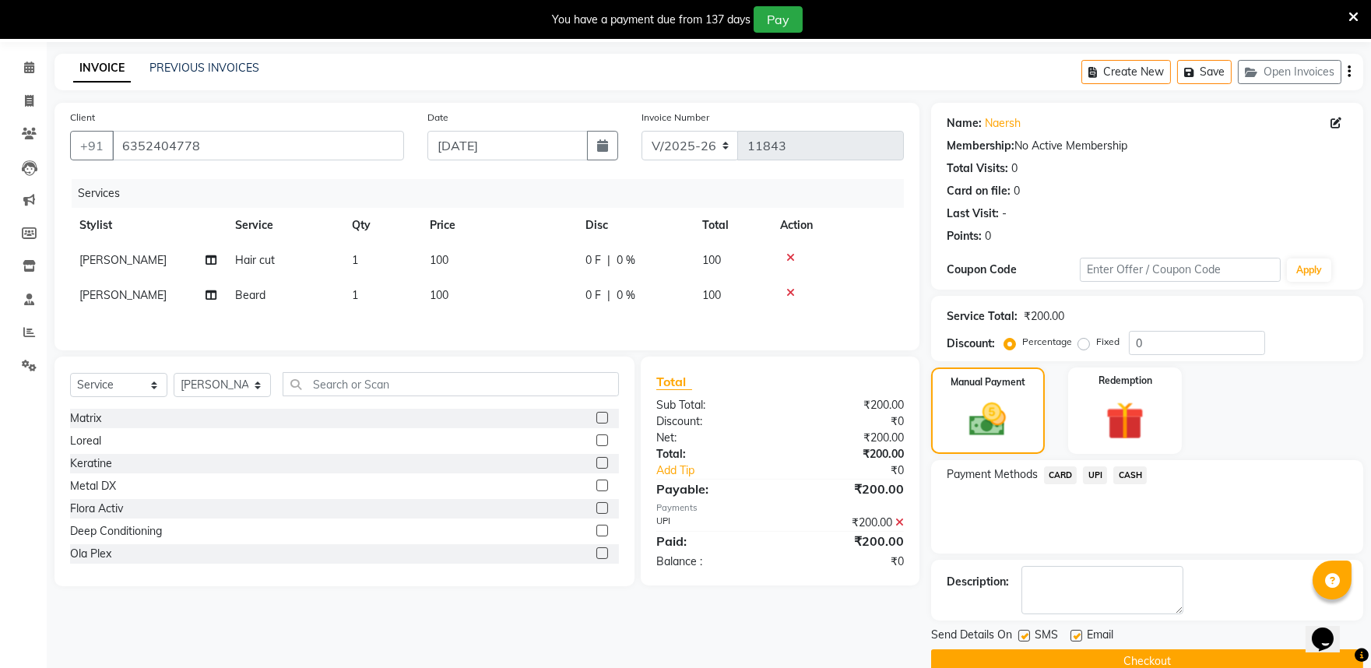
scroll to position [123, 0]
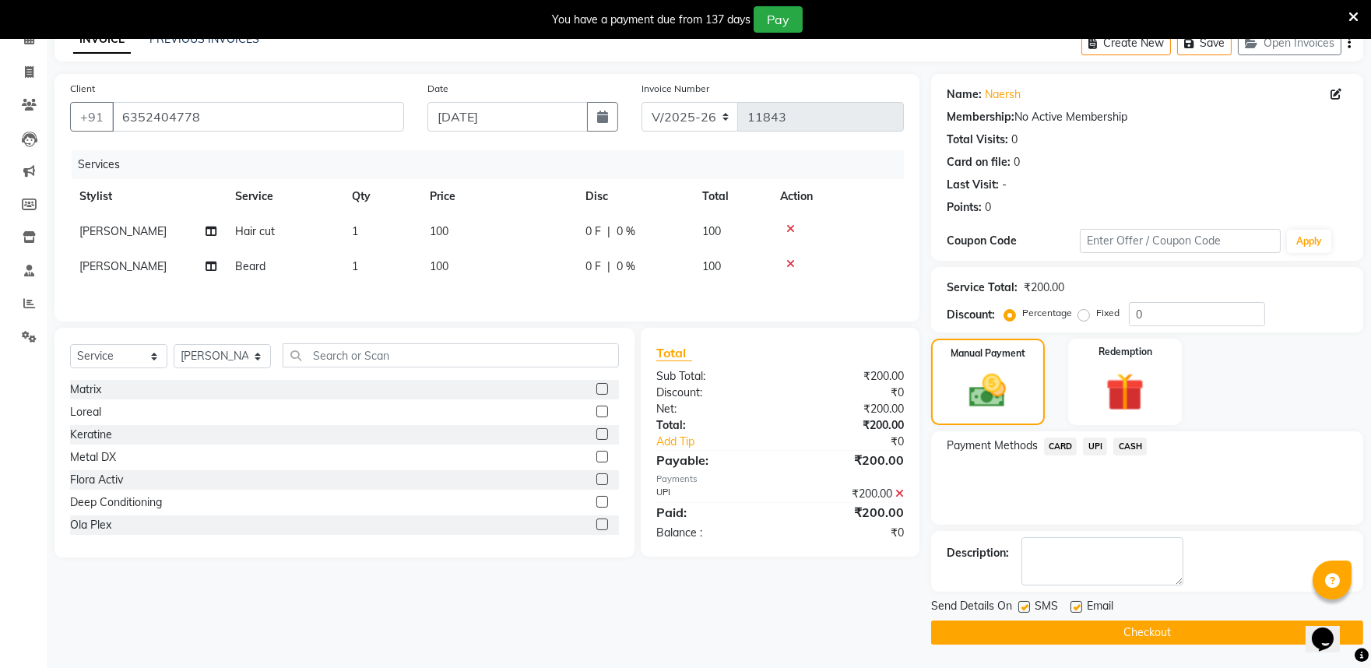
click at [1191, 629] on button "Checkout" at bounding box center [1147, 633] width 432 height 24
